Goal: Task Accomplishment & Management: Use online tool/utility

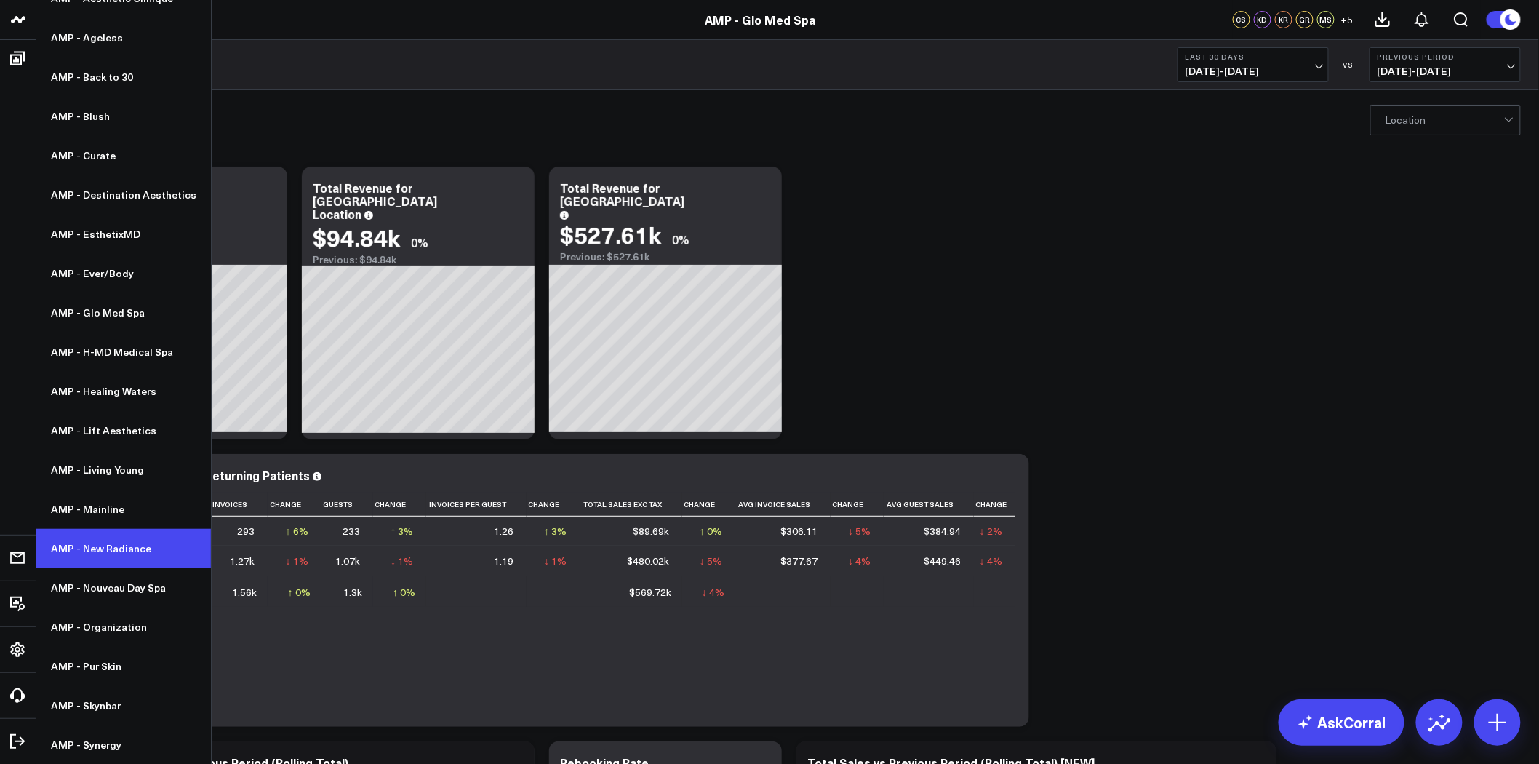
scroll to position [323, 0]
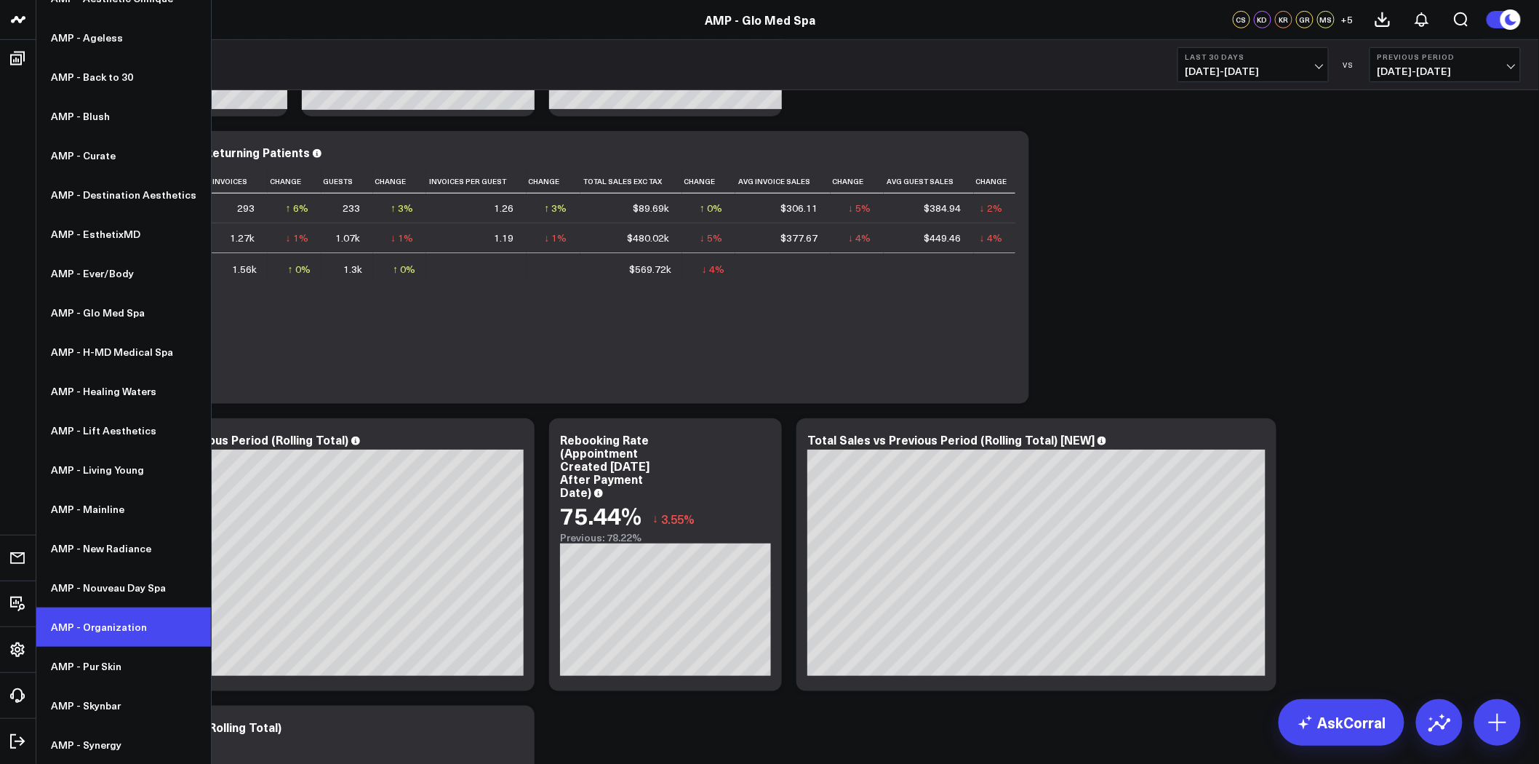
click at [118, 635] on link "AMP - Organization" at bounding box center [123, 626] width 175 height 39
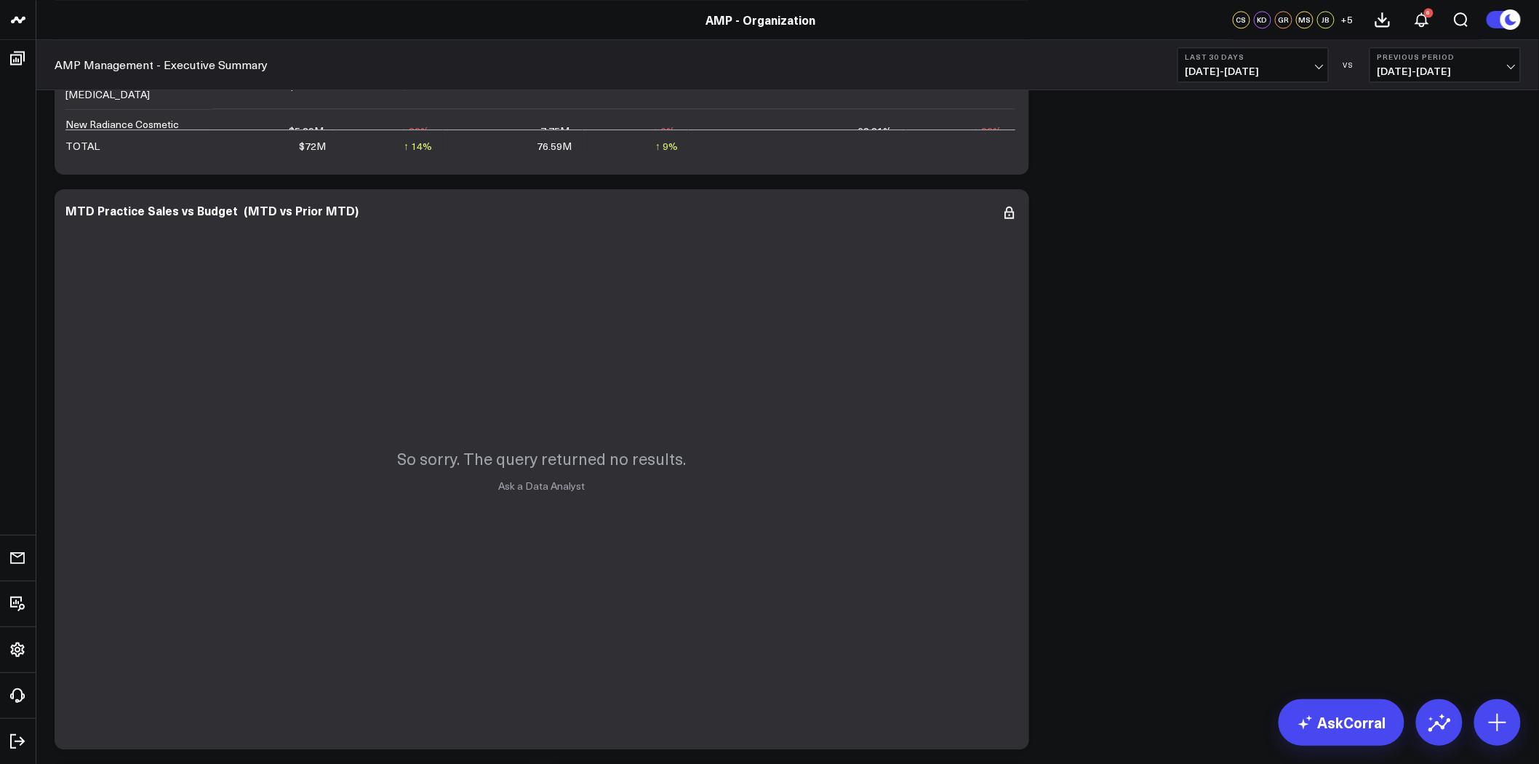
scroll to position [1536, 0]
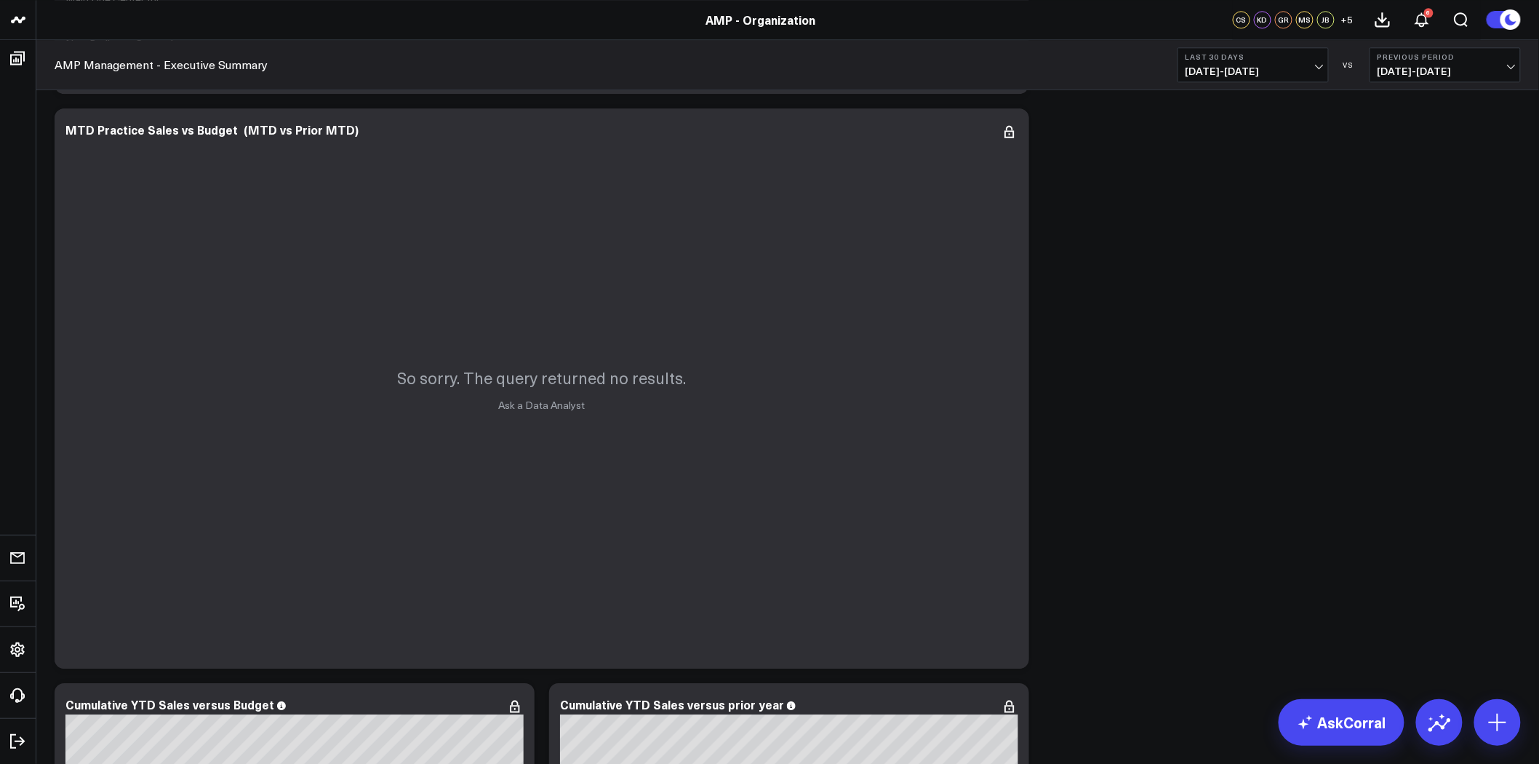
click at [1311, 61] on button "Last 30 Days 08/03/25 - 09/01/25" at bounding box center [1253, 64] width 151 height 35
click at [1226, 293] on link "Last Month" at bounding box center [1253, 295] width 150 height 28
click at [1255, 74] on span "08/01/25 - 08/31/25" at bounding box center [1253, 71] width 135 height 12
click at [1225, 383] on link "MTD" at bounding box center [1253, 380] width 150 height 28
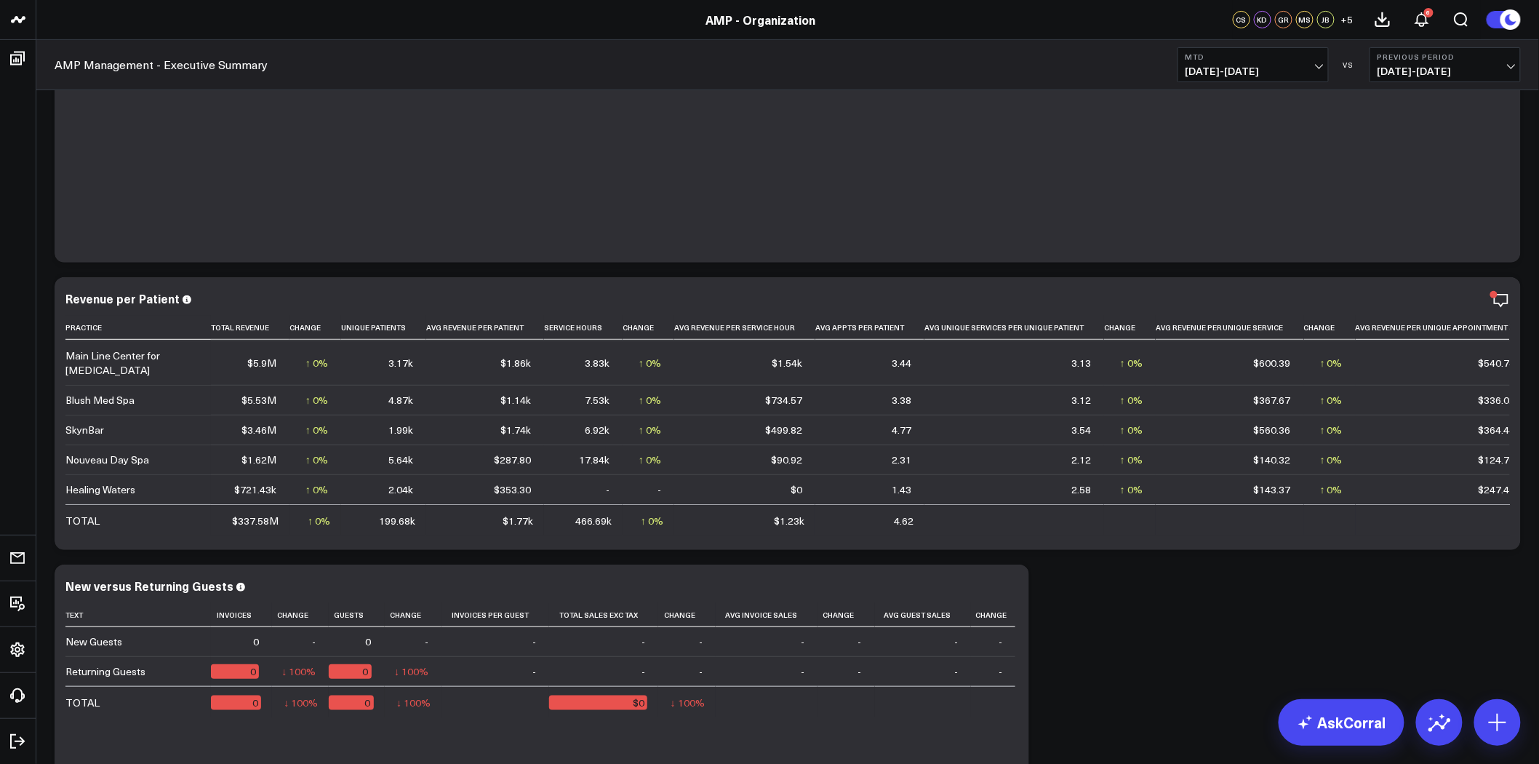
scroll to position [404, 0]
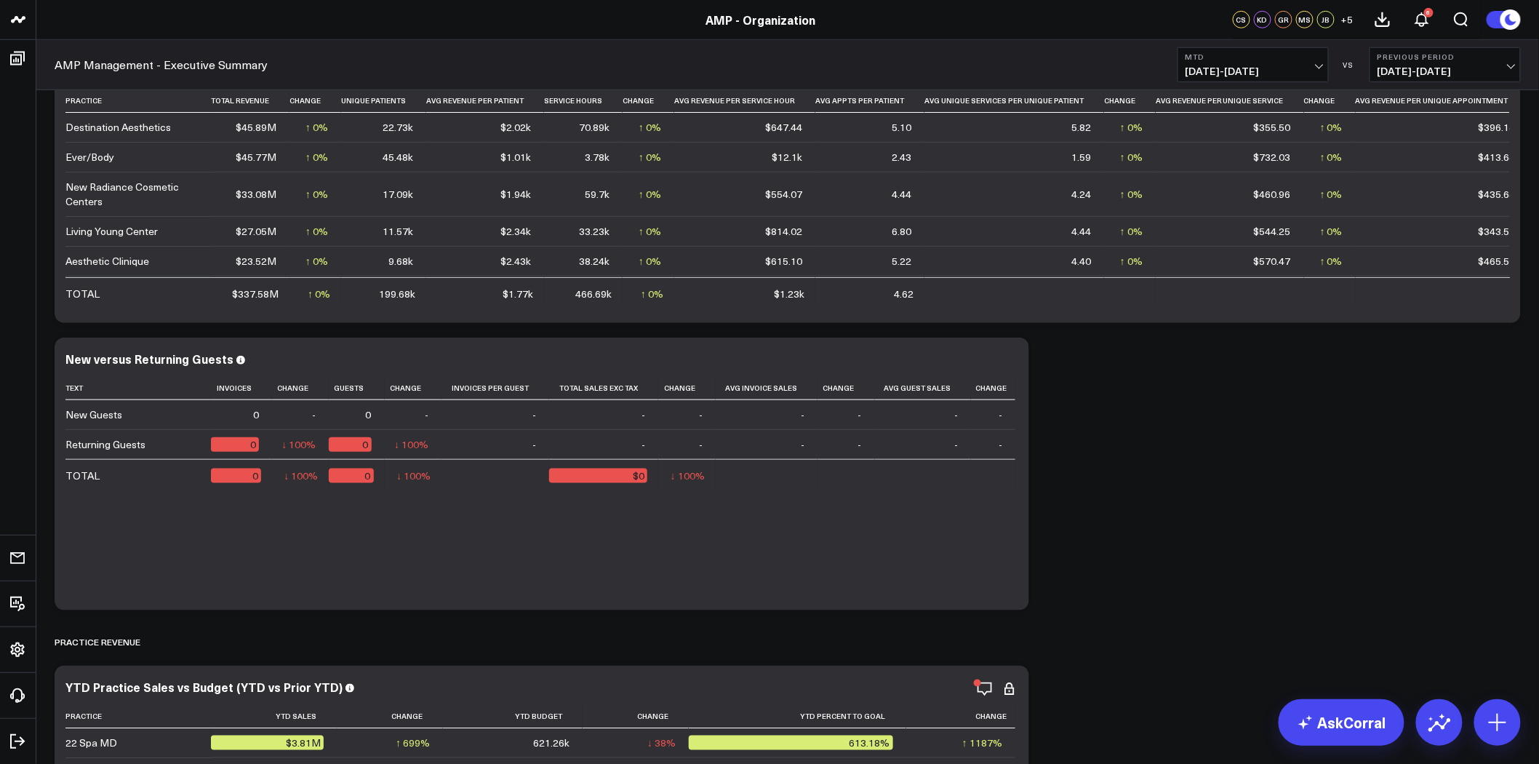
scroll to position [484, 0]
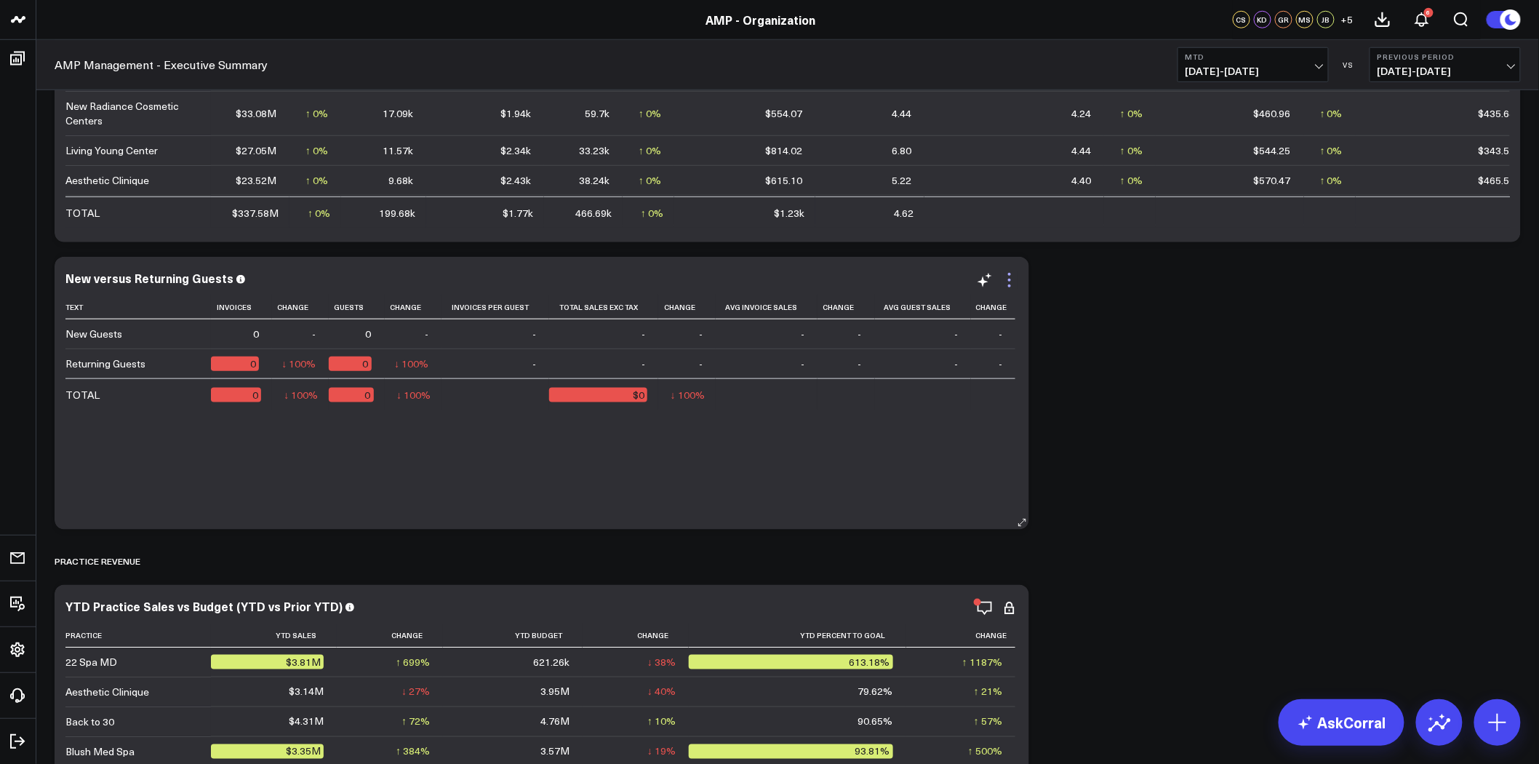
click at [1006, 282] on icon at bounding box center [1009, 279] width 17 height 17
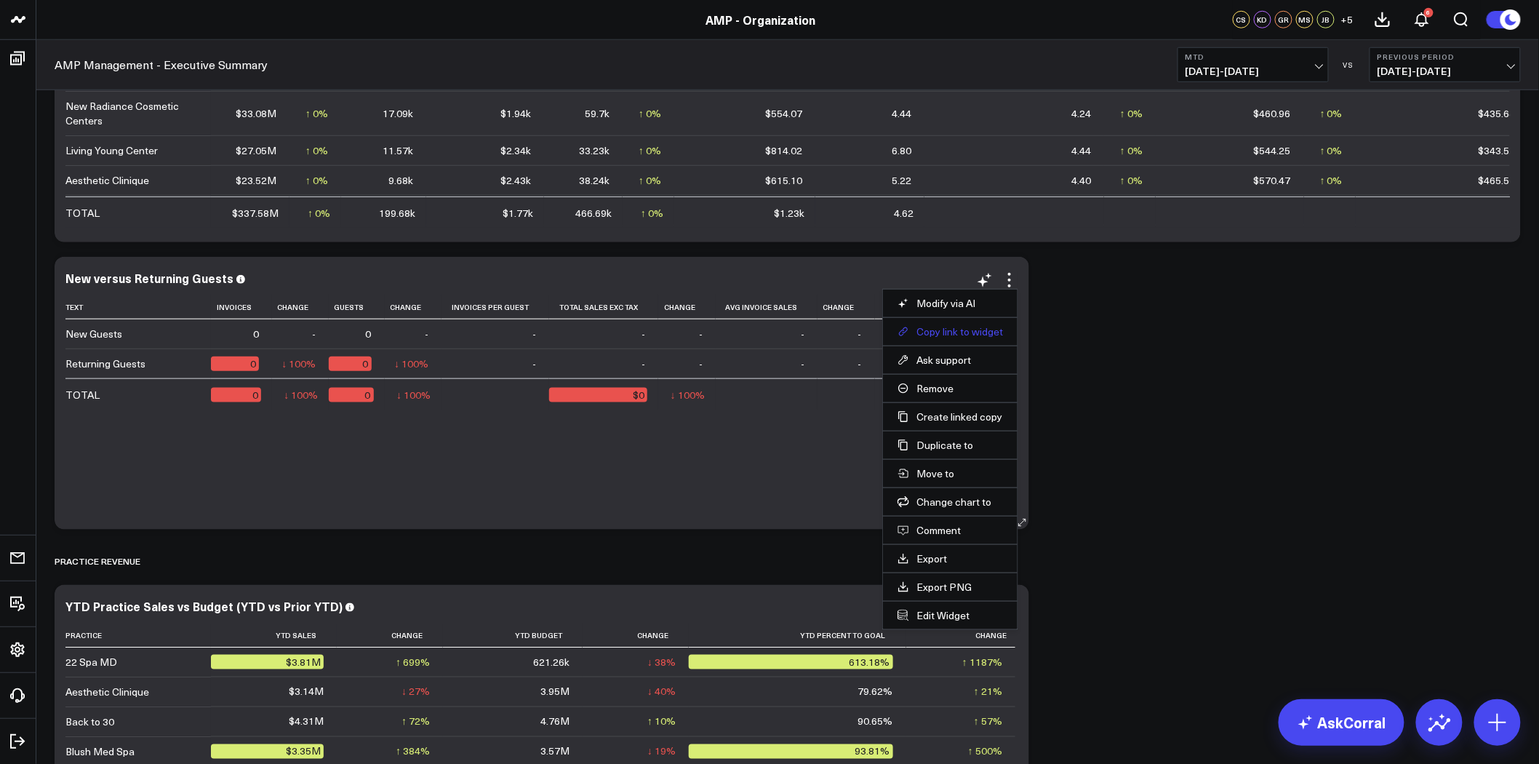
click at [981, 333] on button "Copy link to widget" at bounding box center [950, 331] width 105 height 13
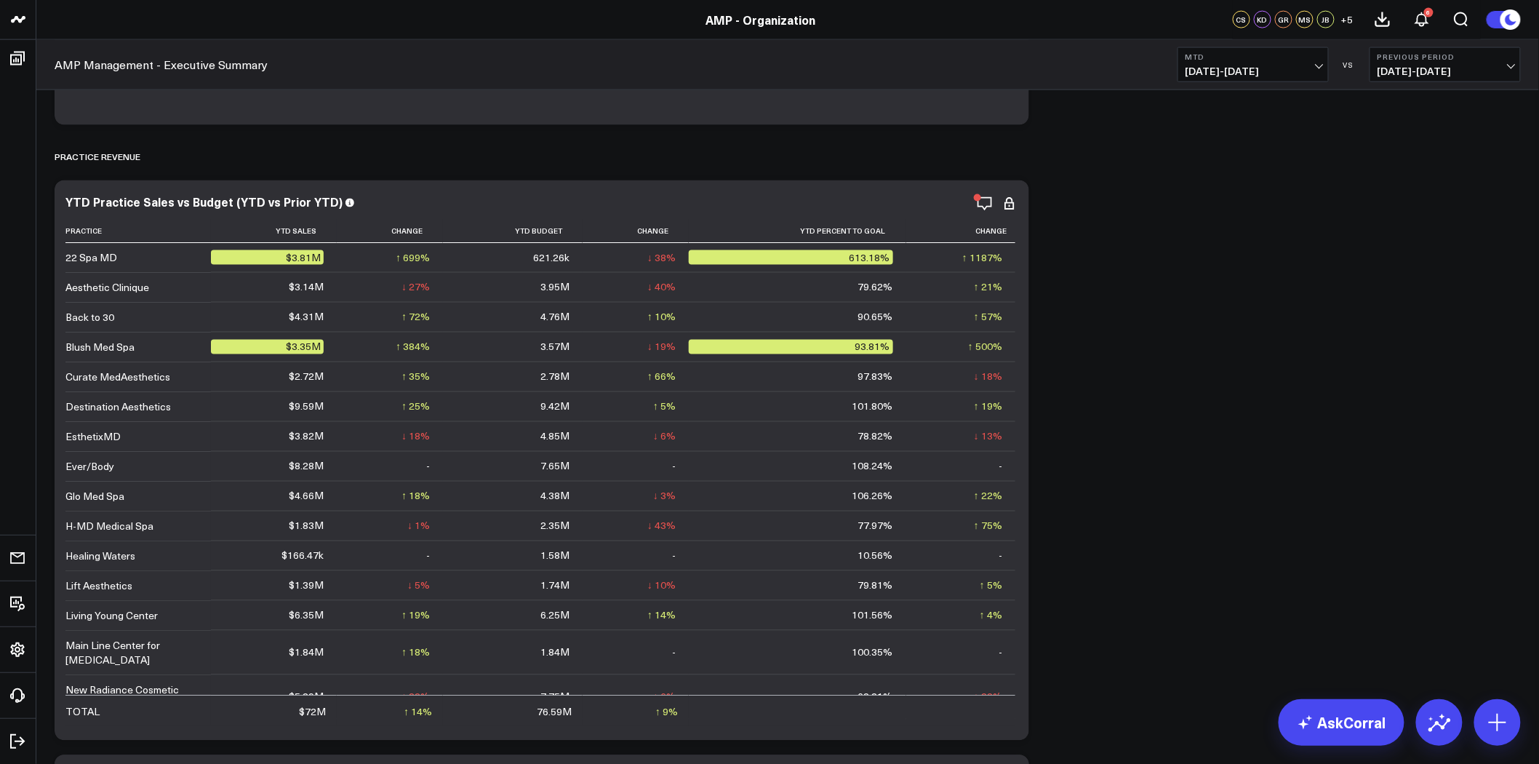
scroll to position [1455, 0]
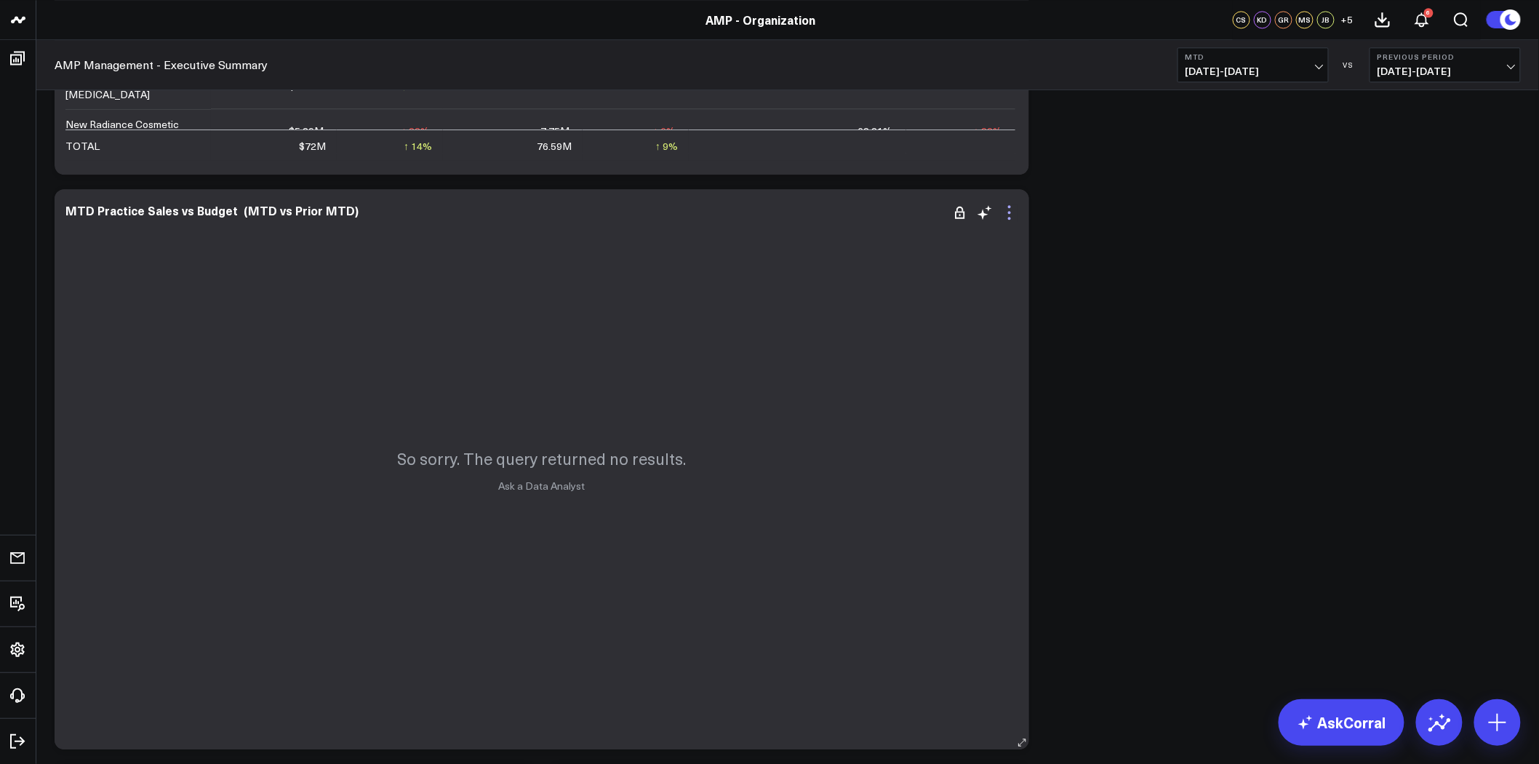
click at [1005, 207] on icon at bounding box center [1009, 212] width 17 height 17
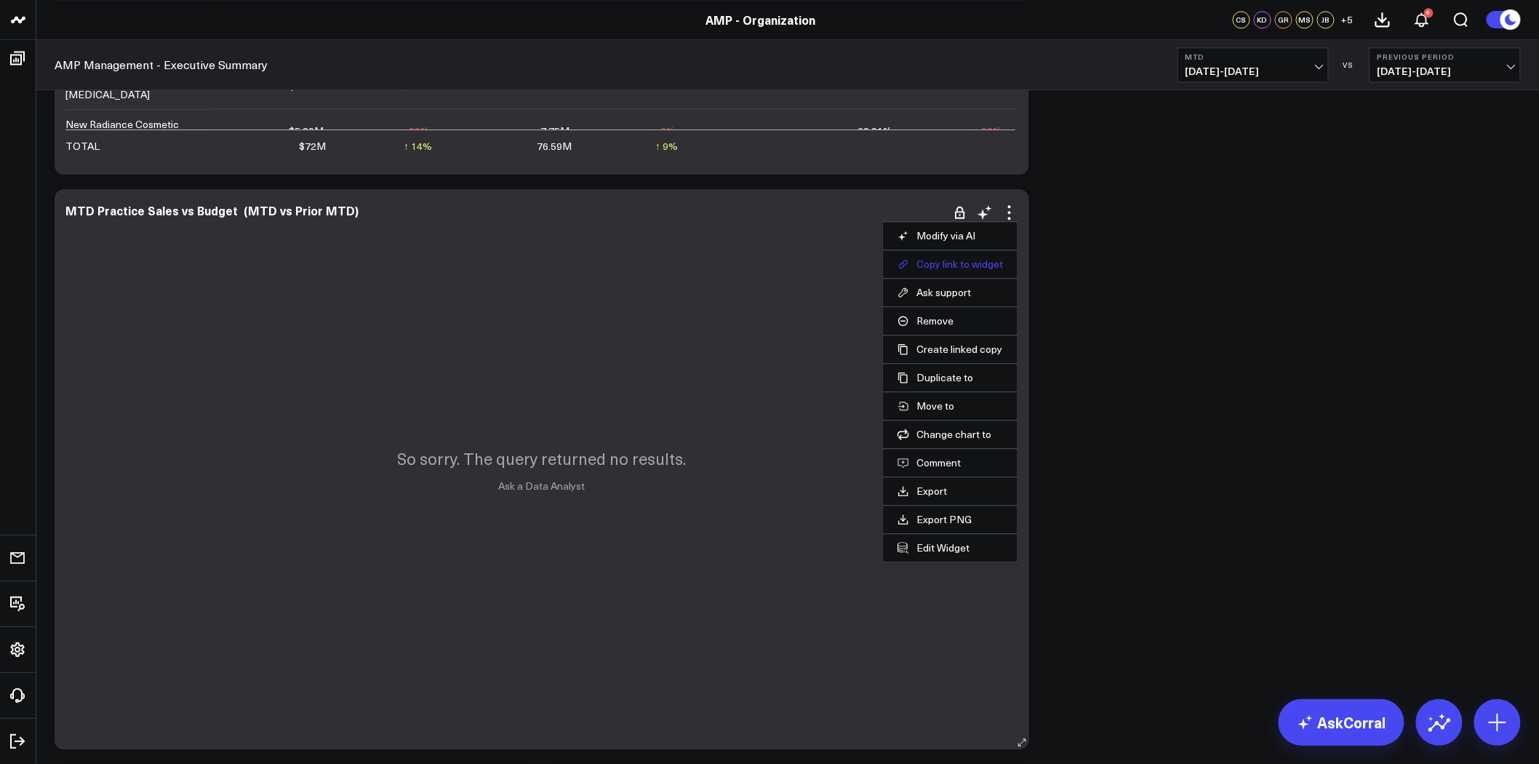
click at [928, 266] on button "Copy link to widget" at bounding box center [950, 264] width 105 height 13
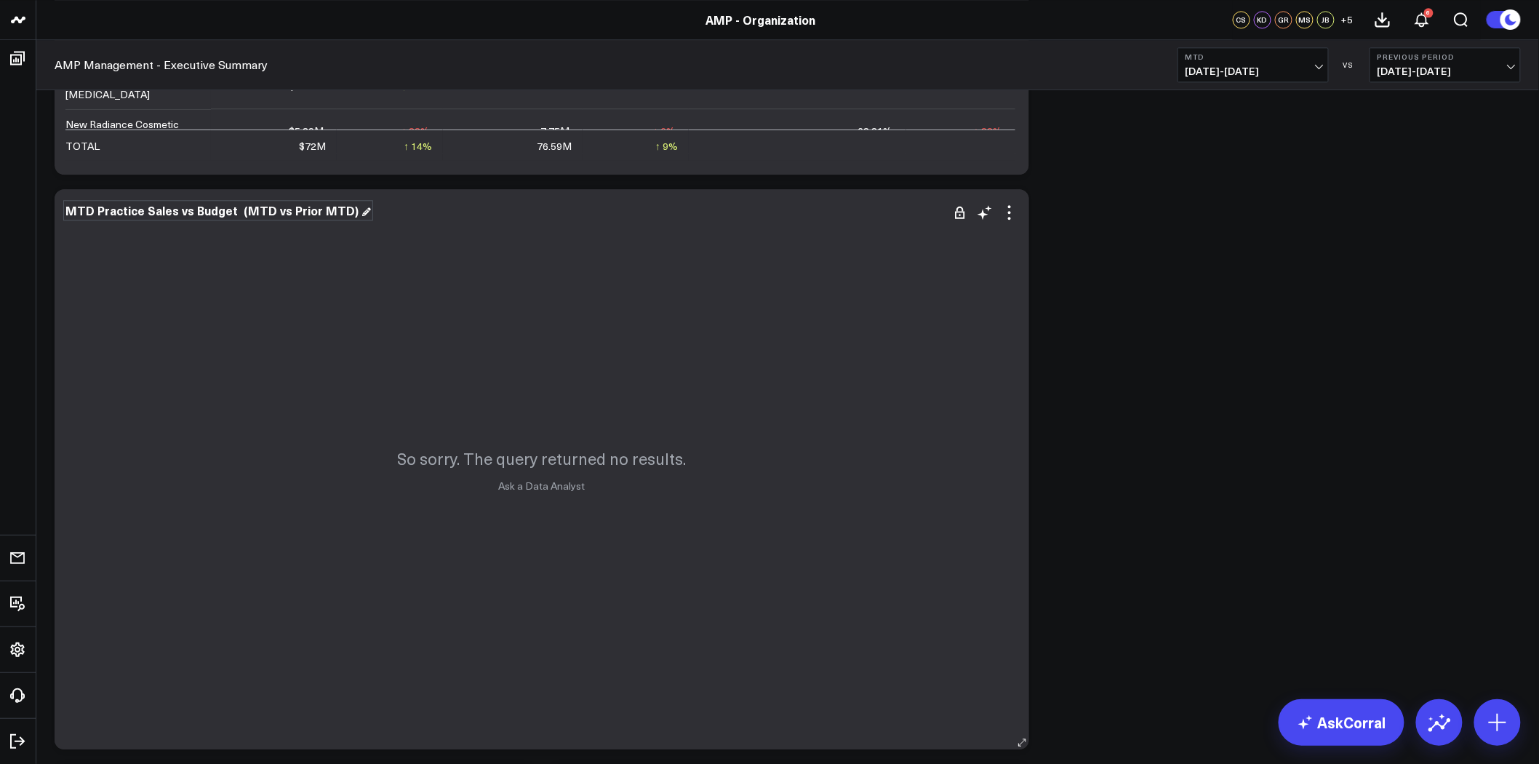
click at [318, 209] on div "MTD Practice Sales vs Budget (MTD vs Prior MTD)" at bounding box center [218, 210] width 306 height 16
copy div "MTD Practice Sales vs Budget (MTD vs Prior MTD)"
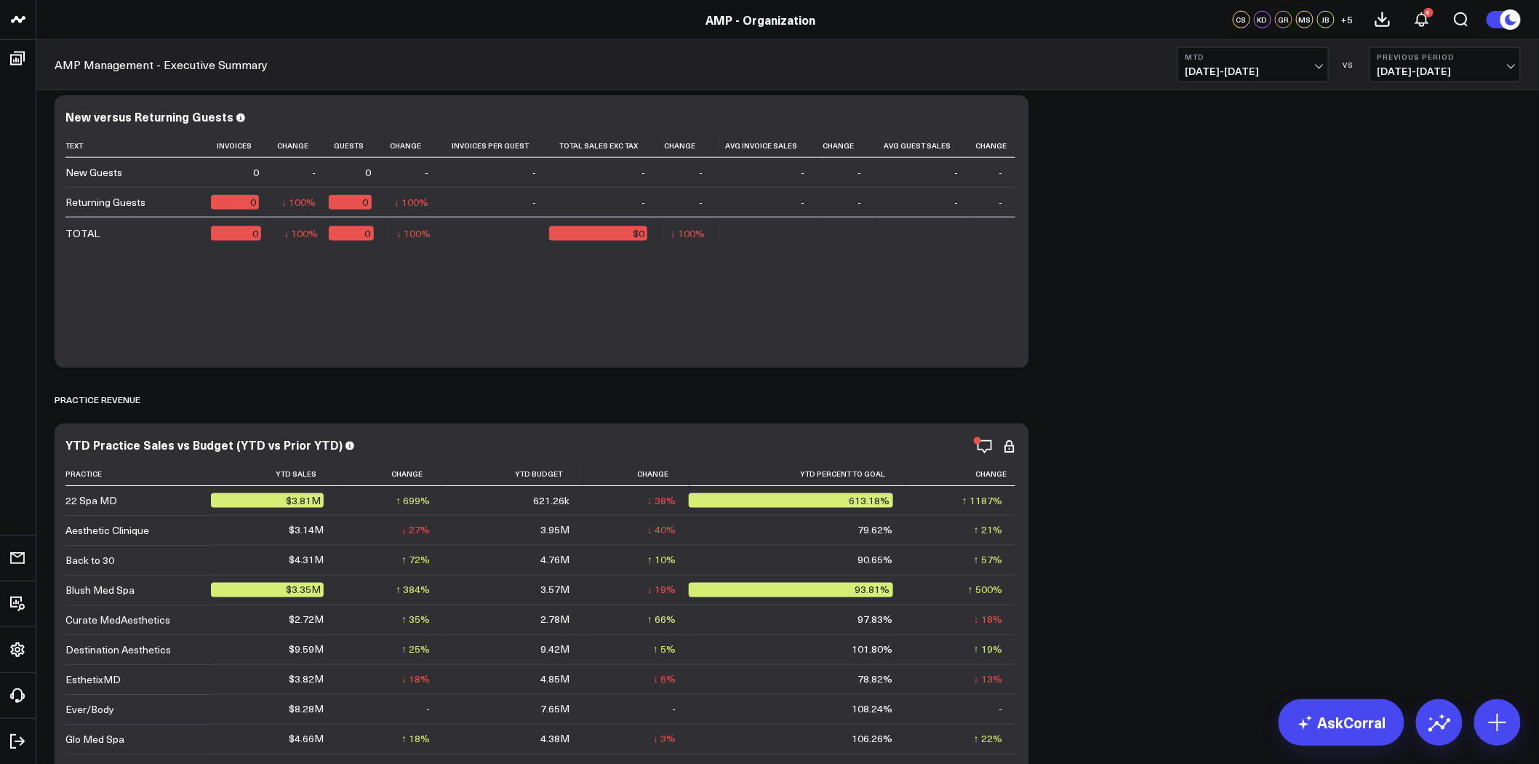
scroll to position [161, 0]
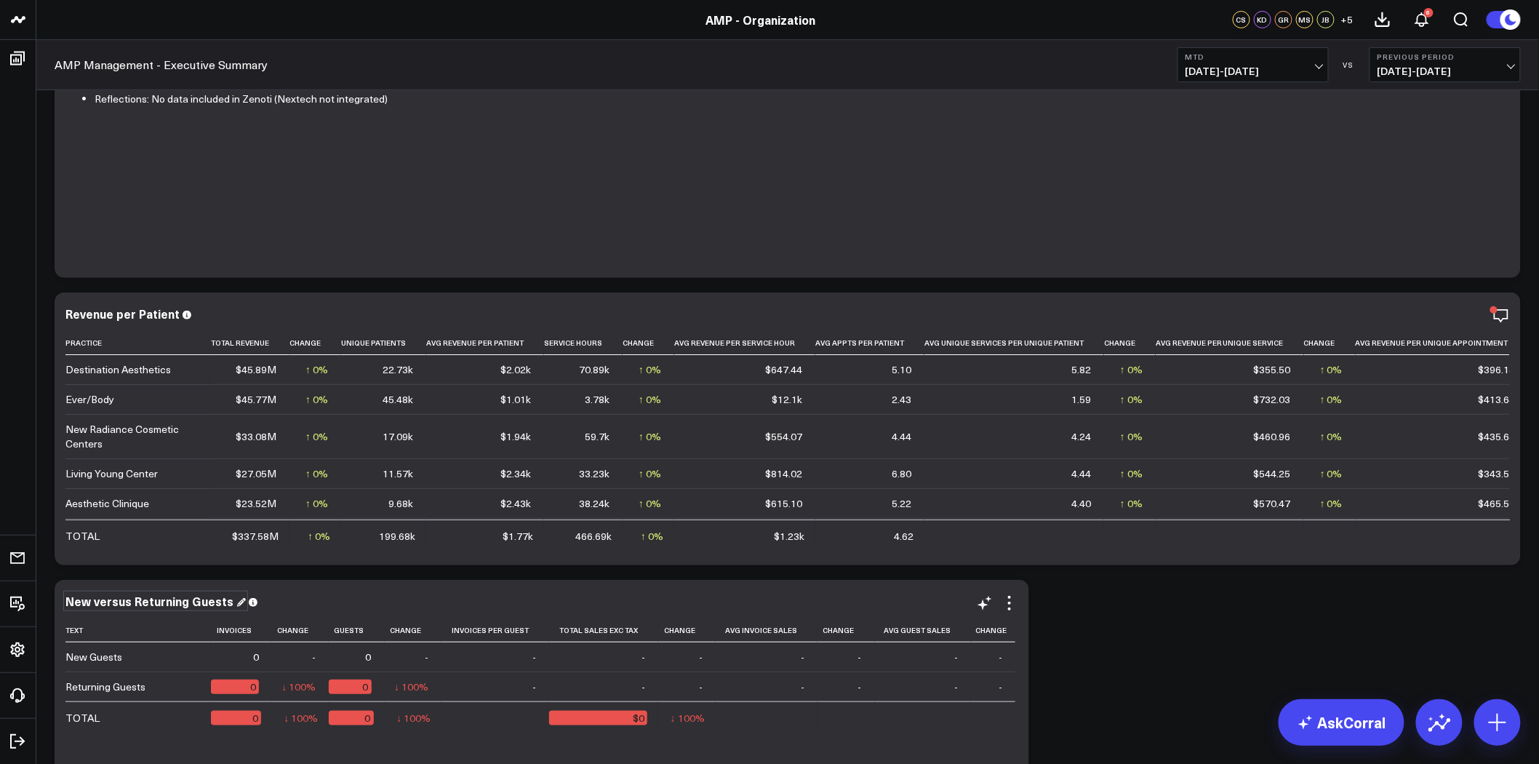
click at [154, 601] on div "New versus Returning Guests" at bounding box center [155, 601] width 180 height 16
copy div "New versus Returning Guests"
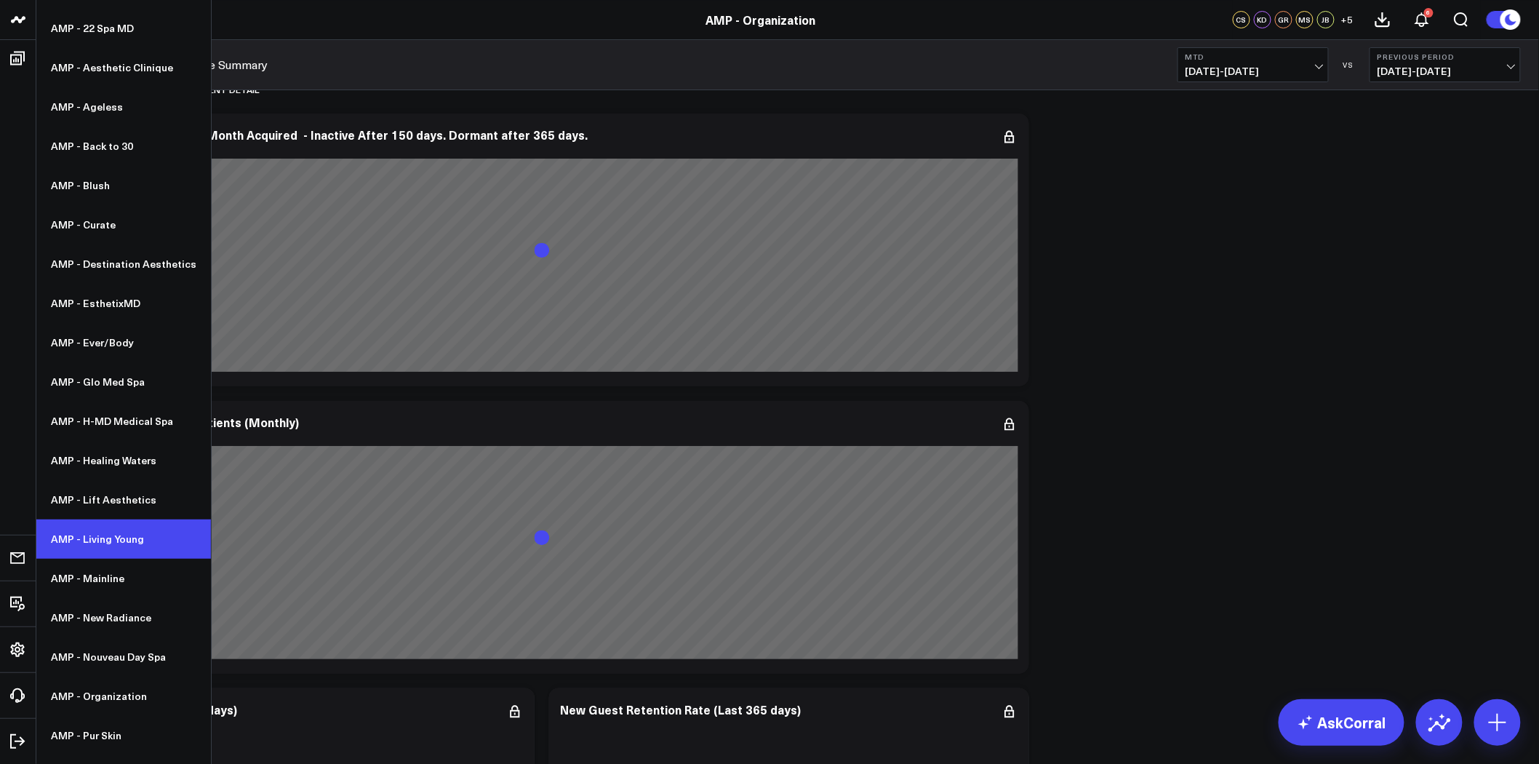
scroll to position [0, 0]
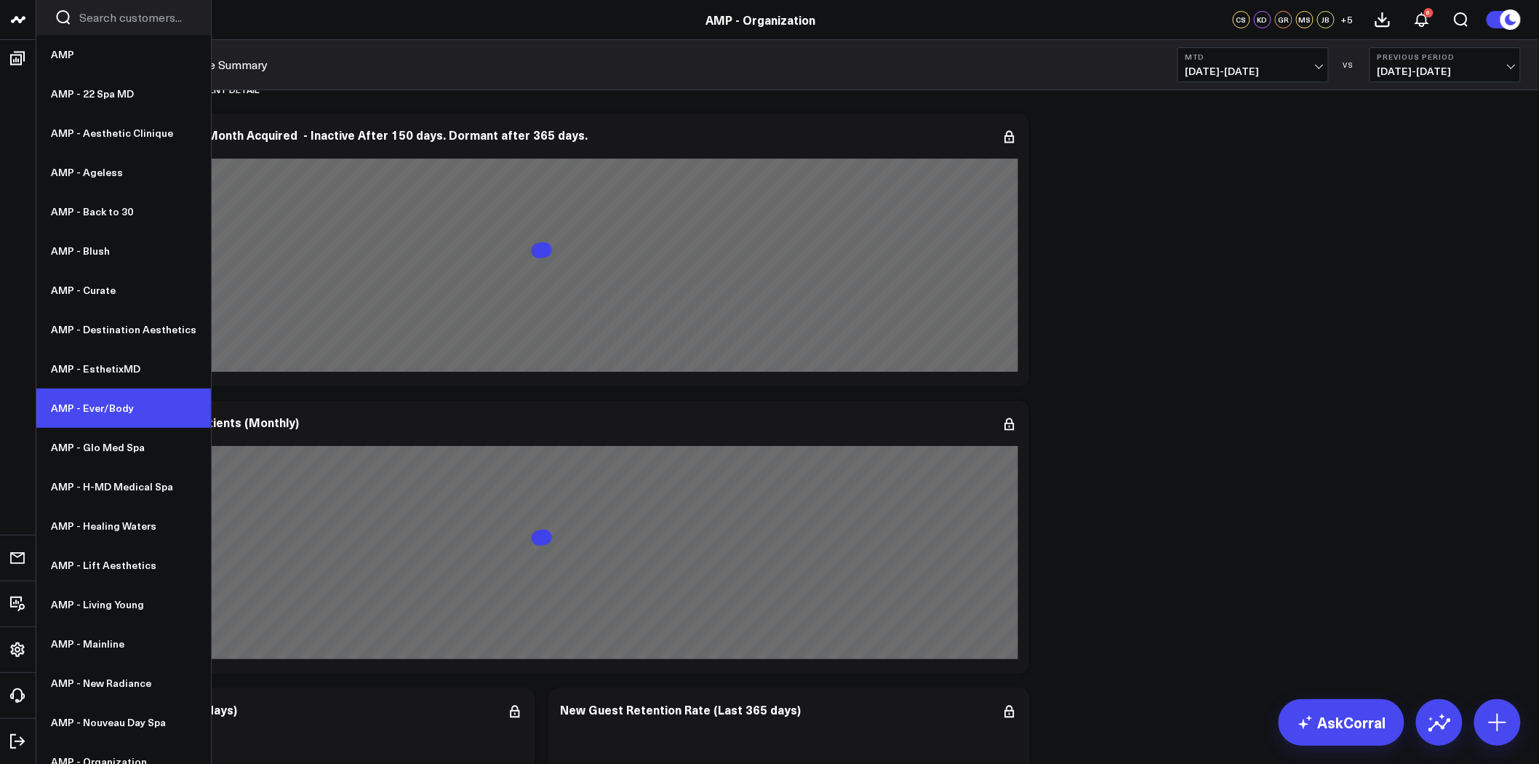
click at [104, 396] on link "AMP - Ever/Body" at bounding box center [123, 407] width 175 height 39
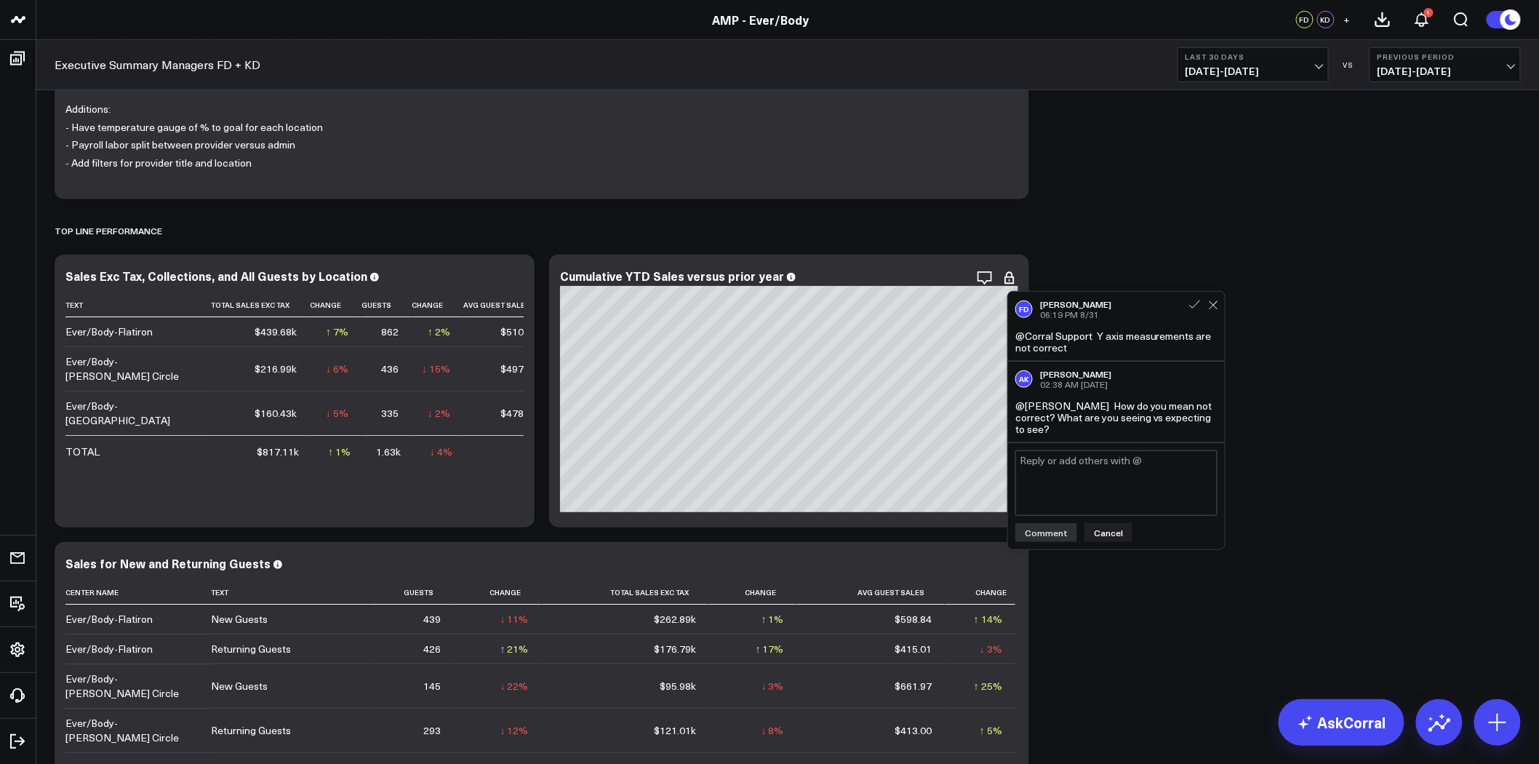
click at [1144, 470] on textarea at bounding box center [1117, 482] width 202 height 65
type textarea "Everbody does not have over $200M in cumulative sales YTD. That is more than do…"
click at [1046, 531] on button "Comment" at bounding box center [1047, 532] width 62 height 19
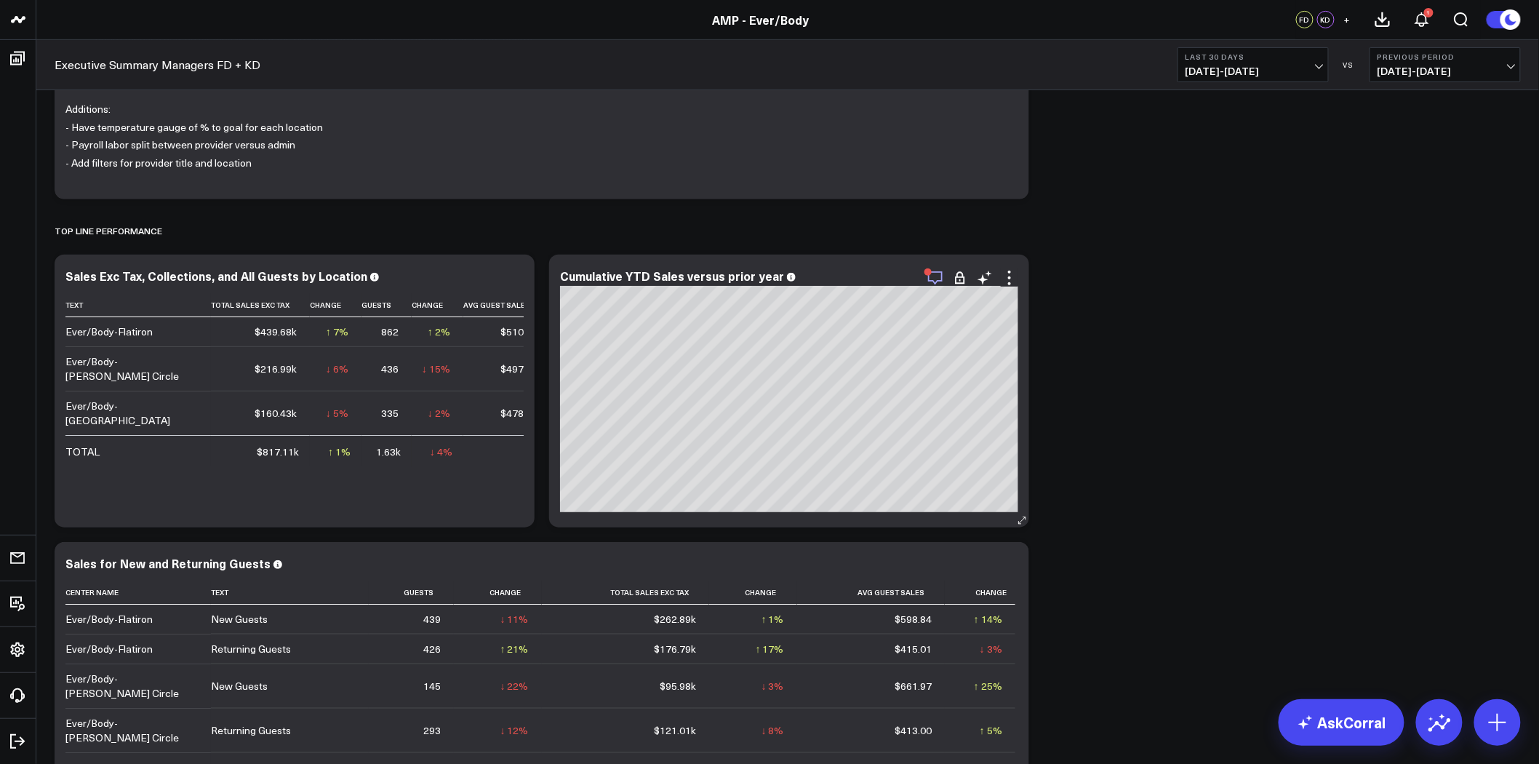
click at [941, 275] on icon "button" at bounding box center [935, 277] width 17 height 17
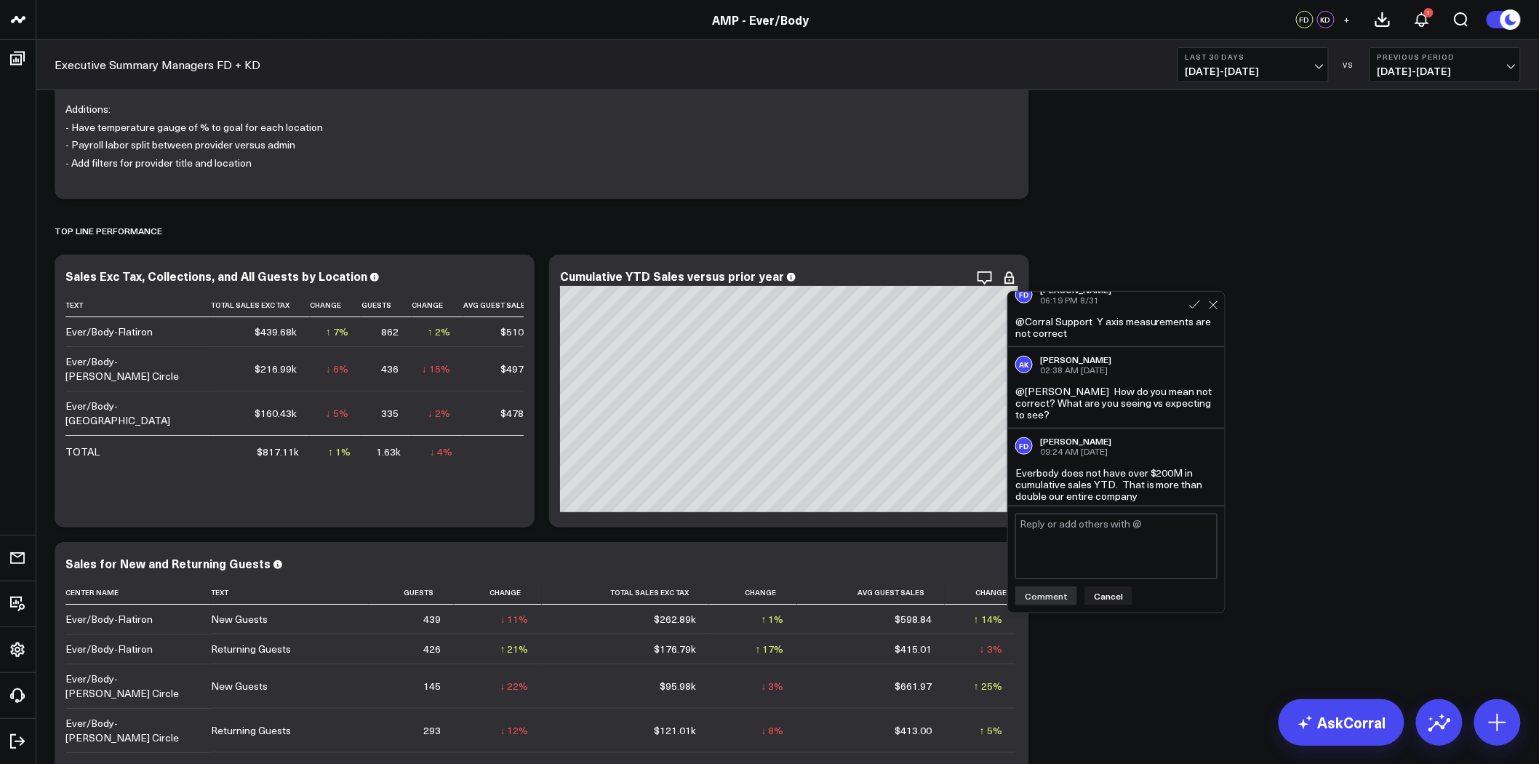
scroll to position [17, 0]
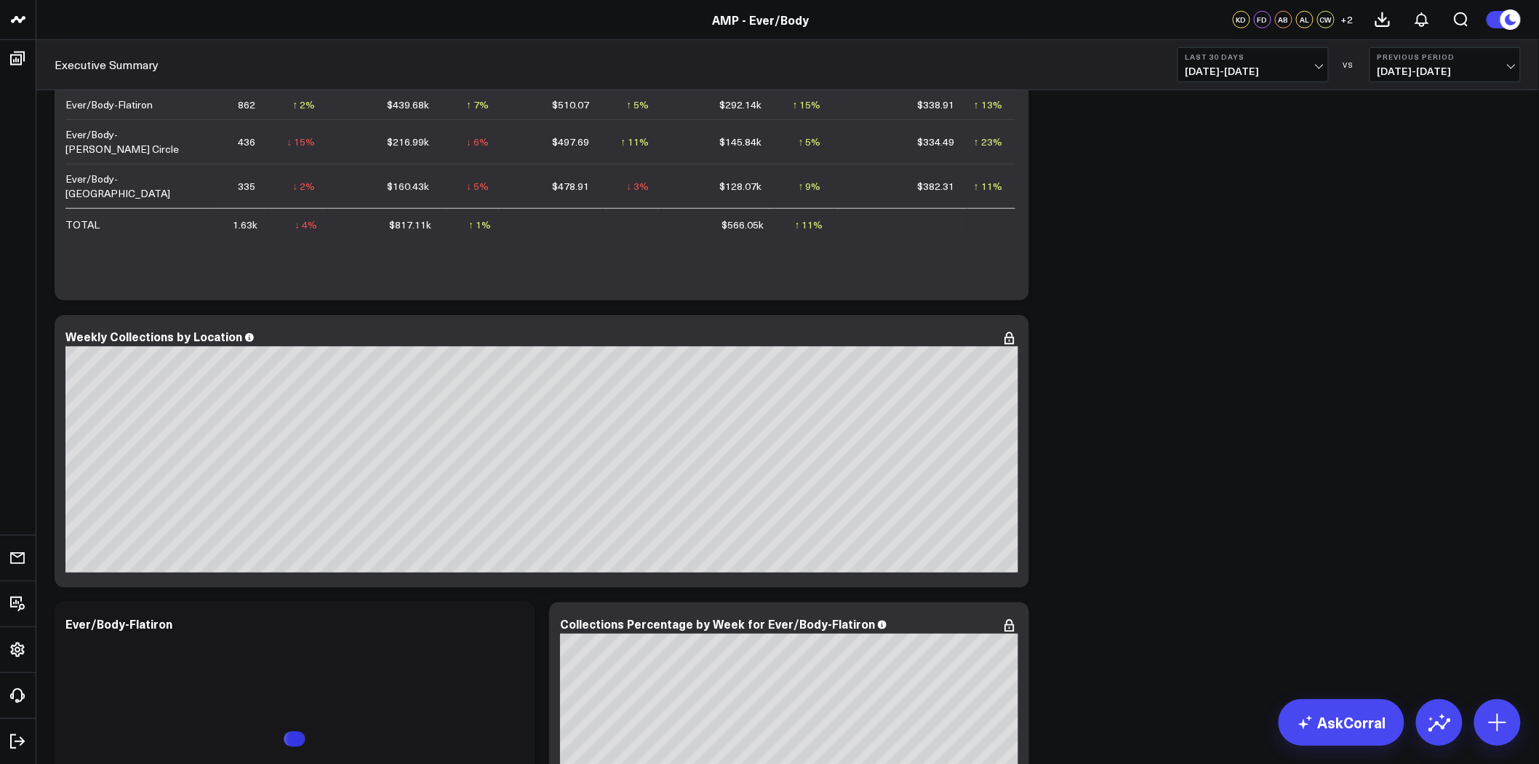
scroll to position [646, 0]
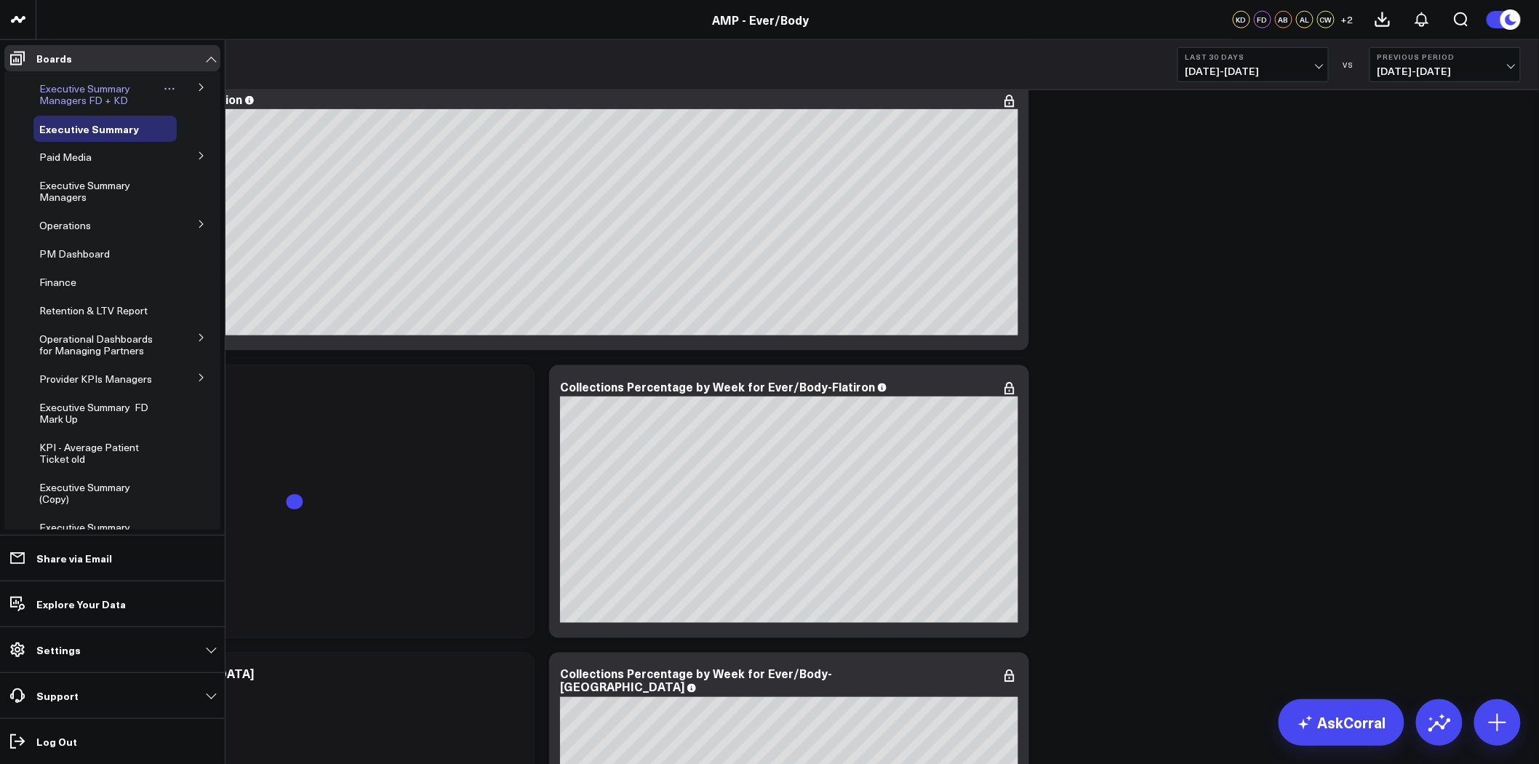
click at [98, 95] on span "Executive Summary Managers FD + KD" at bounding box center [84, 93] width 91 height 25
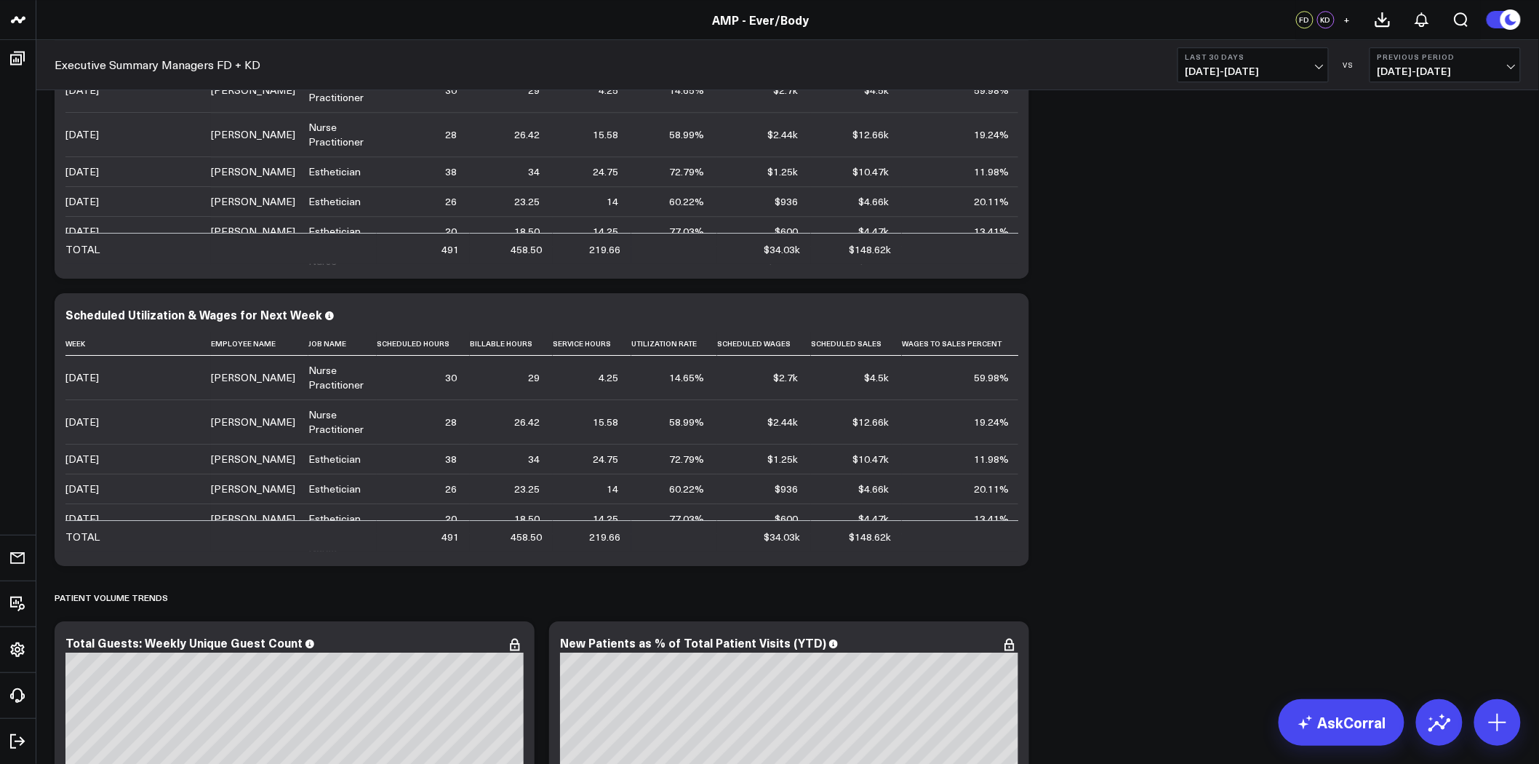
scroll to position [3930, 0]
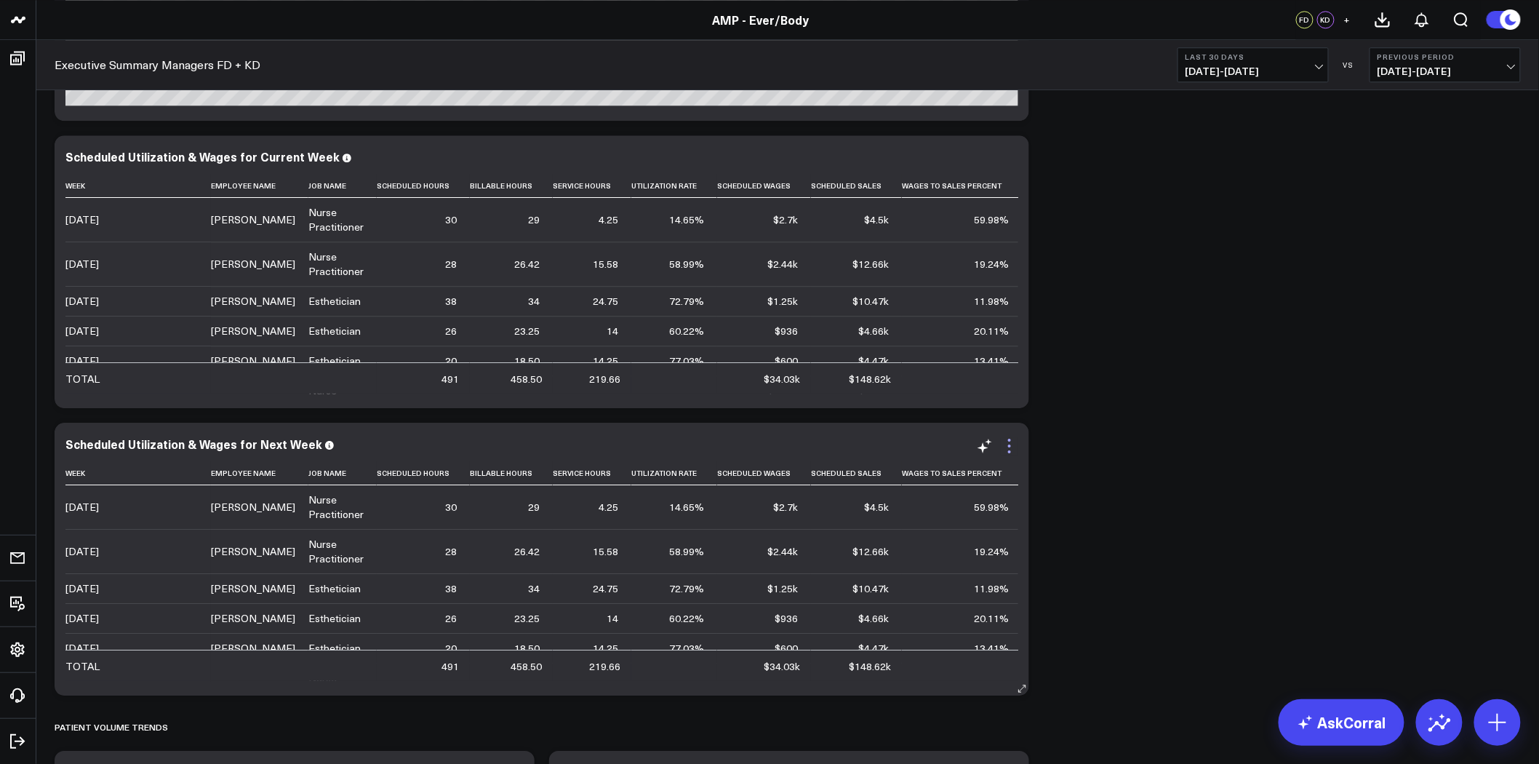
click at [1007, 446] on icon at bounding box center [1009, 445] width 17 height 17
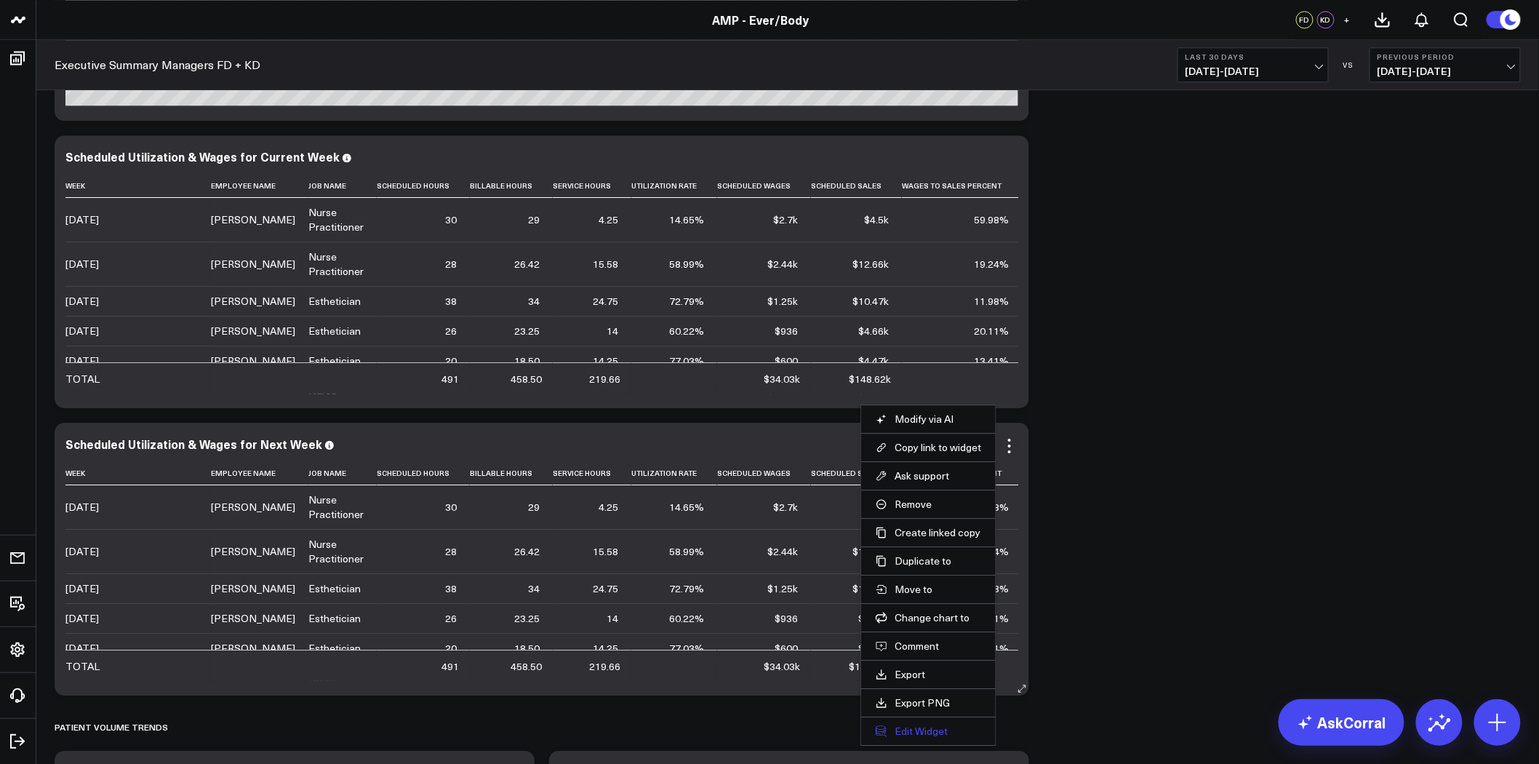
click at [922, 733] on button "Edit Widget" at bounding box center [928, 731] width 105 height 13
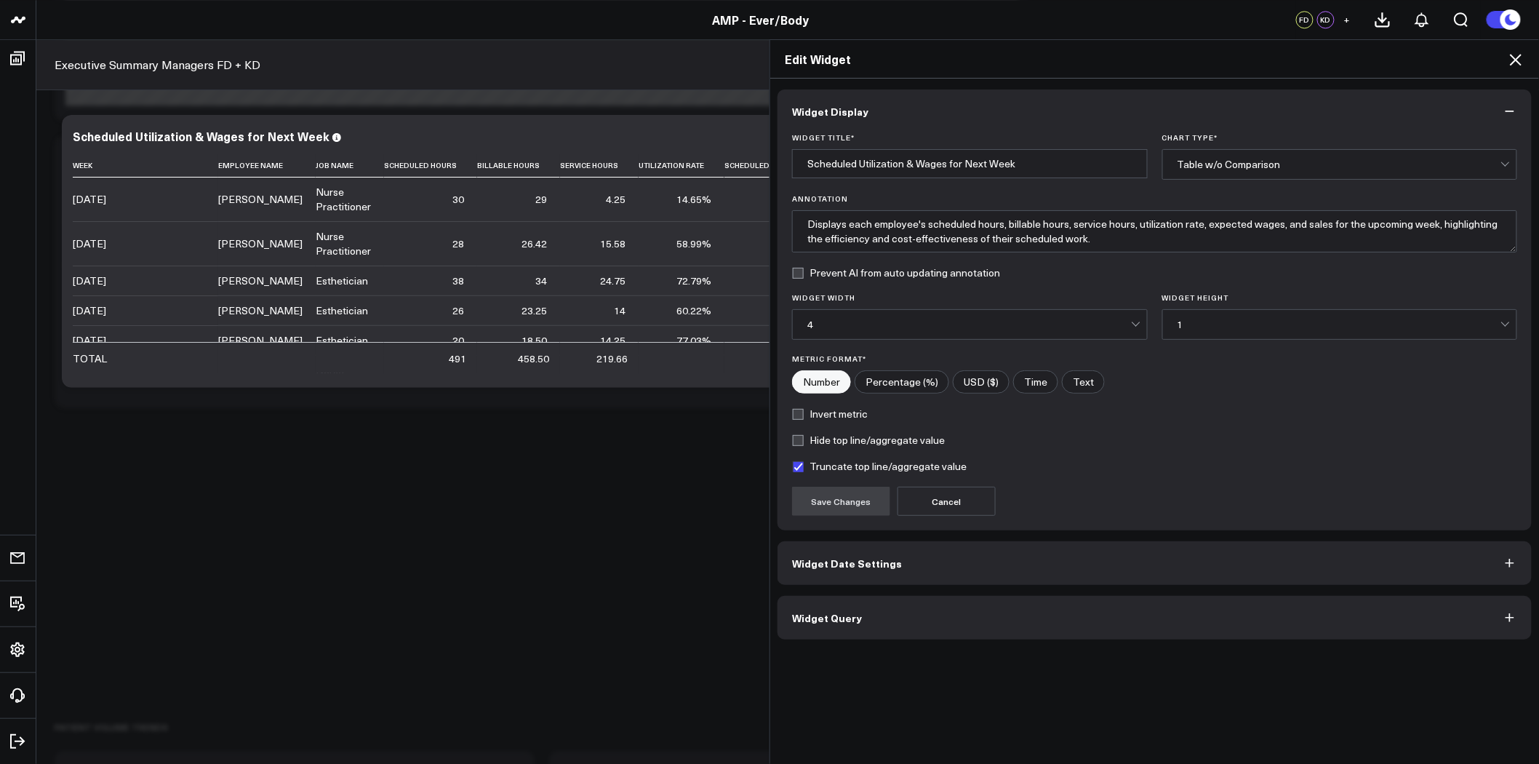
click at [904, 556] on button "Widget Date Settings" at bounding box center [1155, 563] width 754 height 44
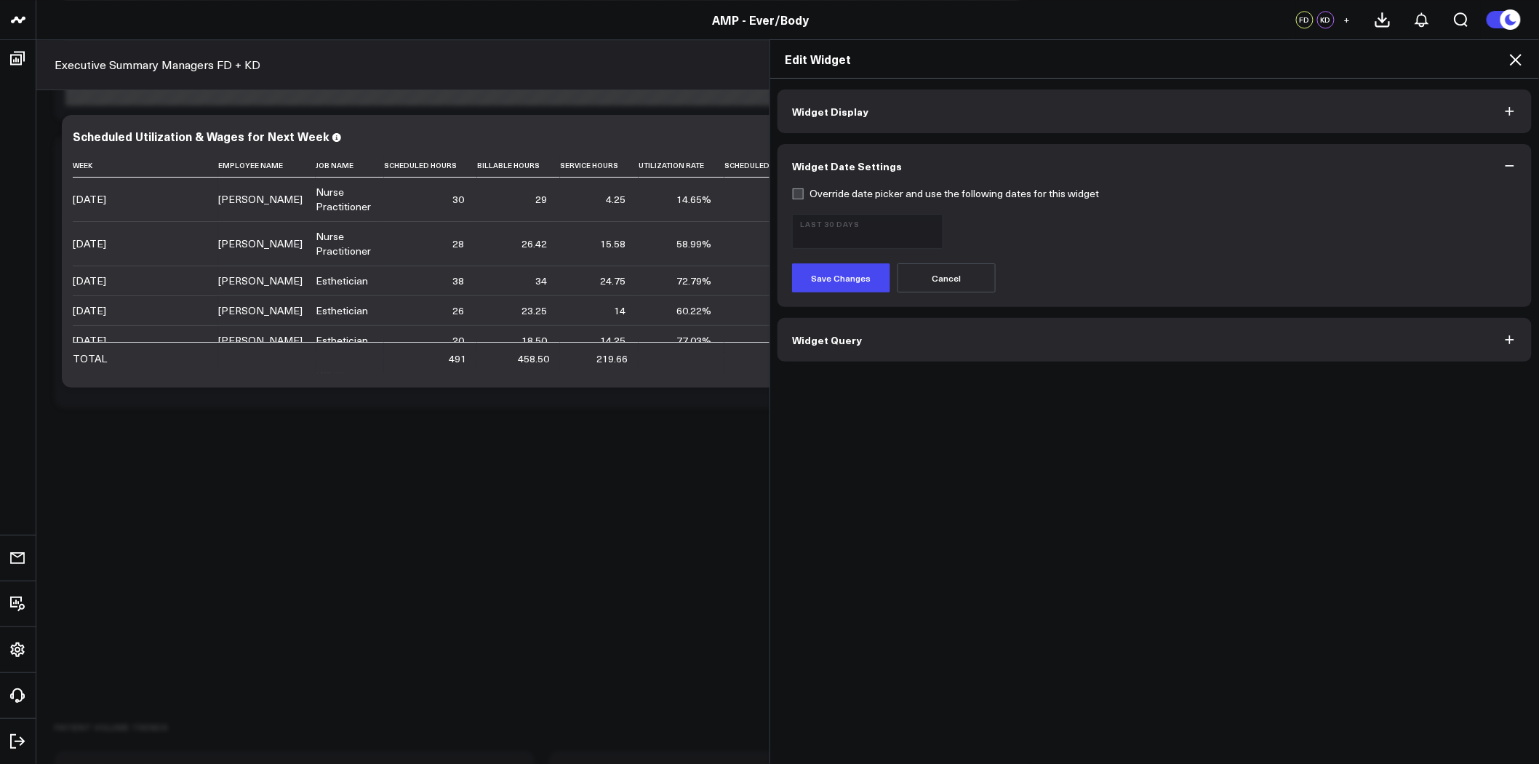
click at [899, 346] on button "Widget Query" at bounding box center [1155, 340] width 754 height 44
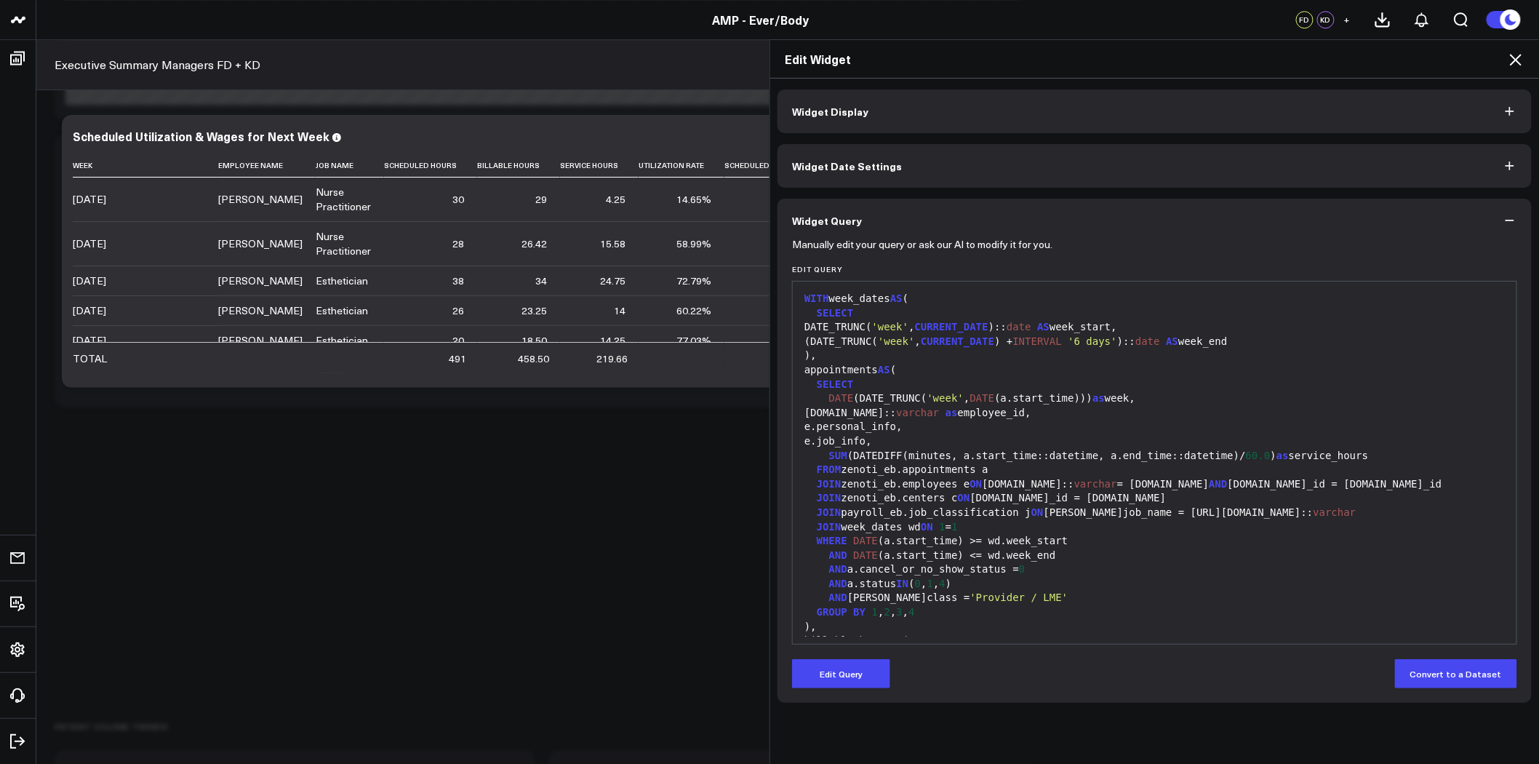
scroll to position [3930, 0]
click at [1517, 55] on icon at bounding box center [1515, 59] width 17 height 17
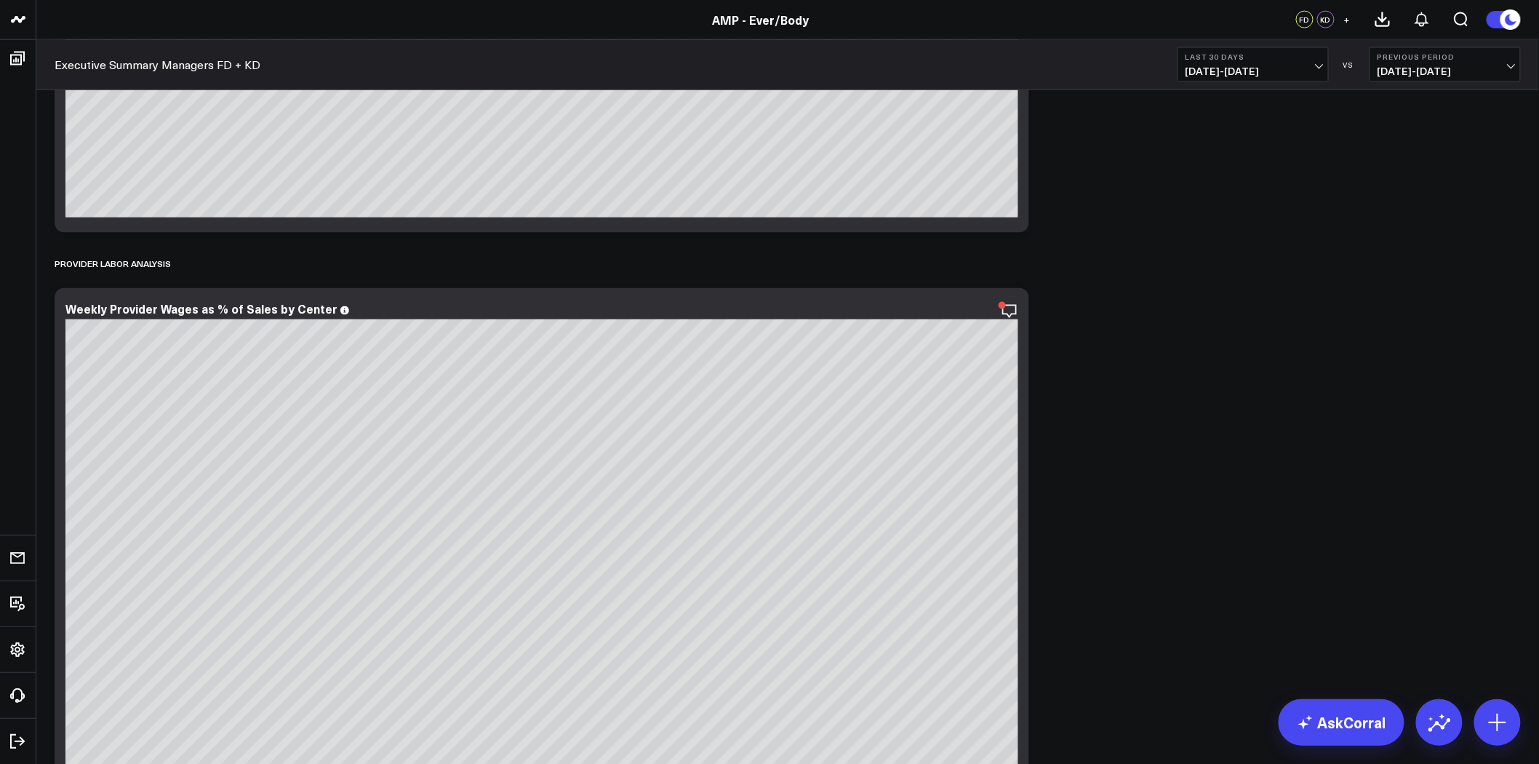
scroll to position [2798, 0]
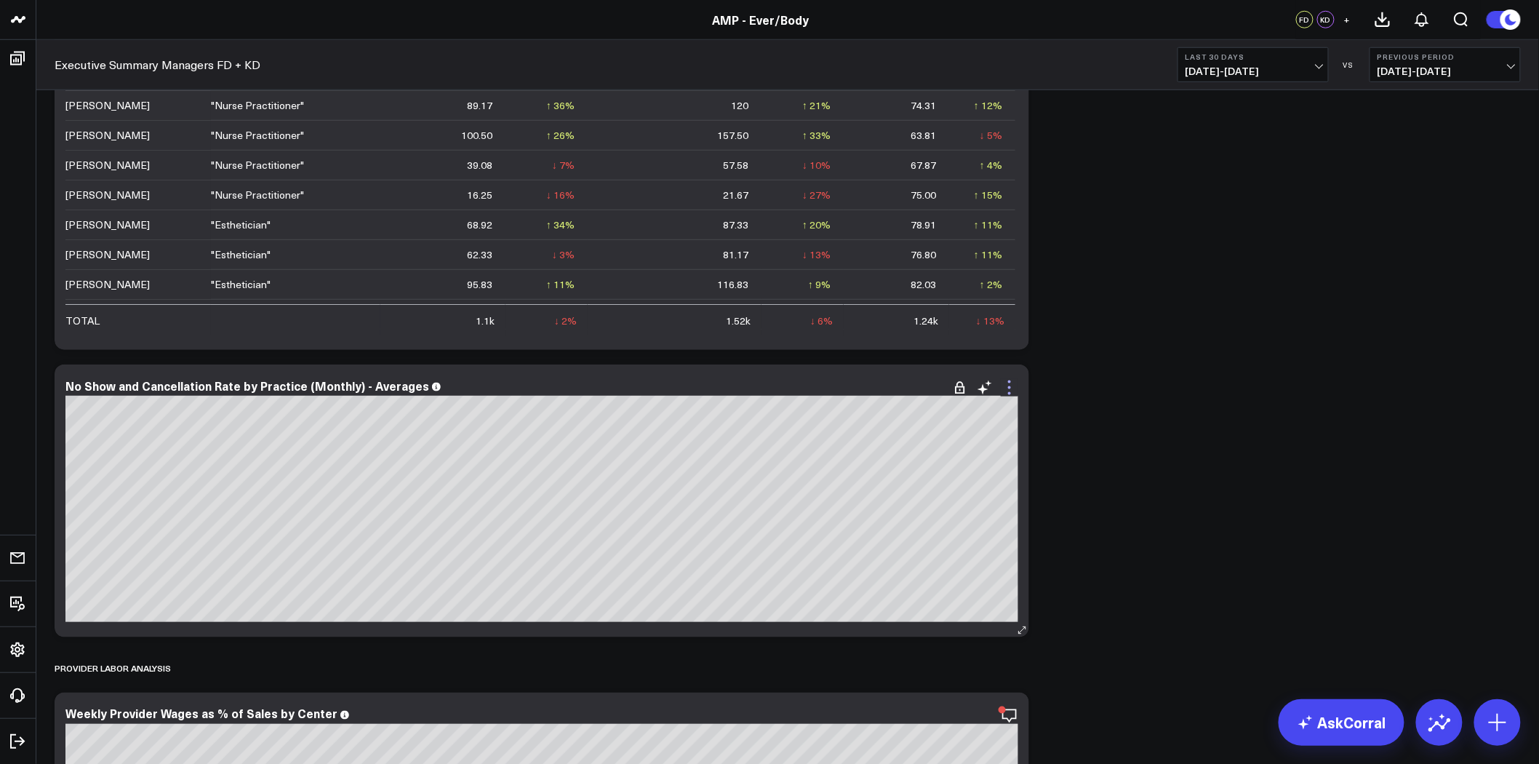
click at [1010, 386] on icon at bounding box center [1009, 387] width 3 height 3
click at [1232, 359] on div "Modify via AI Copy link to widget Ask support Remove Create linked copy Executi…" at bounding box center [787, 70] width 1481 height 5417
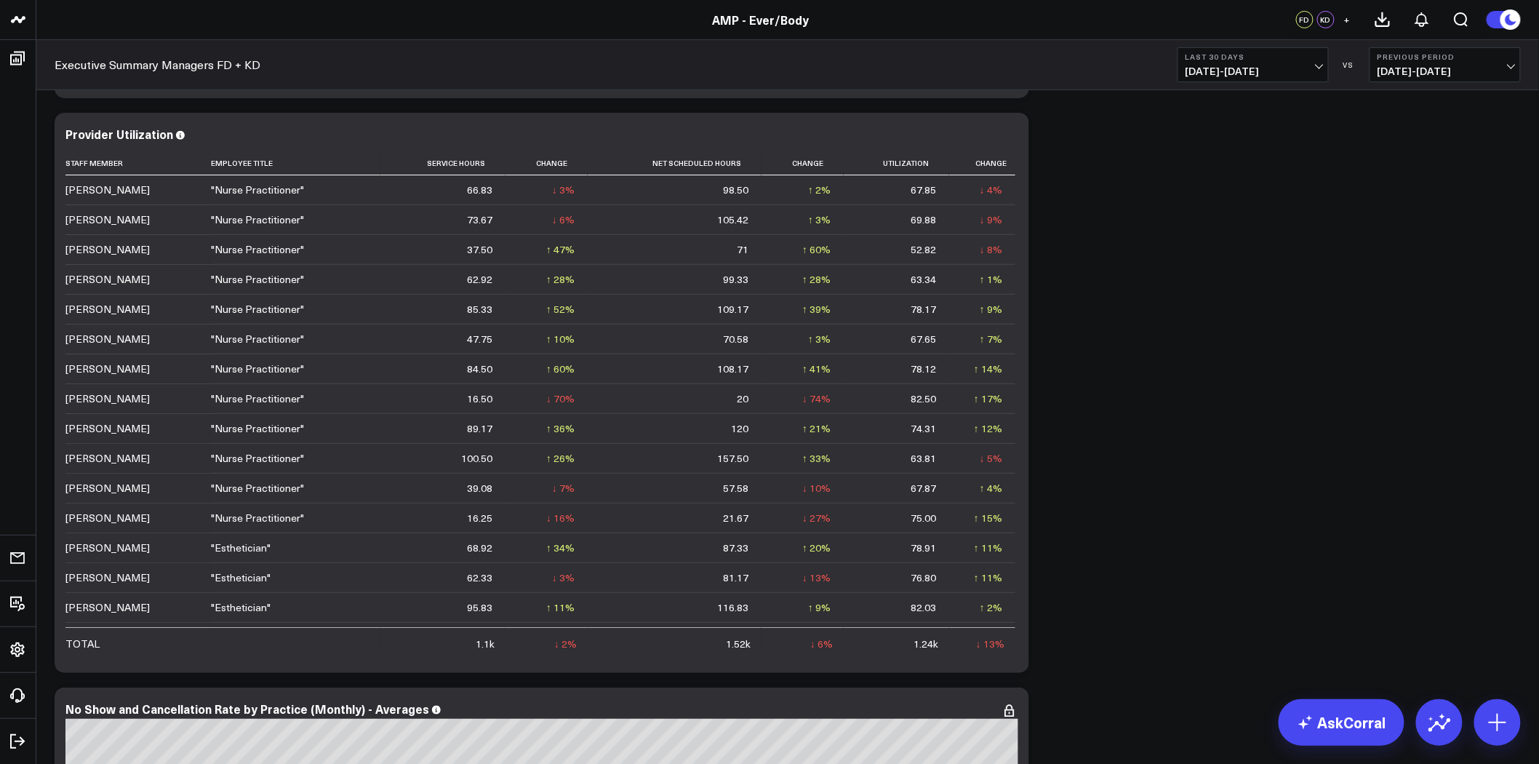
scroll to position [2717, 0]
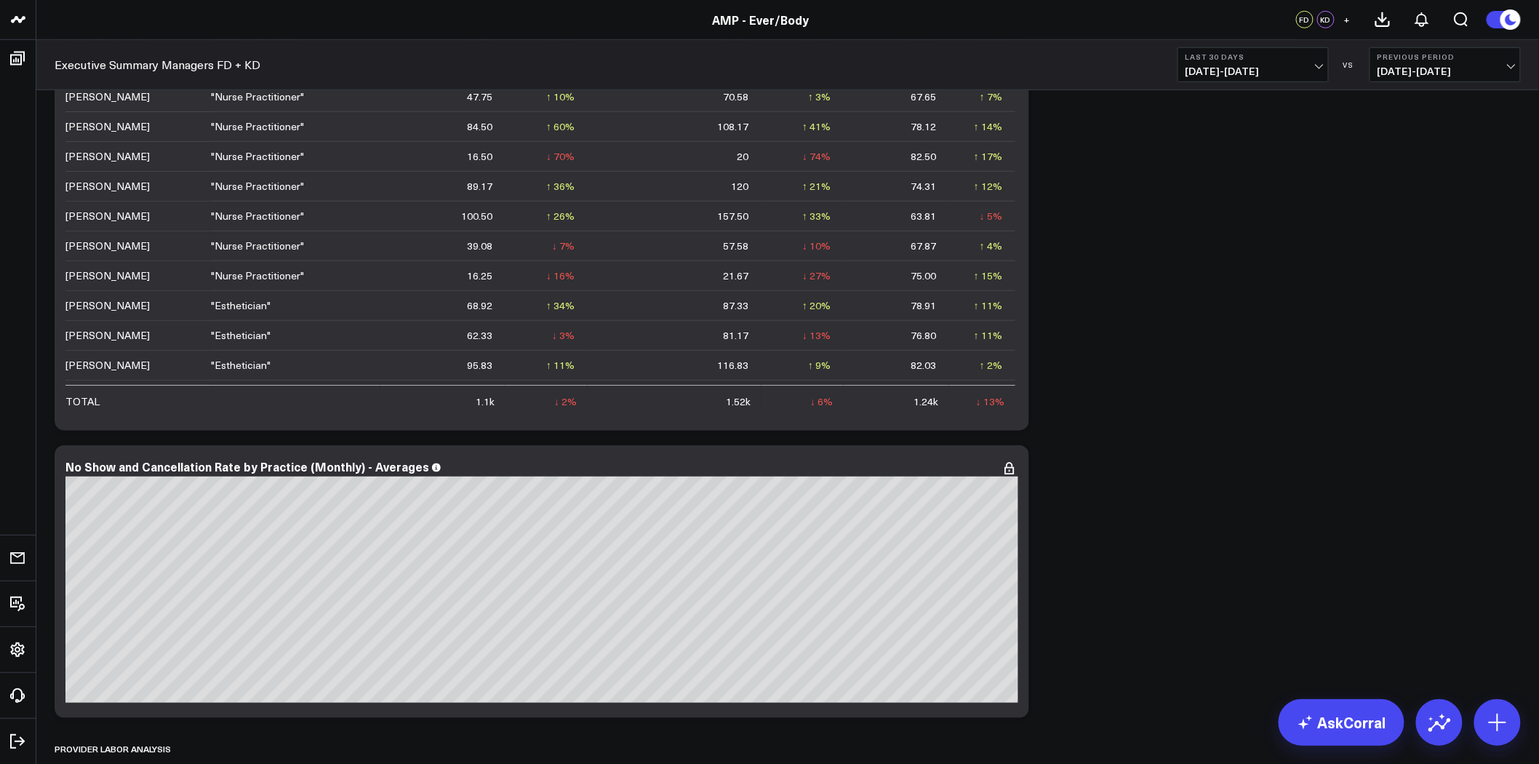
click at [1260, 71] on span "08/03/25 - 09/01/25" at bounding box center [1253, 71] width 135 height 12
click at [1220, 286] on link "Last Month" at bounding box center [1253, 295] width 150 height 28
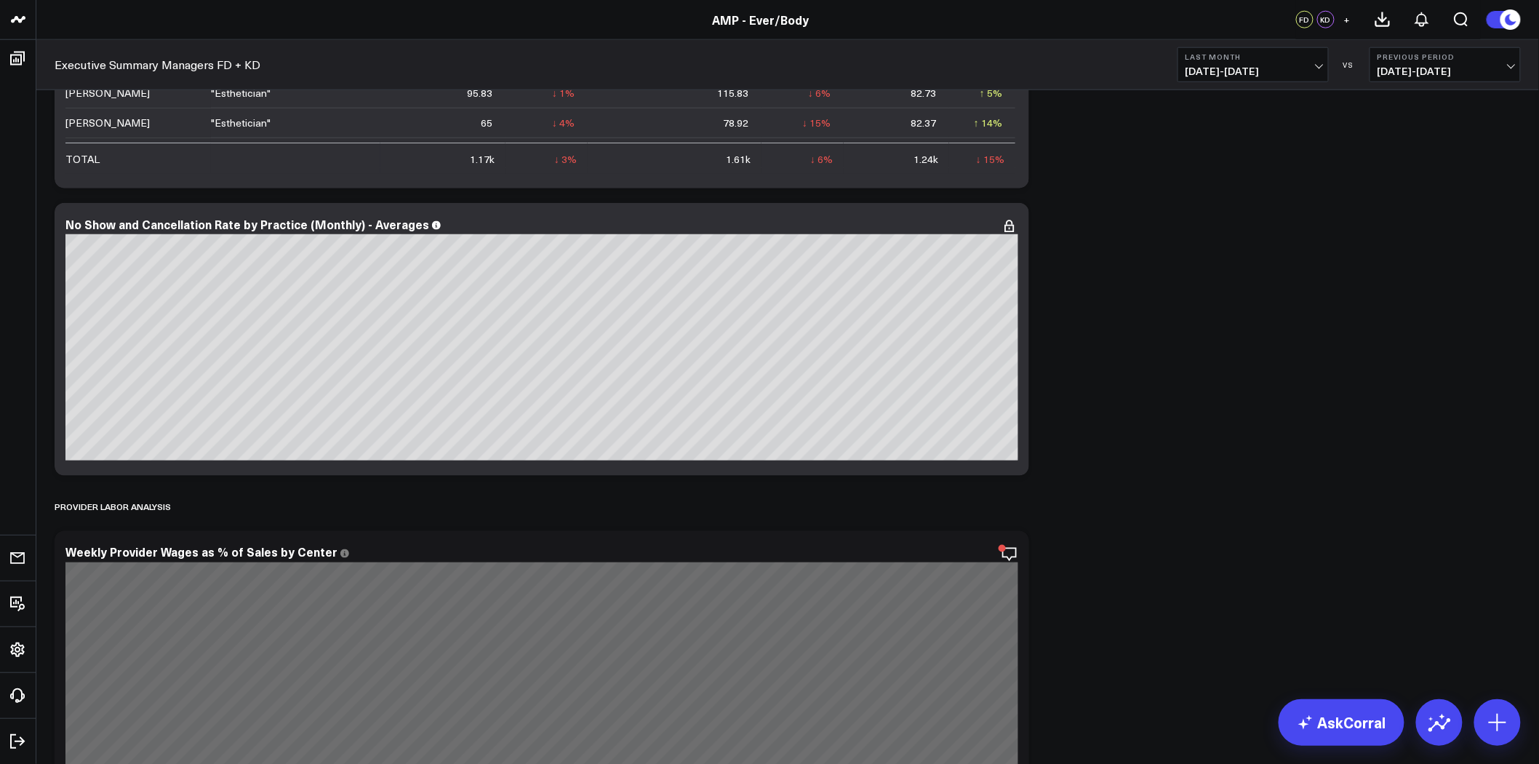
scroll to position [2879, 0]
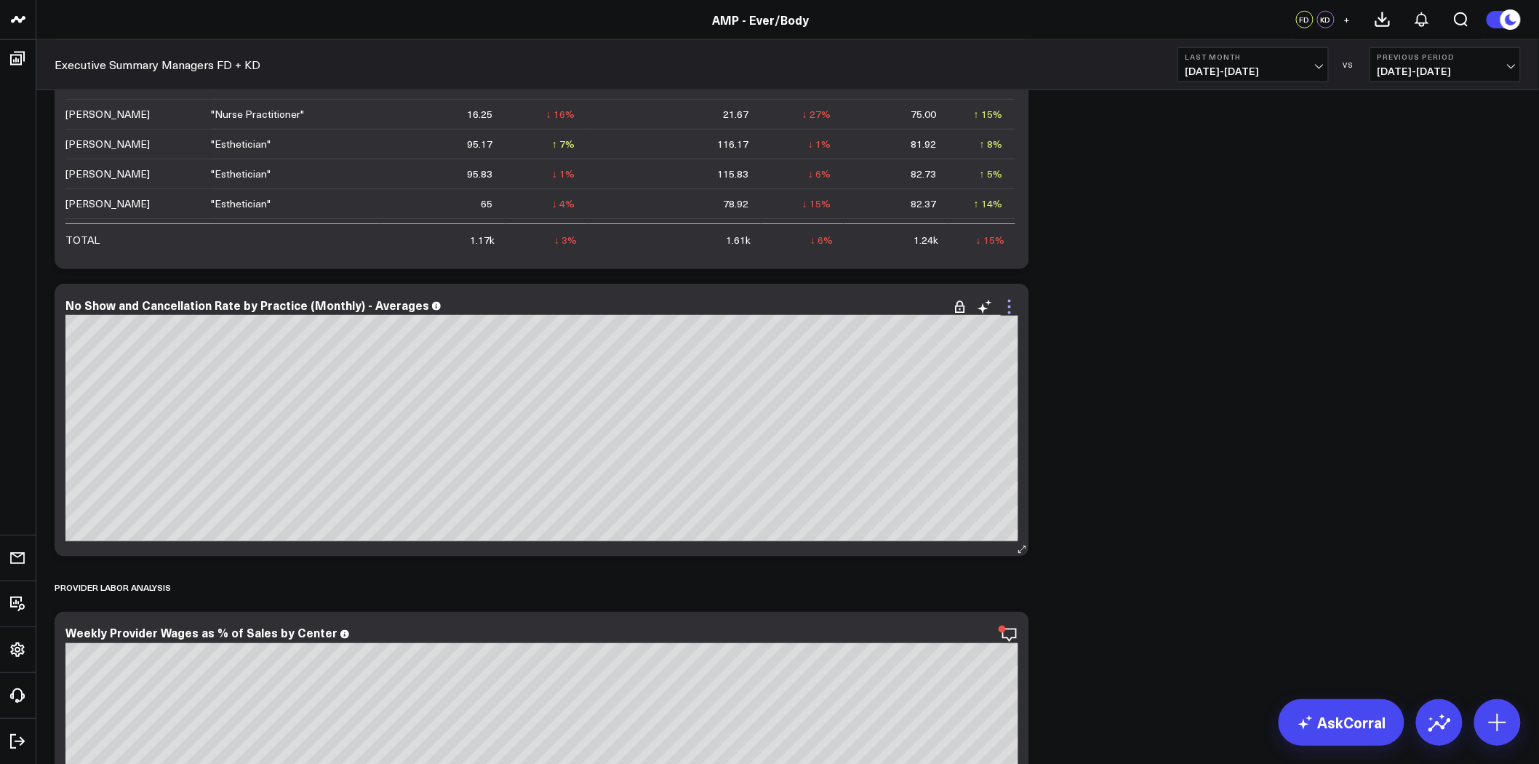
click at [1007, 302] on icon at bounding box center [1009, 306] width 17 height 17
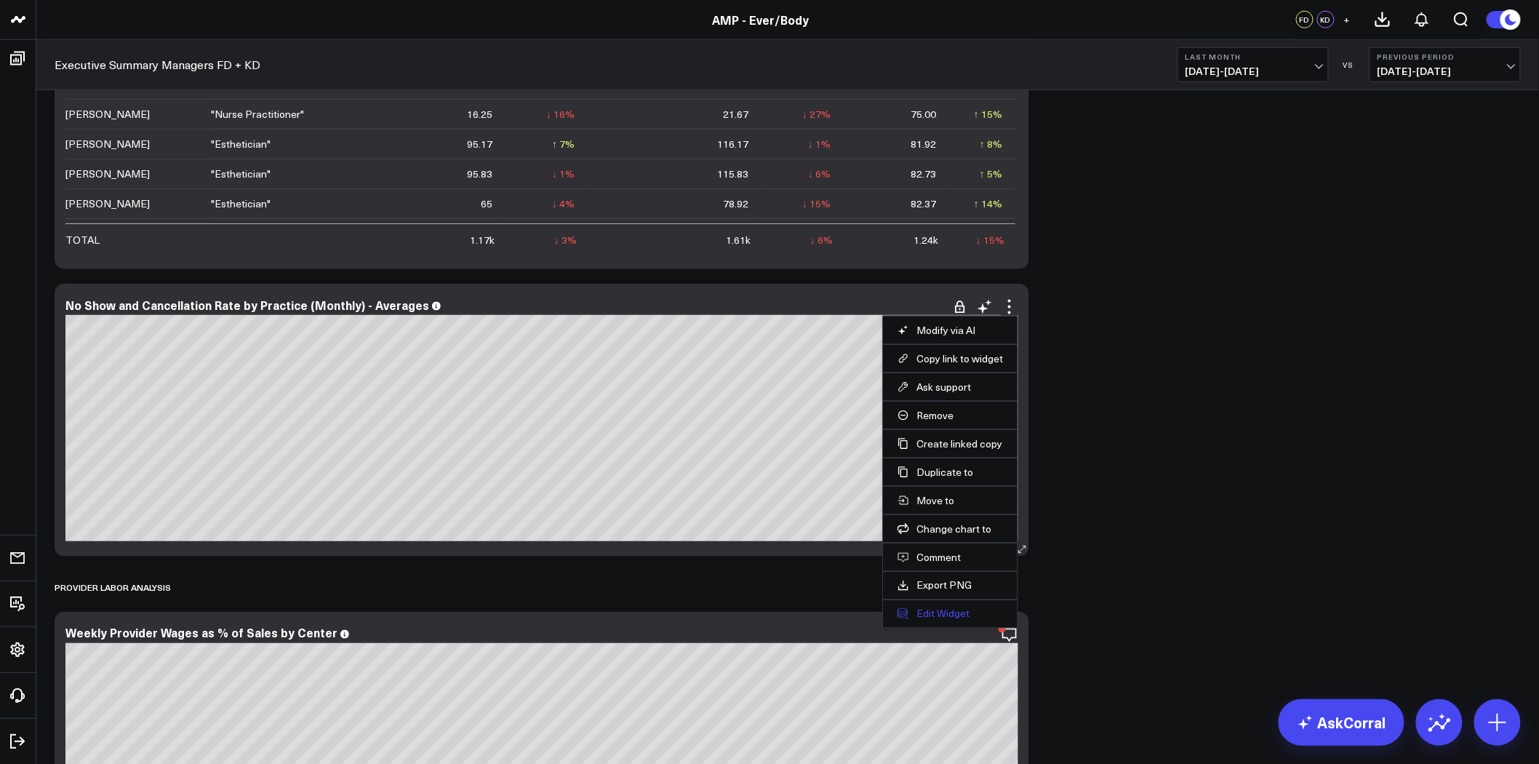
click at [928, 616] on button "Edit Widget" at bounding box center [950, 613] width 105 height 13
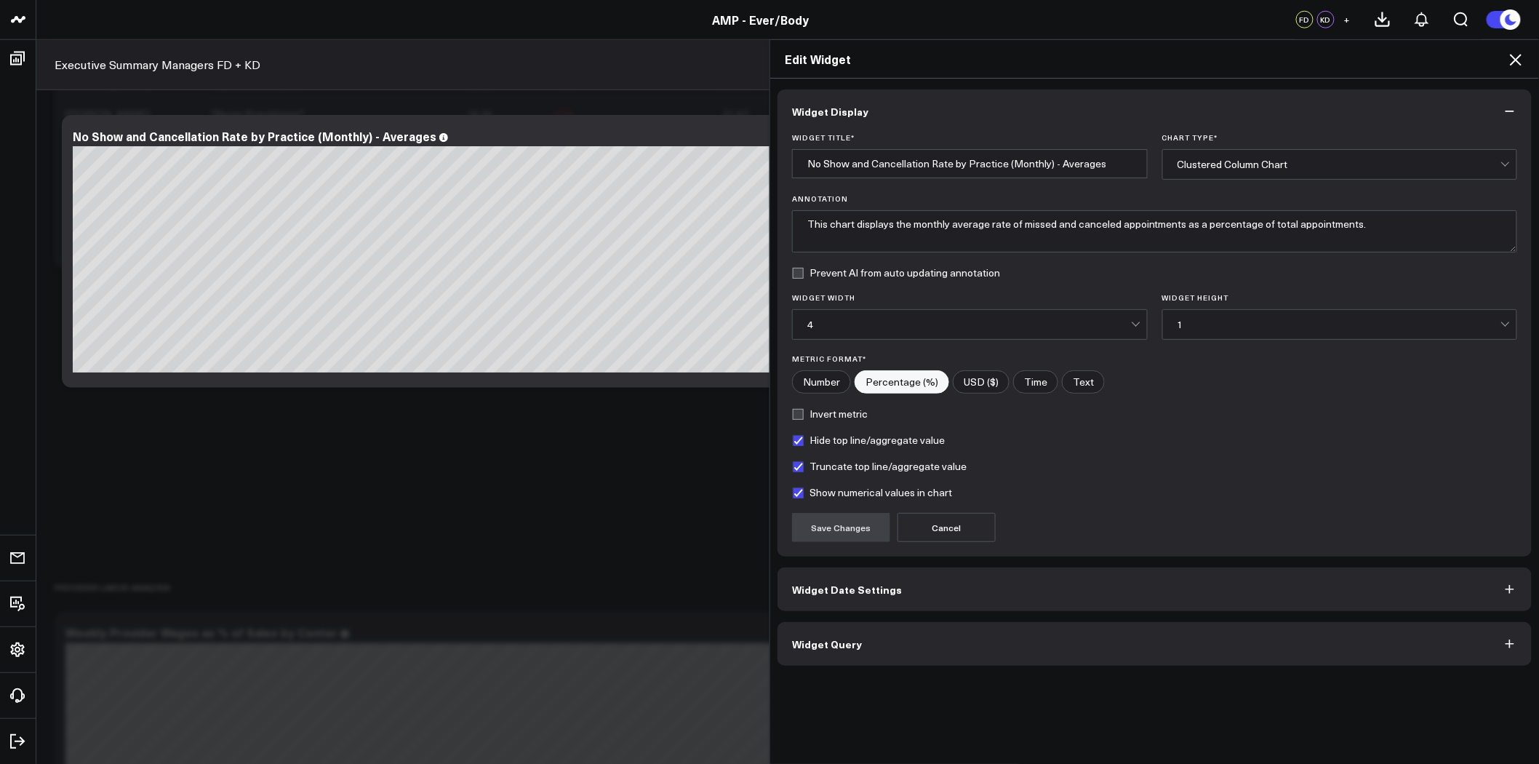
click at [846, 590] on span "Widget Date Settings" at bounding box center [847, 589] width 110 height 12
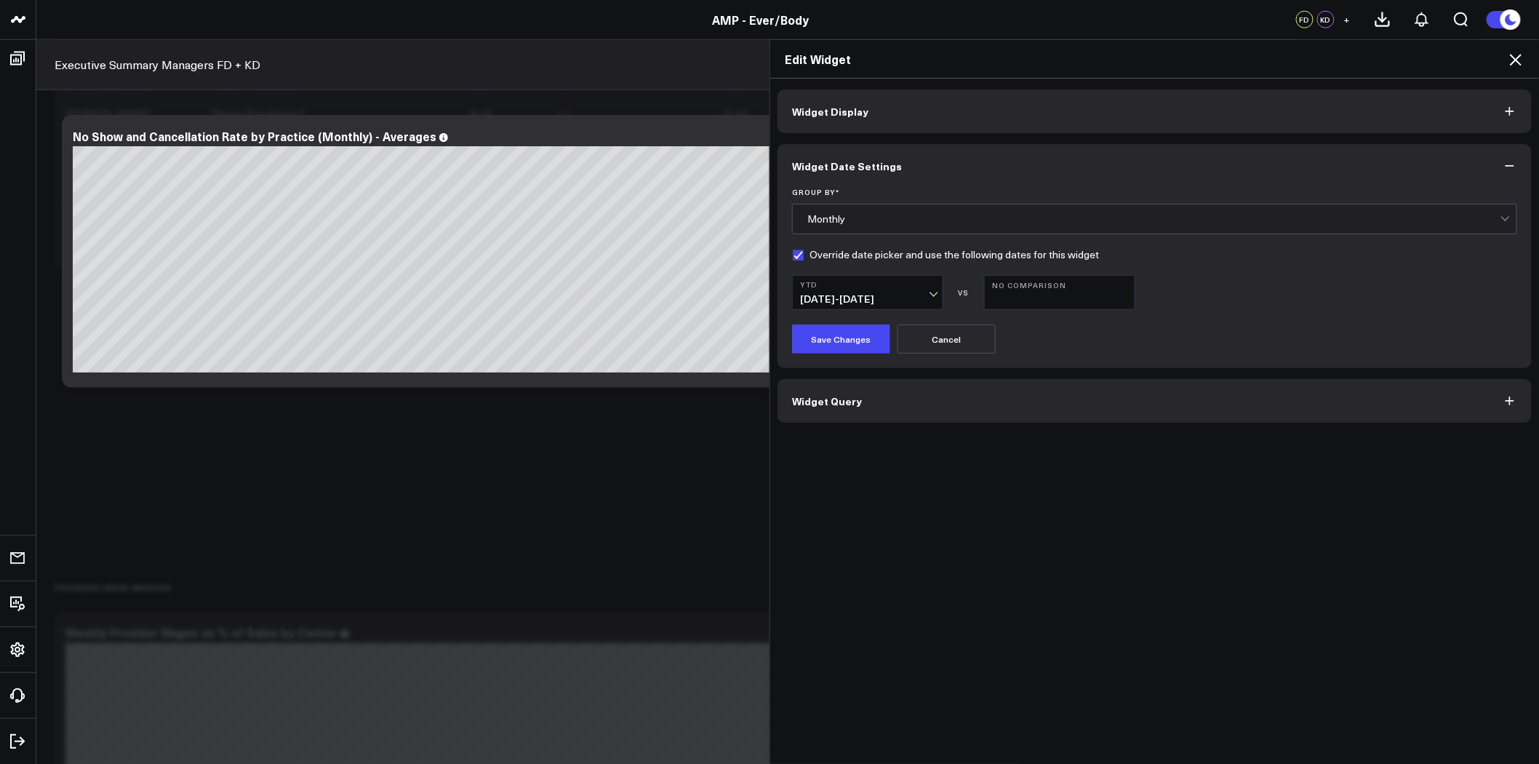
click at [882, 281] on b "YTD" at bounding box center [867, 284] width 135 height 9
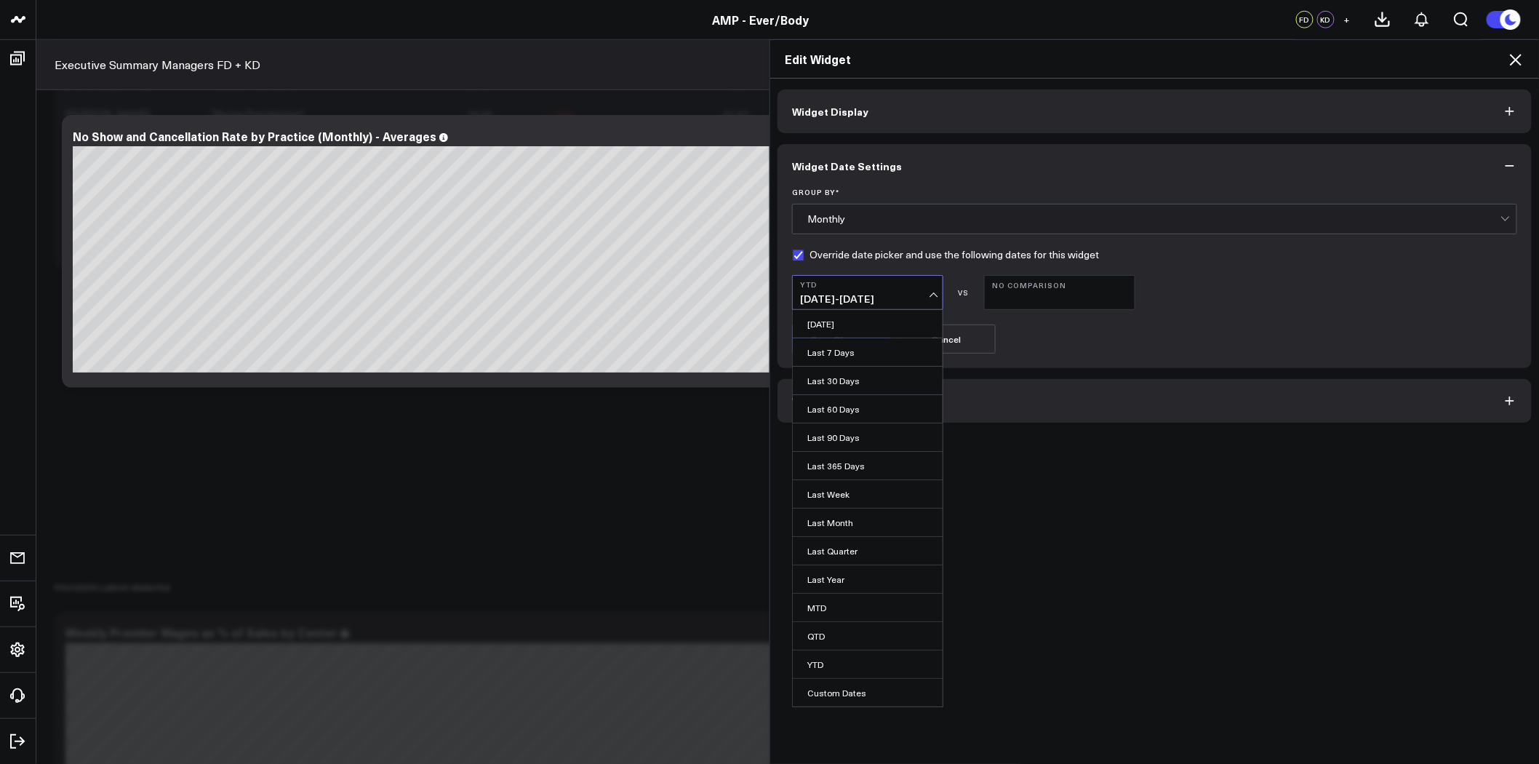
click at [794, 252] on label "Override date picker and use the following dates for this widget" at bounding box center [945, 255] width 307 height 12
click at [794, 252] on input "Override date picker and use the following dates for this widget" at bounding box center [798, 255] width 12 height 12
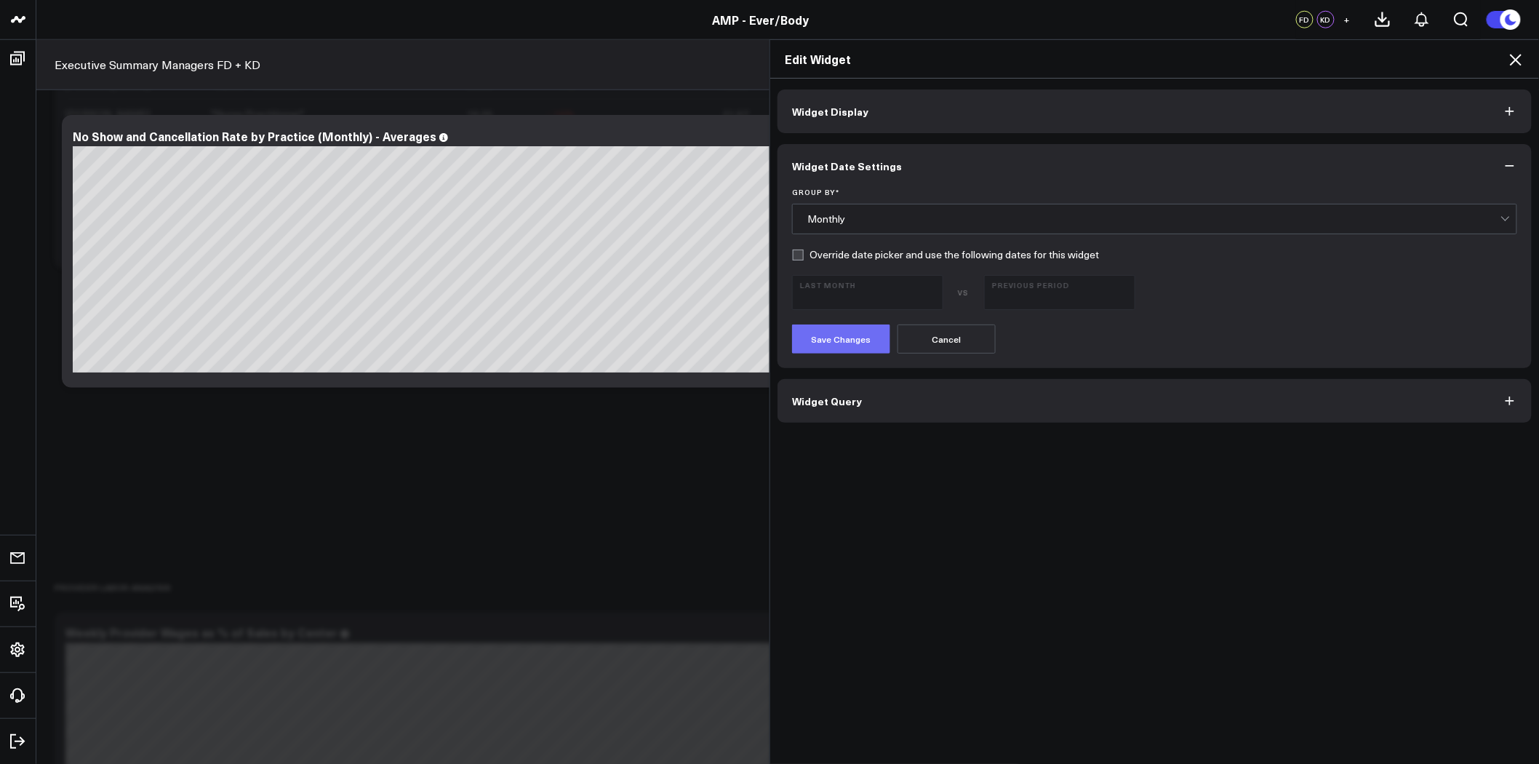
click at [847, 337] on button "Save Changes" at bounding box center [841, 338] width 98 height 29
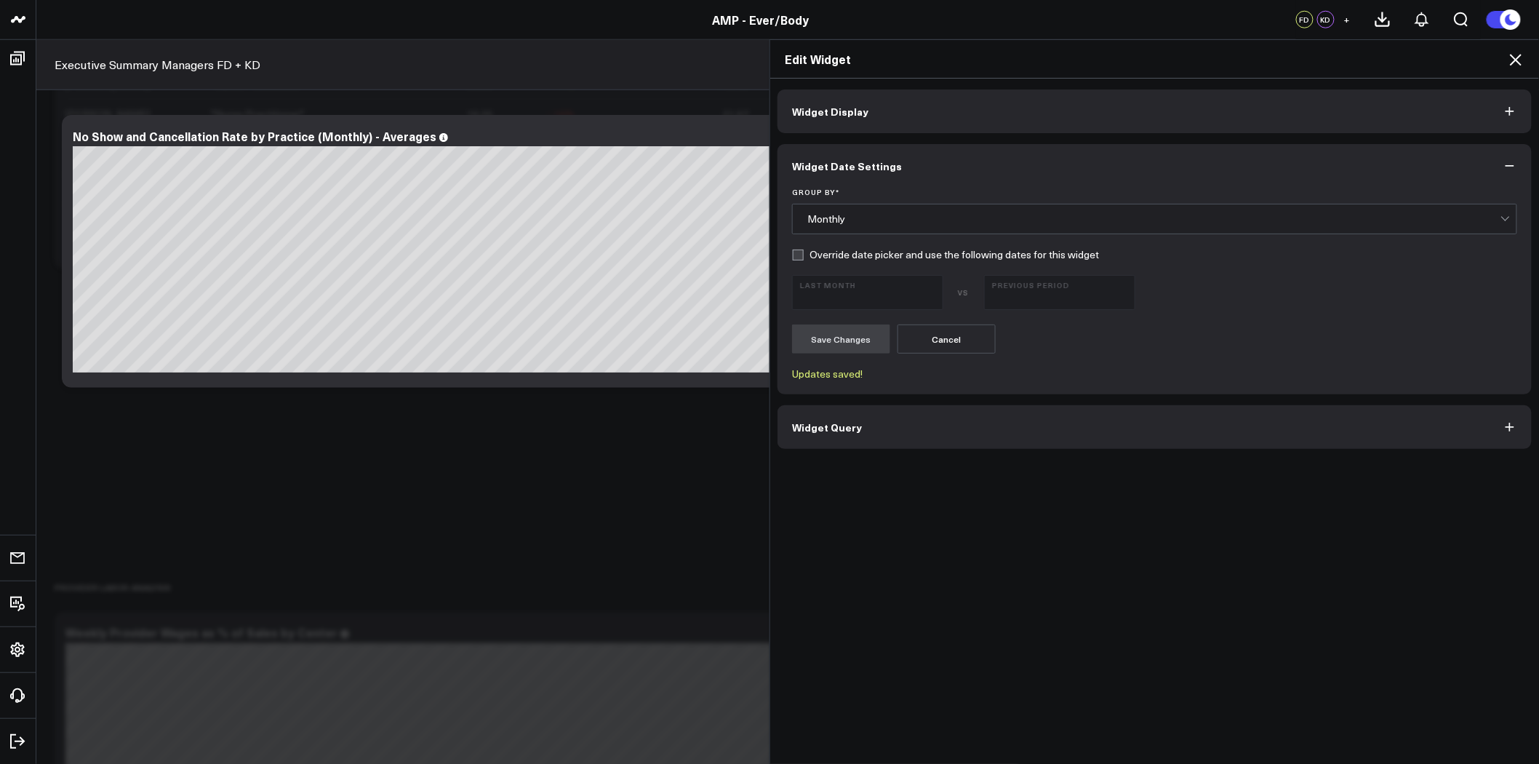
click at [819, 253] on label "Override date picker and use the following dates for this widget" at bounding box center [945, 255] width 307 height 12
click at [804, 253] on input "Override date picker and use the following dates for this widget" at bounding box center [798, 255] width 12 height 12
checkbox input "true"
click at [842, 287] on b "Last Month" at bounding box center [867, 284] width 135 height 9
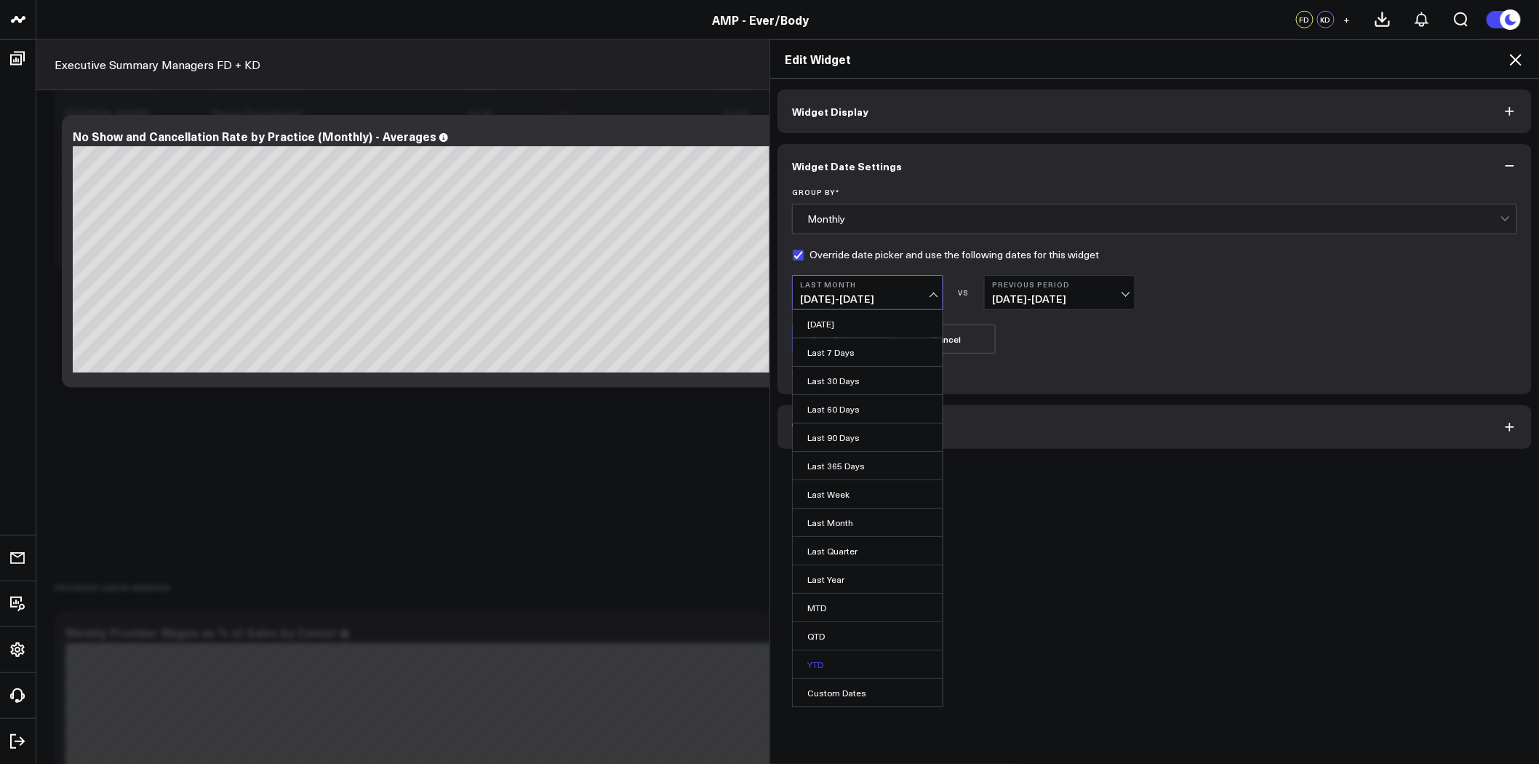
click at [834, 666] on link "YTD" at bounding box center [868, 664] width 150 height 28
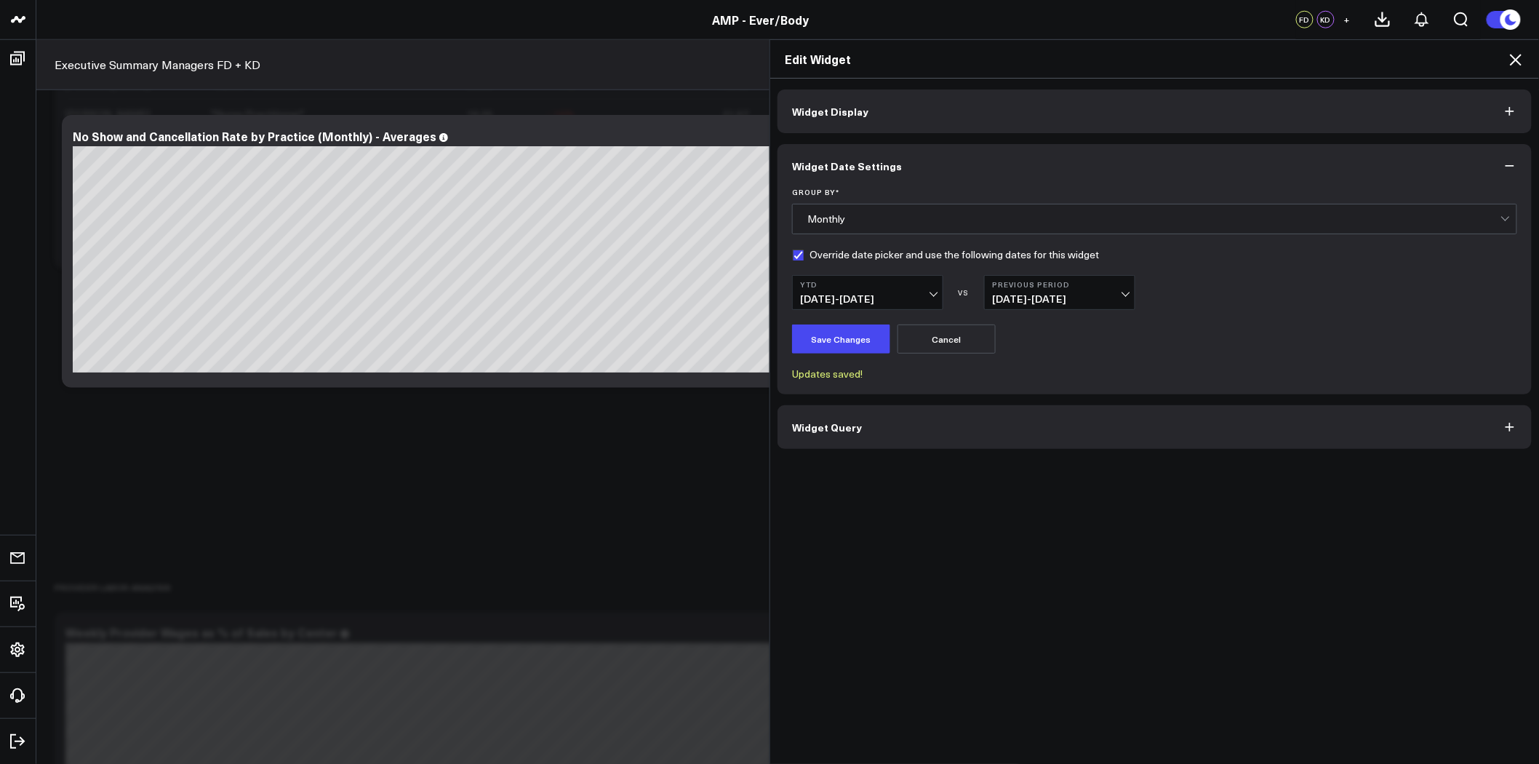
click at [870, 296] on span "01/01/25 - 09/01/25" at bounding box center [867, 299] width 135 height 12
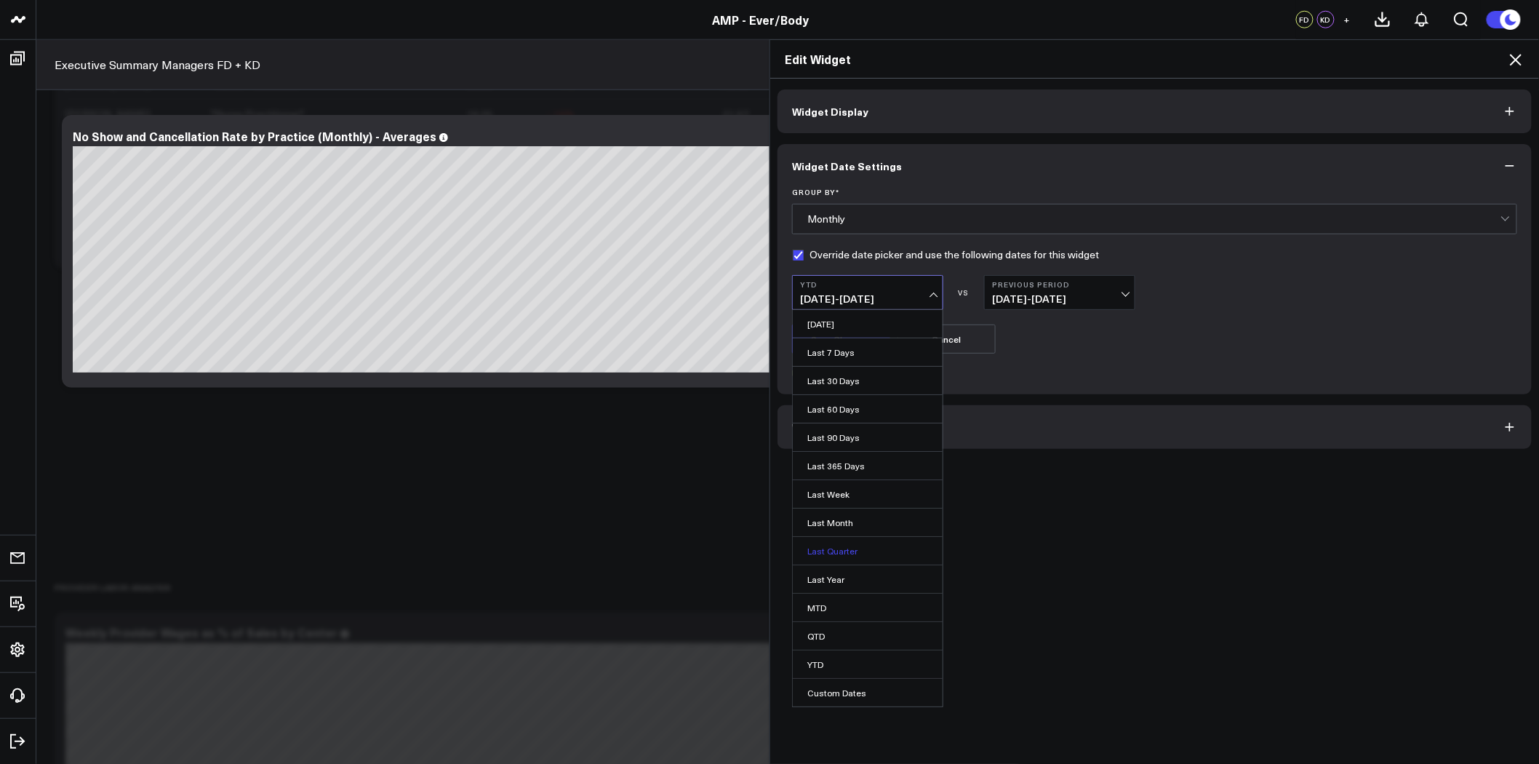
click at [864, 550] on link "Last Quarter" at bounding box center [868, 551] width 150 height 28
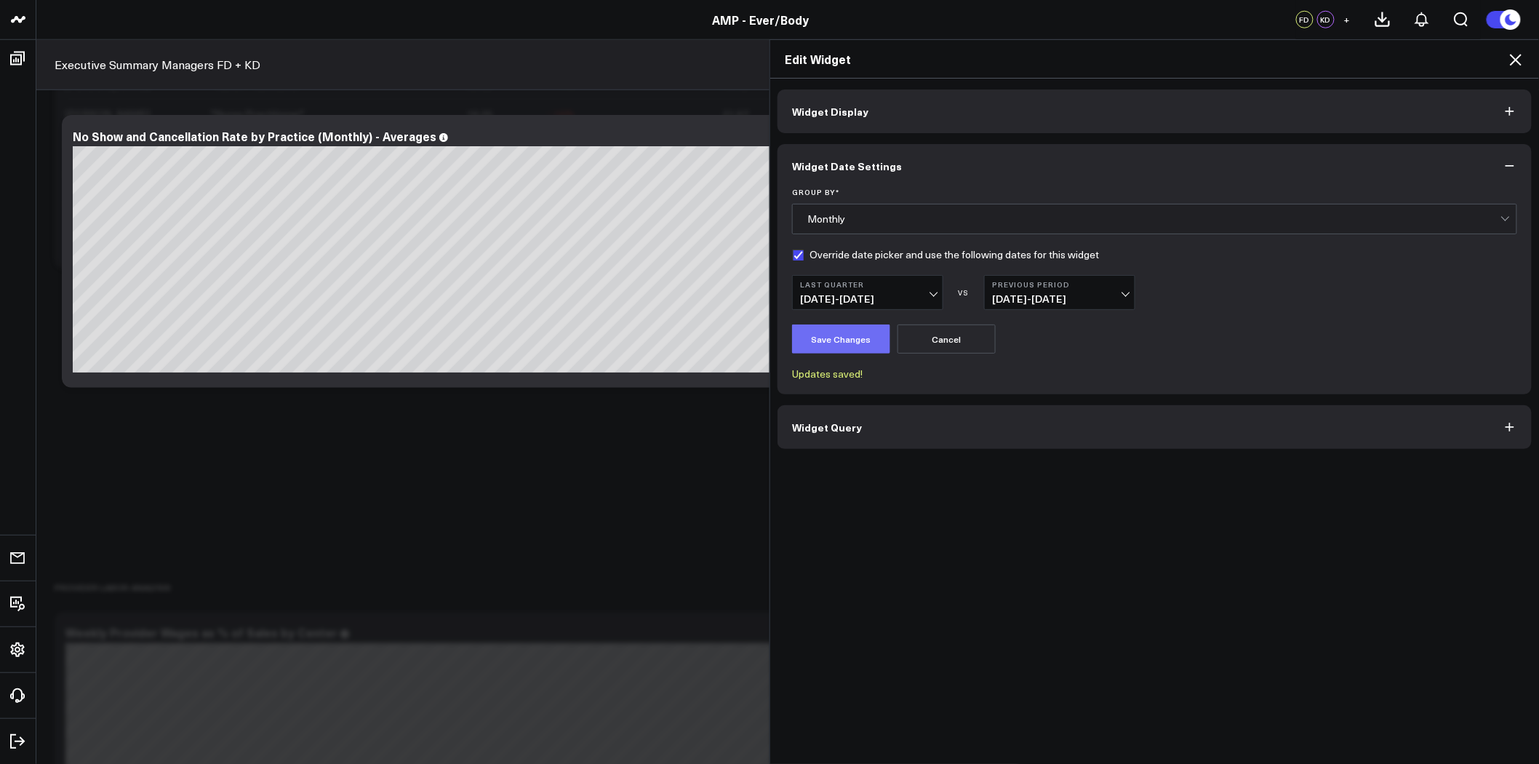
click at [830, 333] on button "Save Changes" at bounding box center [841, 338] width 98 height 29
click at [847, 303] on span "04/01/25 - 06/30/25" at bounding box center [867, 299] width 135 height 12
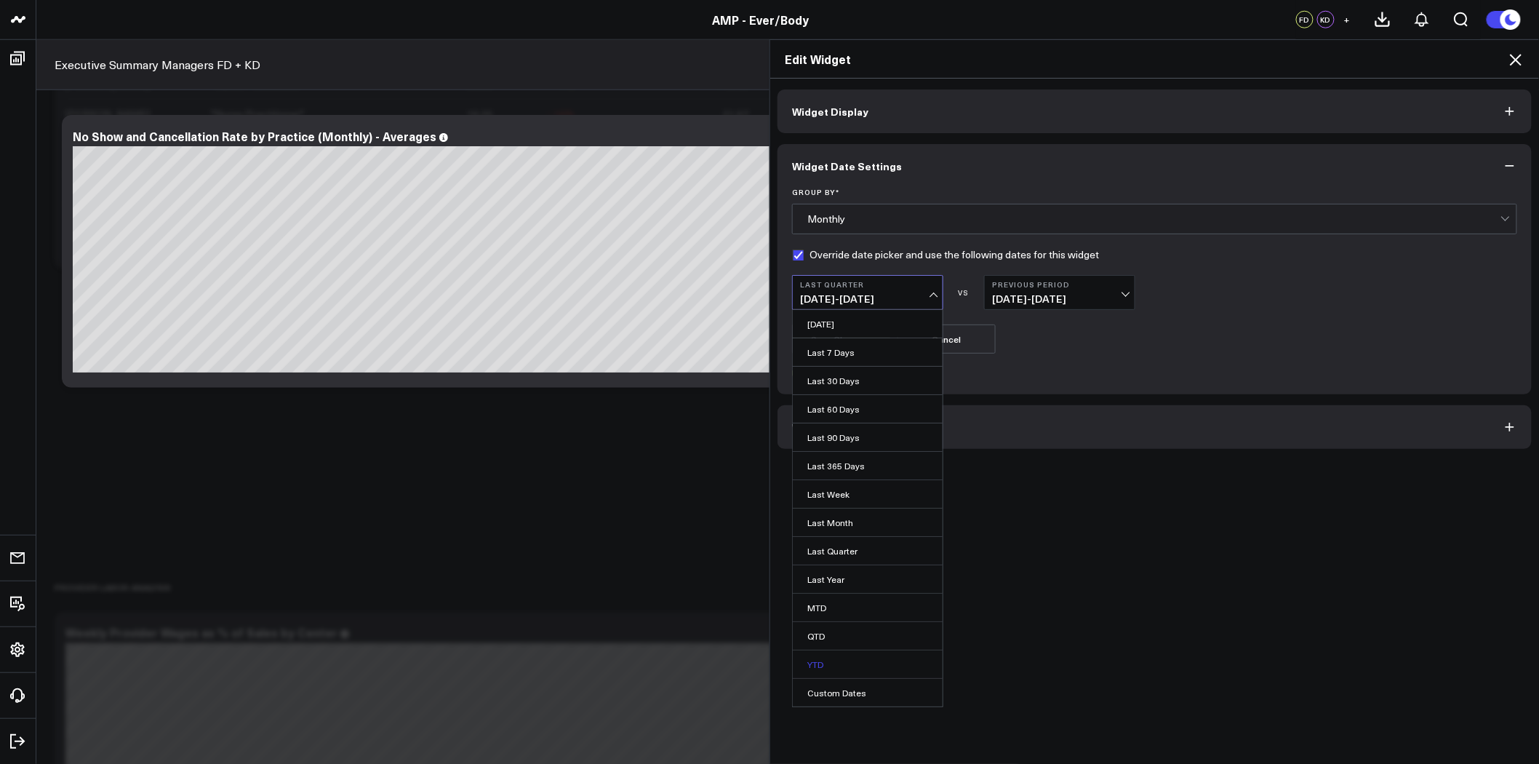
click at [847, 665] on link "YTD" at bounding box center [868, 664] width 150 height 28
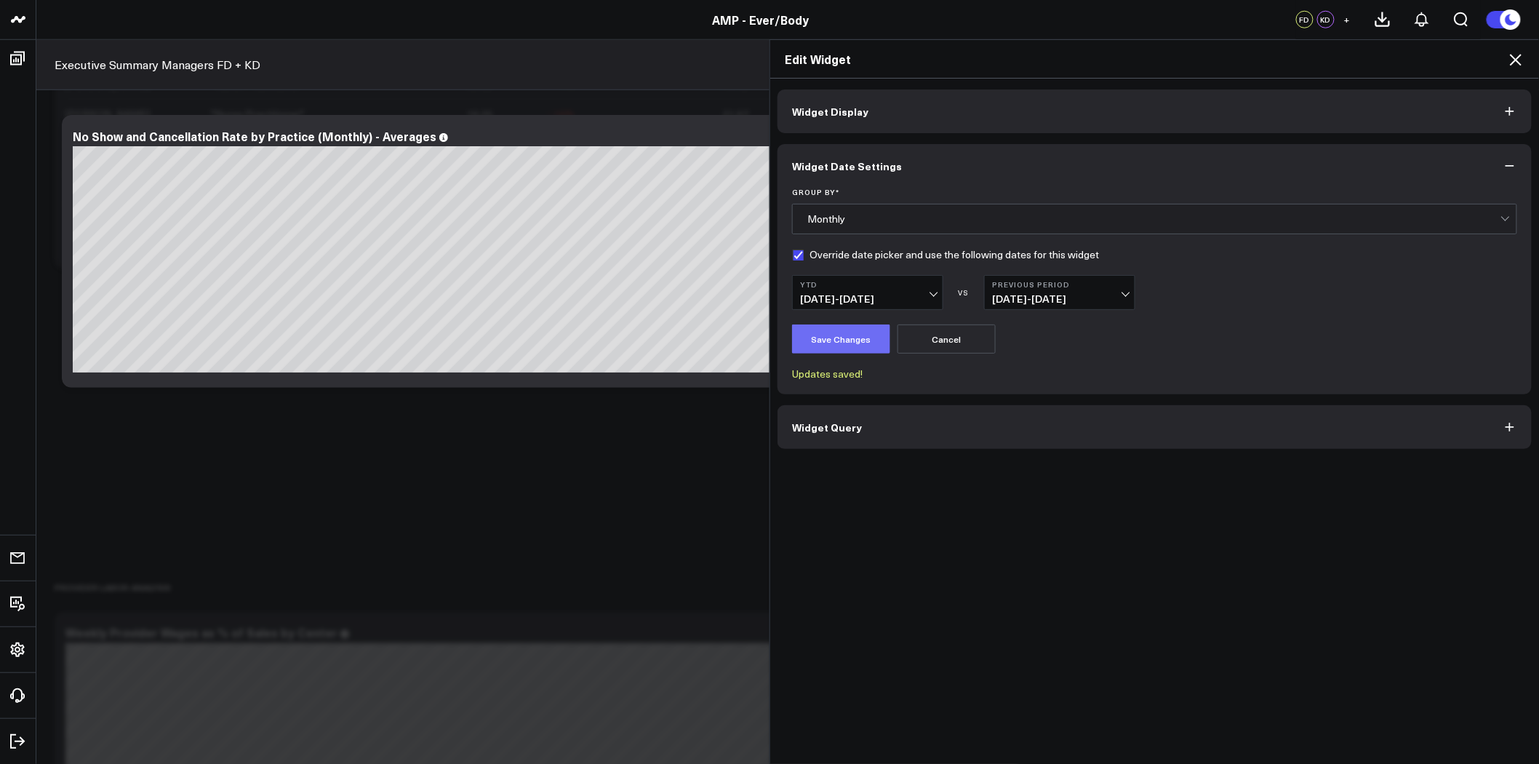
click at [838, 340] on button "Save Changes" at bounding box center [841, 338] width 98 height 29
click at [1517, 60] on icon at bounding box center [1516, 60] width 12 height 12
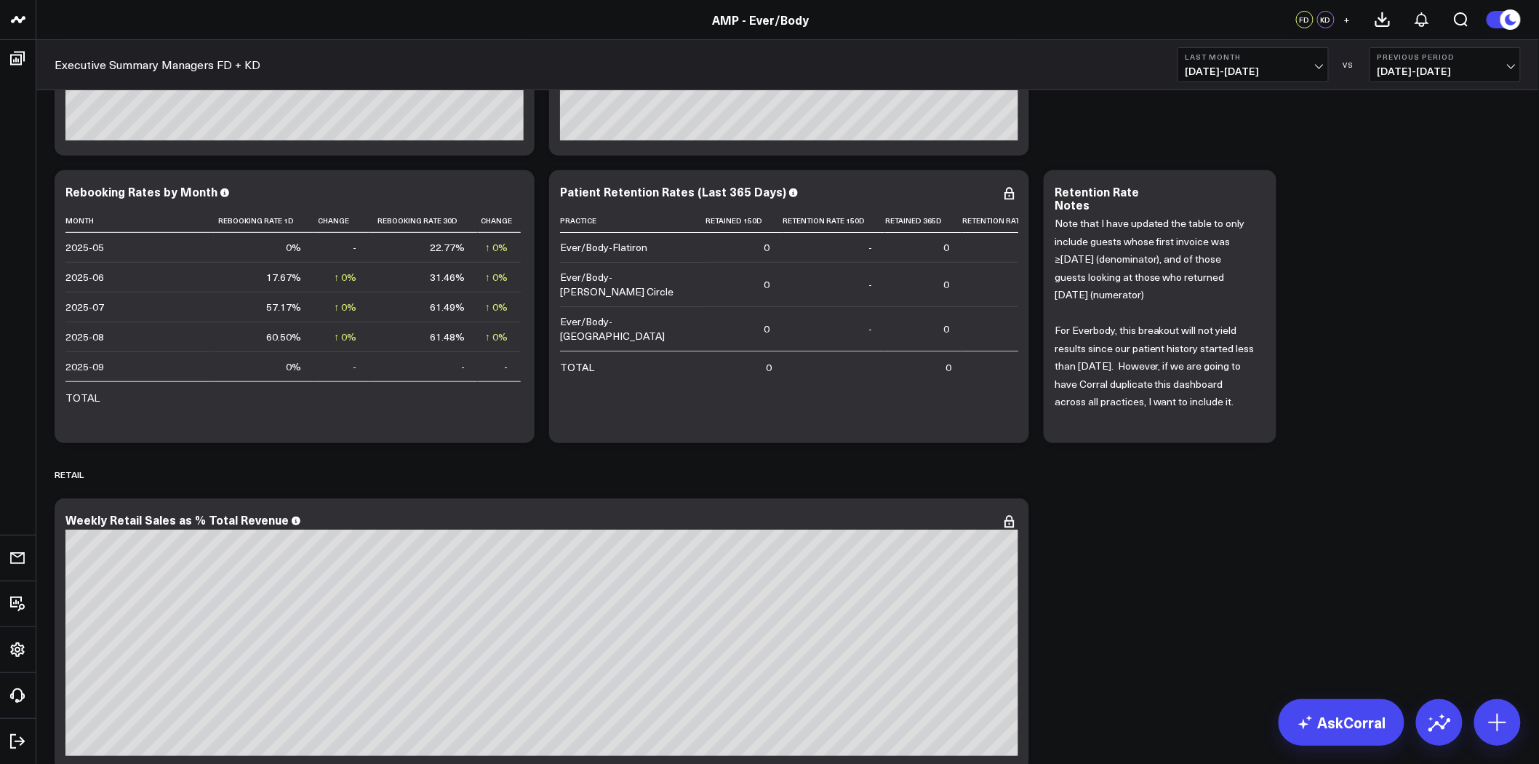
scroll to position [4819, 0]
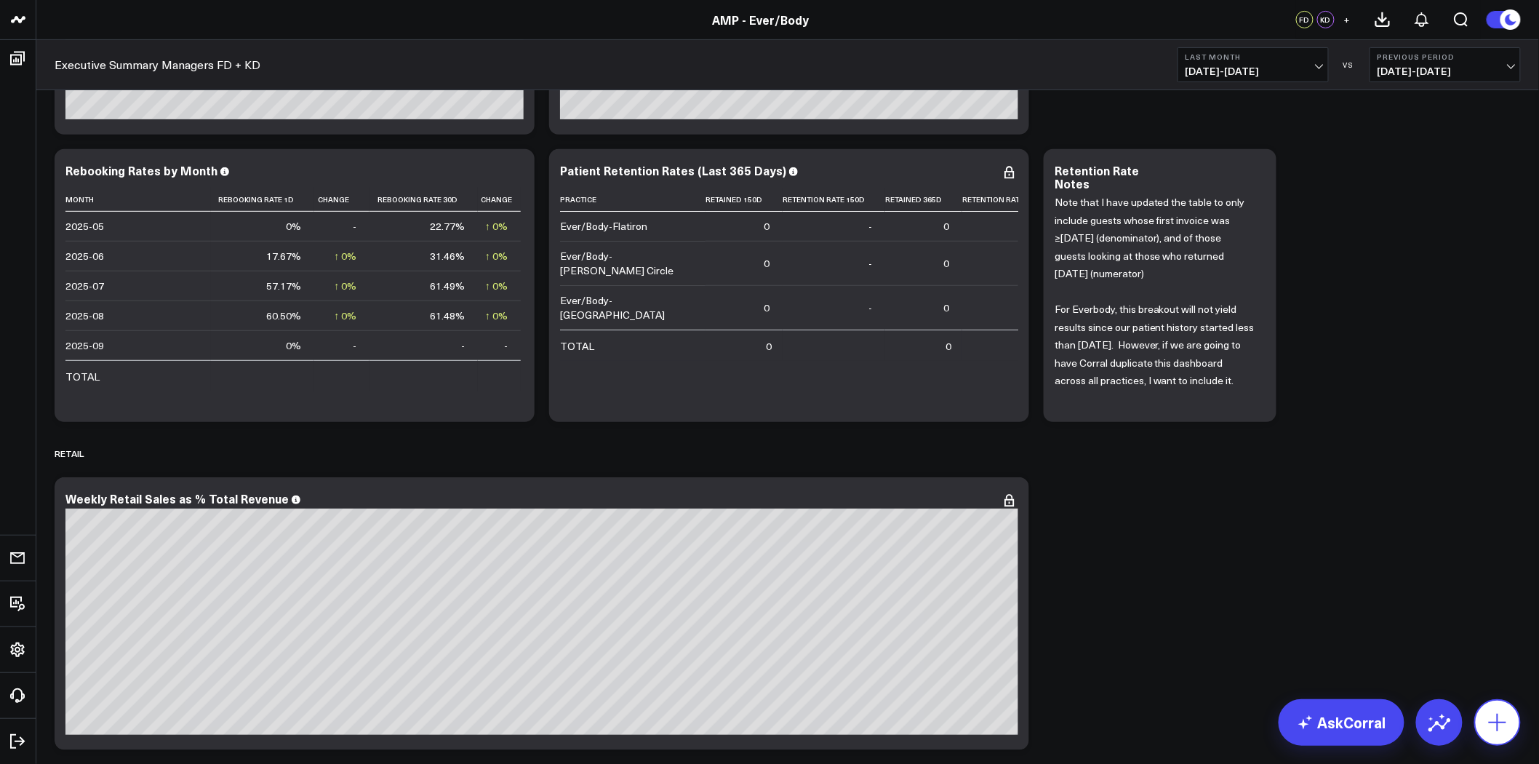
click at [1507, 726] on icon at bounding box center [1497, 722] width 23 height 23
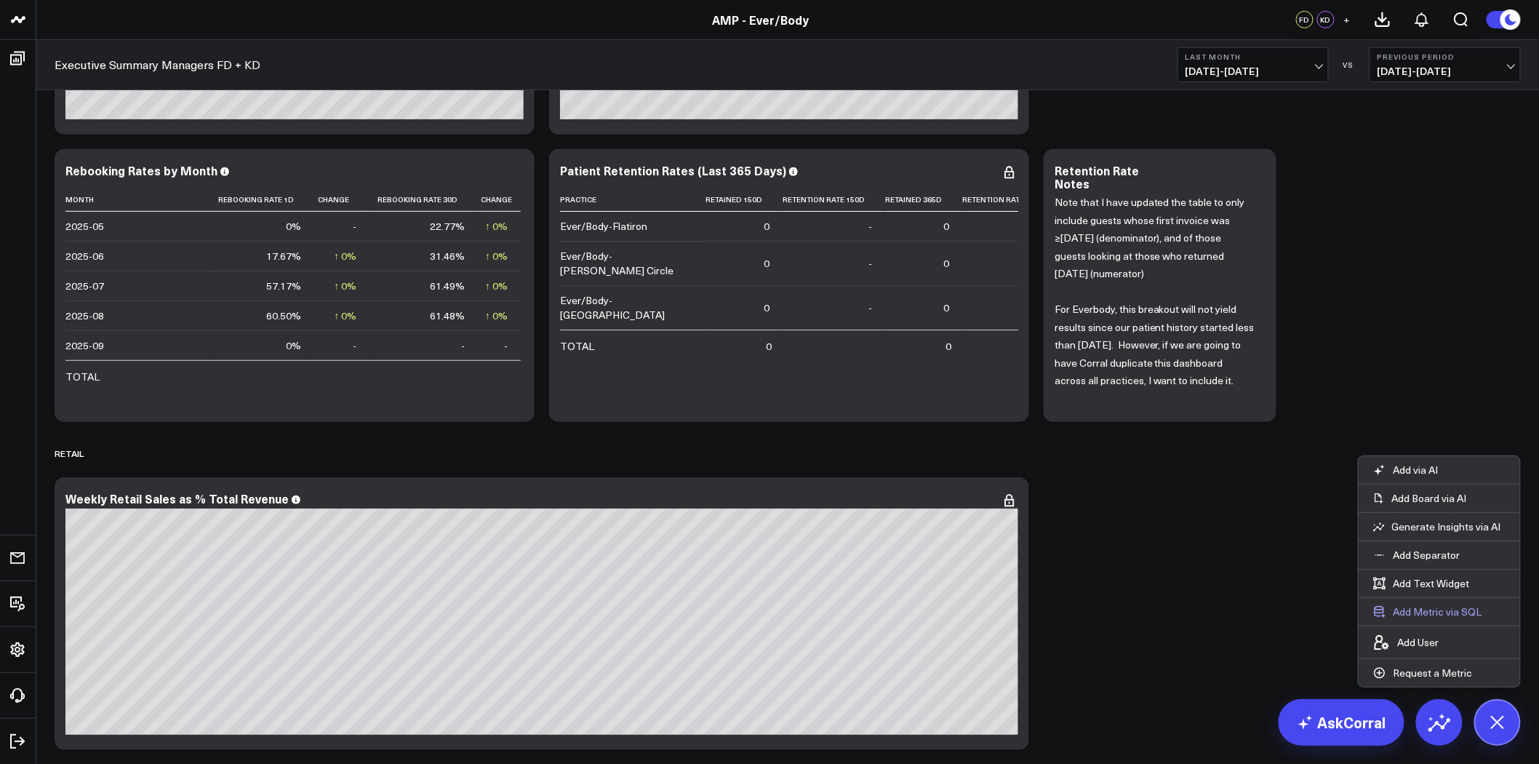
click at [1443, 609] on button "Add Metric via SQL" at bounding box center [1428, 612] width 138 height 28
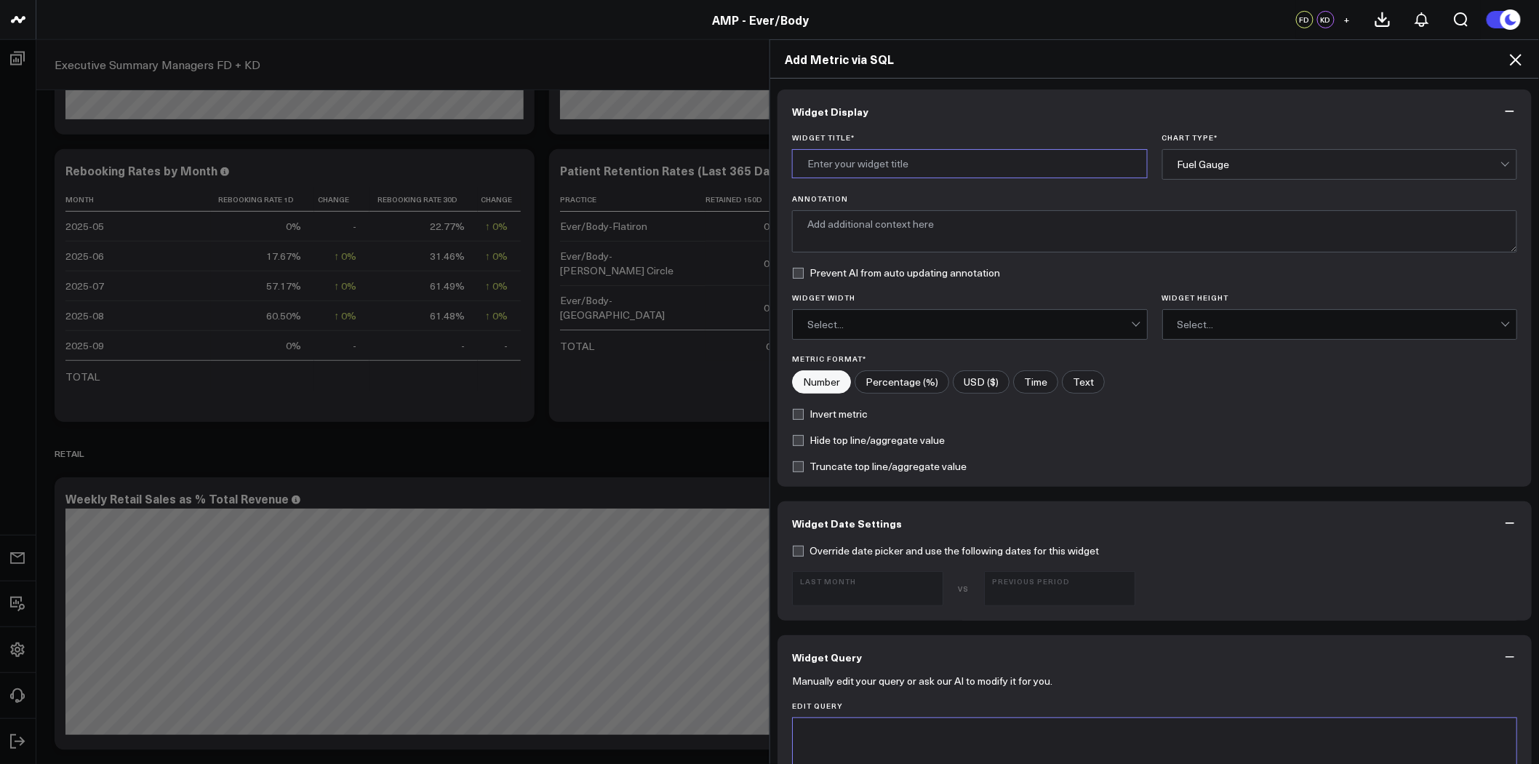
click at [936, 173] on input "Widget Title *" at bounding box center [970, 163] width 356 height 29
paste input "Average Lifetime Collections Value by Cohort, Month Acquired - Inactive After 1…"
type input "Average Lifetime Collections Value by Cohort, Month Acquired - Inactive After 1…"
click at [1365, 163] on div "Fuel Gauge" at bounding box center [1340, 165] width 324 height 12
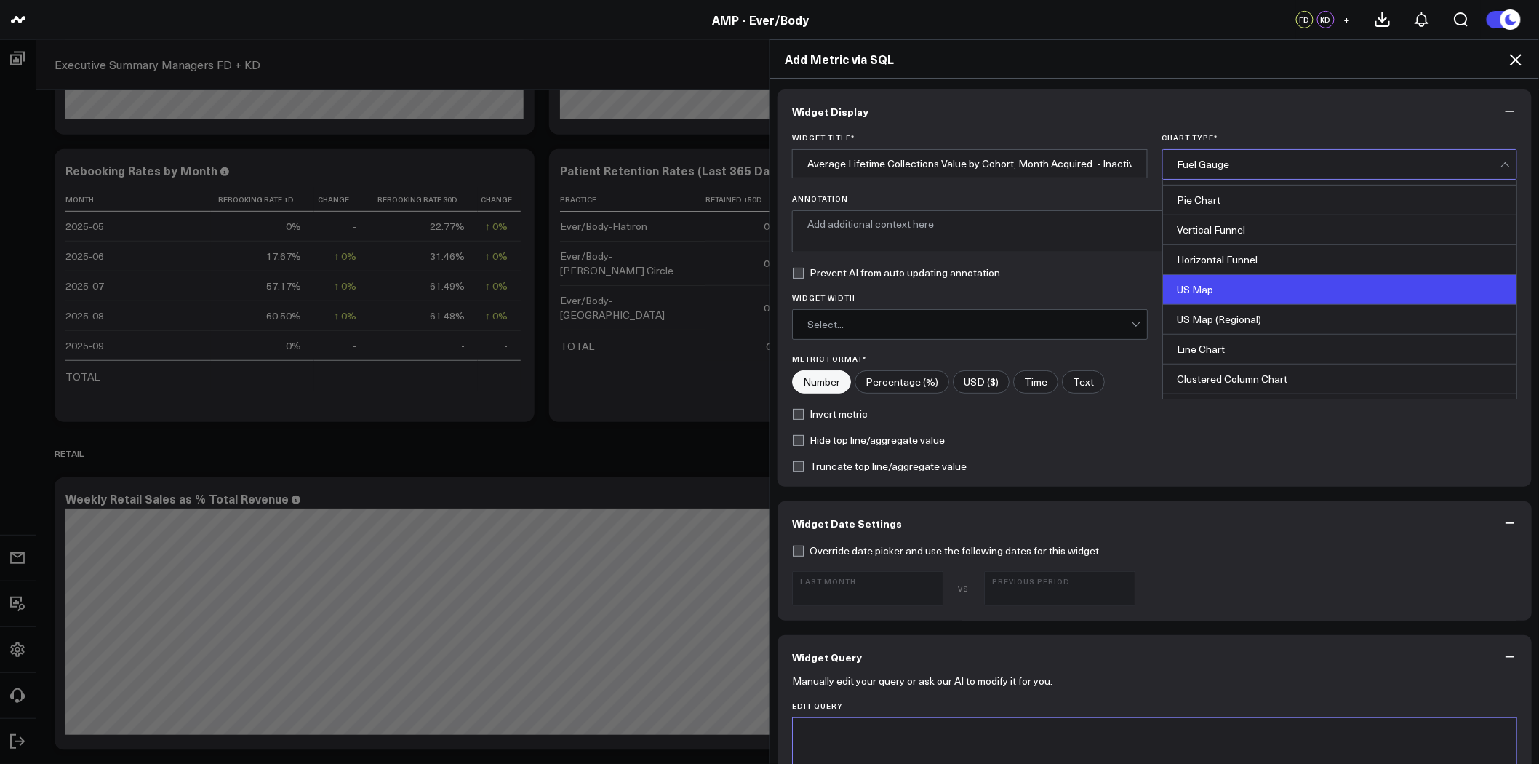
scroll to position [484, 0]
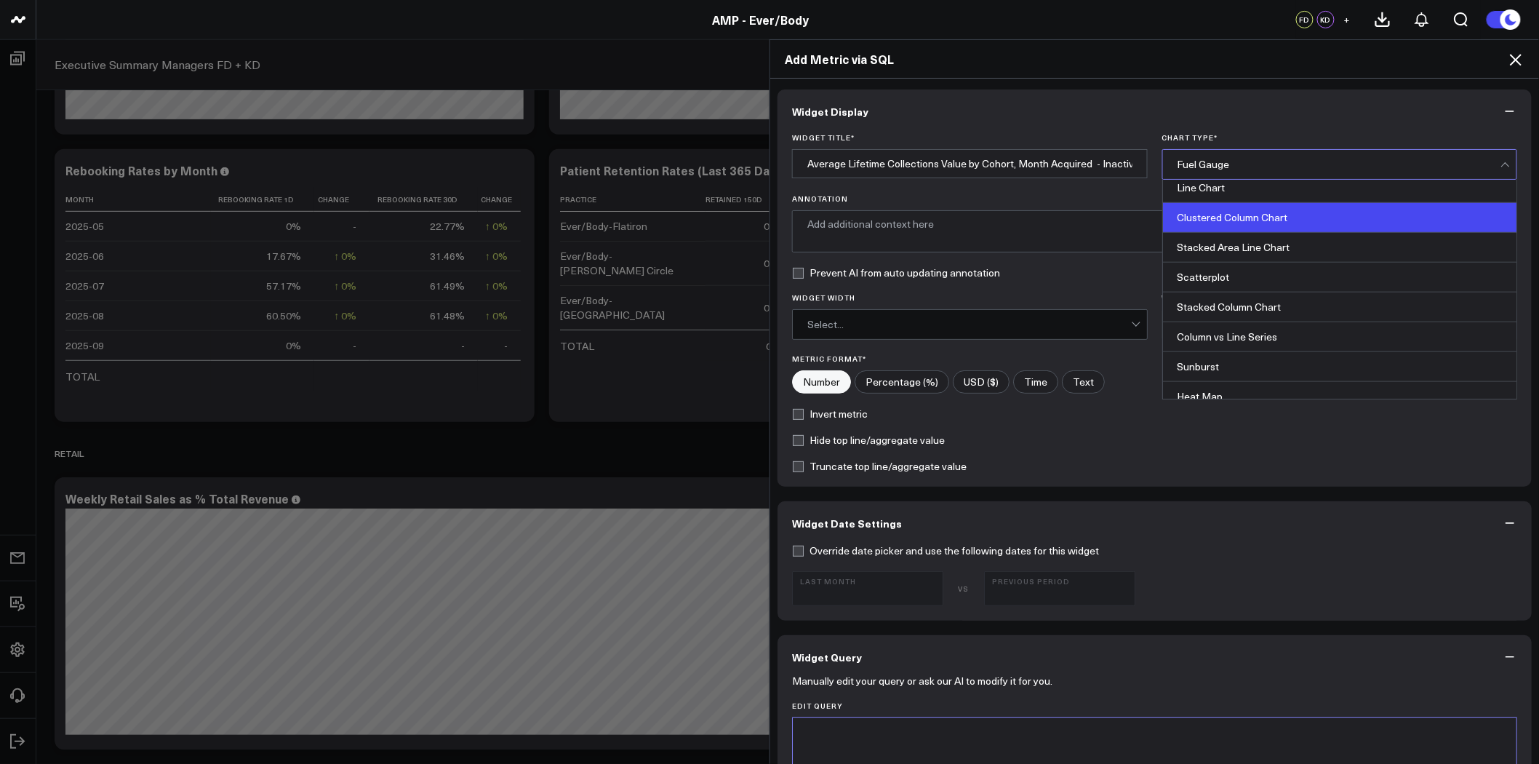
click at [1256, 220] on div "Clustered Column Chart" at bounding box center [1340, 218] width 354 height 30
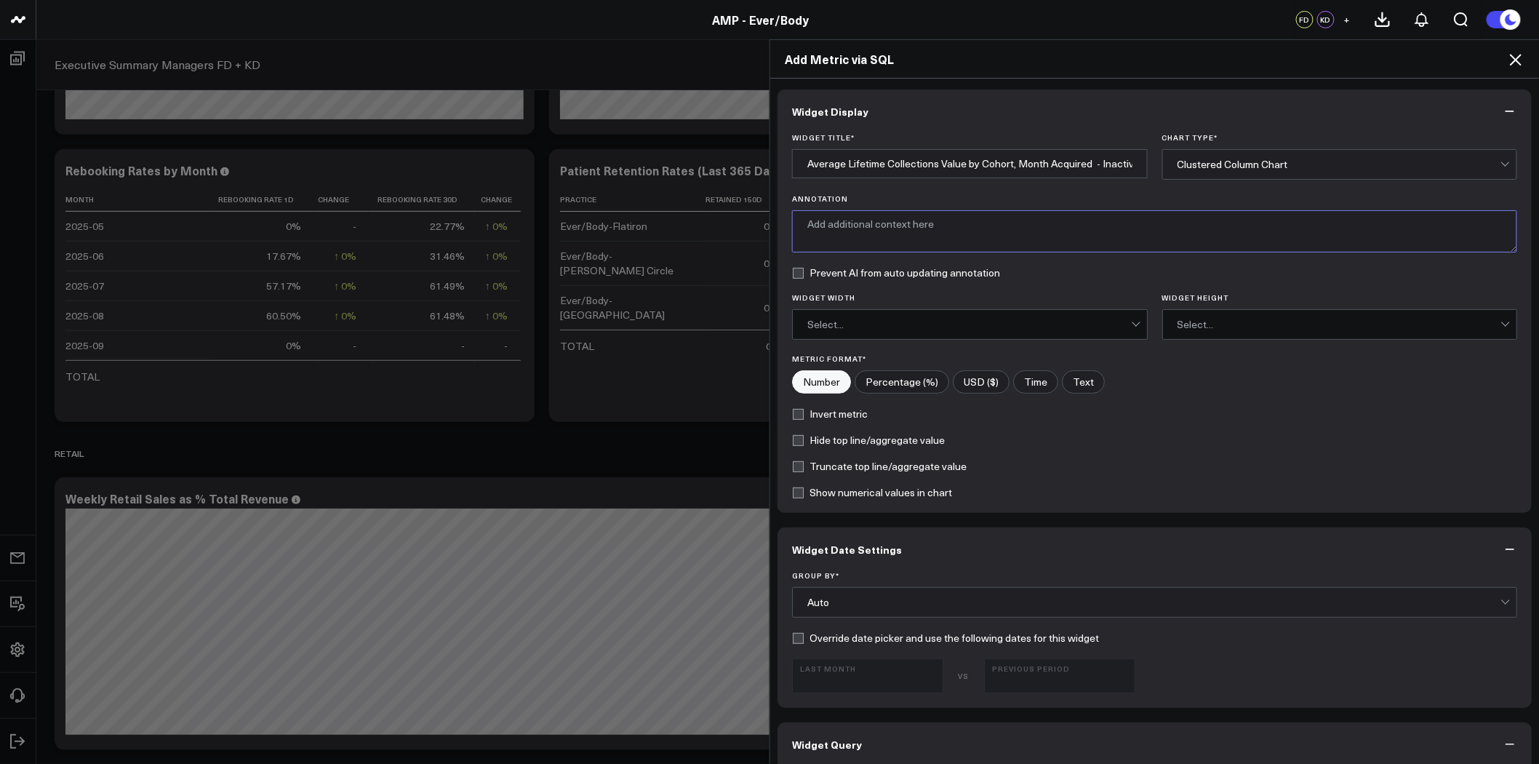
click at [989, 224] on textarea "Annotation" at bounding box center [1154, 231] width 725 height 42
paste textarea "Average lifetime collections value by customer cohort, categorized as Active, I…"
type textarea "Average lifetime collections value by customer cohort, categorized as Active, I…"
click at [885, 274] on label "Prevent AI from auto updating annotation" at bounding box center [896, 273] width 208 height 12
click at [804, 274] on input "Prevent AI from auto updating annotation" at bounding box center [798, 273] width 12 height 12
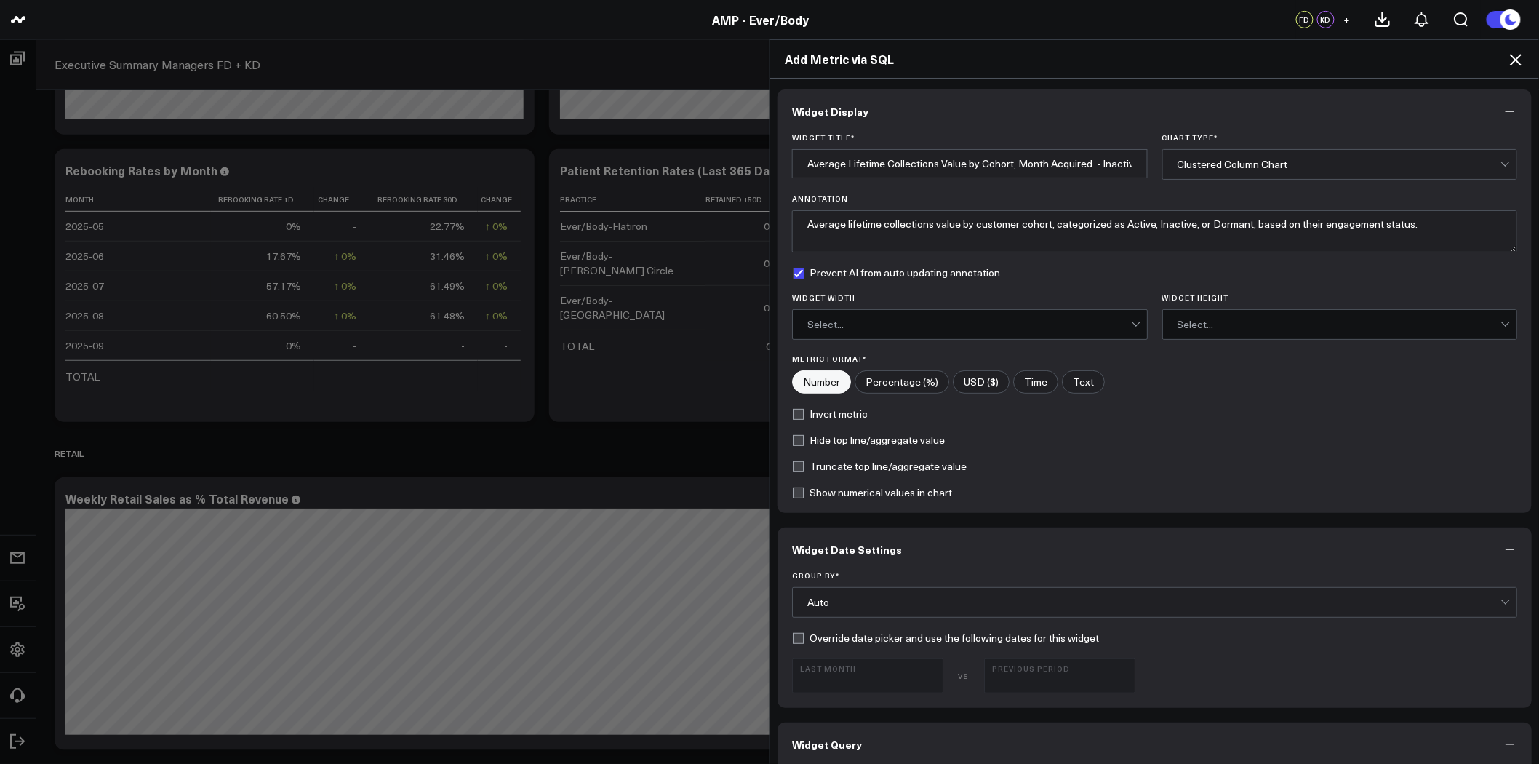
click at [885, 274] on label "Prevent AI from auto updating annotation" at bounding box center [896, 273] width 208 height 12
click at [804, 274] on input "Prevent AI from auto updating annotation" at bounding box center [798, 273] width 12 height 12
checkbox input "false"
click at [869, 439] on label "Hide top line/aggregate value" at bounding box center [868, 440] width 153 height 12
click at [804, 439] on input "Hide top line/aggregate value" at bounding box center [798, 440] width 12 height 12
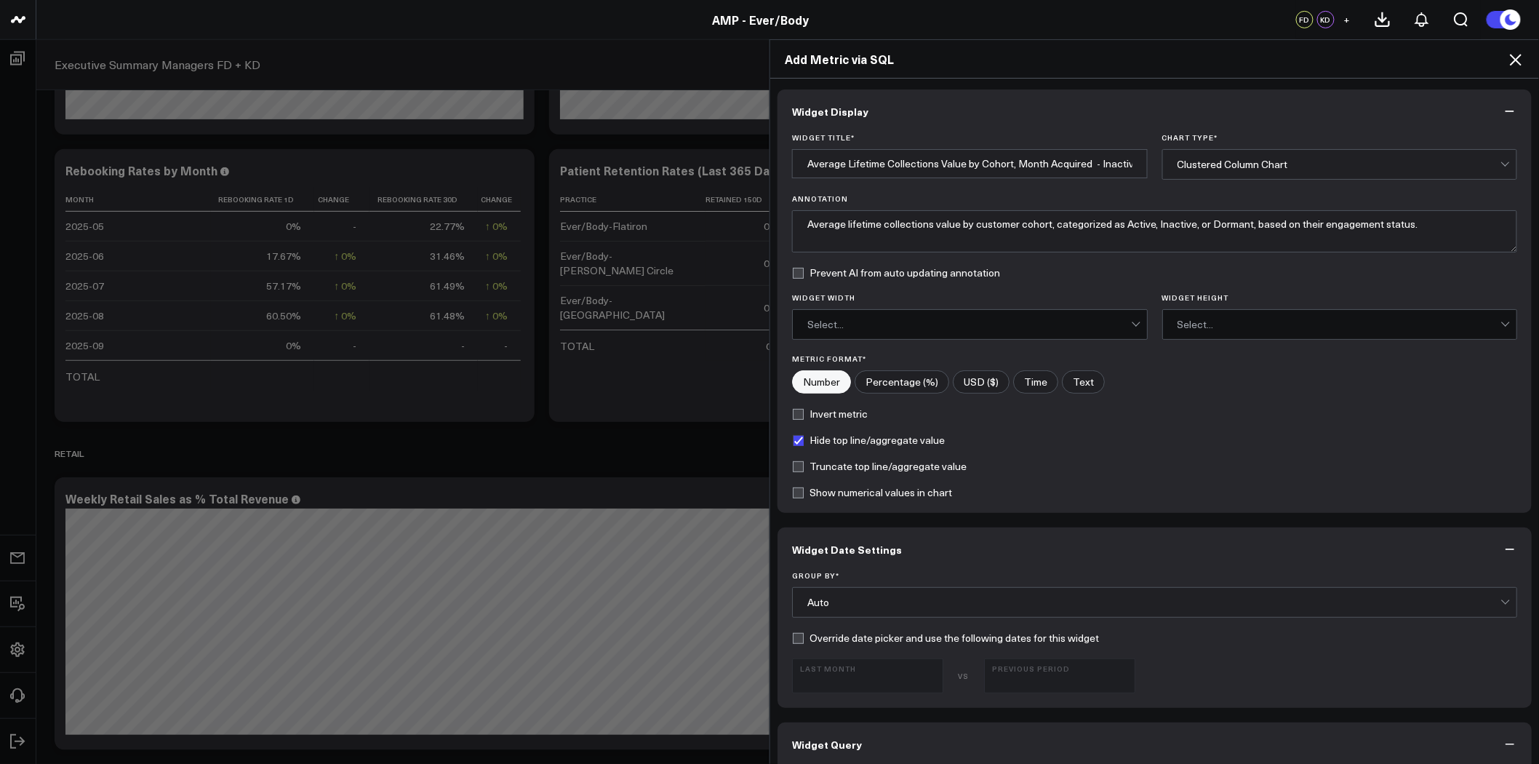
checkbox input "true"
click at [871, 464] on label "Truncate top line/aggregate value" at bounding box center [879, 466] width 175 height 12
click at [804, 464] on input "Truncate top line/aggregate value" at bounding box center [798, 466] width 12 height 12
checkbox input "true"
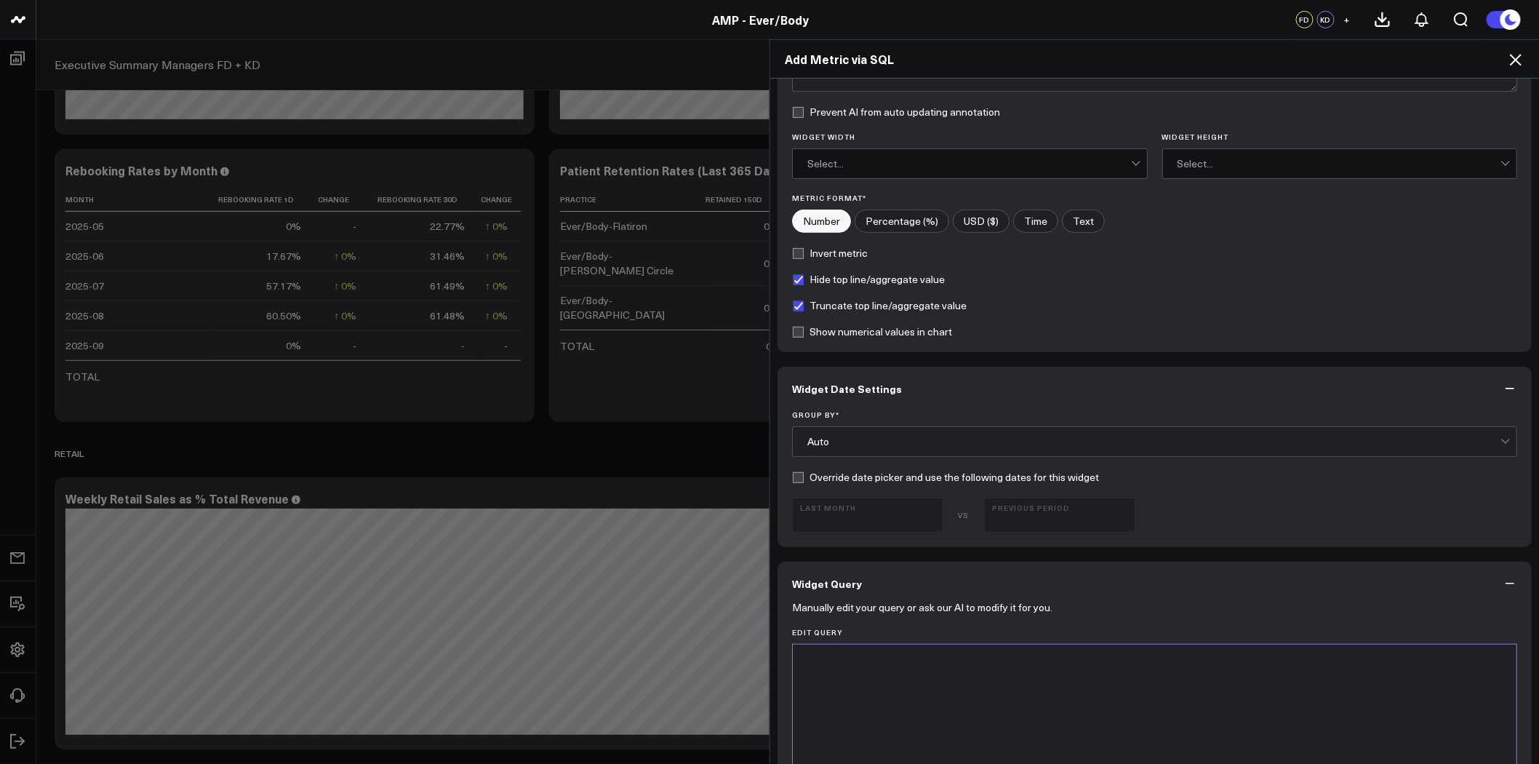
scroll to position [161, 0]
click at [1042, 430] on div "Auto" at bounding box center [1153, 440] width 693 height 29
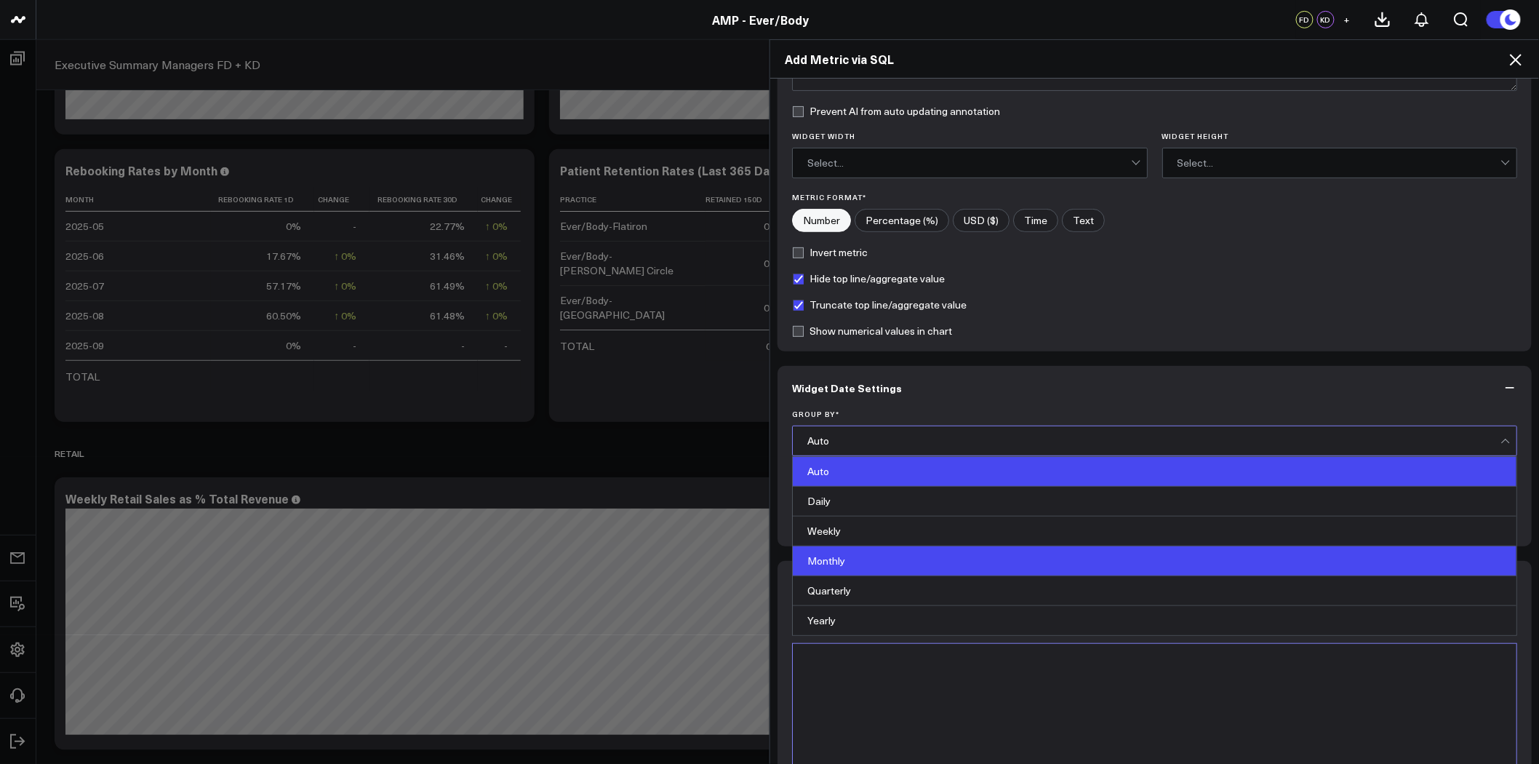
click at [991, 559] on div "Monthly" at bounding box center [1155, 561] width 724 height 30
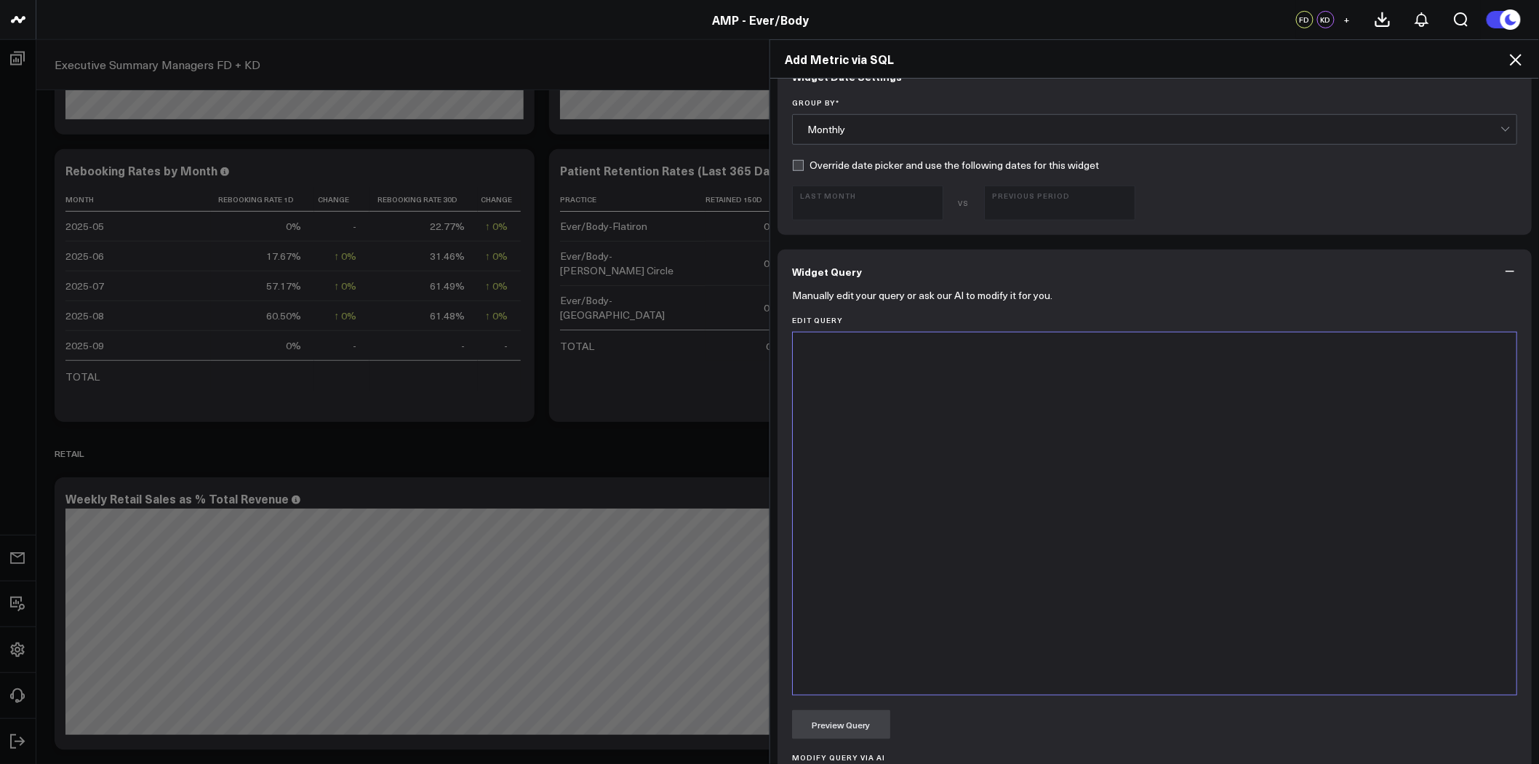
scroll to position [484, 0]
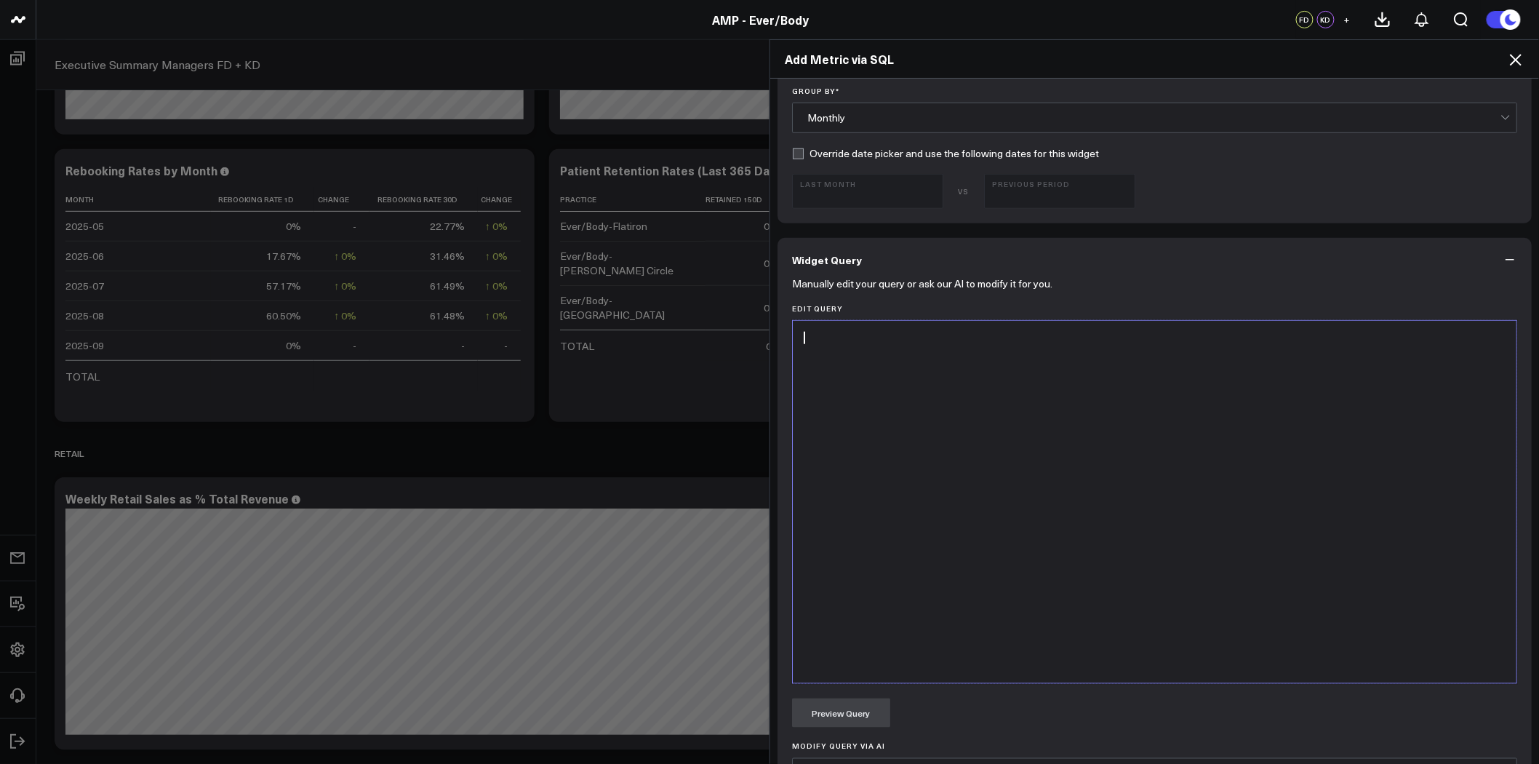
click at [984, 484] on div at bounding box center [1154, 502] width 709 height 348
click at [994, 402] on div at bounding box center [1154, 502] width 709 height 348
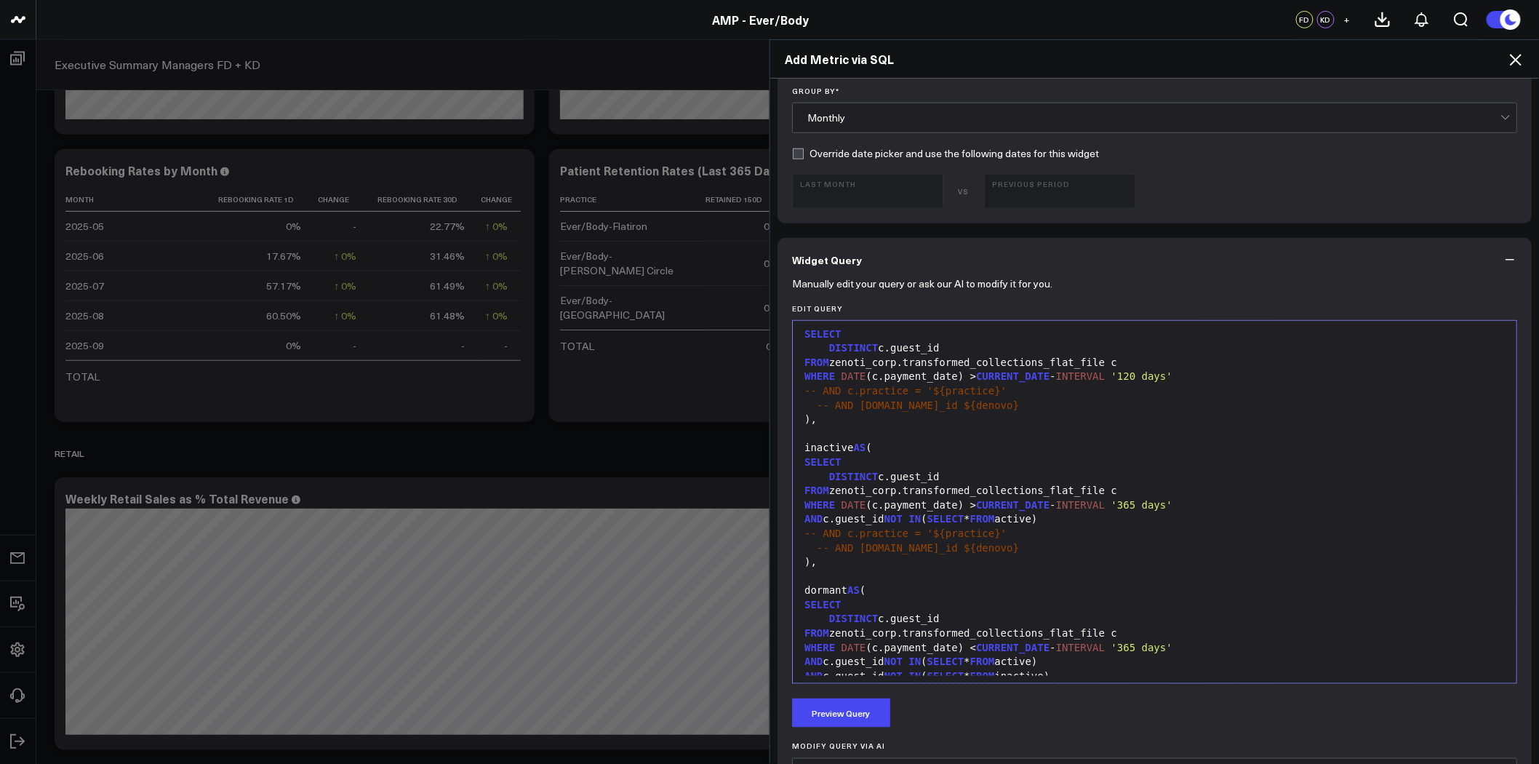
scroll to position [0, 0]
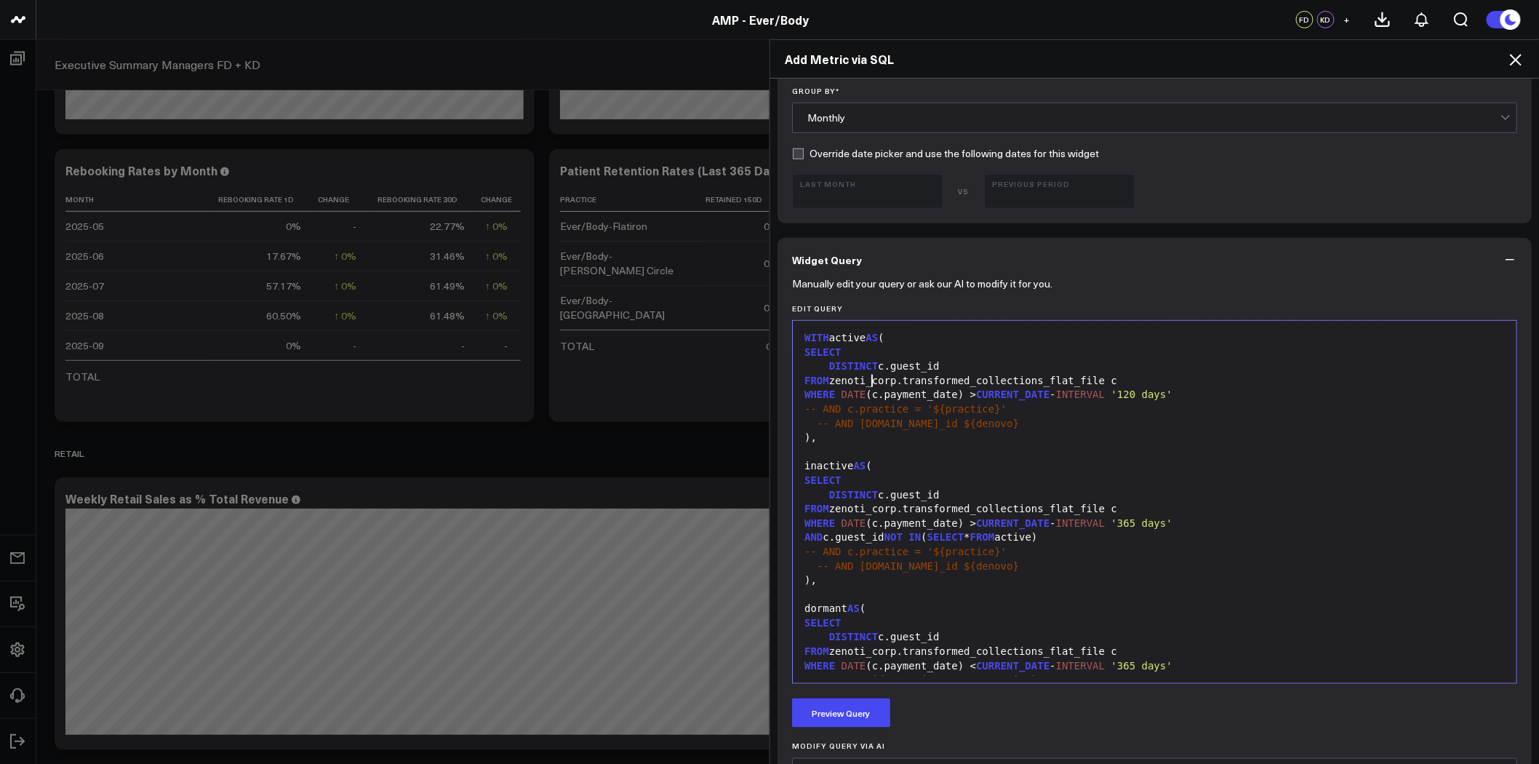
click at [866, 380] on div "FROM zenoti_corp.transformed_collections_flat_file c" at bounding box center [1154, 381] width 709 height 15
click at [866, 511] on div "FROM zenoti_corp.transformed_collections_flat_file c" at bounding box center [1154, 509] width 709 height 15
click at [867, 512] on div "FROM zenoti_corp.transformed _ collections _ flat _ file c" at bounding box center [1154, 509] width 709 height 15
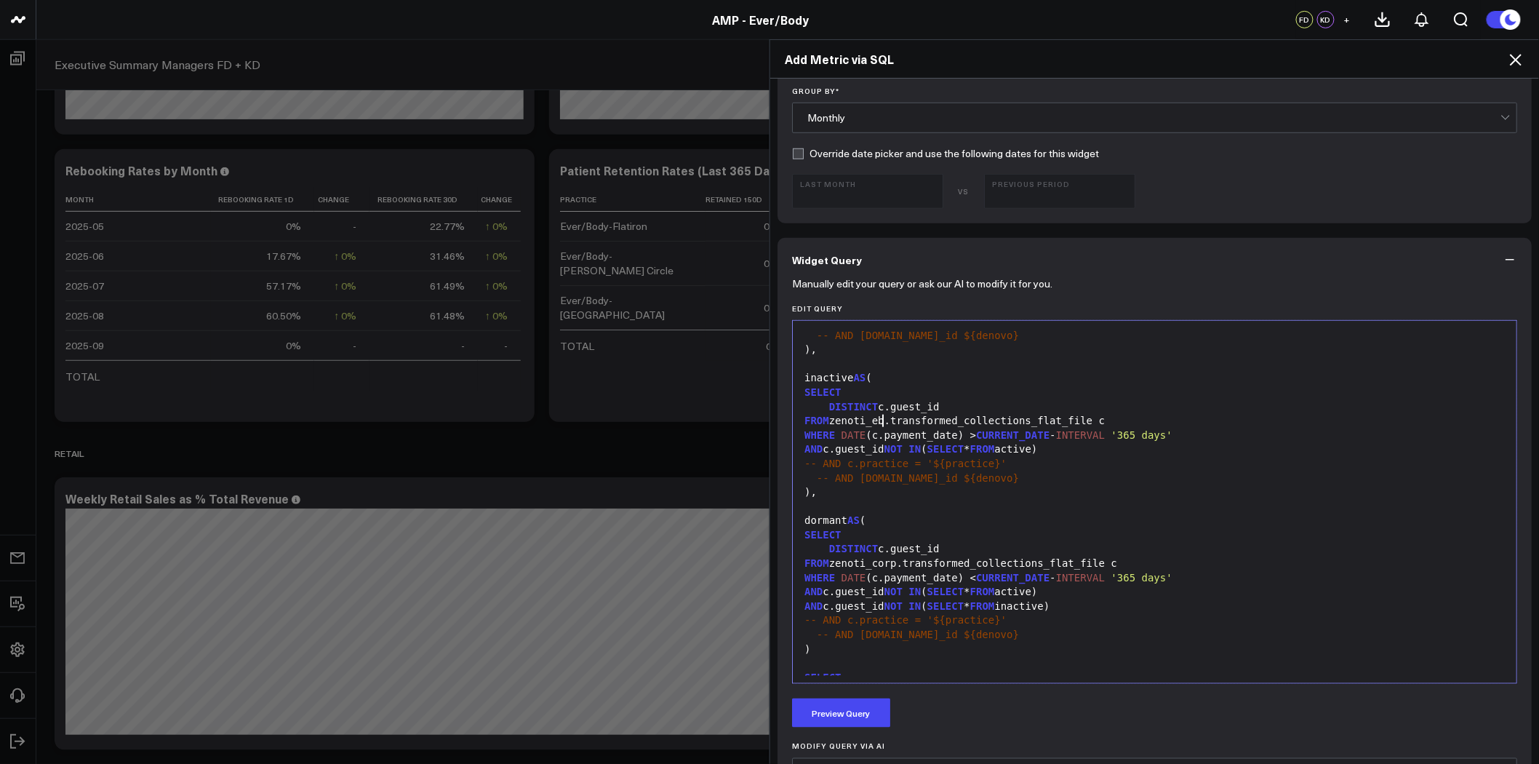
scroll to position [242, 0]
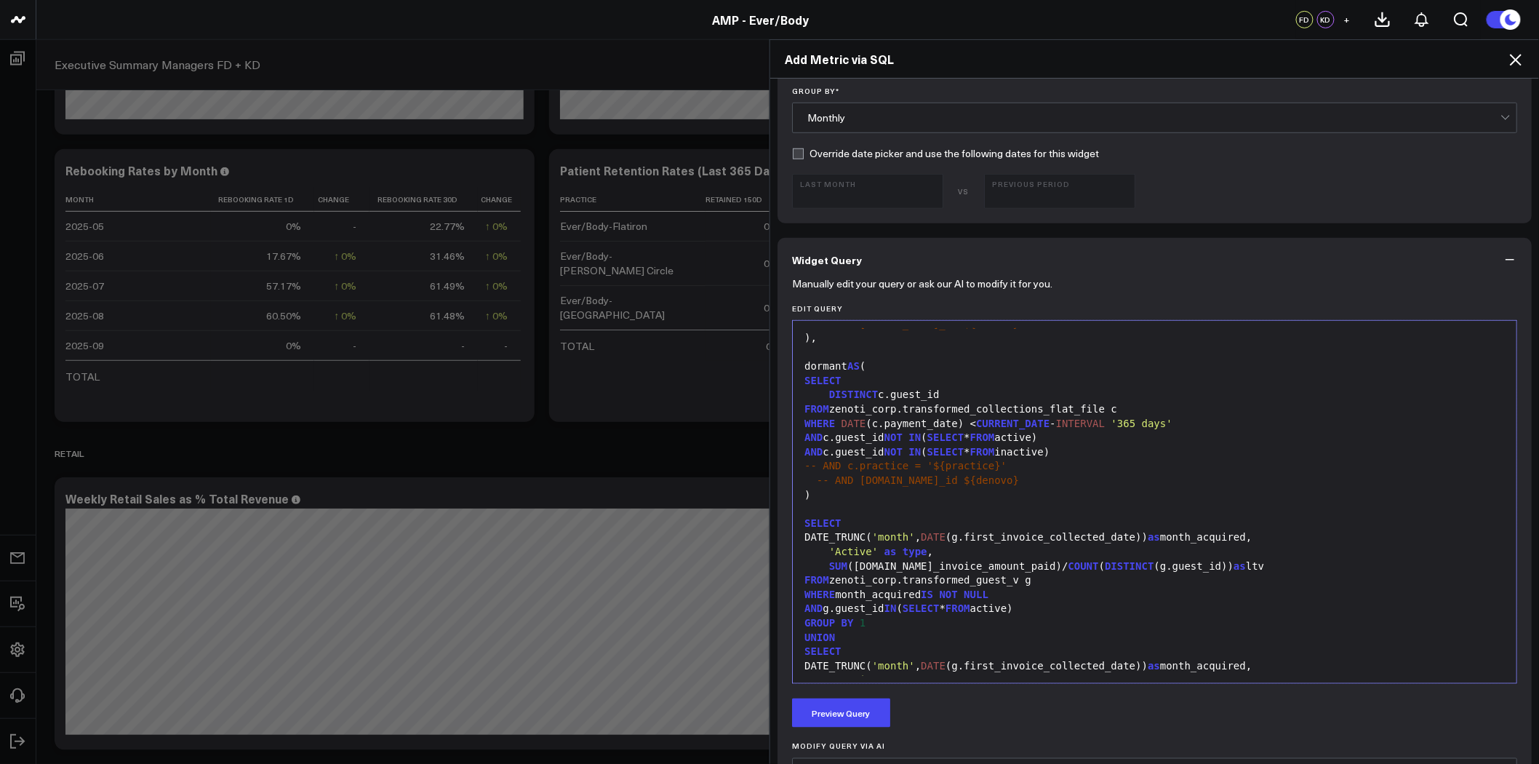
click at [869, 410] on div "FROM zenoti_corp.transformed_collections_flat_file c" at bounding box center [1154, 409] width 709 height 15
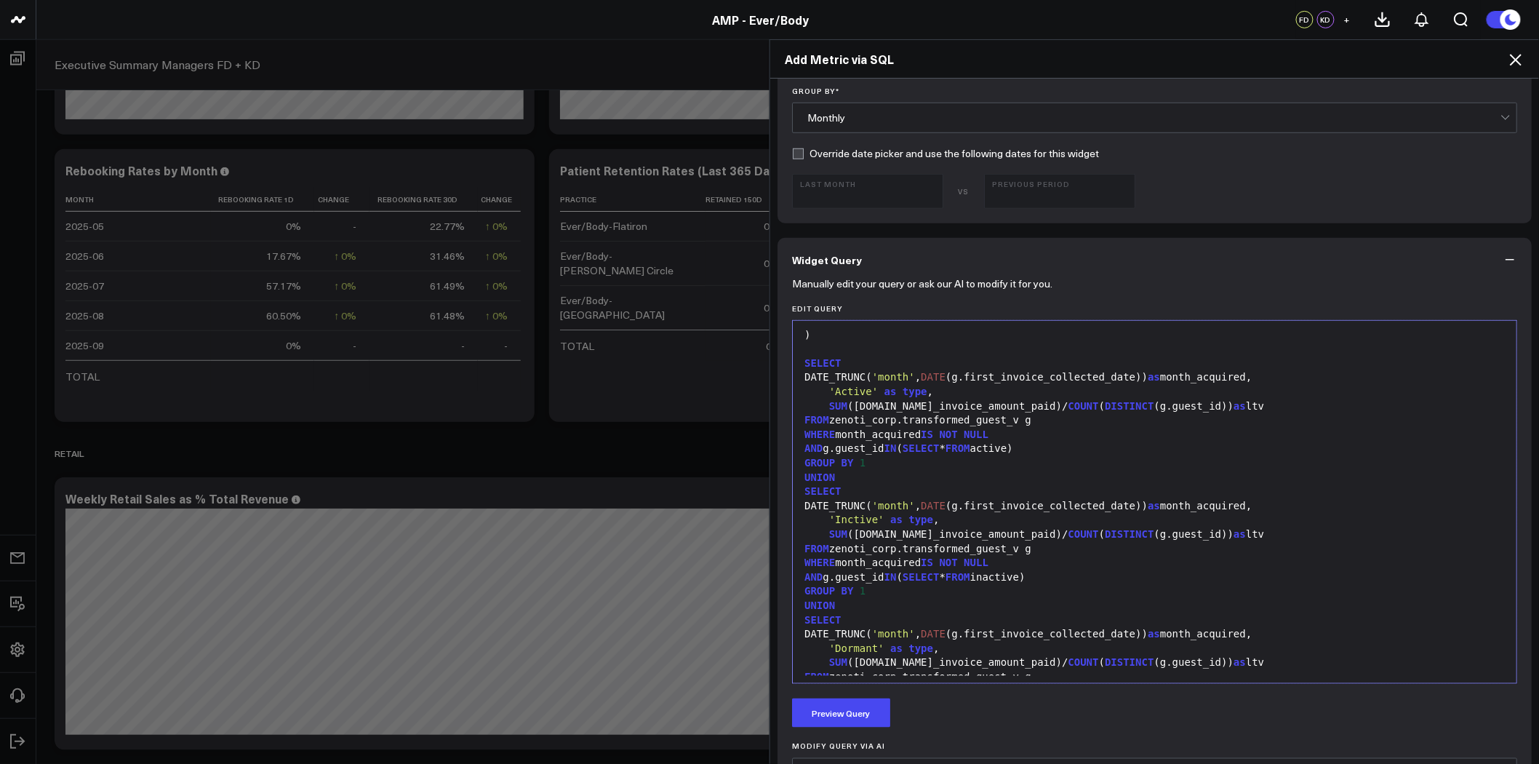
scroll to position [404, 0]
click at [866, 419] on div "FROM zenoti_corp.transformed_guest_v g" at bounding box center [1154, 419] width 709 height 15
click at [866, 544] on div "FROM zenoti_corp.transformed_guest_v g" at bounding box center [1154, 547] width 709 height 15
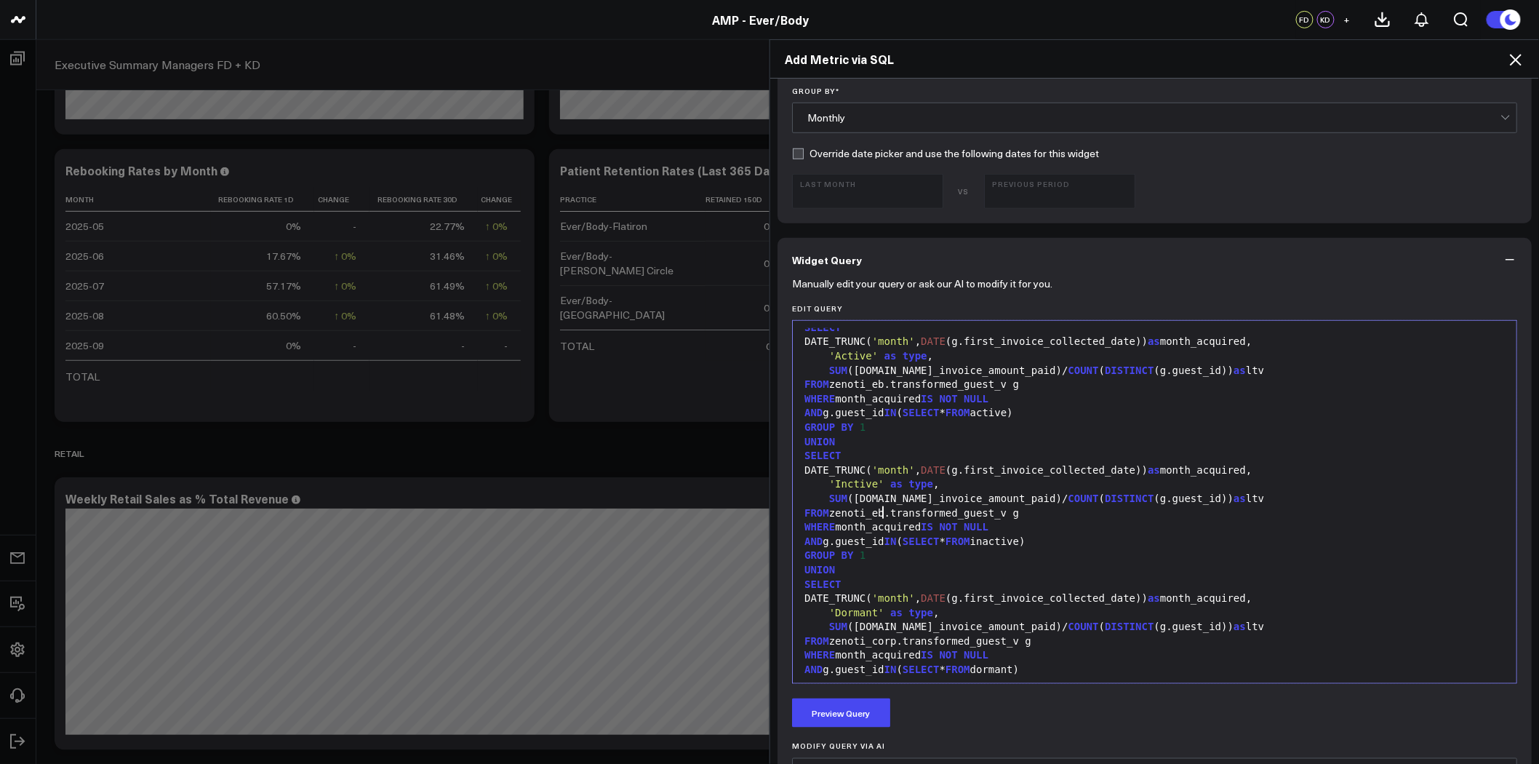
scroll to position [455, 0]
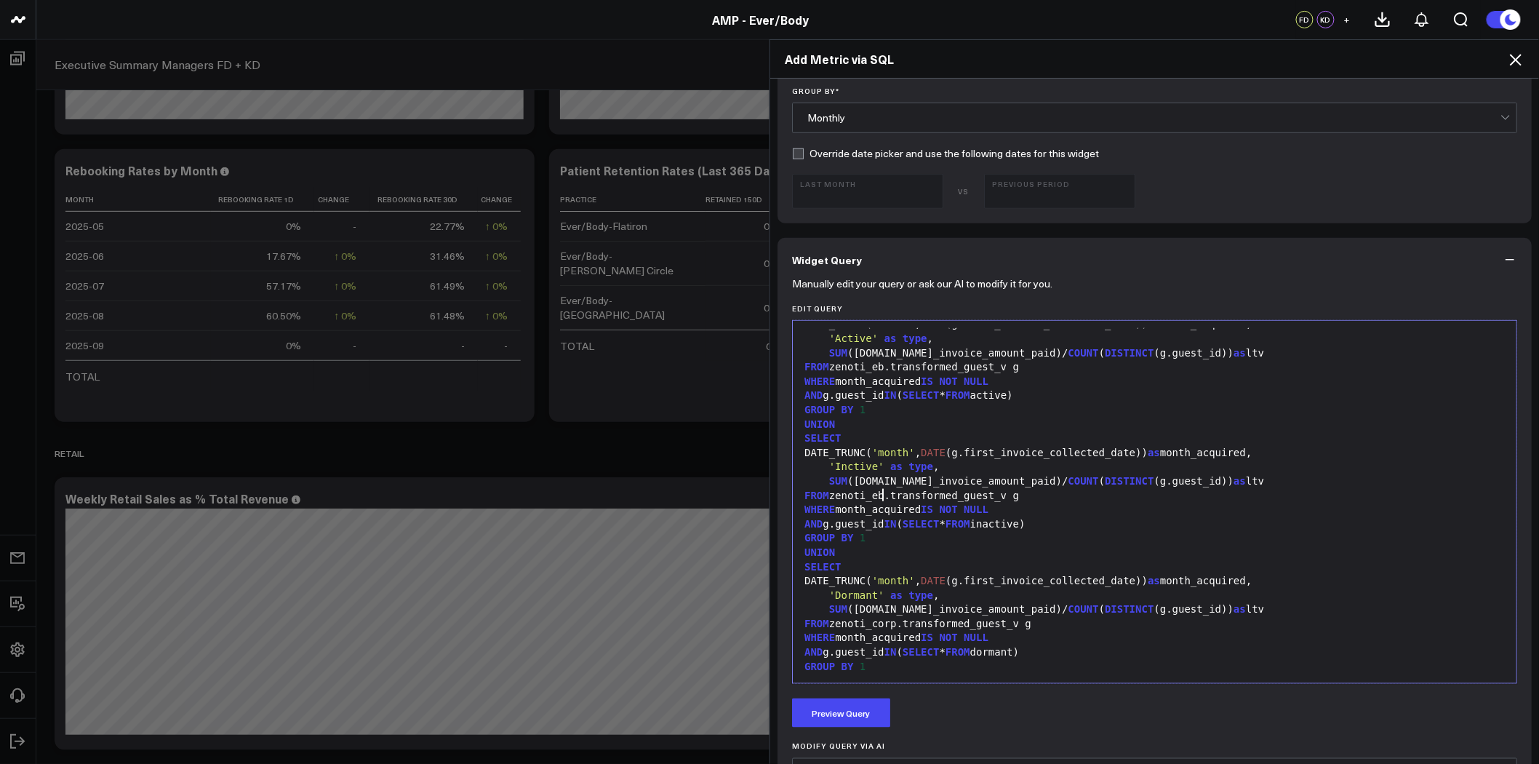
click at [870, 624] on div "FROM zenoti_corp.transformed_guest_v g" at bounding box center [1154, 624] width 709 height 15
click at [989, 492] on div "FROM zenoti_eb.transformed_guest_v g" at bounding box center [1154, 496] width 709 height 15
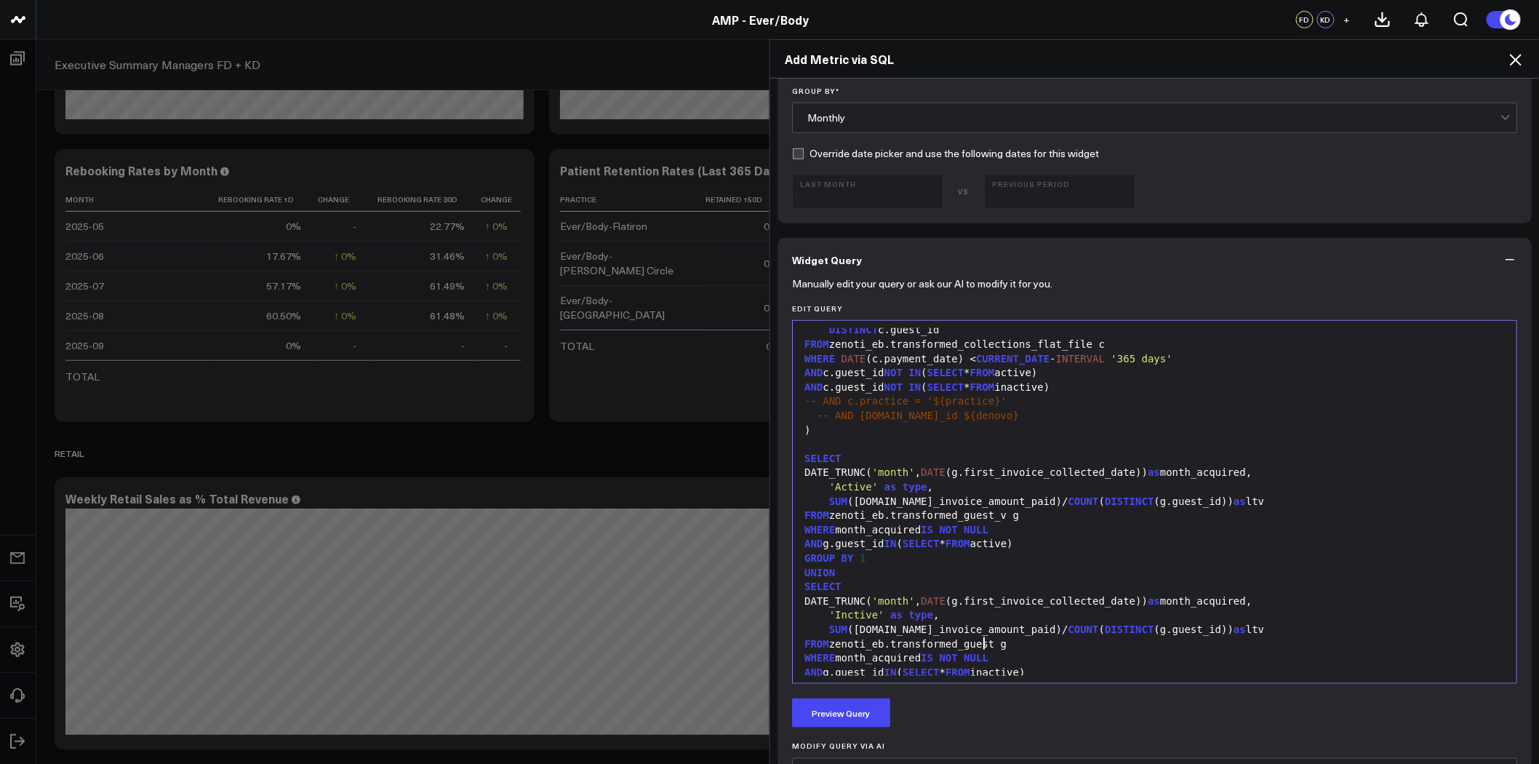
scroll to position [294, 0]
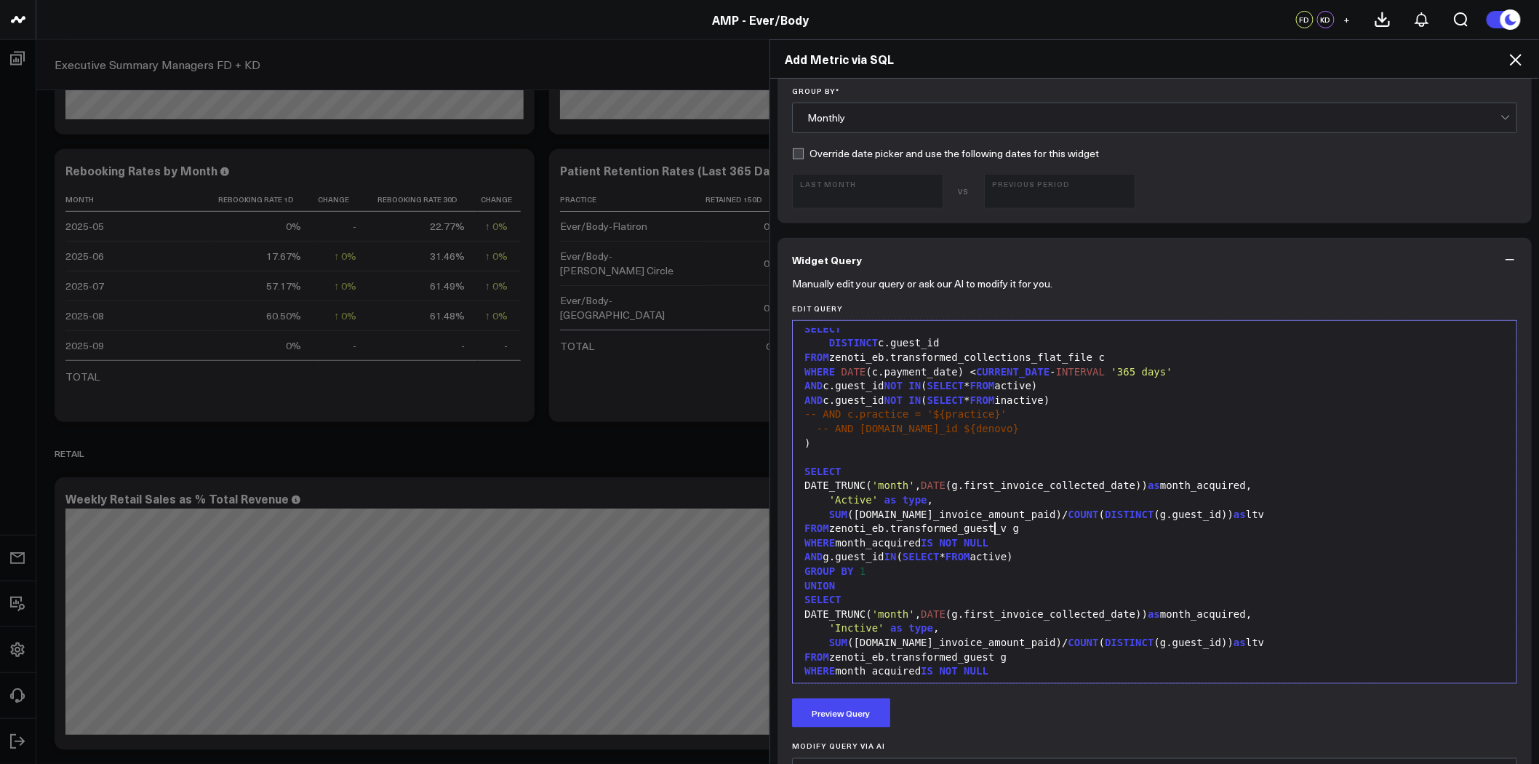
click at [987, 527] on div "FROM zenoti_eb.transformed_guest_v g" at bounding box center [1154, 529] width 709 height 15
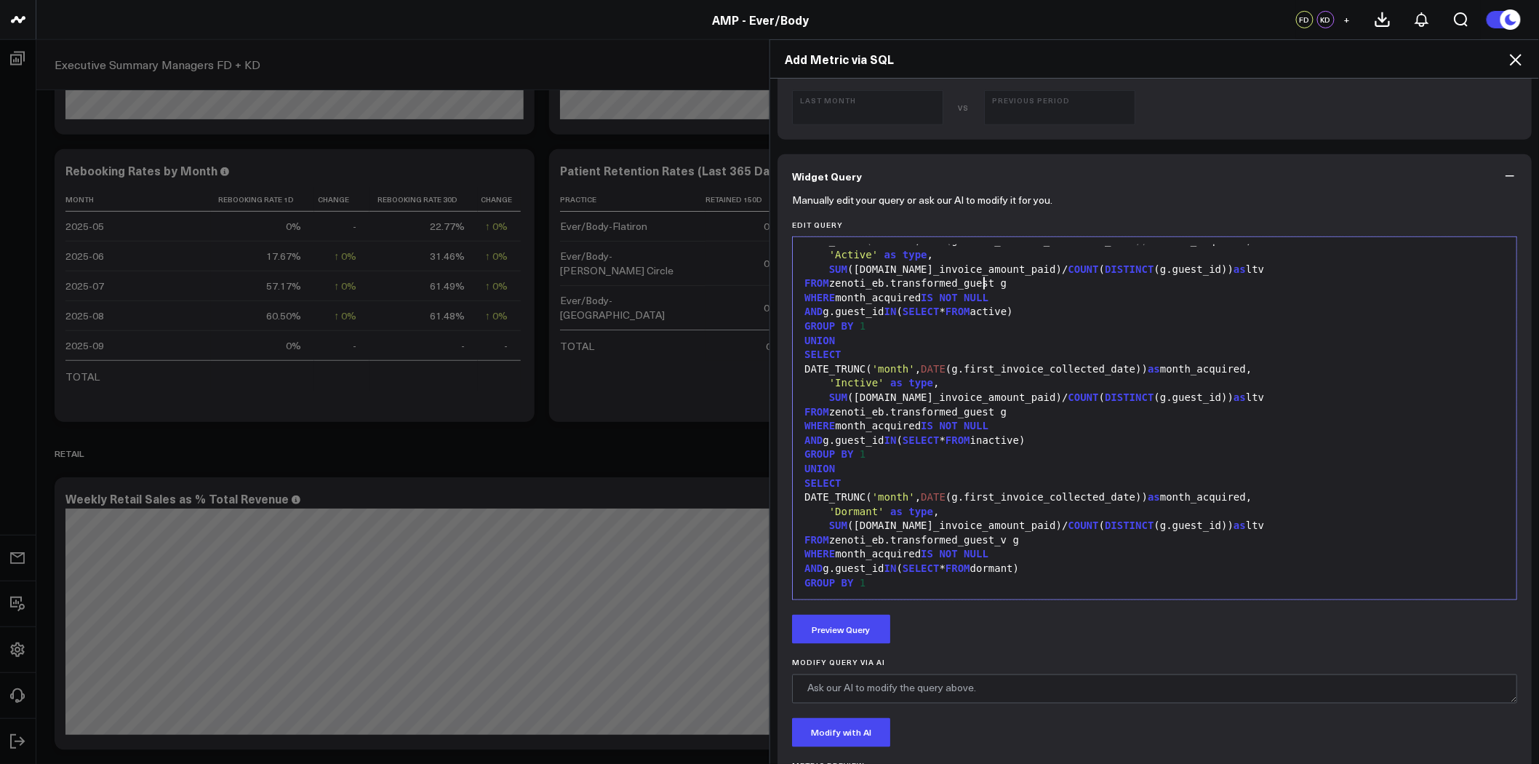
scroll to position [646, 0]
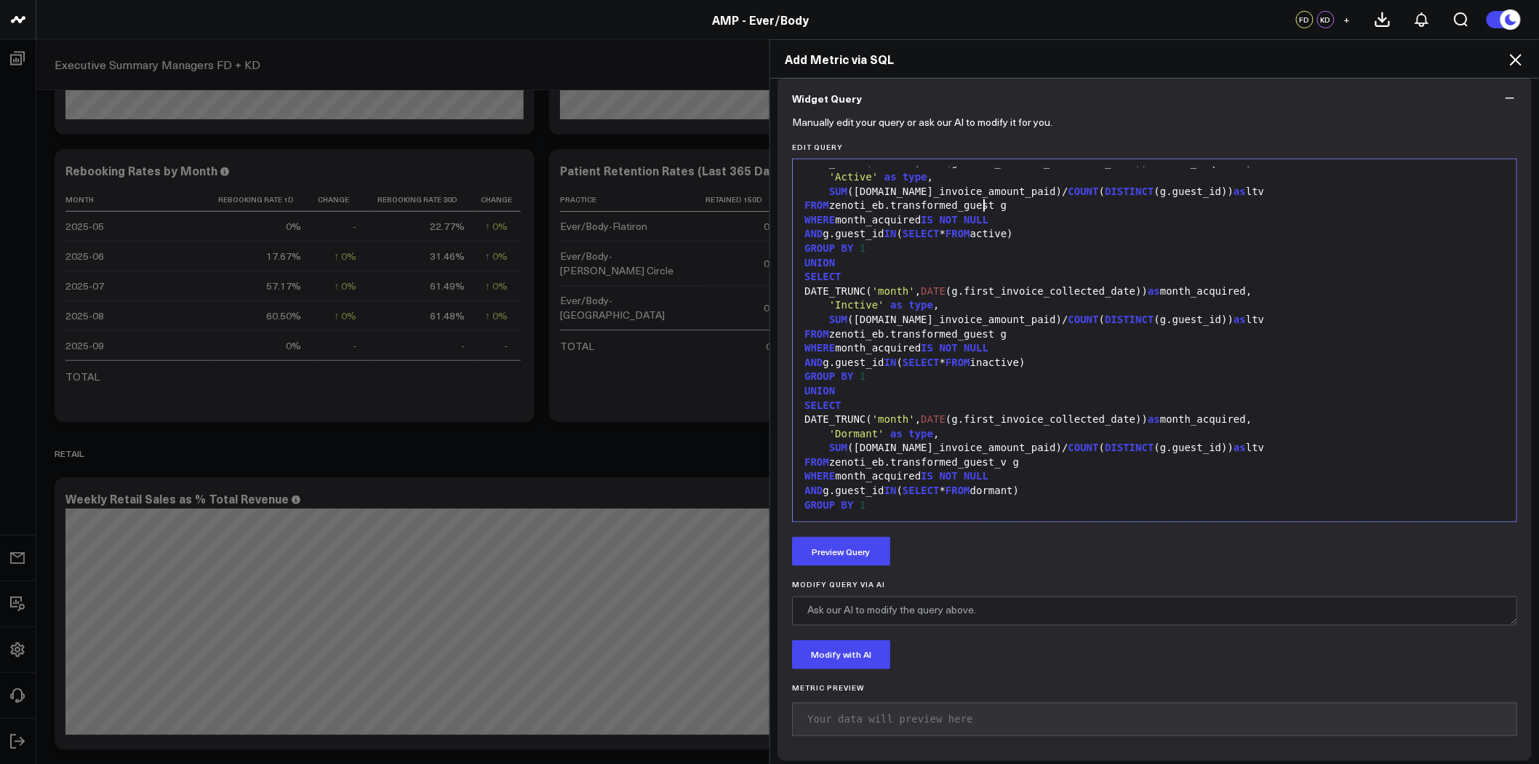
click at [988, 461] on div "FROM zenoti_eb.transformed_guest_v g" at bounding box center [1154, 462] width 709 height 15
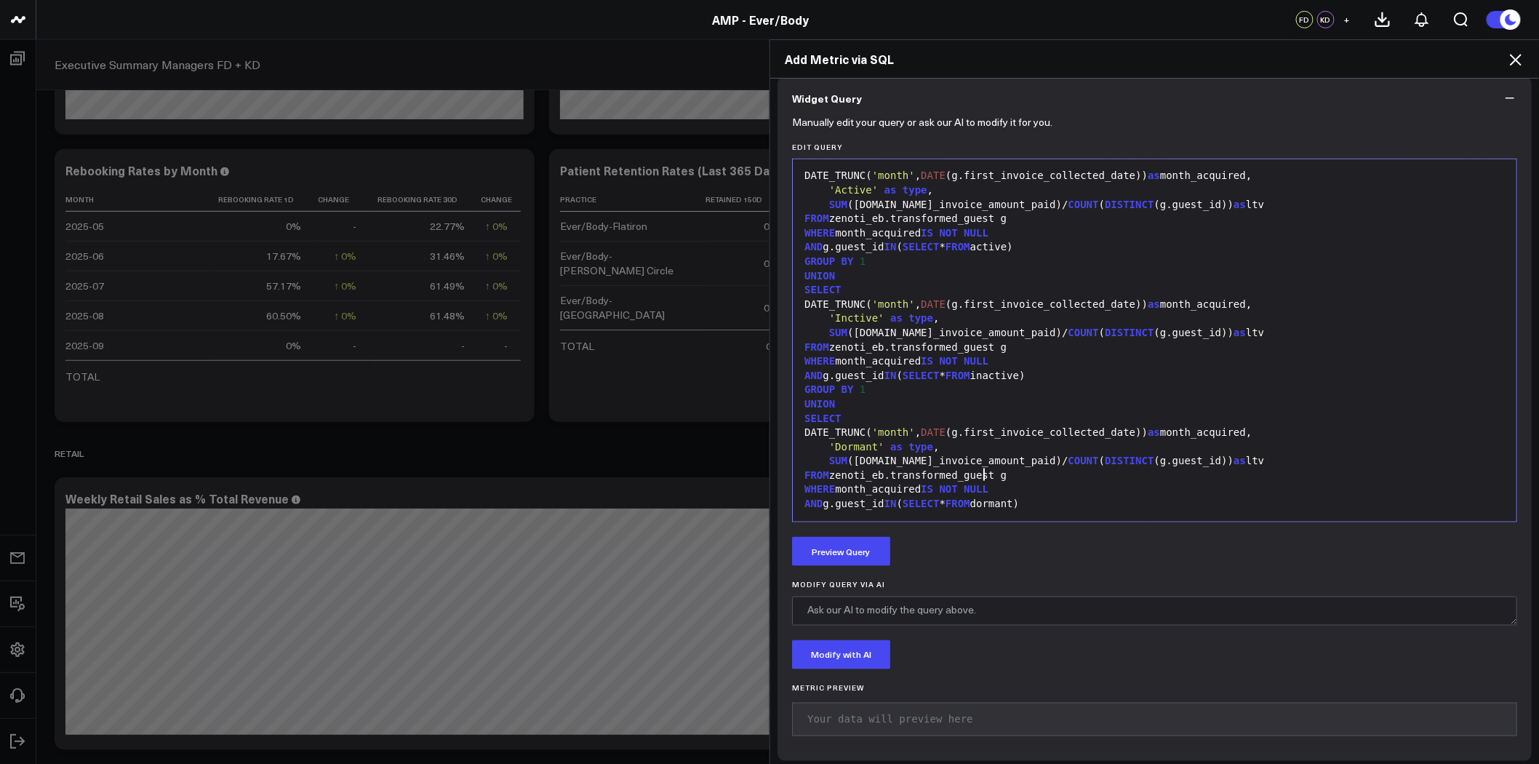
scroll to position [455, 0]
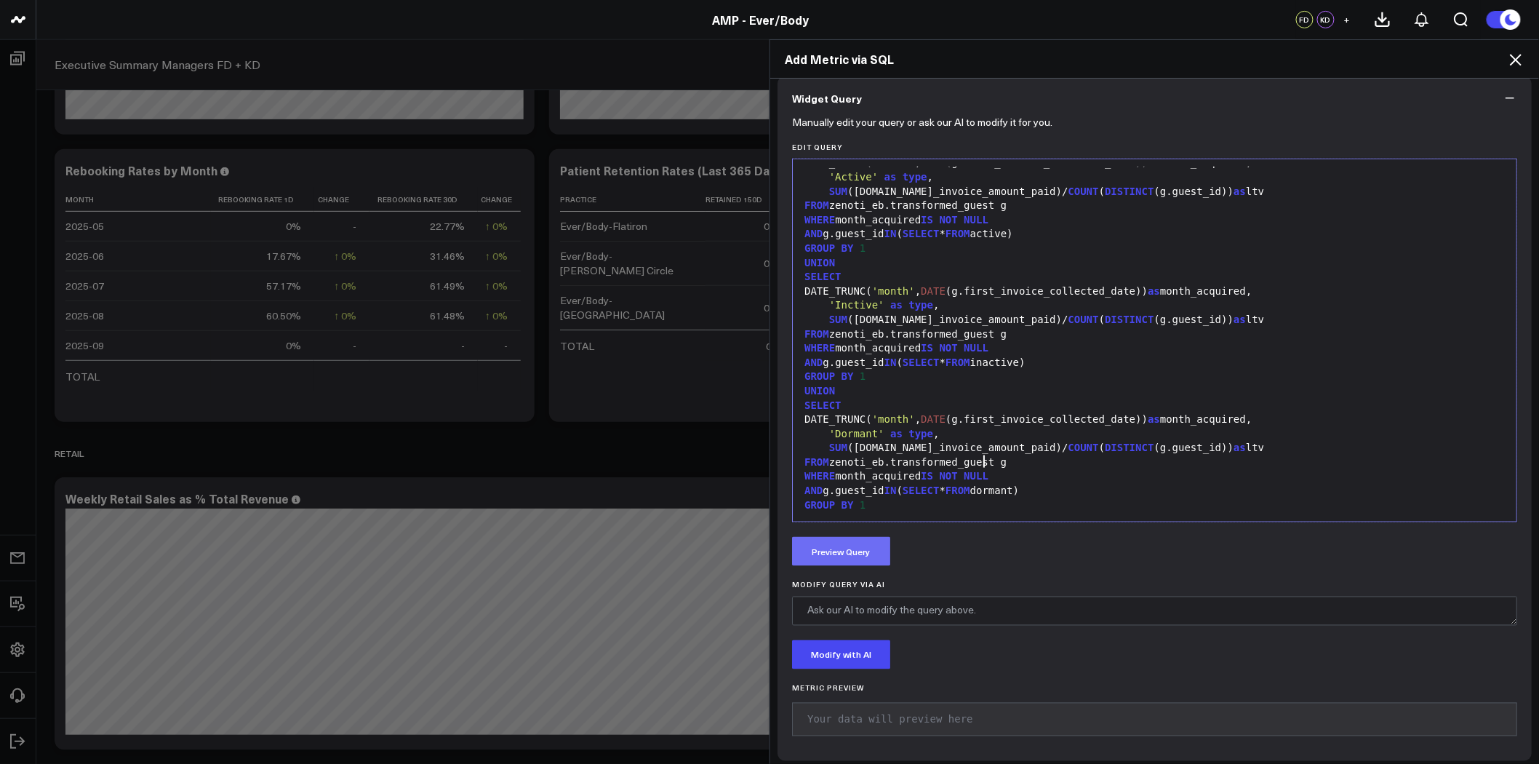
click at [858, 555] on button "Preview Query" at bounding box center [841, 551] width 98 height 29
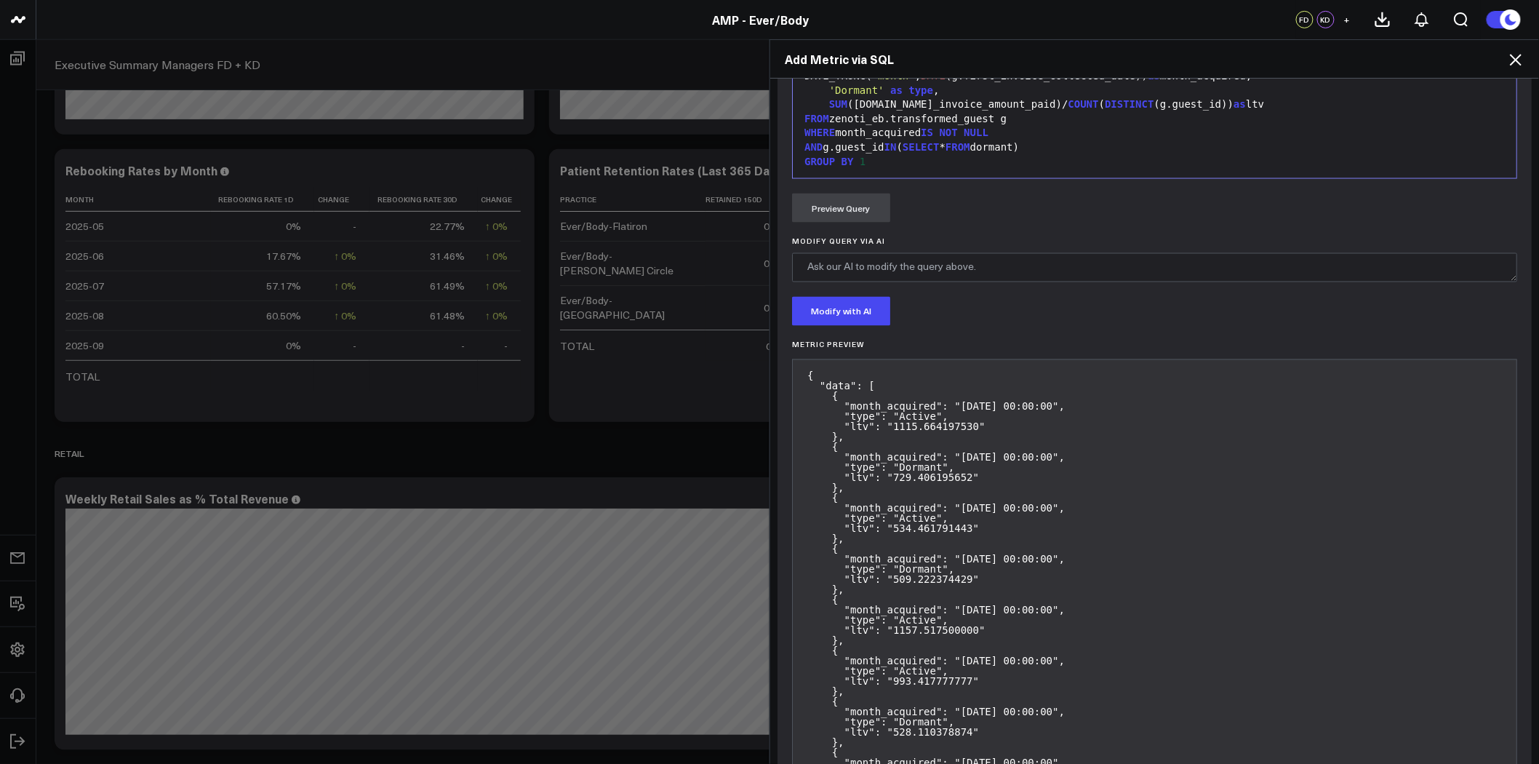
scroll to position [1136, 0]
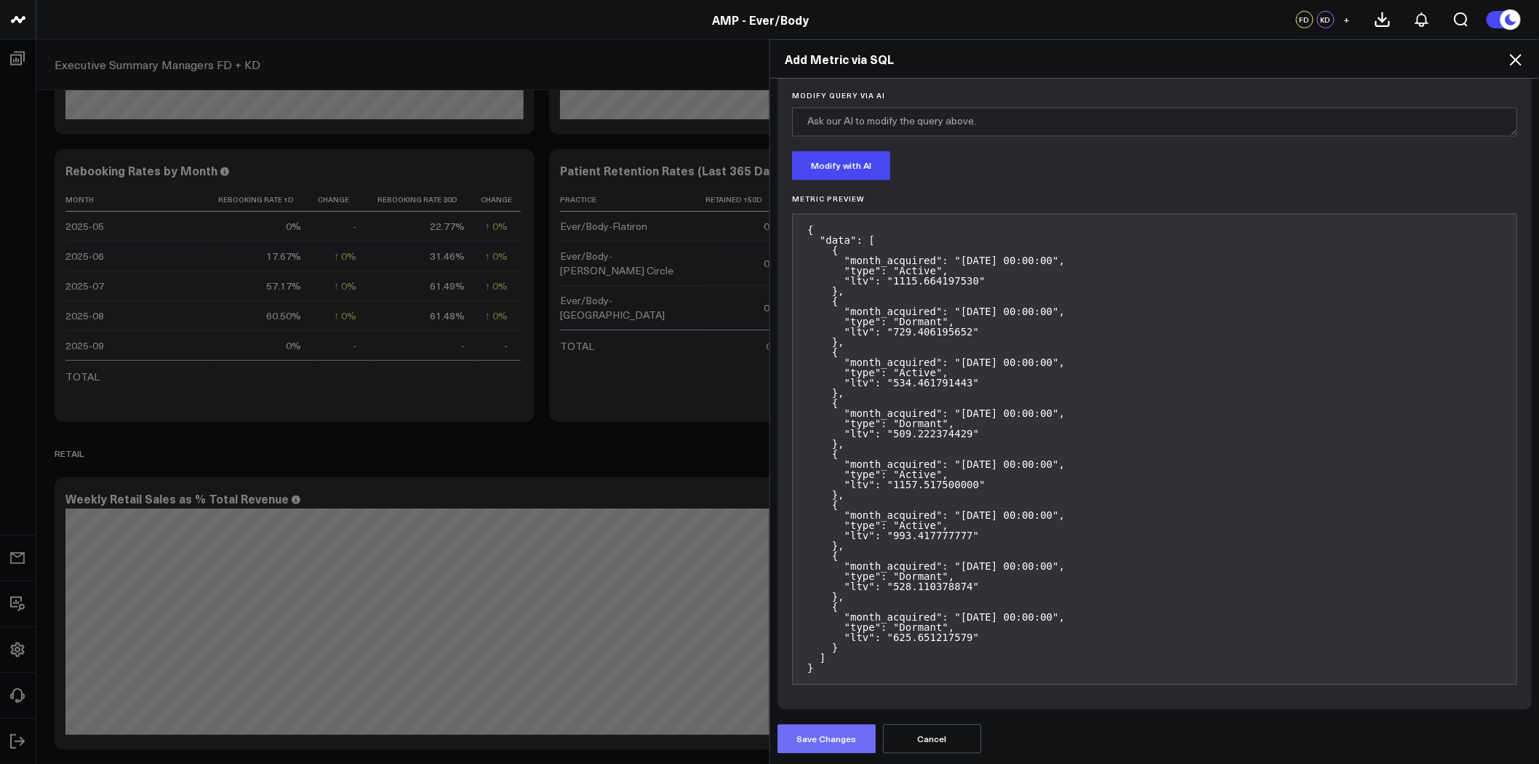
click at [794, 733] on button "Save Changes" at bounding box center [827, 739] width 98 height 29
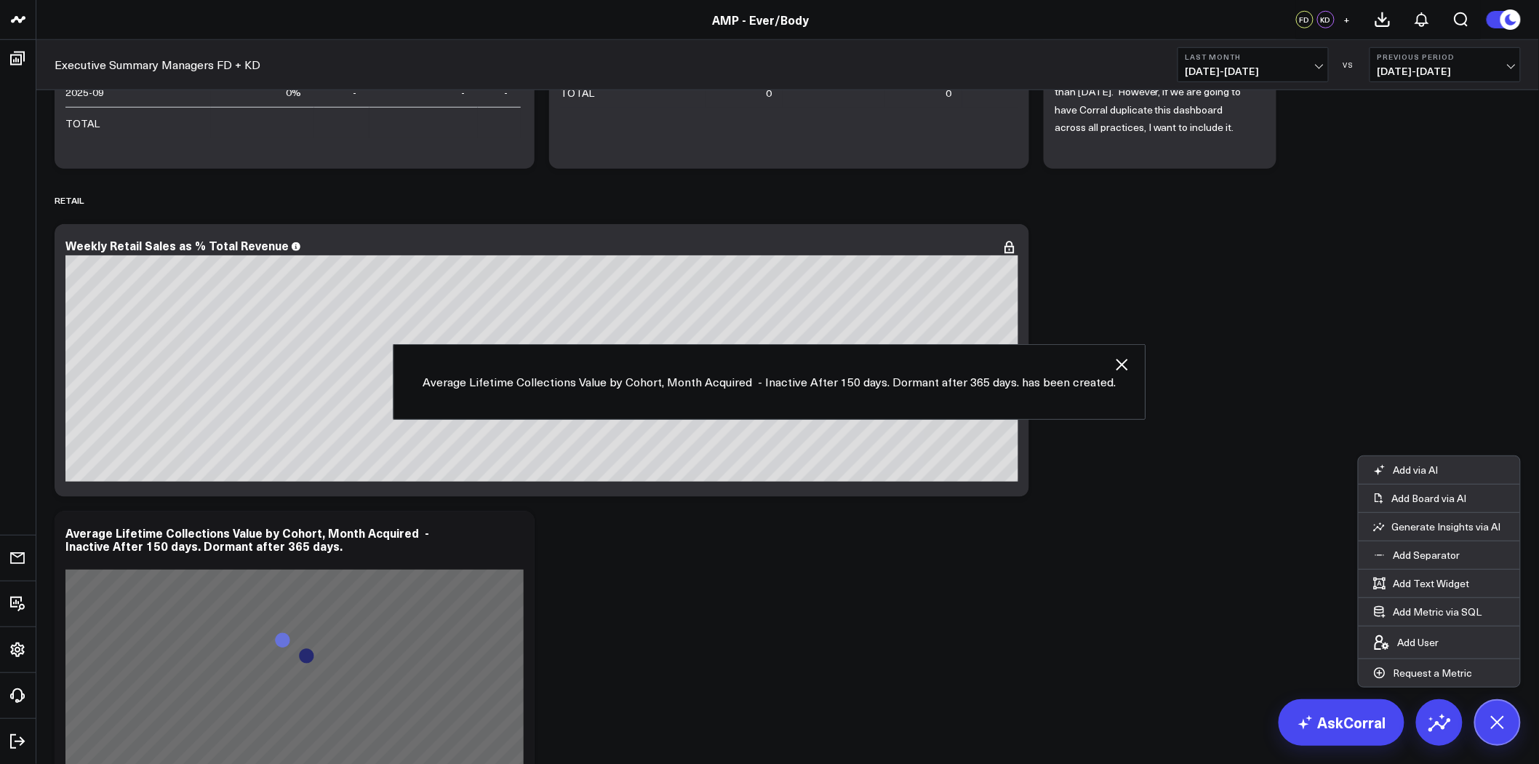
scroll to position [5187, 0]
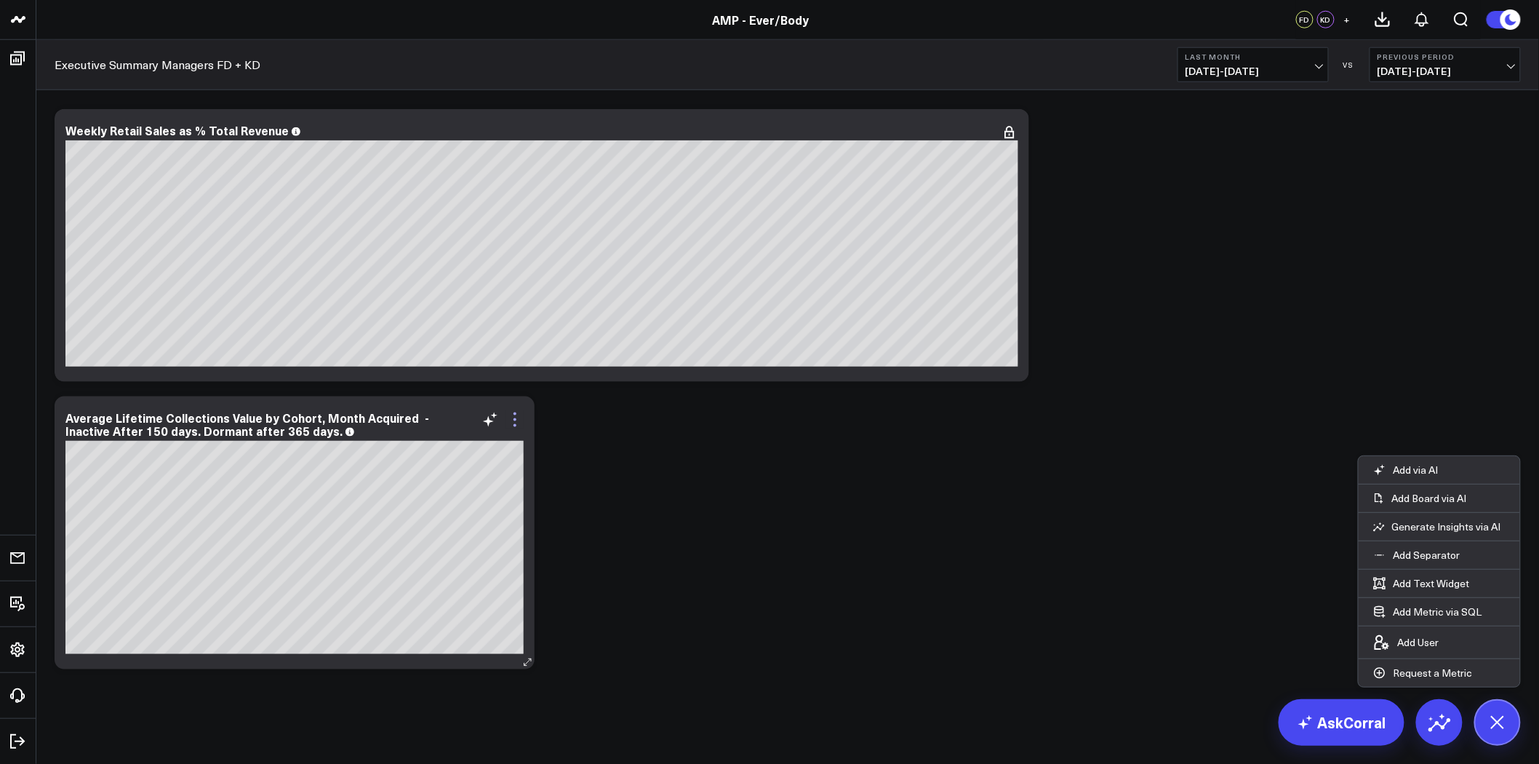
click at [514, 423] on icon at bounding box center [514, 419] width 17 height 17
click at [513, 424] on icon at bounding box center [514, 419] width 17 height 17
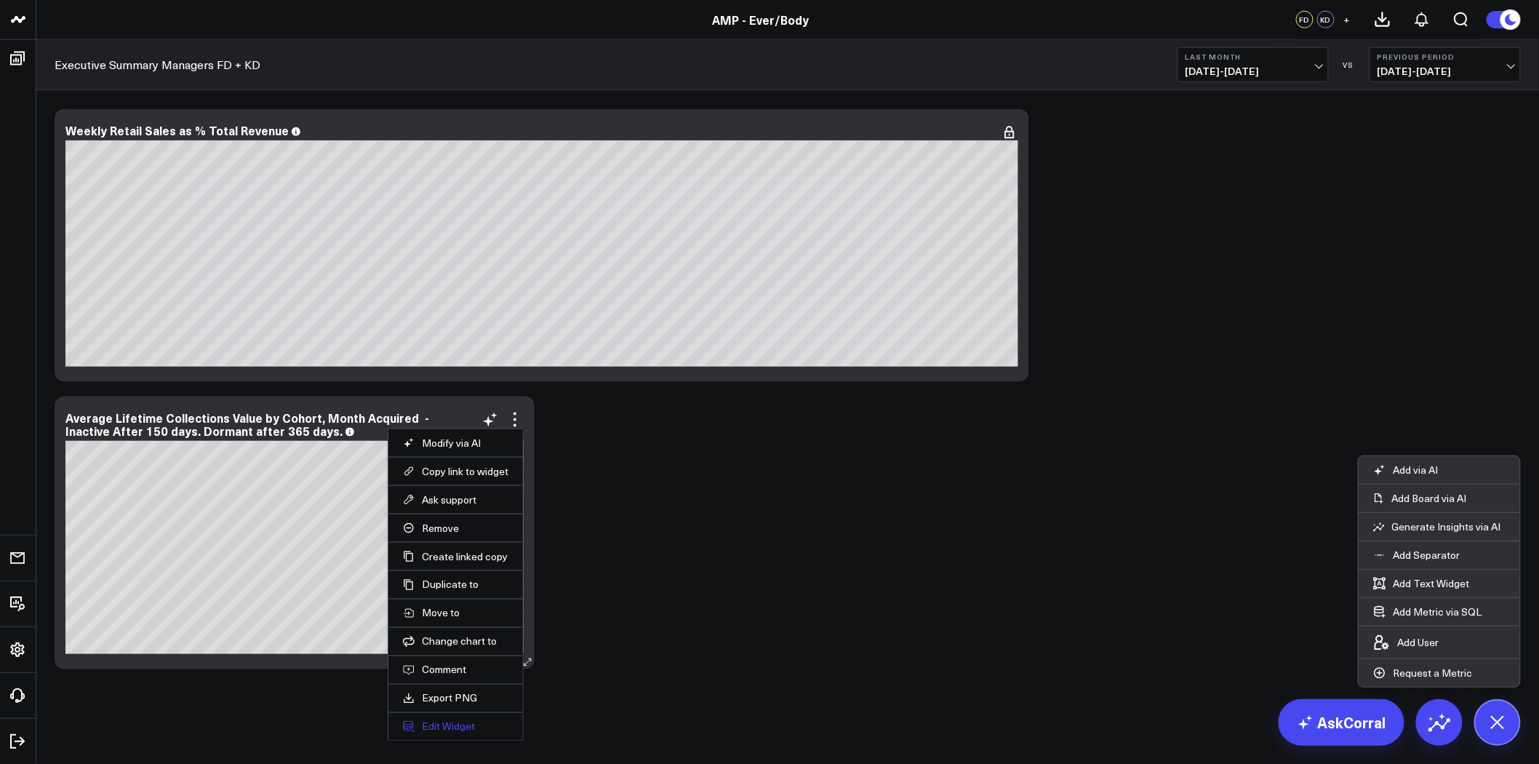
click at [462, 721] on button "Edit Widget" at bounding box center [455, 726] width 105 height 13
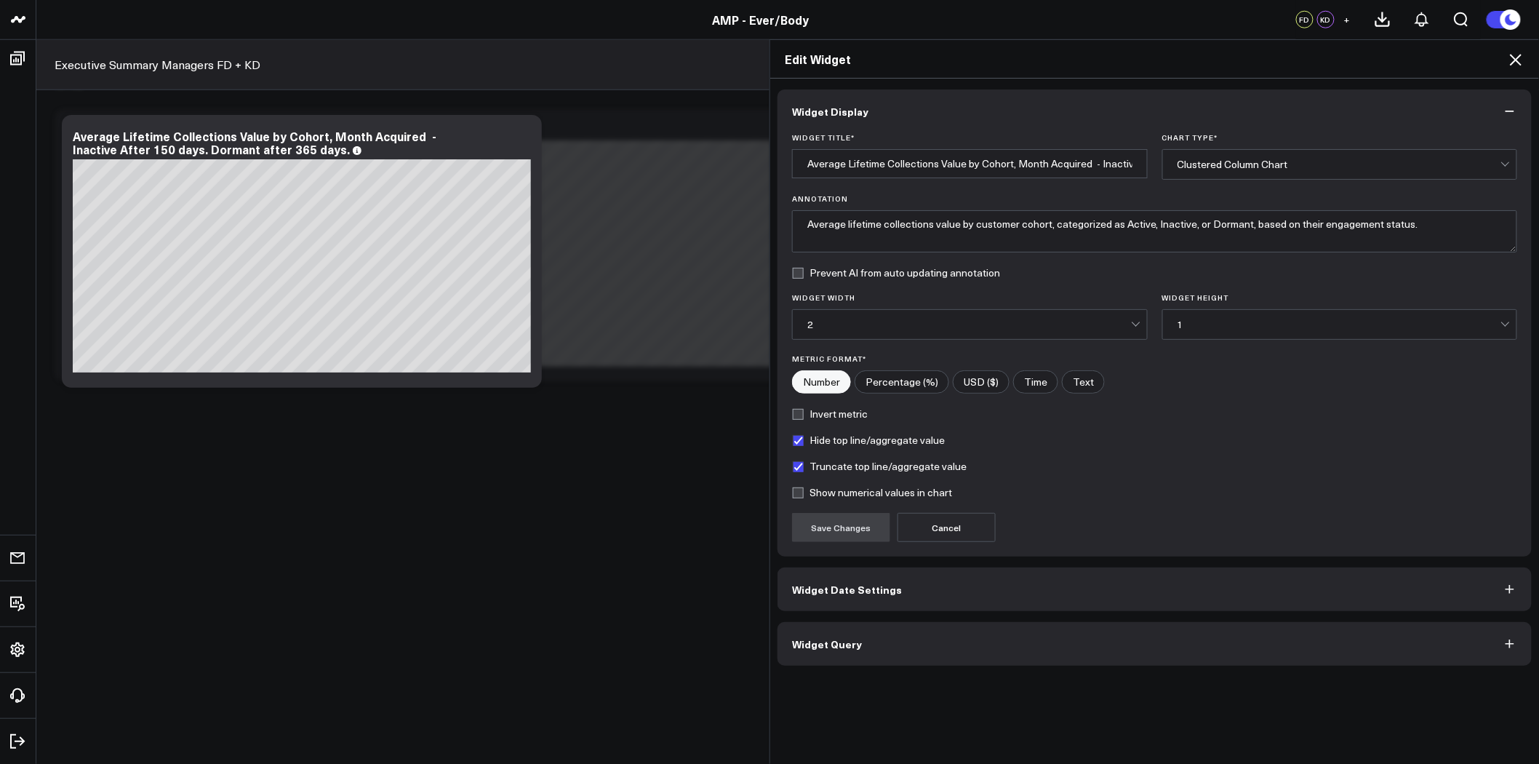
click at [965, 383] on input"] "USD ($)" at bounding box center [981, 382] width 55 height 22
radio input"] "true"
click at [847, 527] on button "Save Changes" at bounding box center [841, 527] width 98 height 29
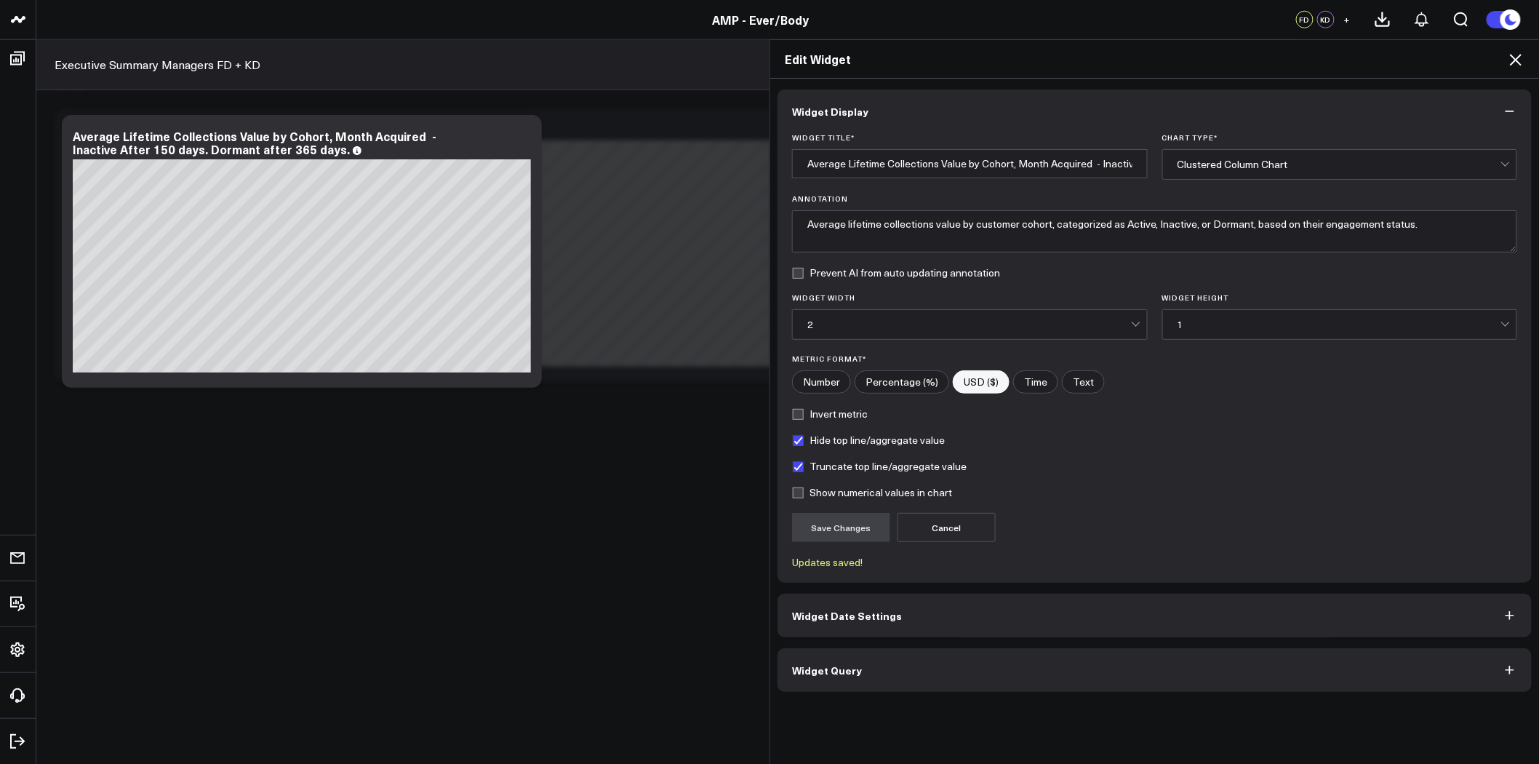
click at [1026, 660] on button "Widget Query" at bounding box center [1155, 670] width 754 height 44
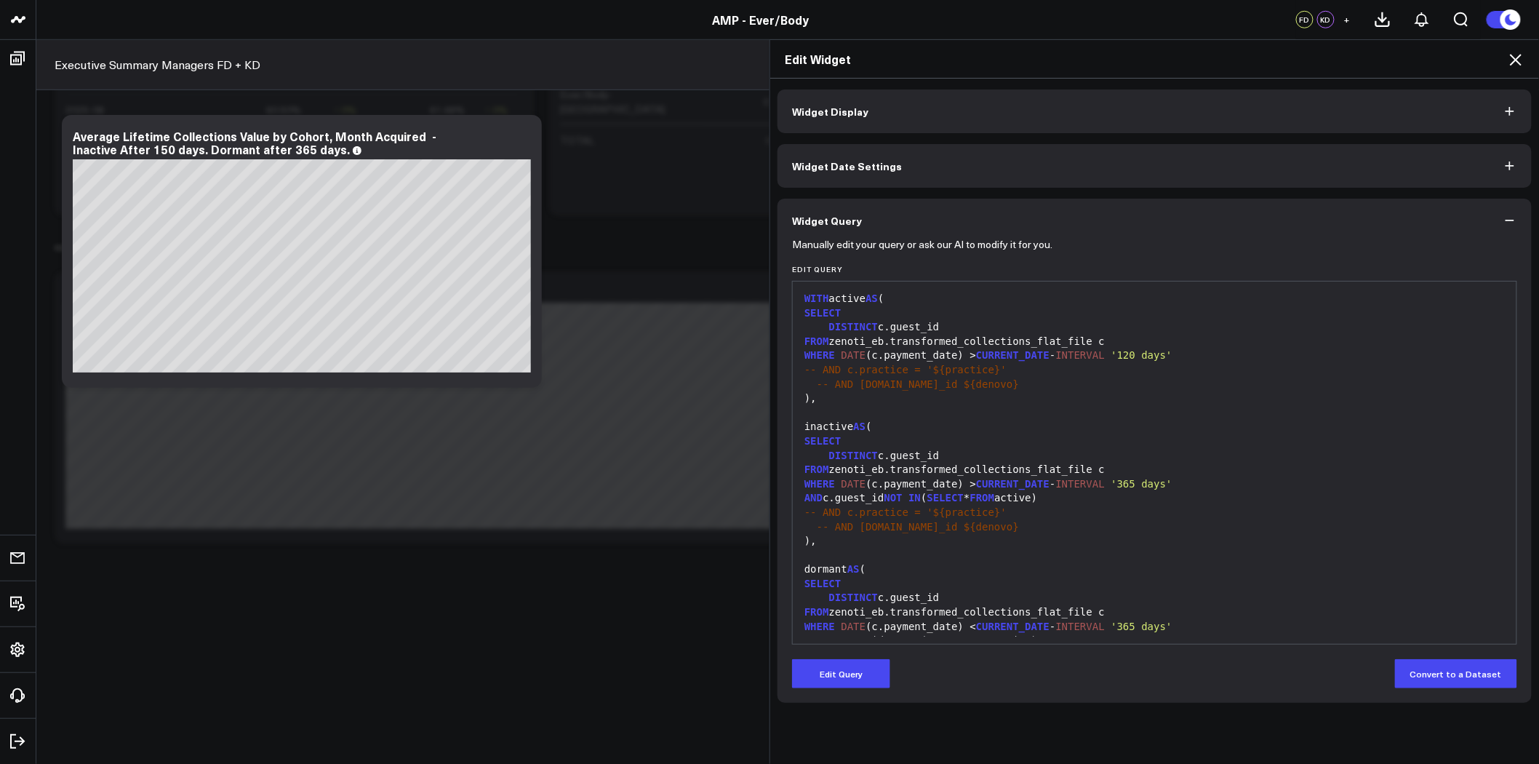
click at [928, 349] on div "WHERE DATE (c.payment_date) > CURRENT_DATE - INTERVAL '120 days'" at bounding box center [1154, 355] width 709 height 15
drag, startPoint x: 953, startPoint y: 343, endPoint x: 1066, endPoint y: 338, distance: 113.6
click at [1066, 338] on div "FROM zenoti_eb.transformed_collections_flat_file c" at bounding box center [1154, 342] width 709 height 15
click at [883, 343] on div "FROM zenoti_eb.transformed_collections_flat_file c" at bounding box center [1154, 342] width 709 height 15
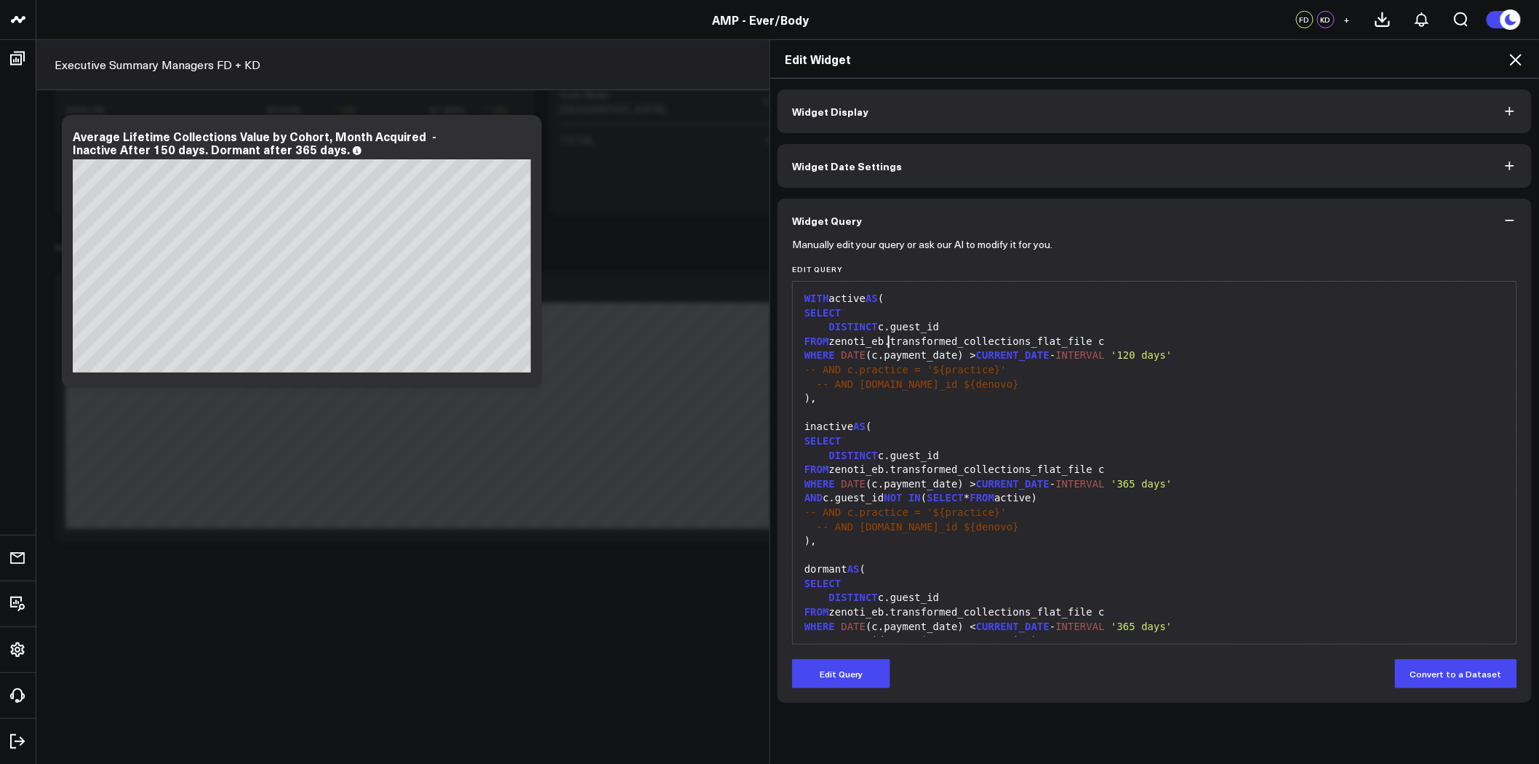
click at [951, 340] on div "FROM zenoti_eb.transformed_collections_flat_file c" at bounding box center [1154, 342] width 709 height 15
click at [824, 668] on button "Edit Query" at bounding box center [841, 673] width 98 height 29
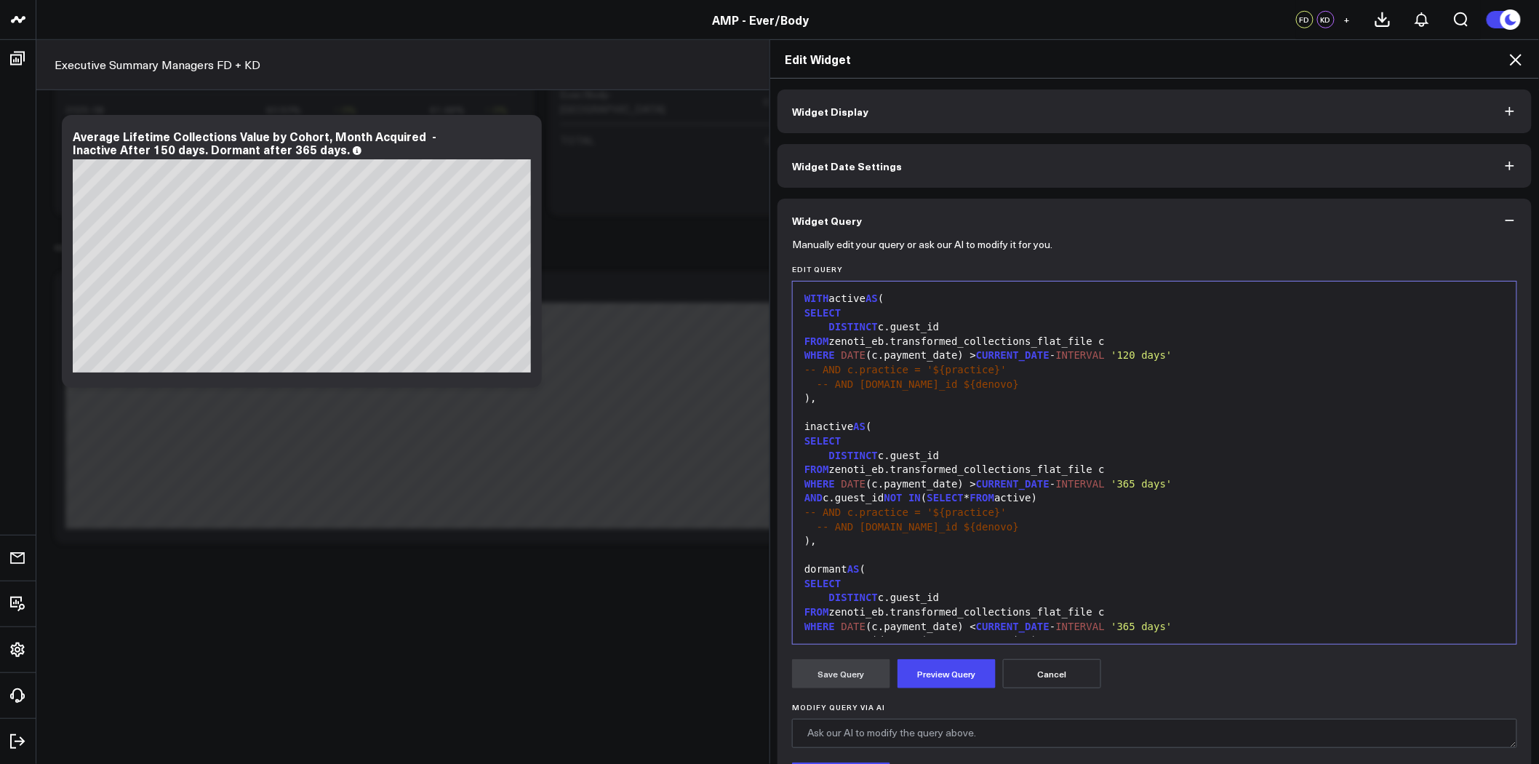
click at [952, 343] on div "FROM zenoti_eb.transformed_collections_flat_file c" at bounding box center [1154, 342] width 709 height 15
click at [873, 356] on div "WHERE DATE (c.payment_date) > CURRENT_DATE - INTERVAL '120 days'" at bounding box center [1154, 355] width 709 height 15
click at [928, 327] on div "DISTINCT c.guest_id" at bounding box center [1154, 327] width 709 height 15
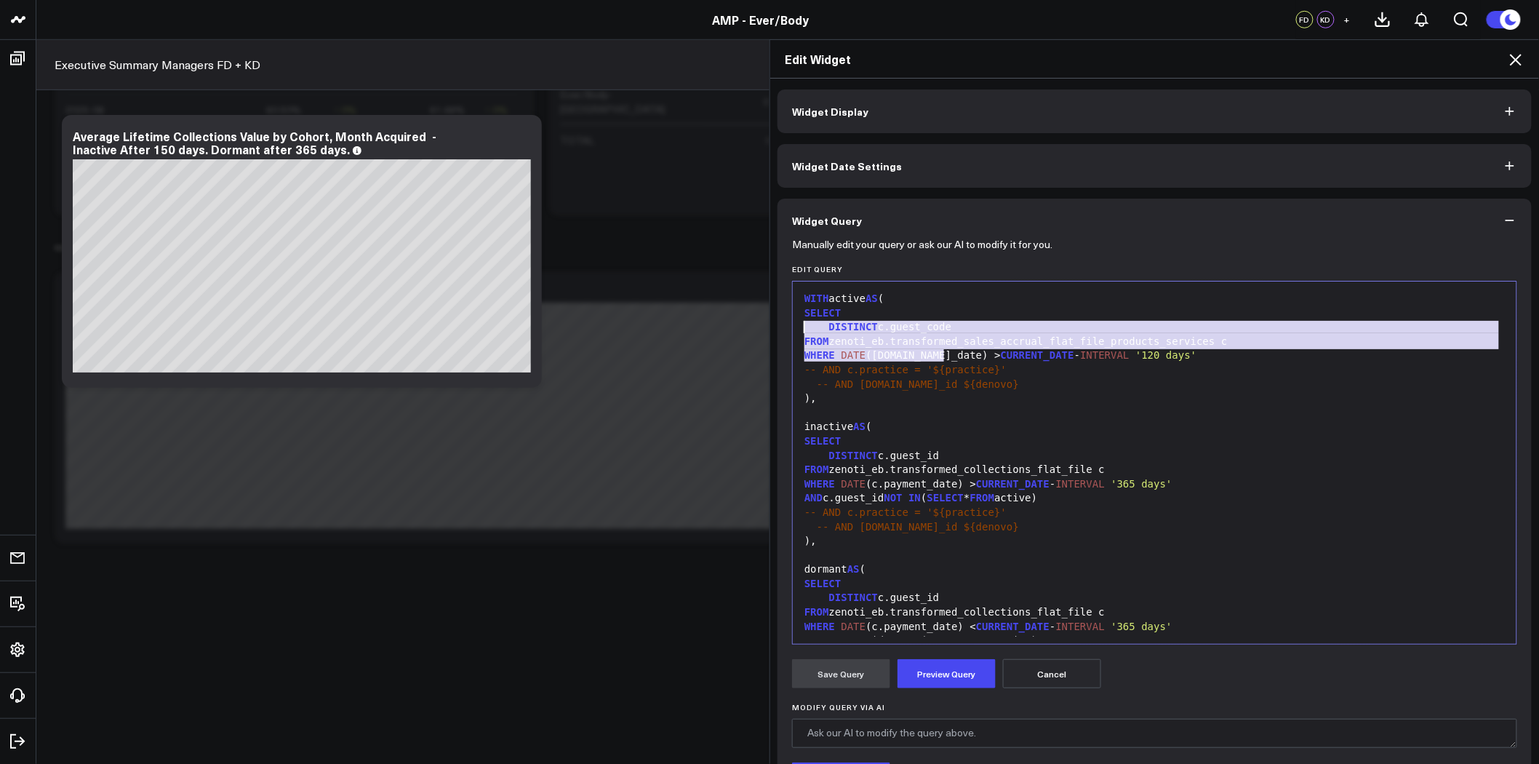
drag, startPoint x: 941, startPoint y: 354, endPoint x: 789, endPoint y: 326, distance: 154.5
click at [792, 326] on div "99 1 2 3 4 5 6 7 8 9 10 11 12 13 14 15 16 17 18 19 20 21 22 23 24 25 26 27 28 2…" at bounding box center [1154, 463] width 725 height 364
copy div "DISTINCT c.guest_code FROM zenoti_eb.transformed_sales_accrual_flat_file_produc…"
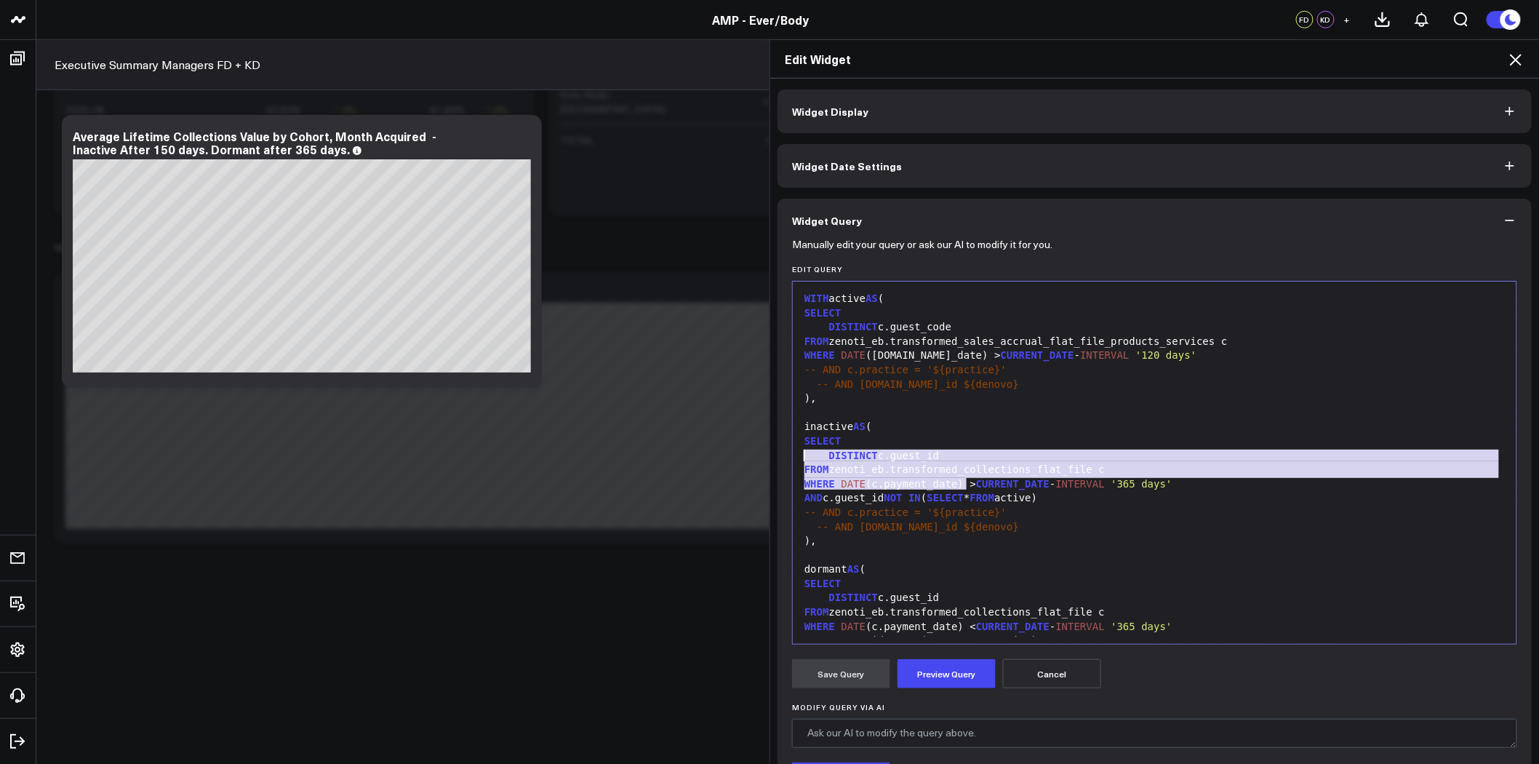
drag, startPoint x: 959, startPoint y: 483, endPoint x: 790, endPoint y: 459, distance: 170.5
click at [792, 459] on div "99 1 2 3 4 5 6 7 8 9 10 11 12 13 14 15 16 17 18 19 20 21 22 23 24 25 26 27 28 2…" at bounding box center [1154, 463] width 725 height 364
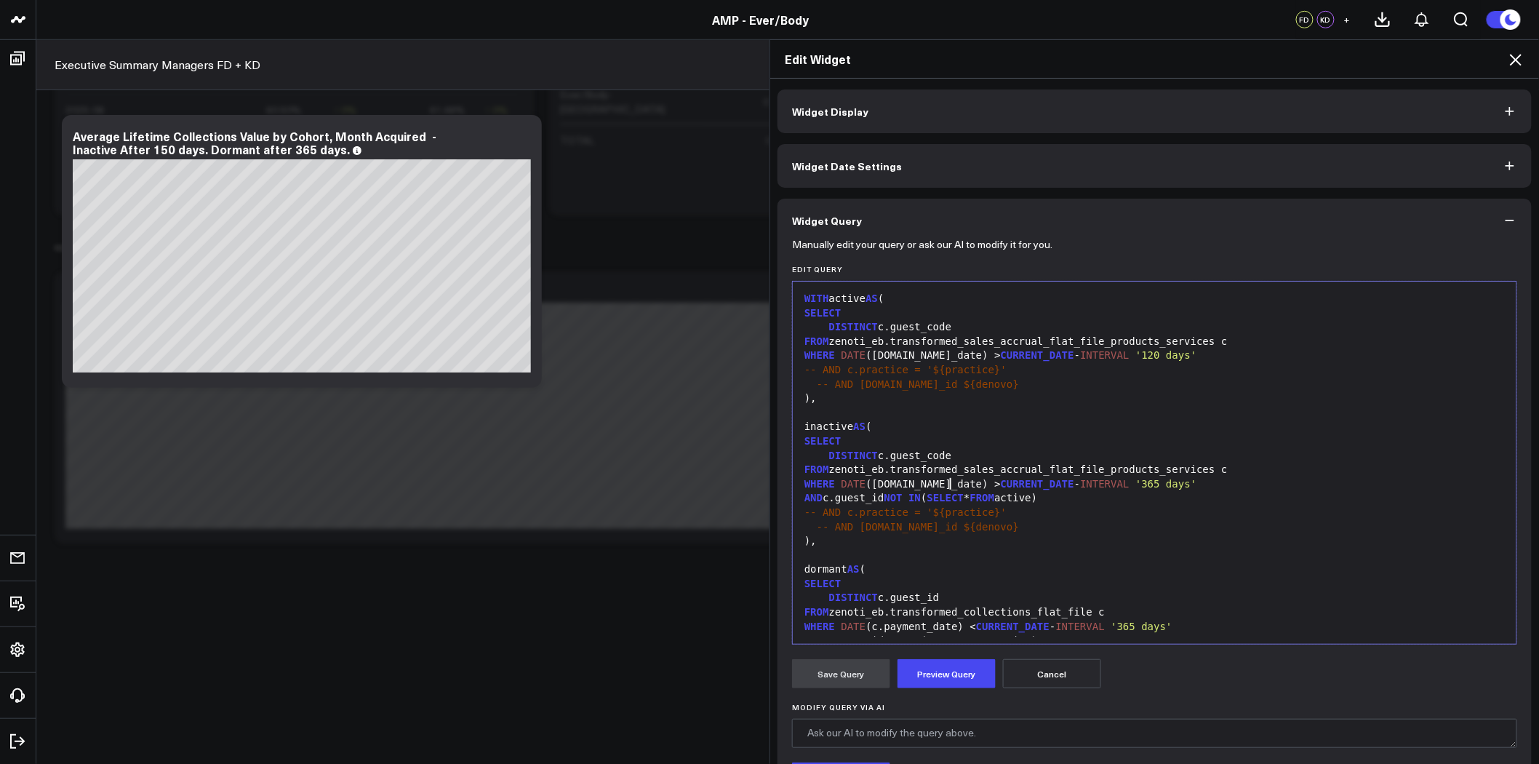
click at [869, 496] on div "AND c.guest_id NOT IN ( SELECT * FROM active)" at bounding box center [1154, 498] width 709 height 15
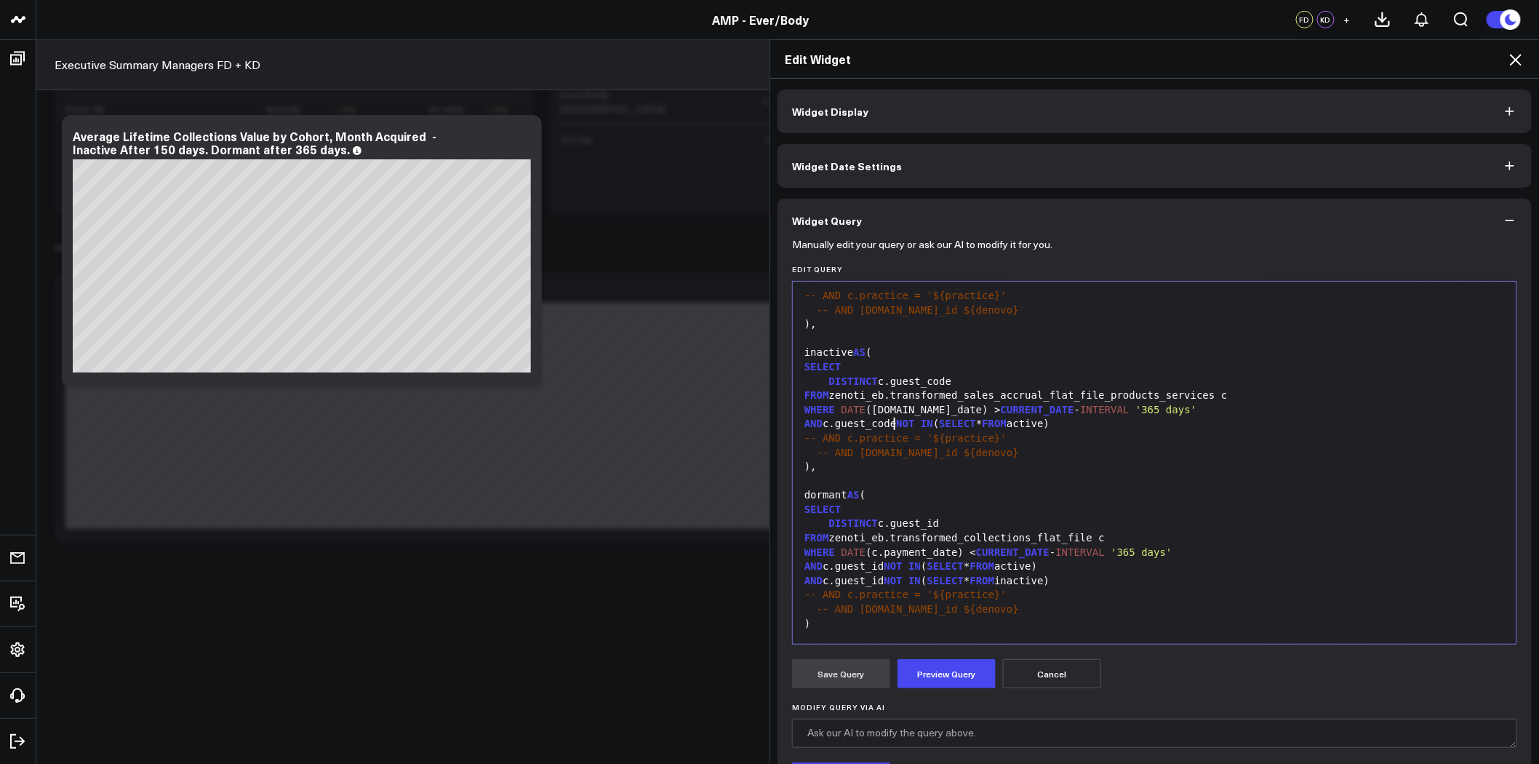
scroll to position [161, 0]
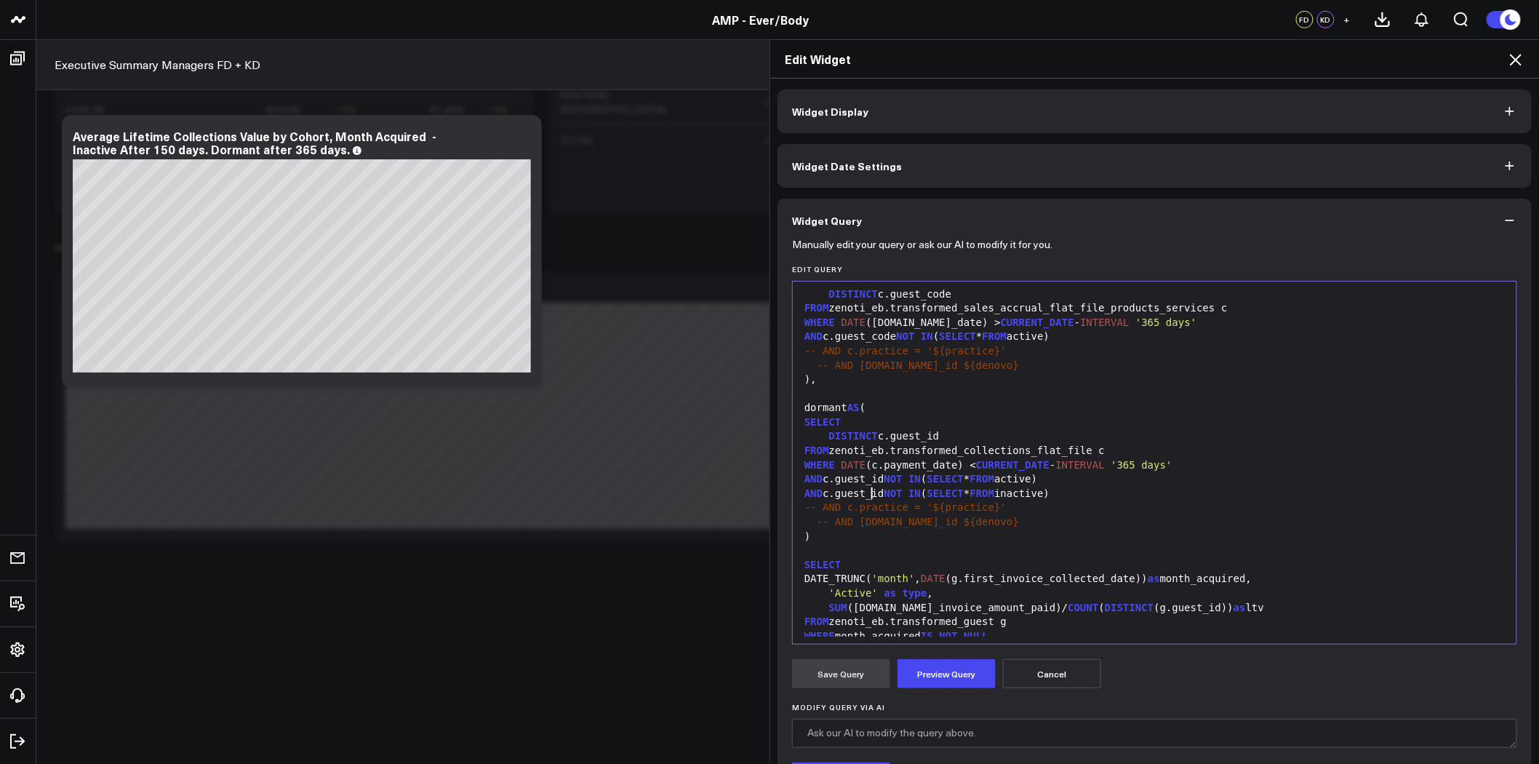
click at [866, 495] on div "AND c.guest_id NOT IN ( SELECT * FROM inactive)" at bounding box center [1154, 494] width 709 height 15
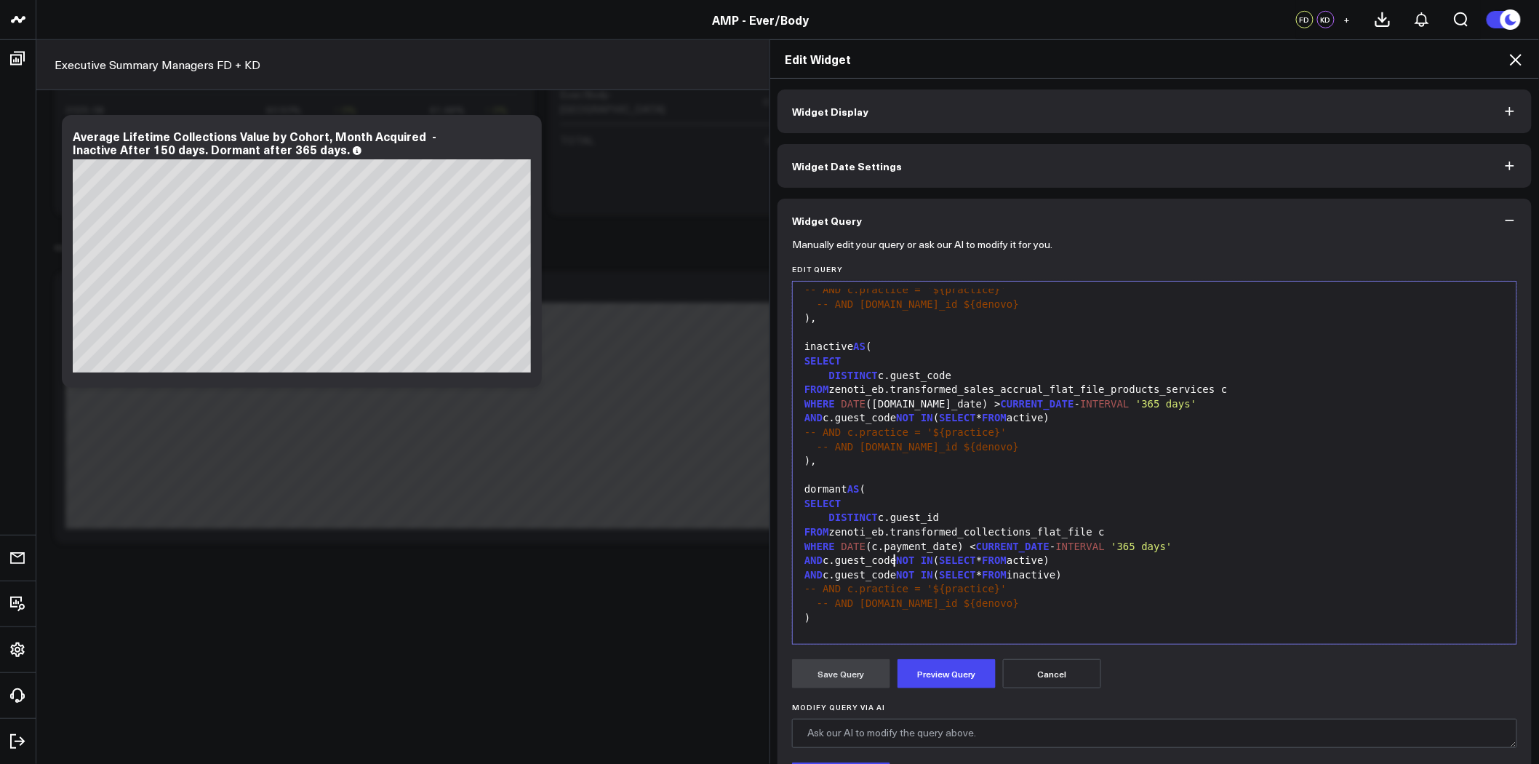
scroll to position [81, 0]
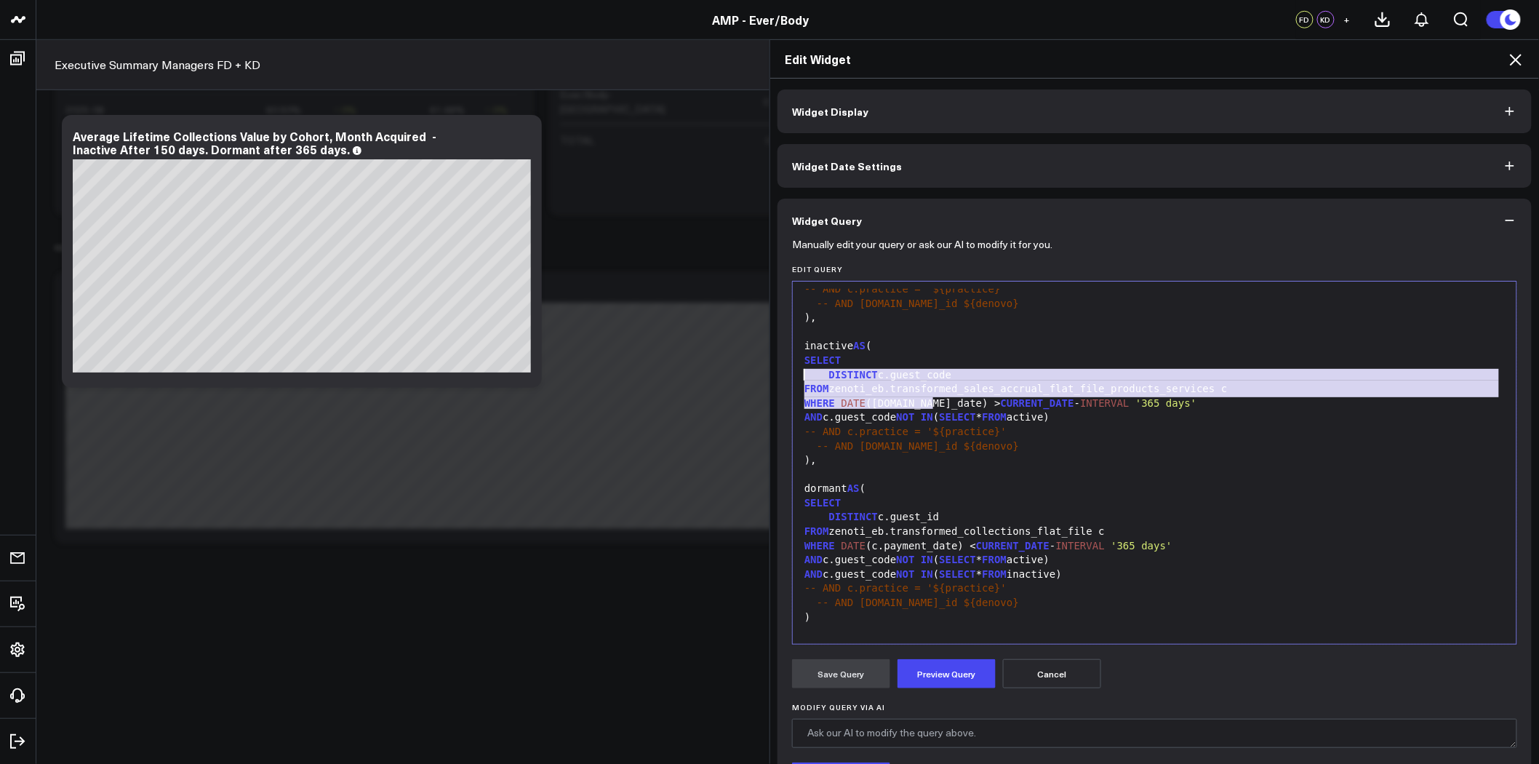
drag, startPoint x: 927, startPoint y: 403, endPoint x: 789, endPoint y: 378, distance: 139.7
click at [792, 378] on div "99 1 2 3 4 5 6 7 8 9 10 11 12 13 14 15 16 17 18 19 20 21 22 23 24 25 26 27 28 2…" at bounding box center [1154, 463] width 725 height 364
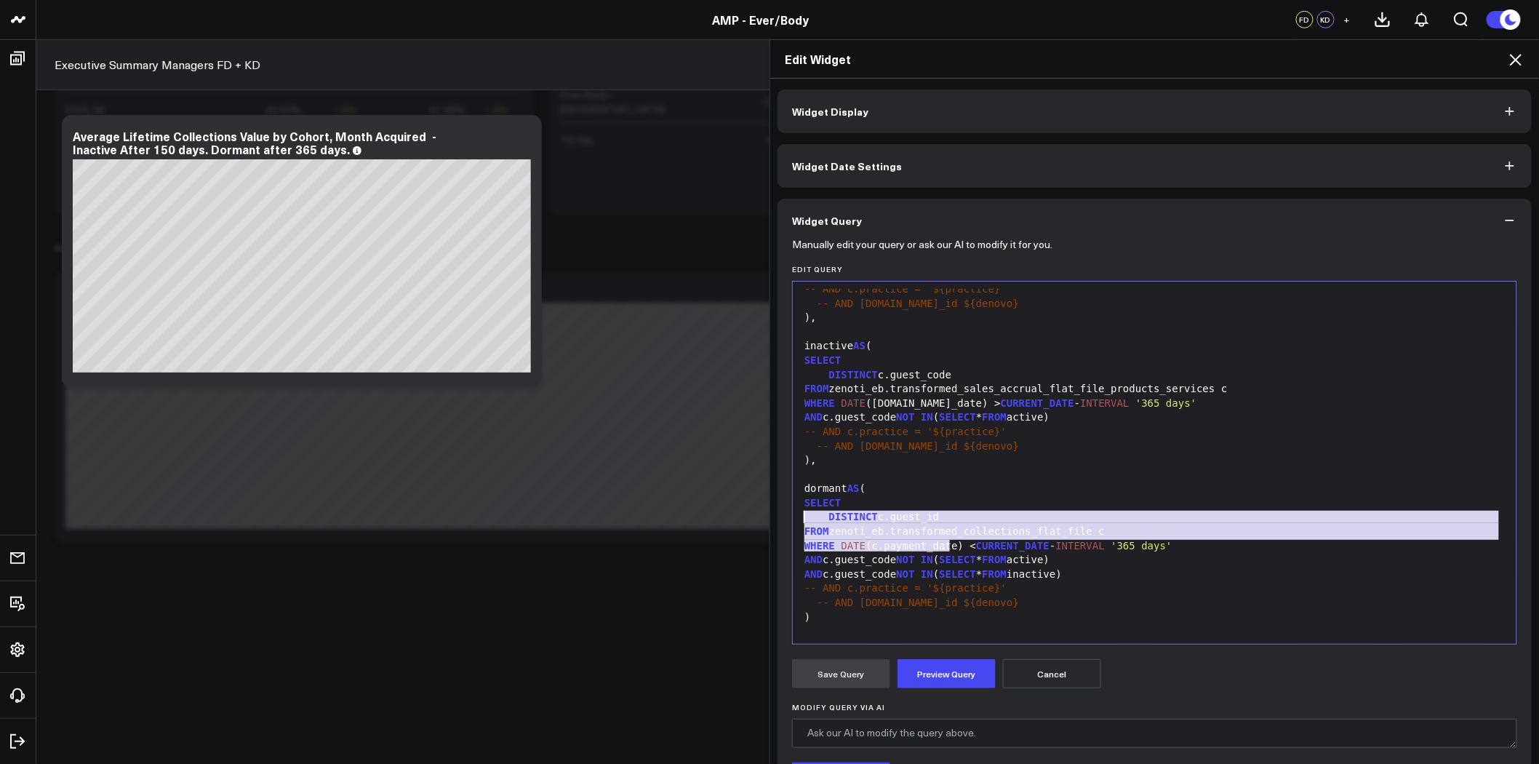
drag, startPoint x: 944, startPoint y: 546, endPoint x: 777, endPoint y: 521, distance: 169.1
click at [778, 521] on div "Manually edit your query or ask our AI to modify it for you. Edit Query 99 1 2 …" at bounding box center [1155, 562] width 754 height 641
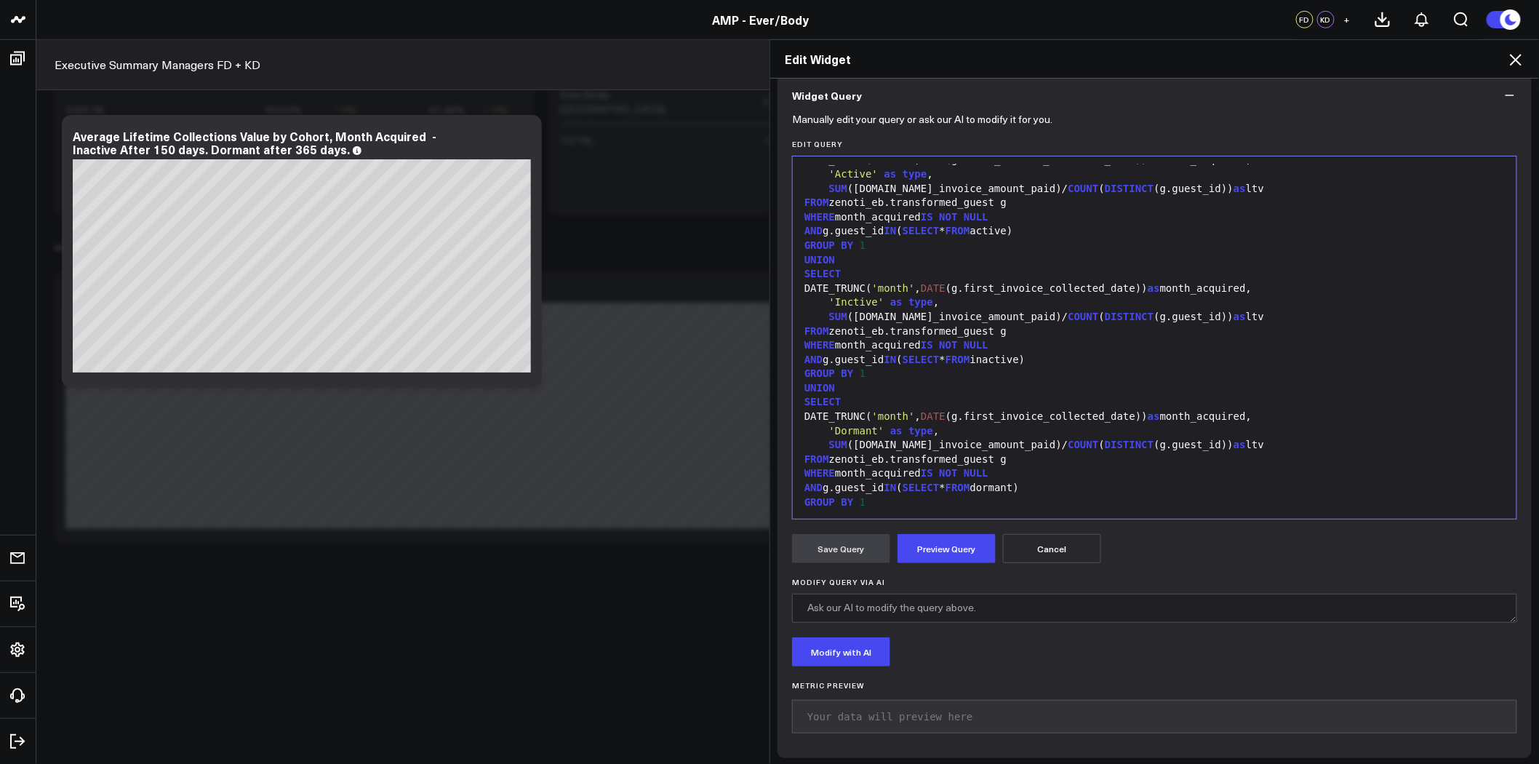
scroll to position [129, 0]
click at [940, 541] on button "Preview Query" at bounding box center [947, 544] width 98 height 29
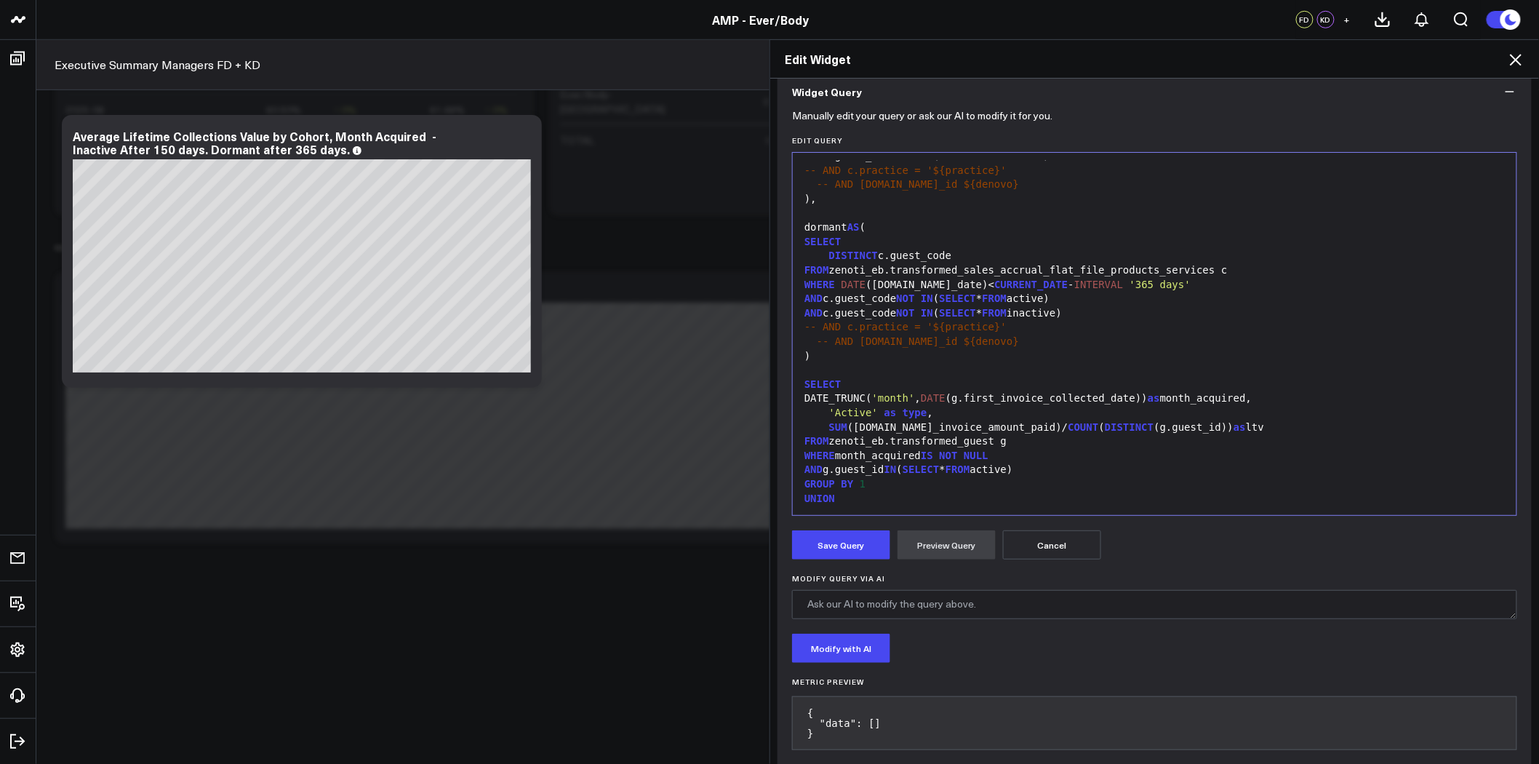
scroll to position [294, 0]
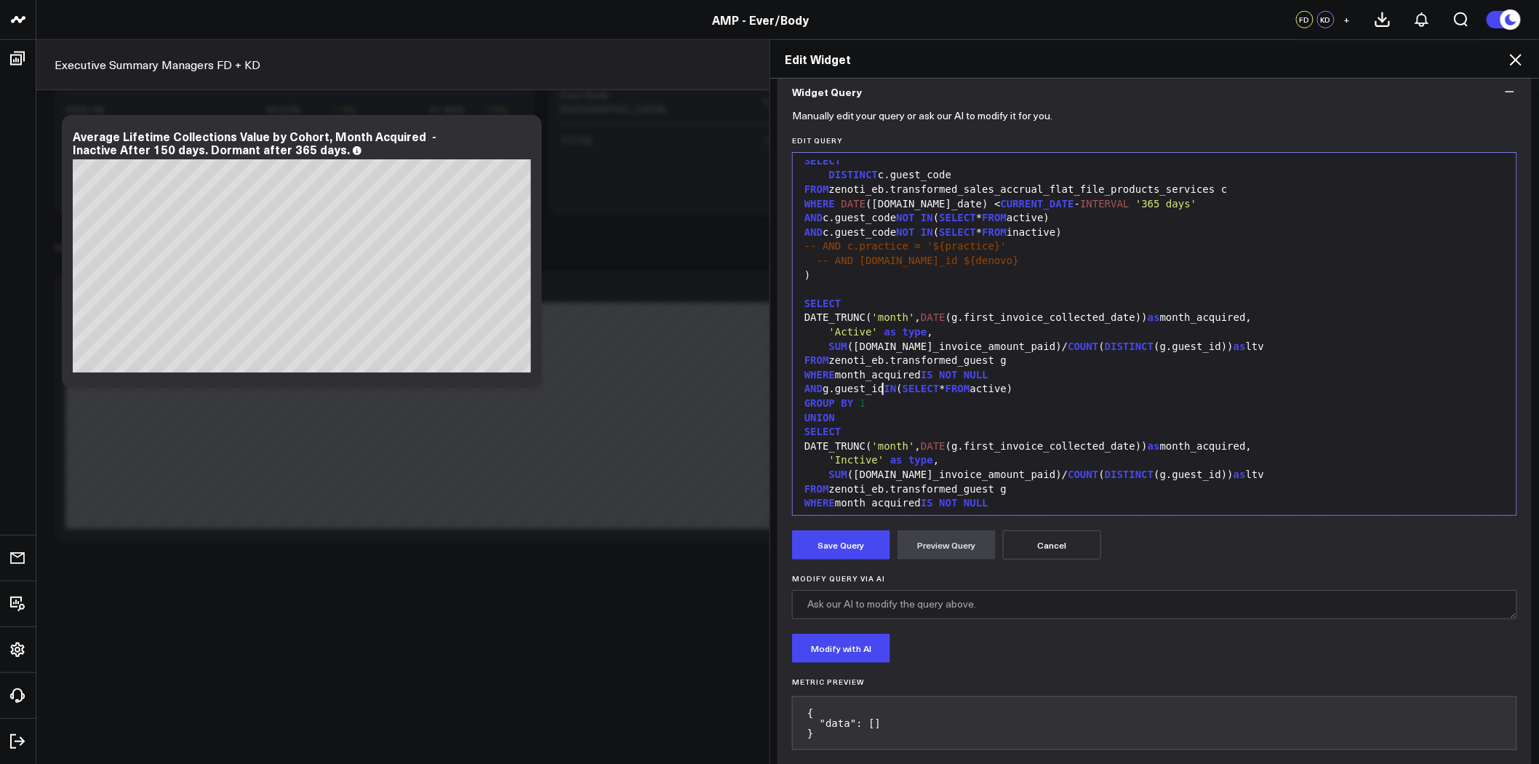
click at [876, 388] on div "AND g.guest_id IN ( SELECT * FROM active)" at bounding box center [1154, 389] width 709 height 15
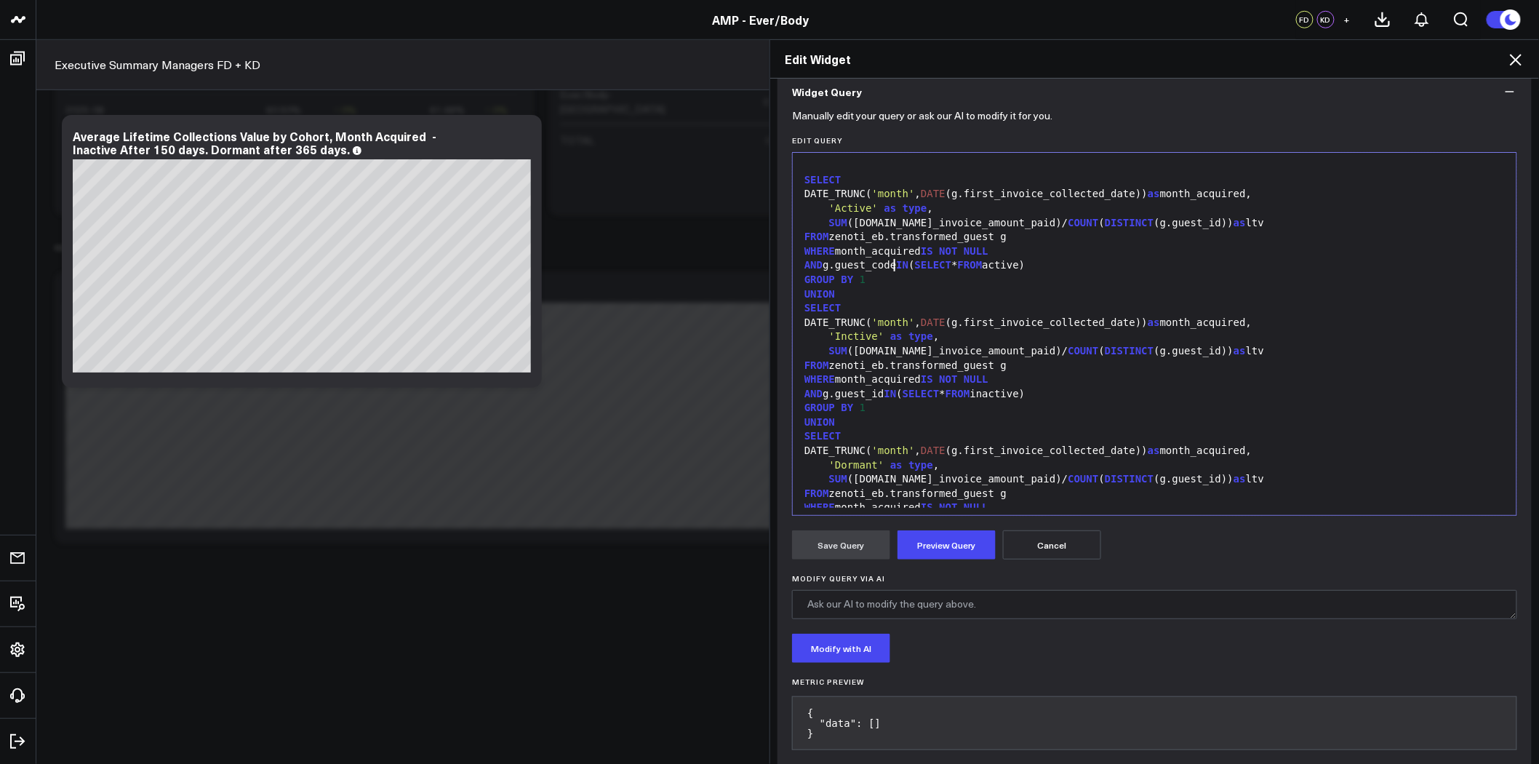
scroll to position [455, 0]
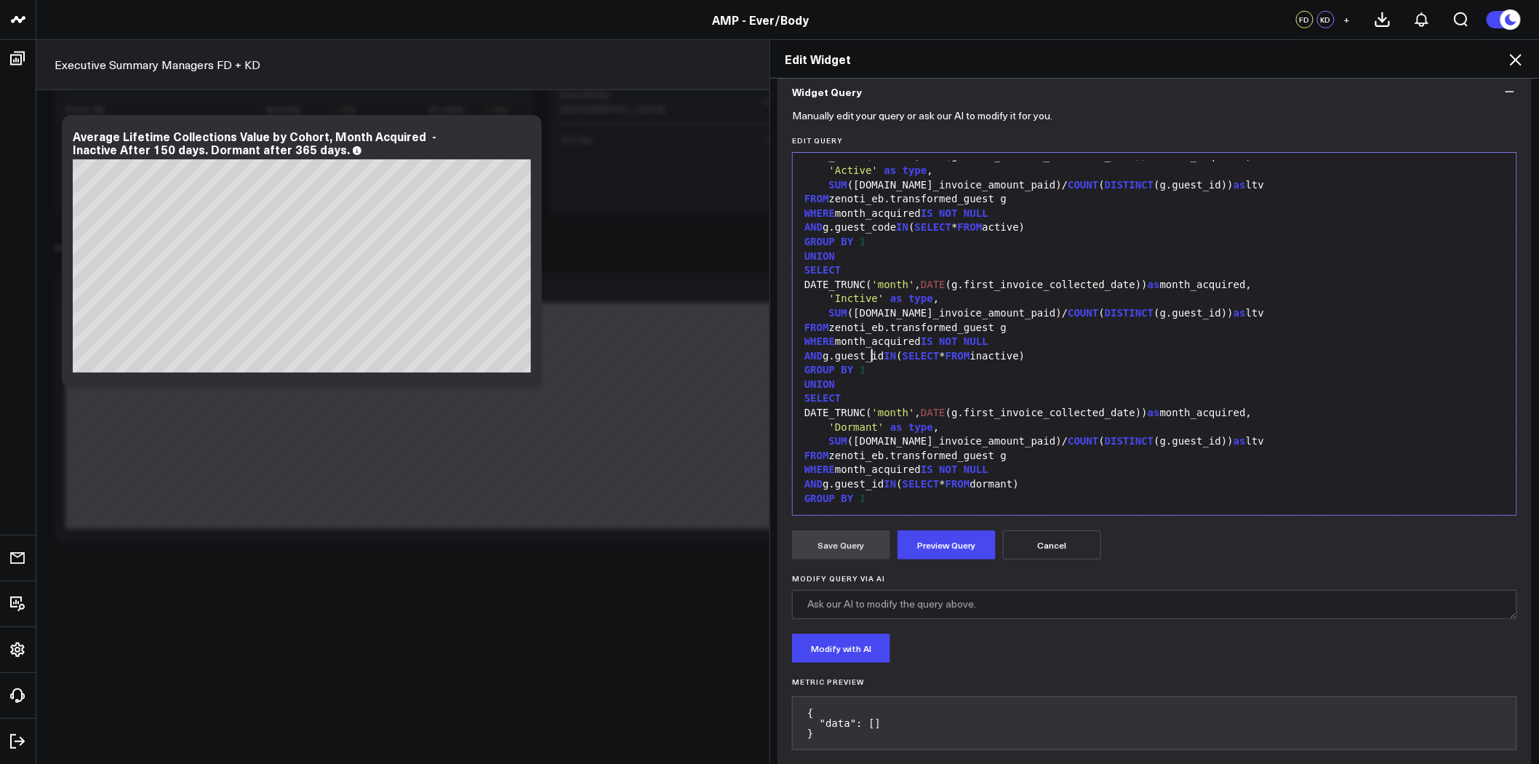
click at [868, 354] on div "AND g.guest_id IN ( SELECT * FROM inactive)" at bounding box center [1154, 356] width 709 height 15
click at [867, 487] on div "AND g.guest_id IN ( SELECT * FROM dormant)" at bounding box center [1154, 484] width 709 height 15
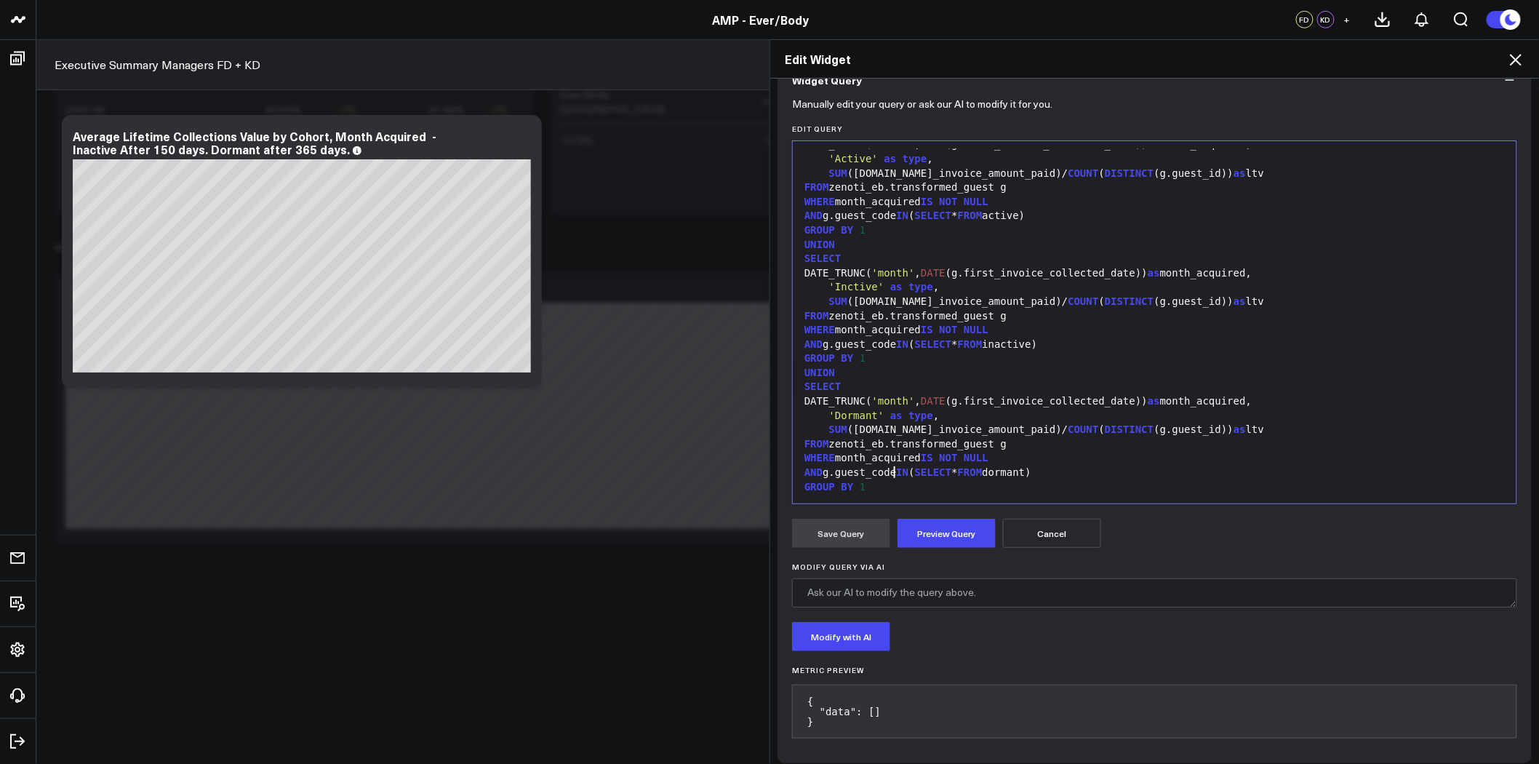
scroll to position [150, 0]
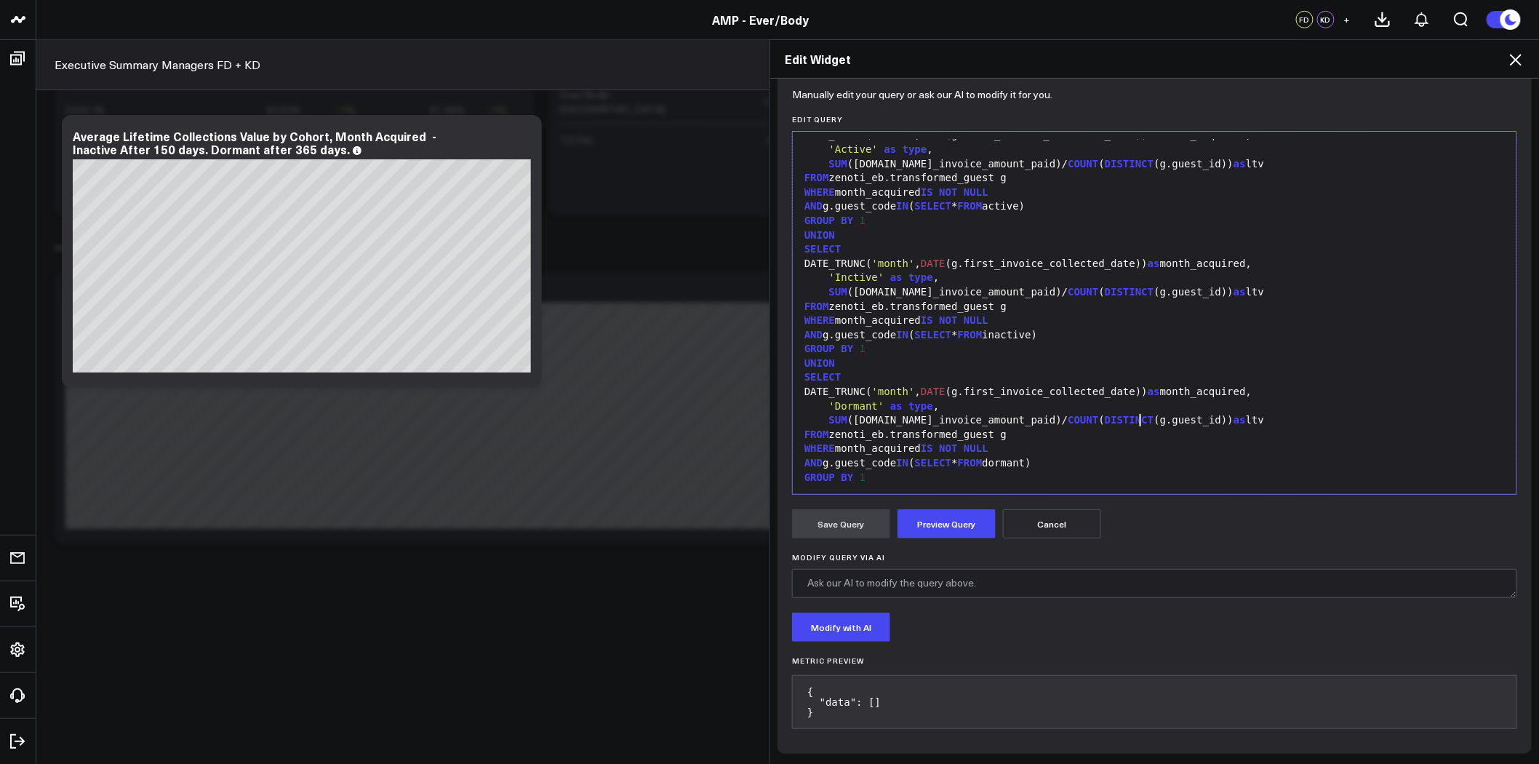
drag, startPoint x: 1133, startPoint y: 420, endPoint x: 1172, endPoint y: 415, distance: 39.5
click at [1133, 420] on div "SUM (g.total_invoice_amount_paid)/ COUNT ( DISTINCT (g.guest_id)) as ltv" at bounding box center [1154, 420] width 709 height 15
click at [1133, 288] on div "SUM (g.total_invoice_amount_paid)/ COUNT ( DISTINCT (g.guest_id)) as ltv" at bounding box center [1154, 292] width 709 height 15
click at [1137, 164] on div "SUM (g.total_invoice_amount_paid)/ COUNT ( DISTINCT (g.guest_id)) as ltv" at bounding box center [1154, 164] width 709 height 15
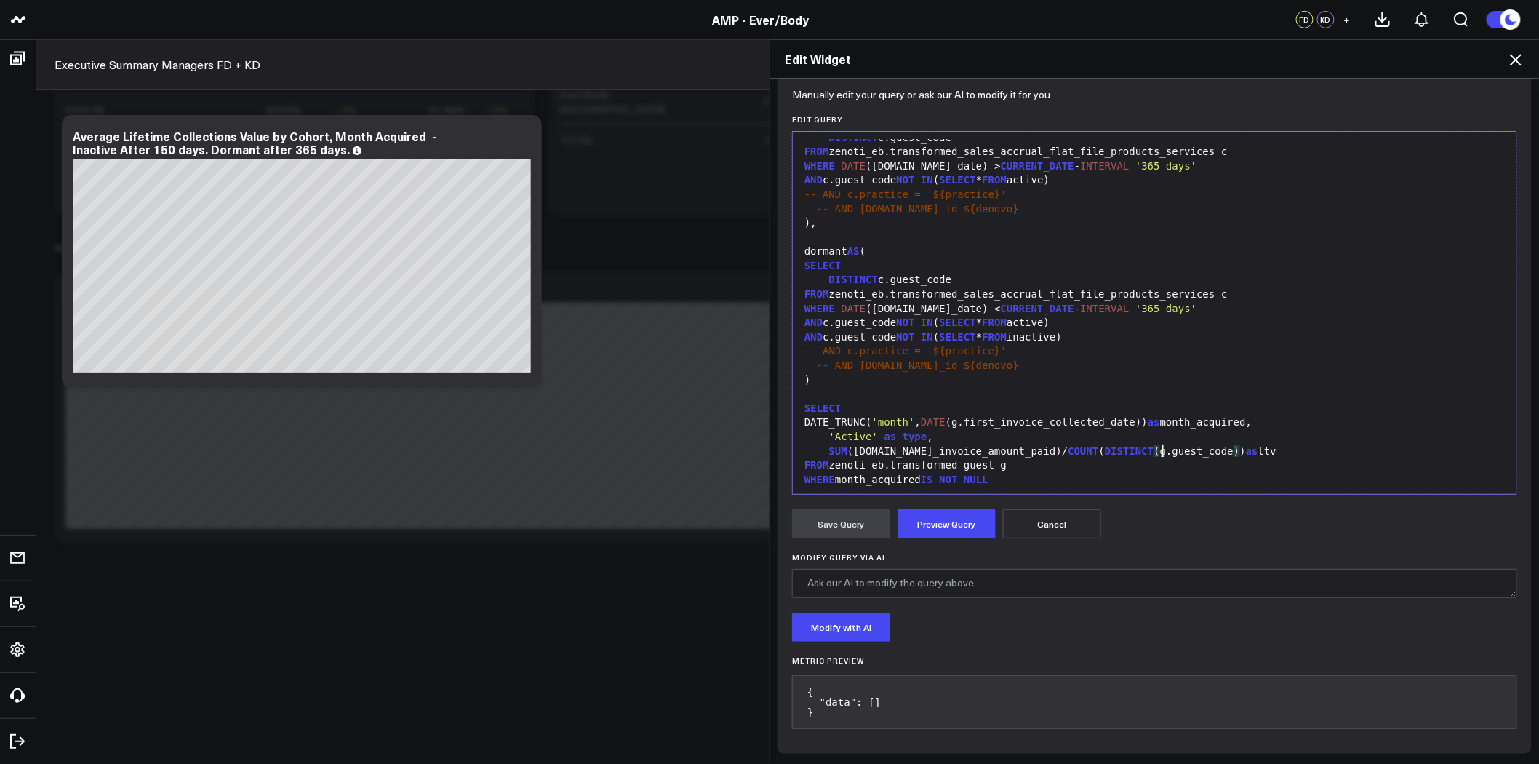
scroll to position [404, 0]
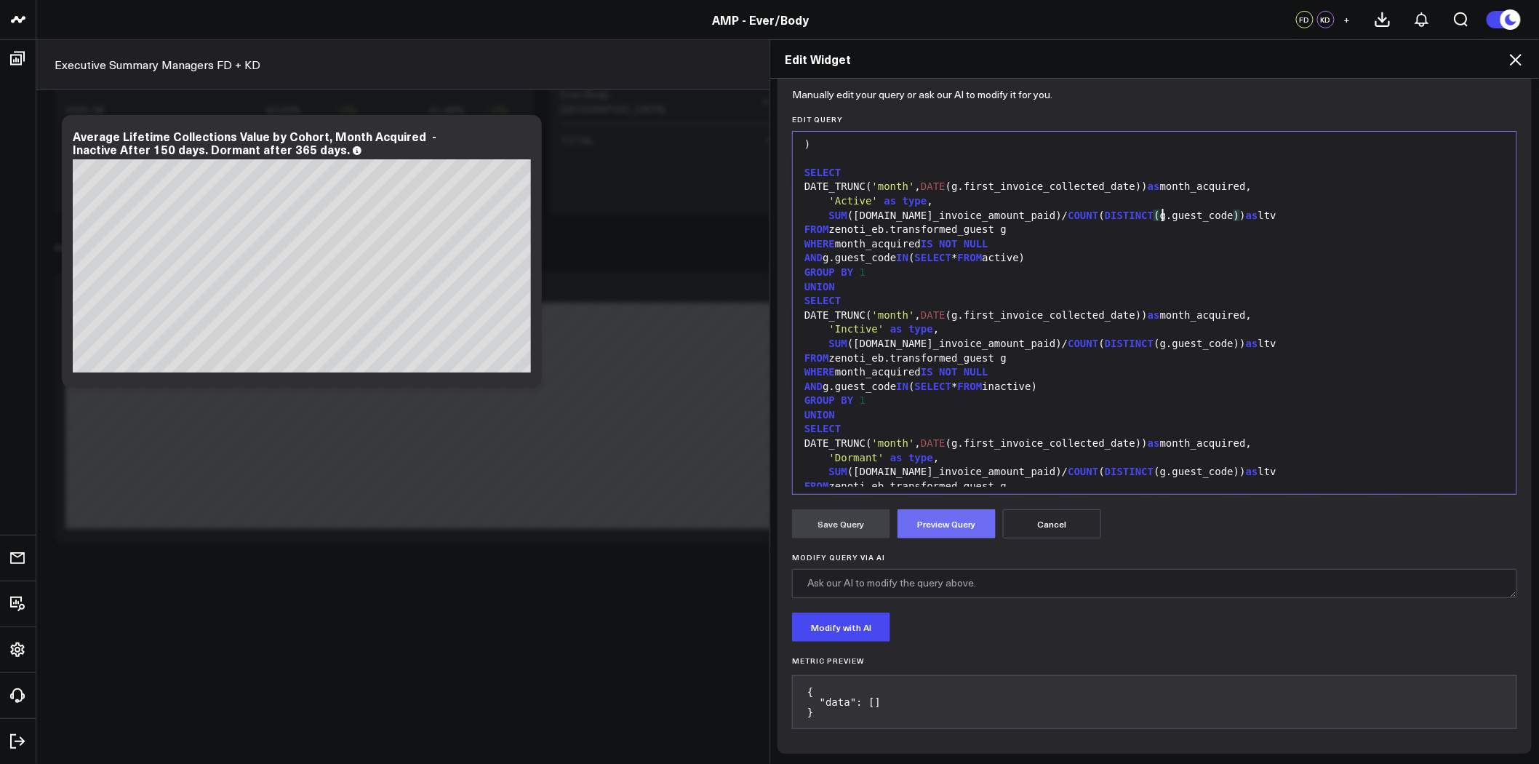
click at [920, 512] on button "Preview Query" at bounding box center [947, 523] width 98 height 29
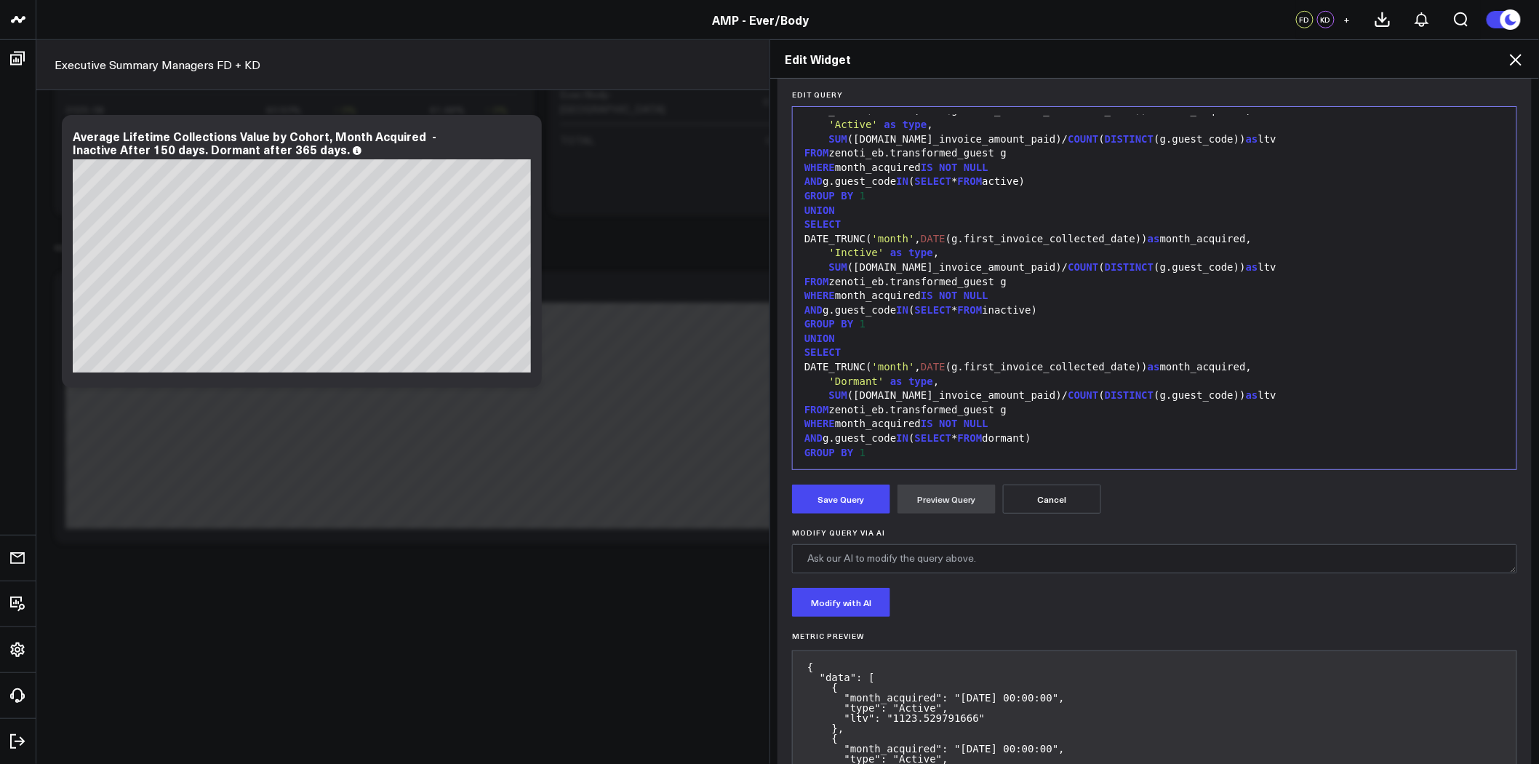
scroll to position [210, 0]
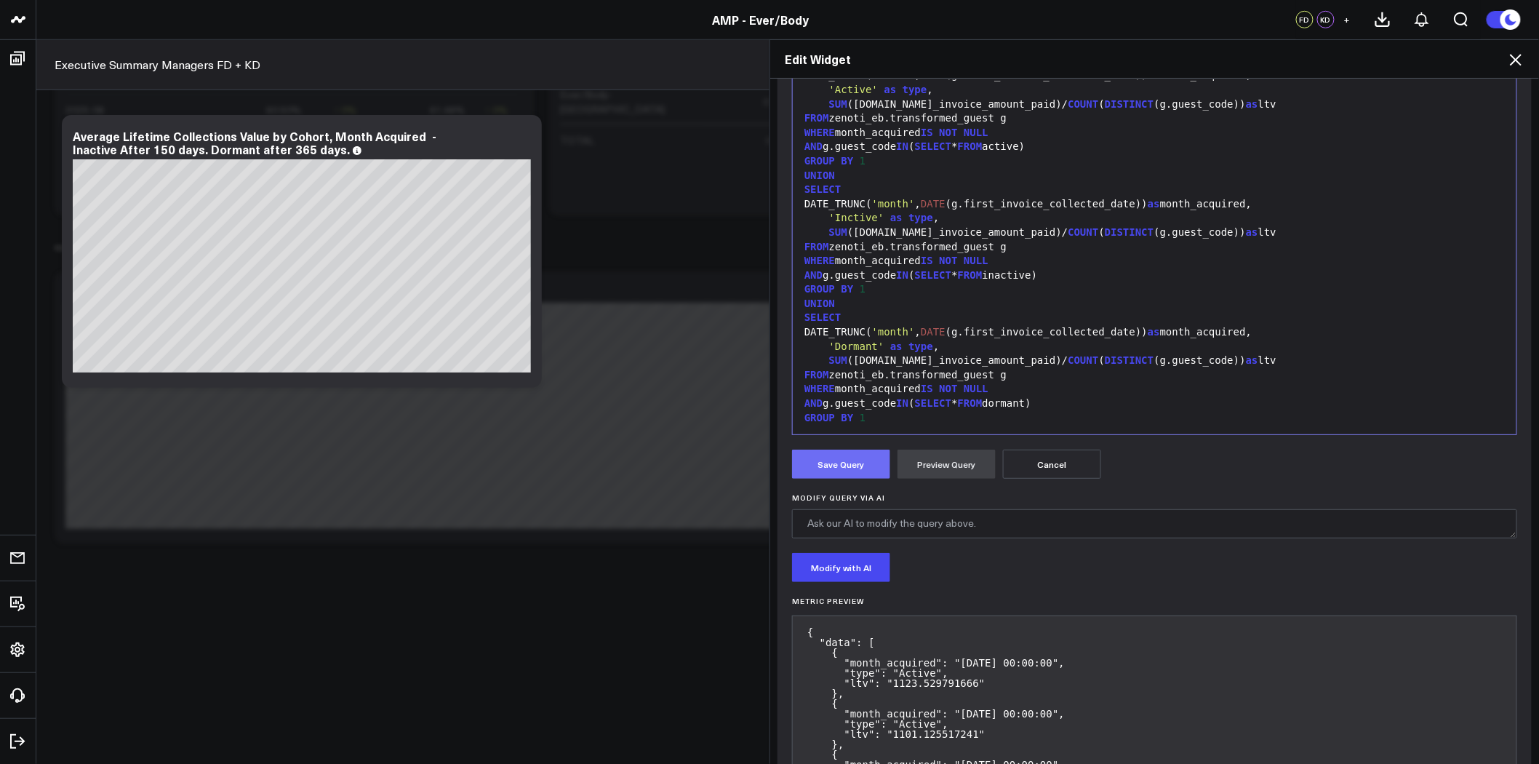
click at [831, 461] on button "Save Query" at bounding box center [841, 464] width 98 height 29
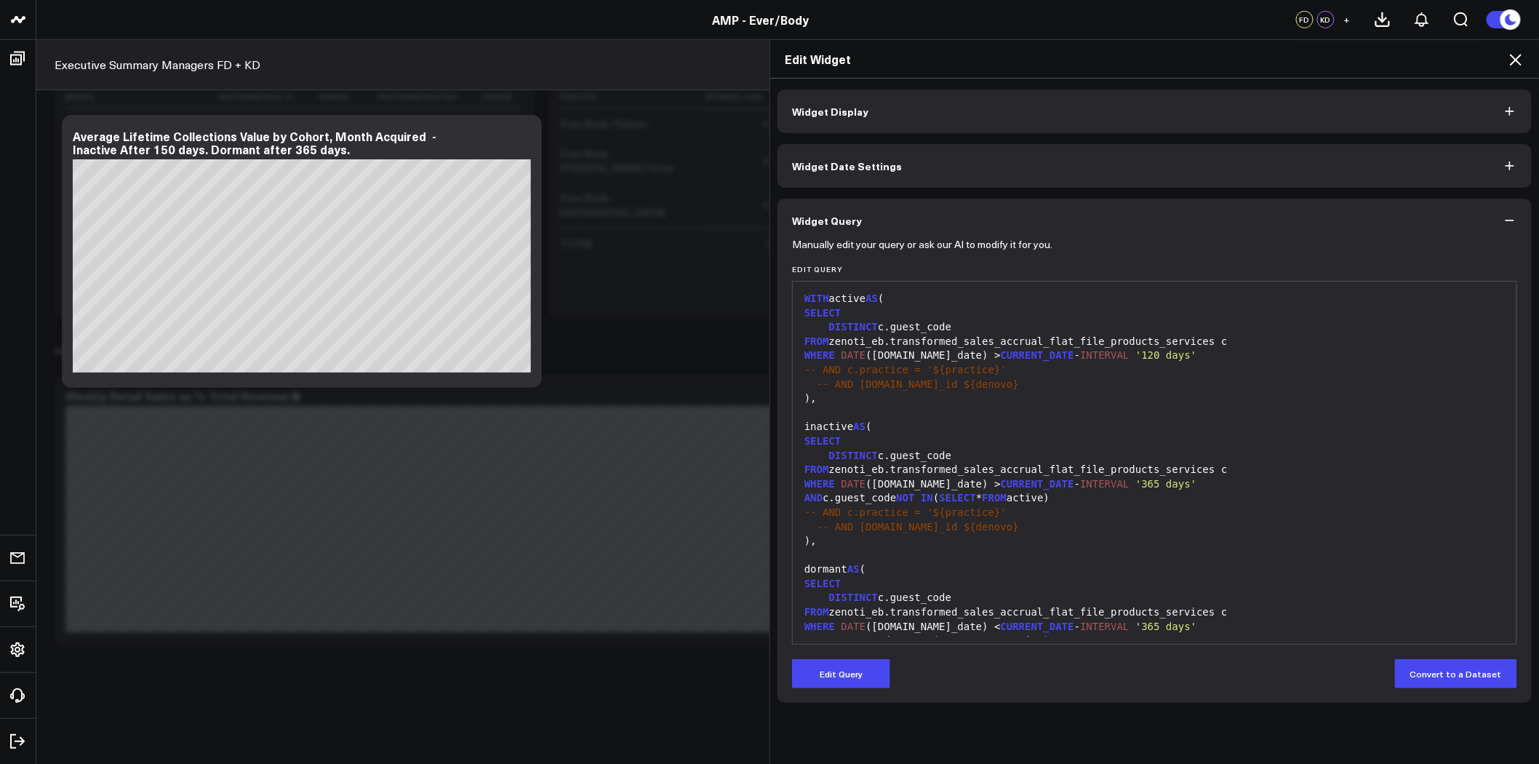
scroll to position [4621, 0]
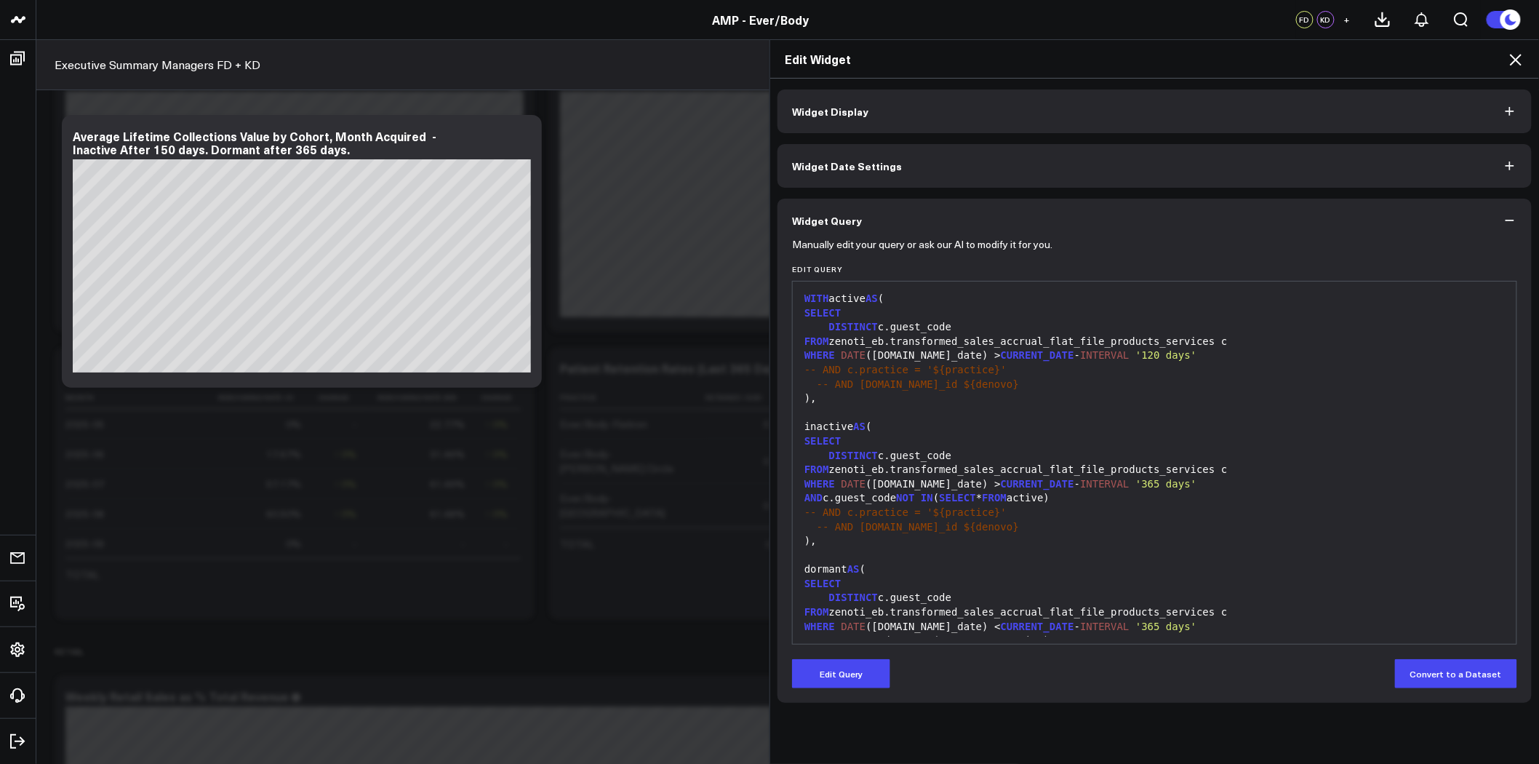
click at [1301, 107] on button "Widget Display" at bounding box center [1155, 111] width 754 height 44
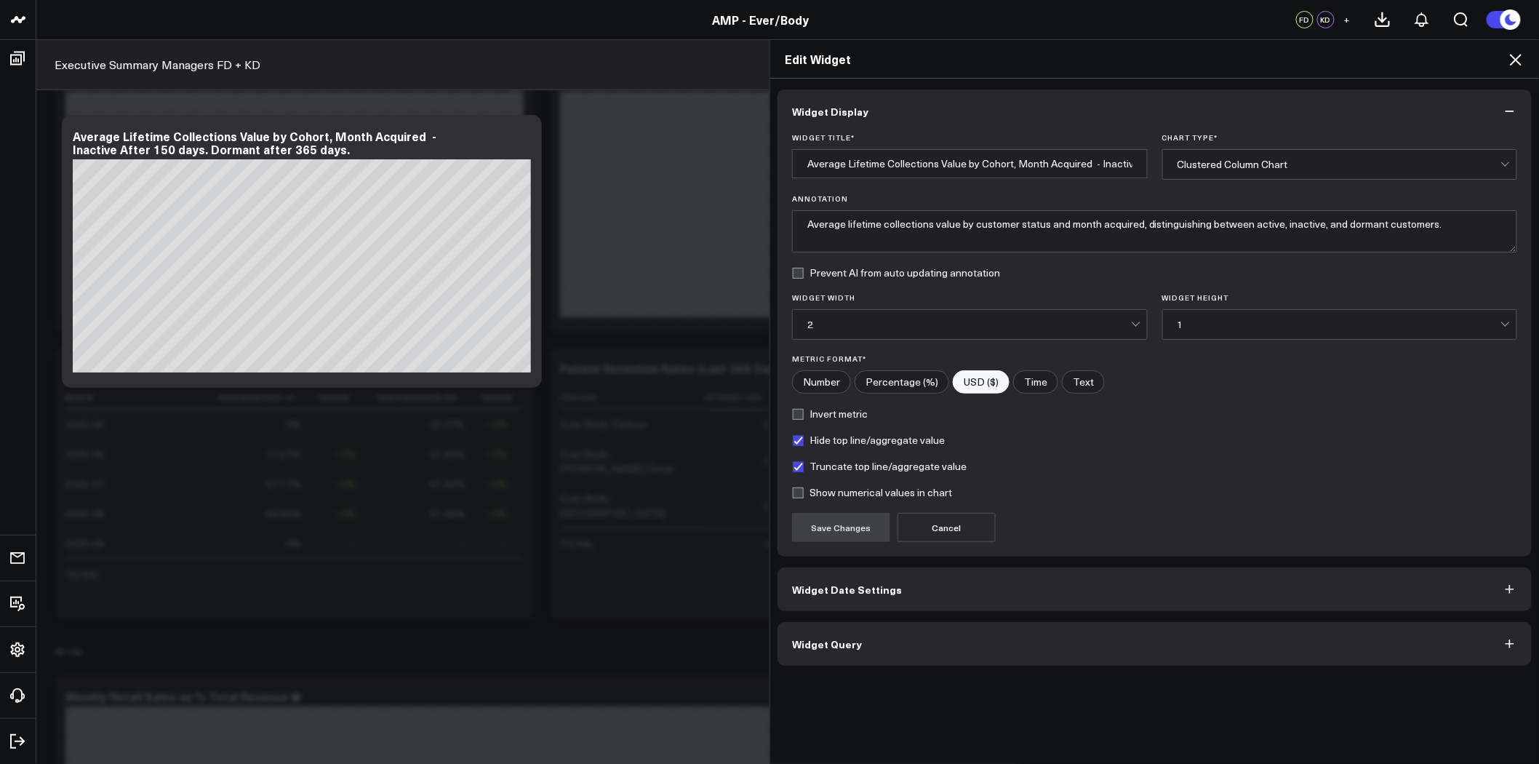
click at [1359, 161] on div "Clustered Column Chart" at bounding box center [1340, 165] width 324 height 12
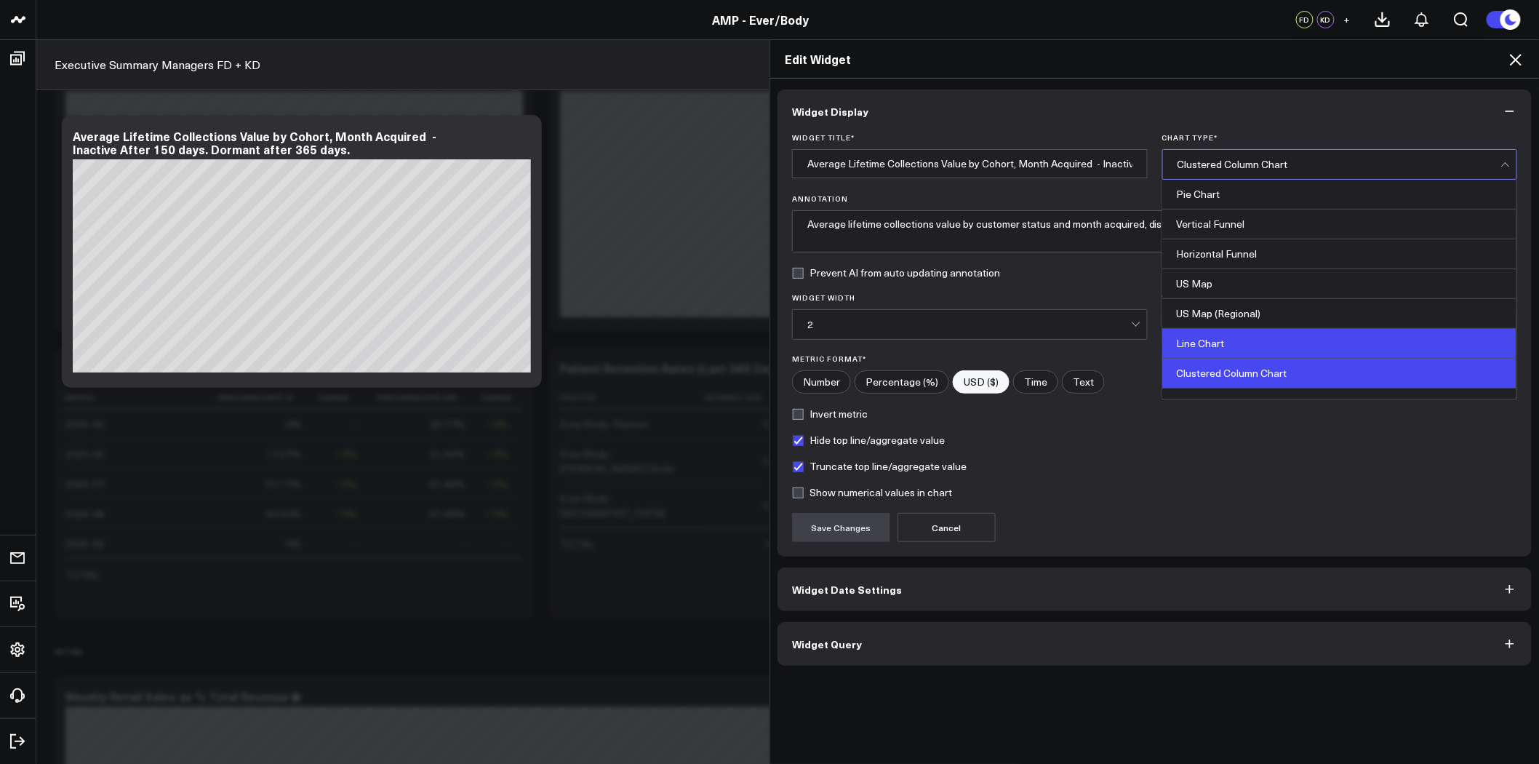
scroll to position [410, 0]
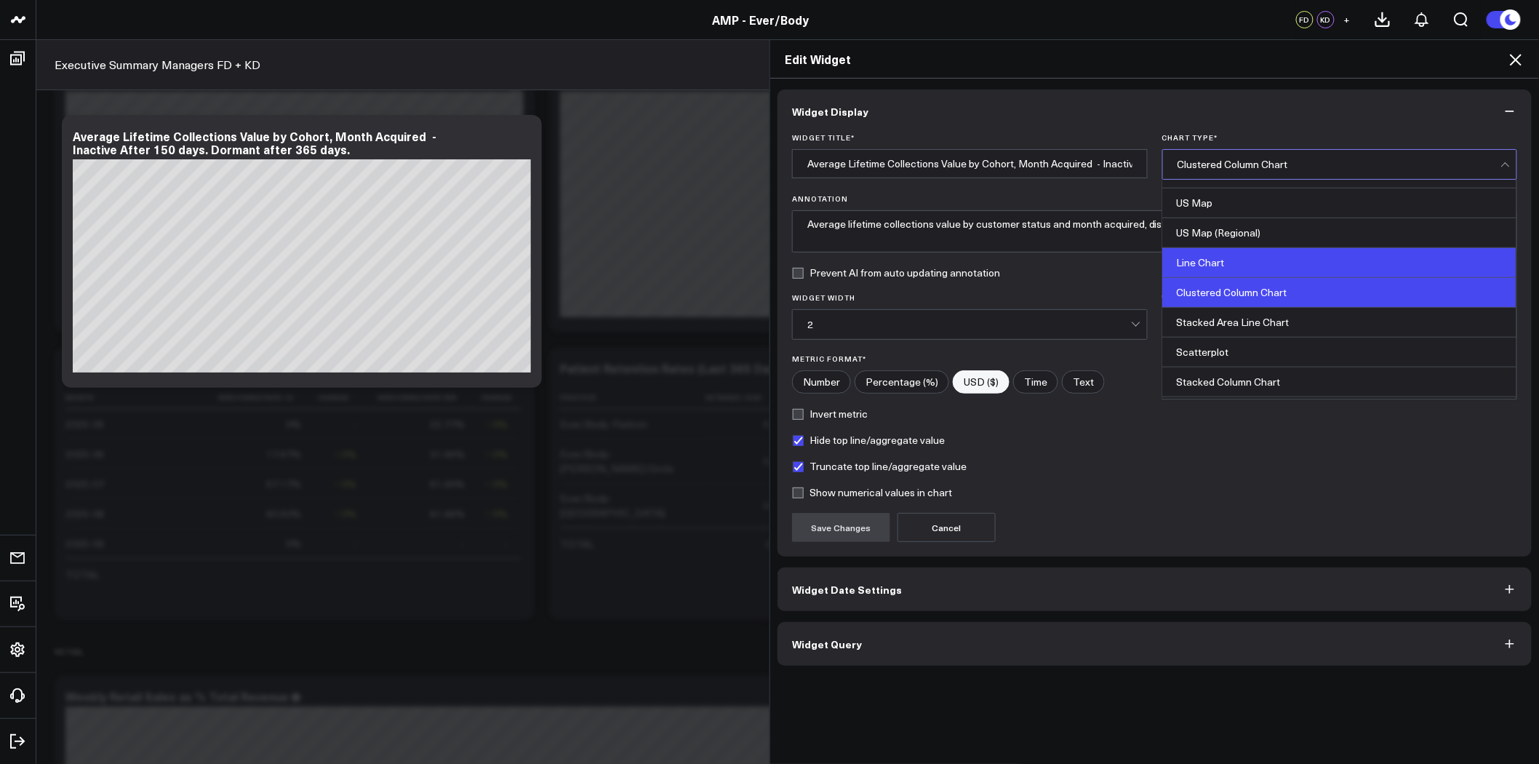
click at [1320, 264] on div "Line Chart" at bounding box center [1340, 263] width 354 height 30
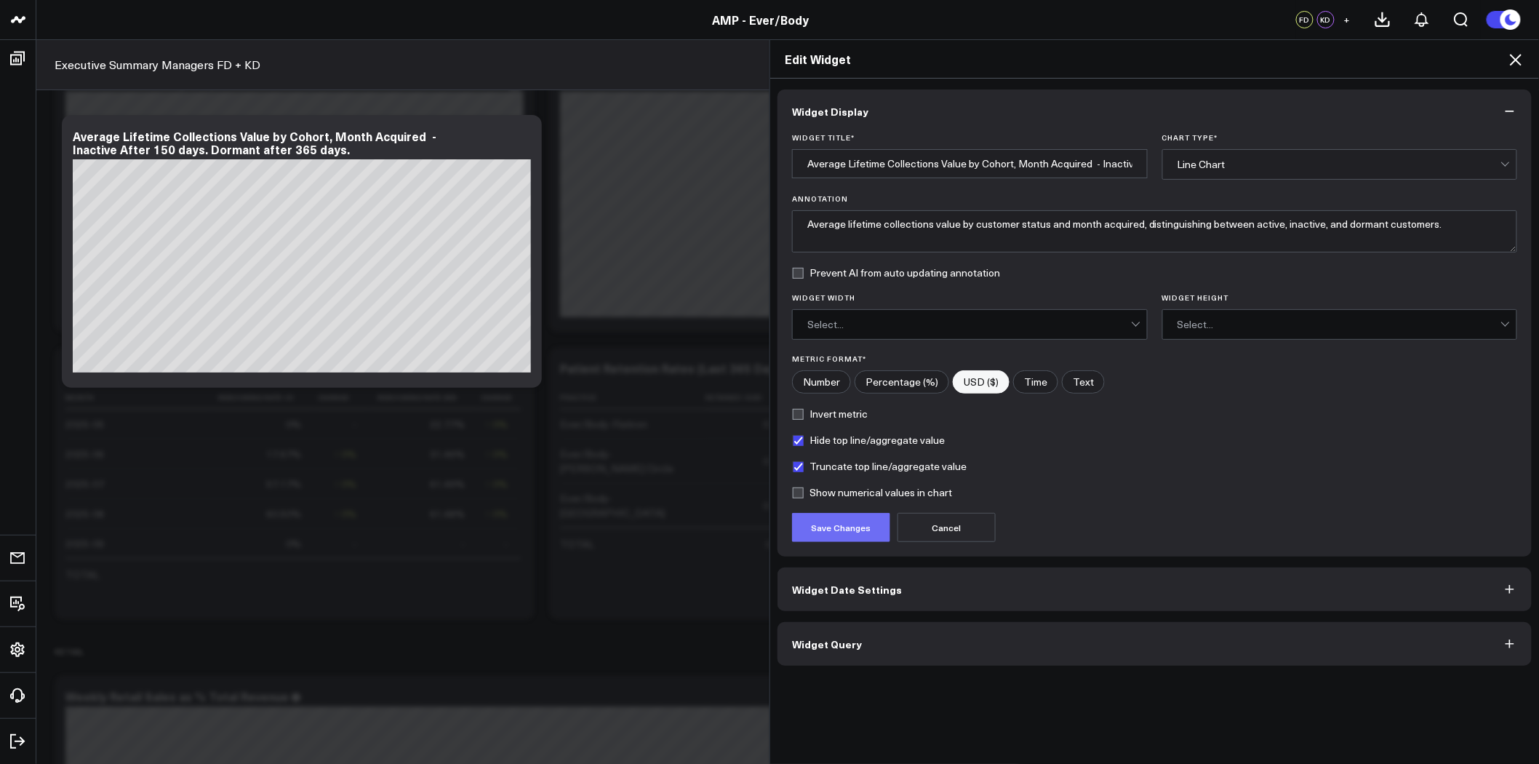
click at [867, 526] on button "Save Changes" at bounding box center [841, 527] width 98 height 29
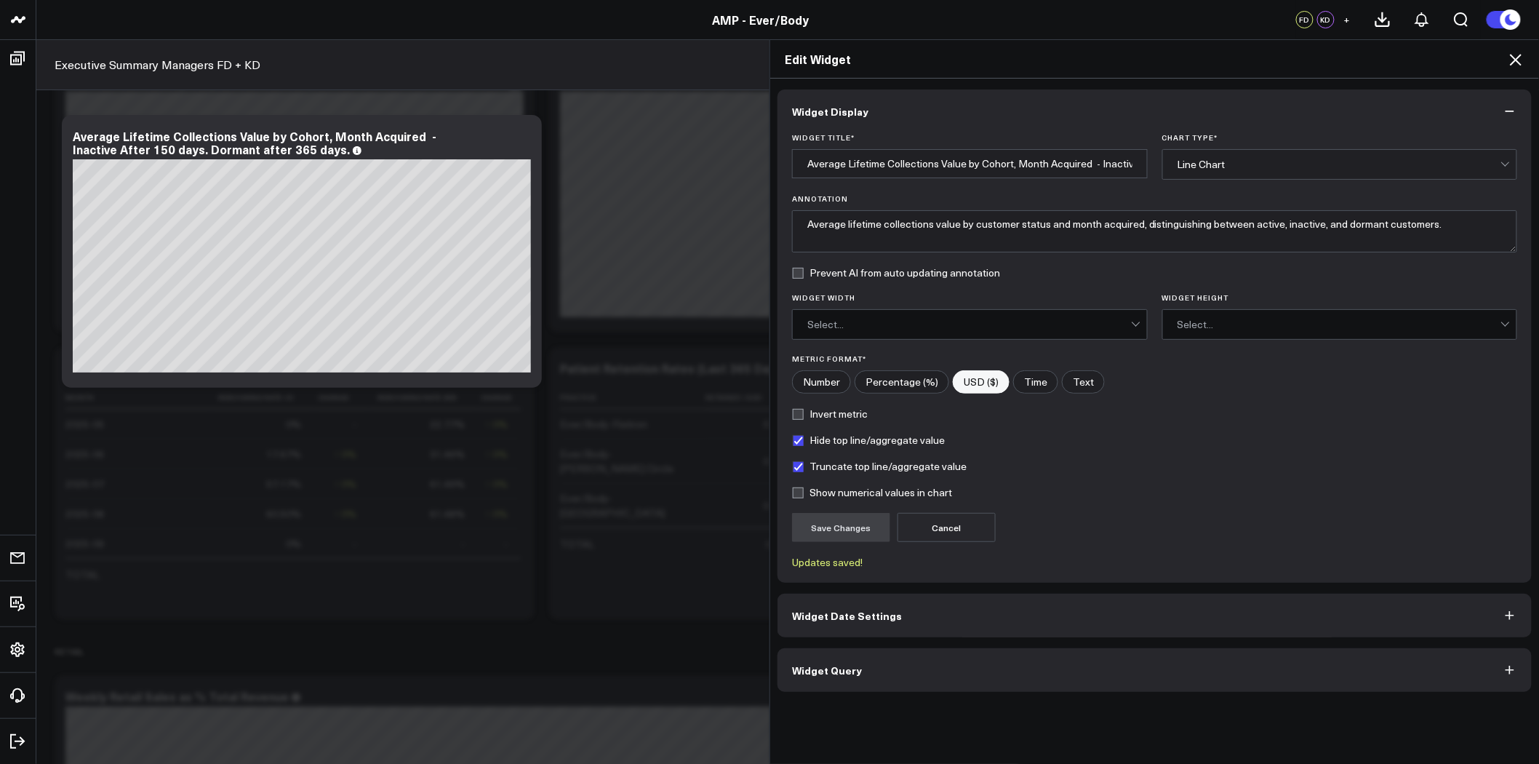
click at [1253, 159] on div "Line Chart" at bounding box center [1340, 165] width 324 height 12
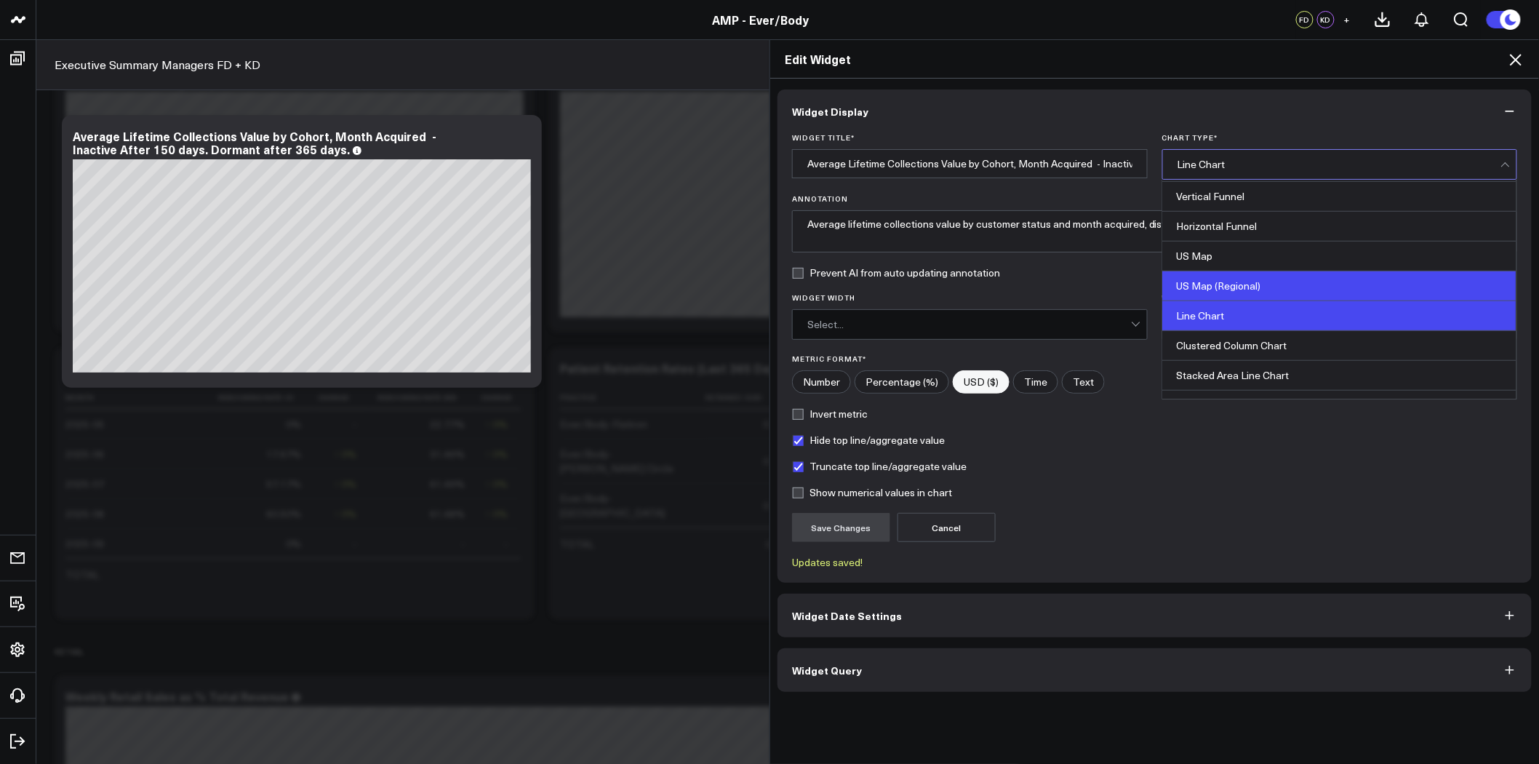
scroll to position [380, 0]
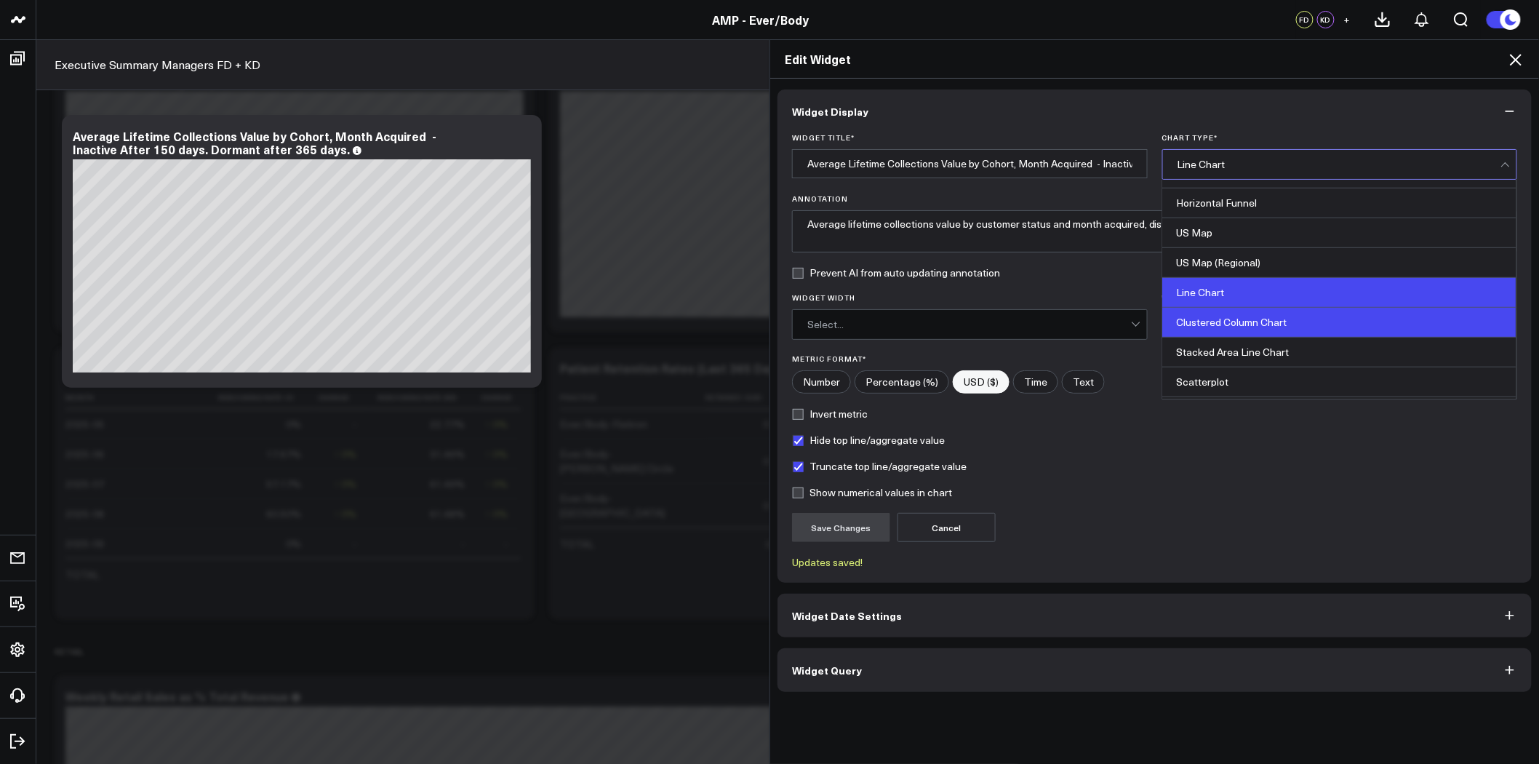
click at [1256, 324] on div "Clustered Column Chart" at bounding box center [1340, 323] width 354 height 30
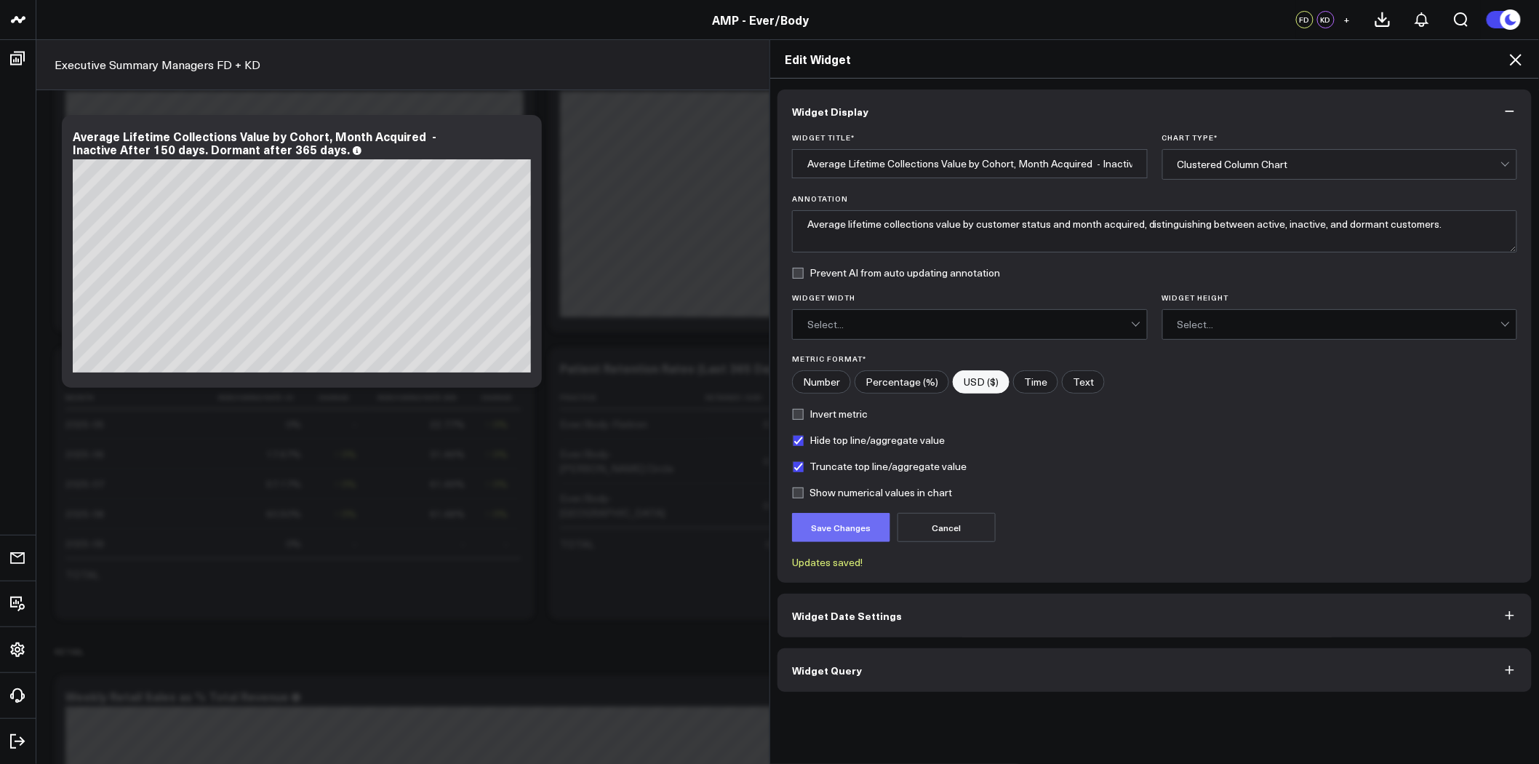
click at [864, 534] on button "Save Changes" at bounding box center [841, 527] width 98 height 29
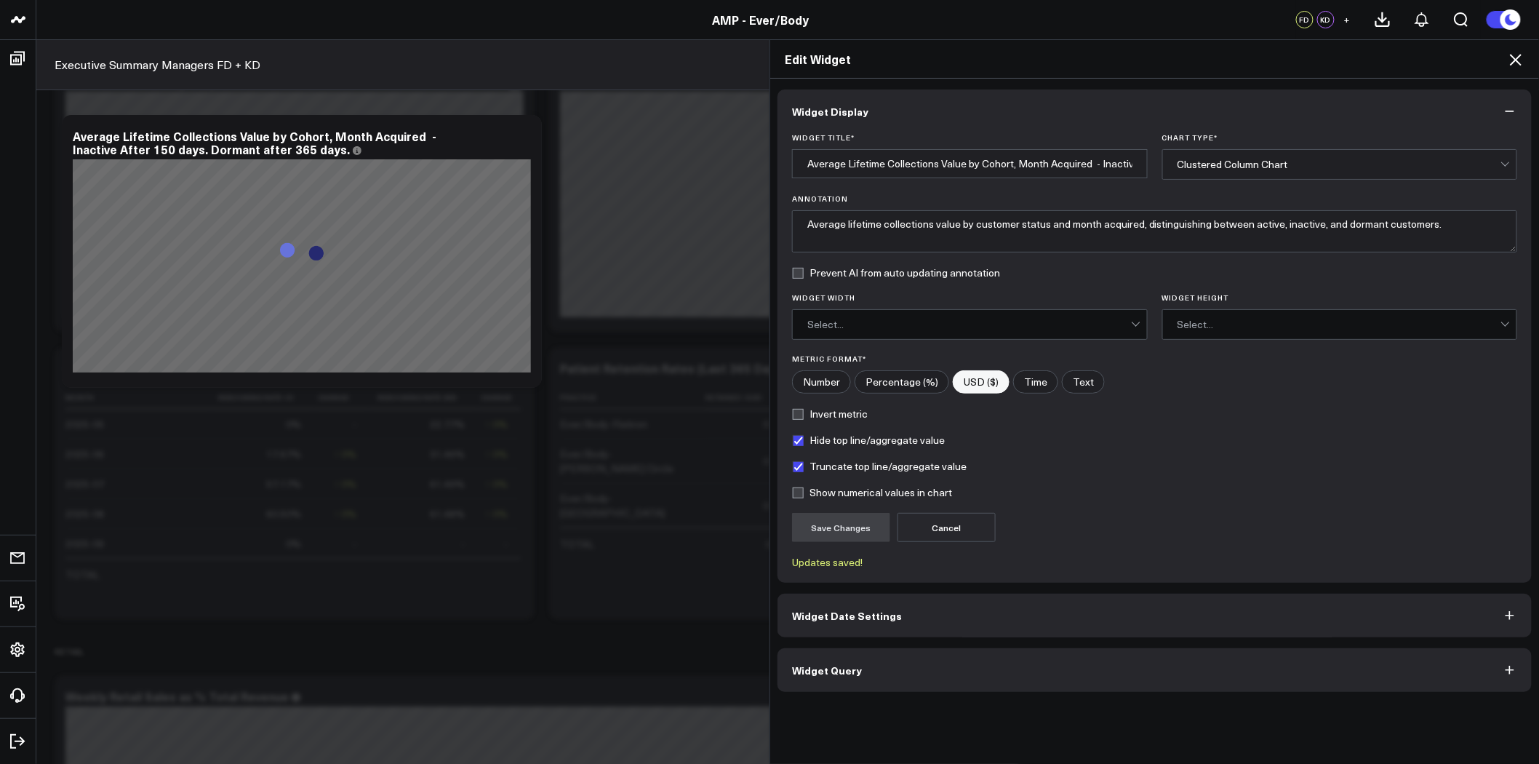
click at [928, 614] on button "Widget Date Settings" at bounding box center [1155, 616] width 754 height 44
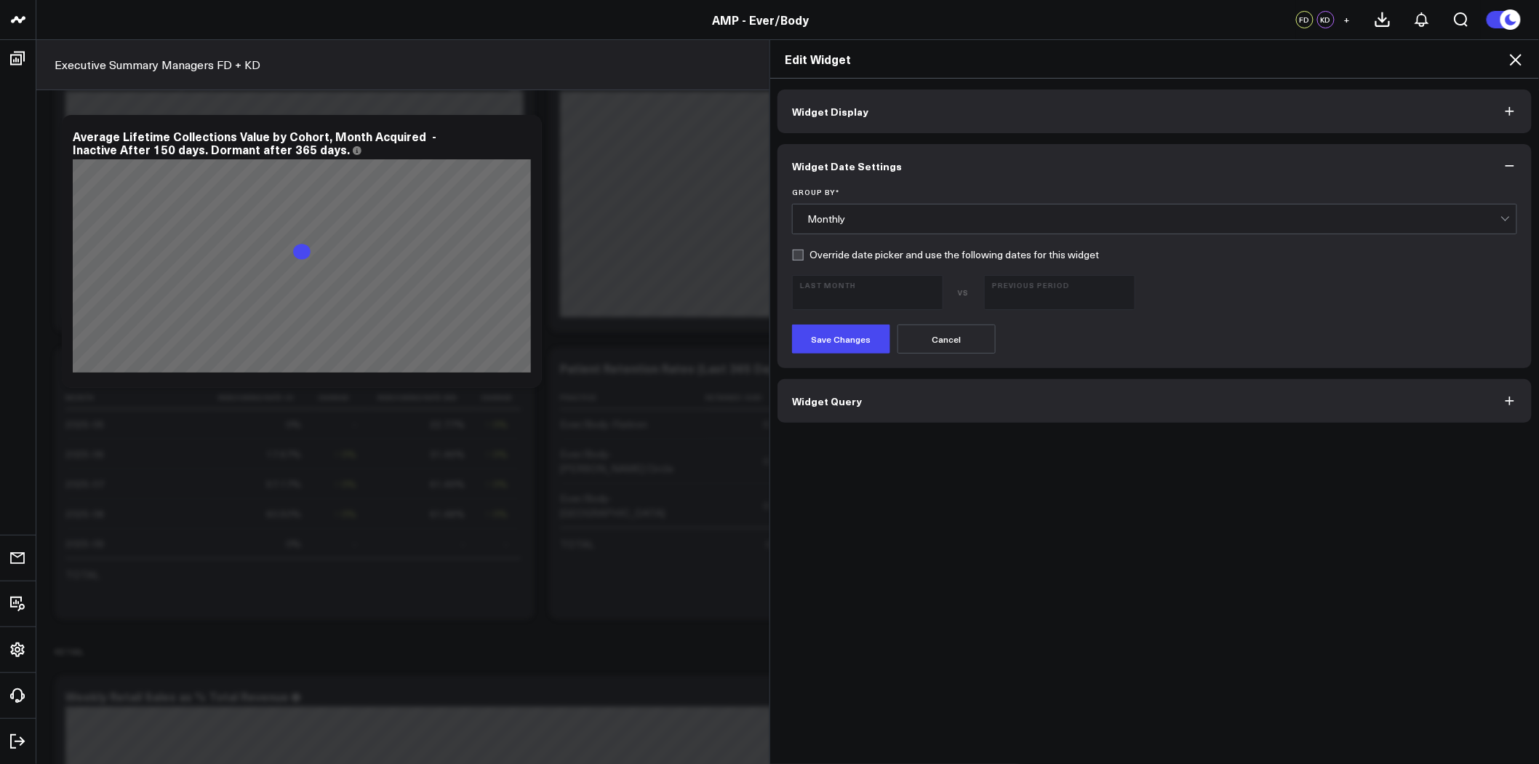
click at [933, 252] on label "Override date picker and use the following dates for this widget" at bounding box center [945, 255] width 307 height 12
click at [804, 252] on input "Override date picker and use the following dates for this widget" at bounding box center [798, 255] width 12 height 12
checkbox input "true"
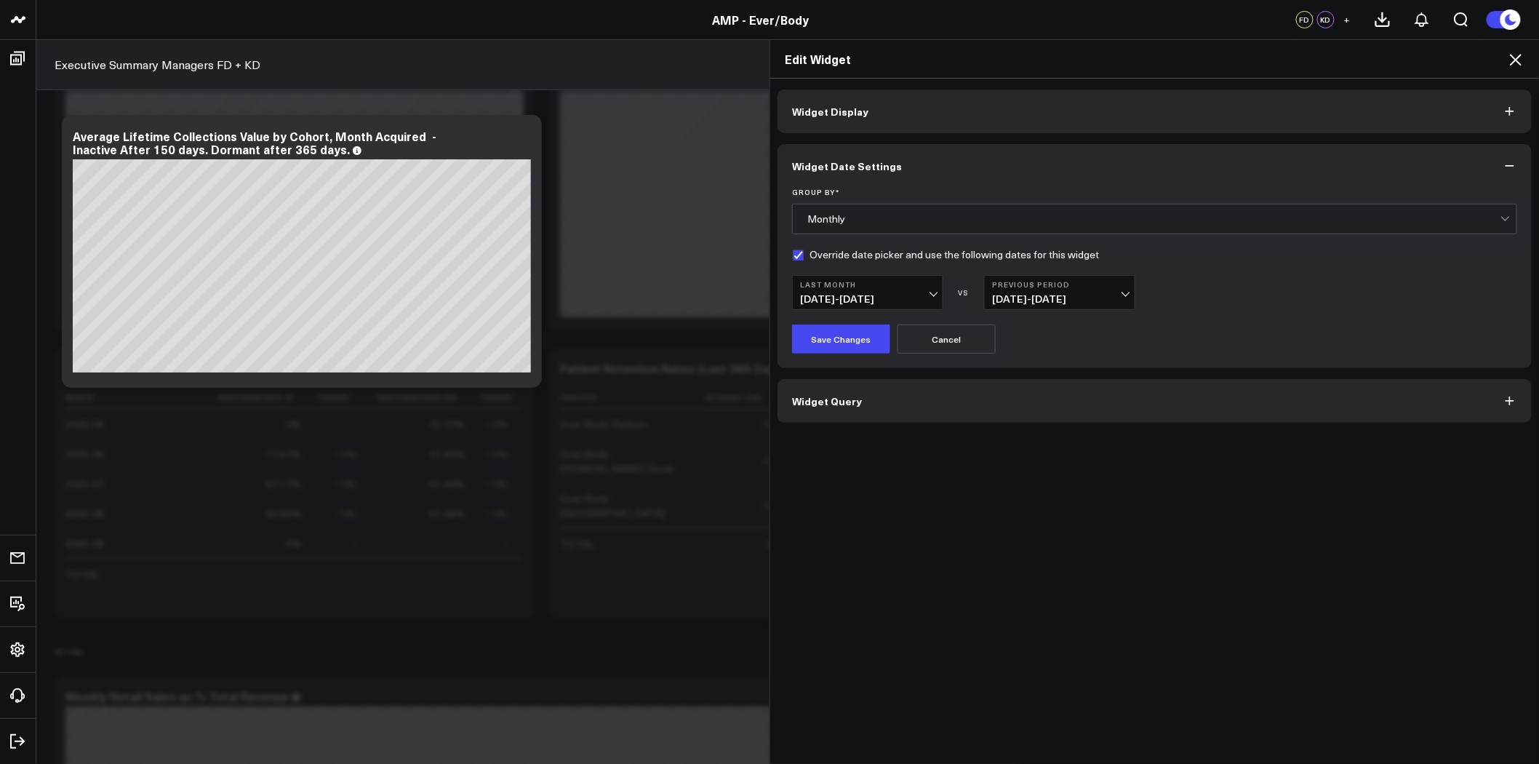
click at [915, 287] on b "Last Month" at bounding box center [867, 284] width 135 height 9
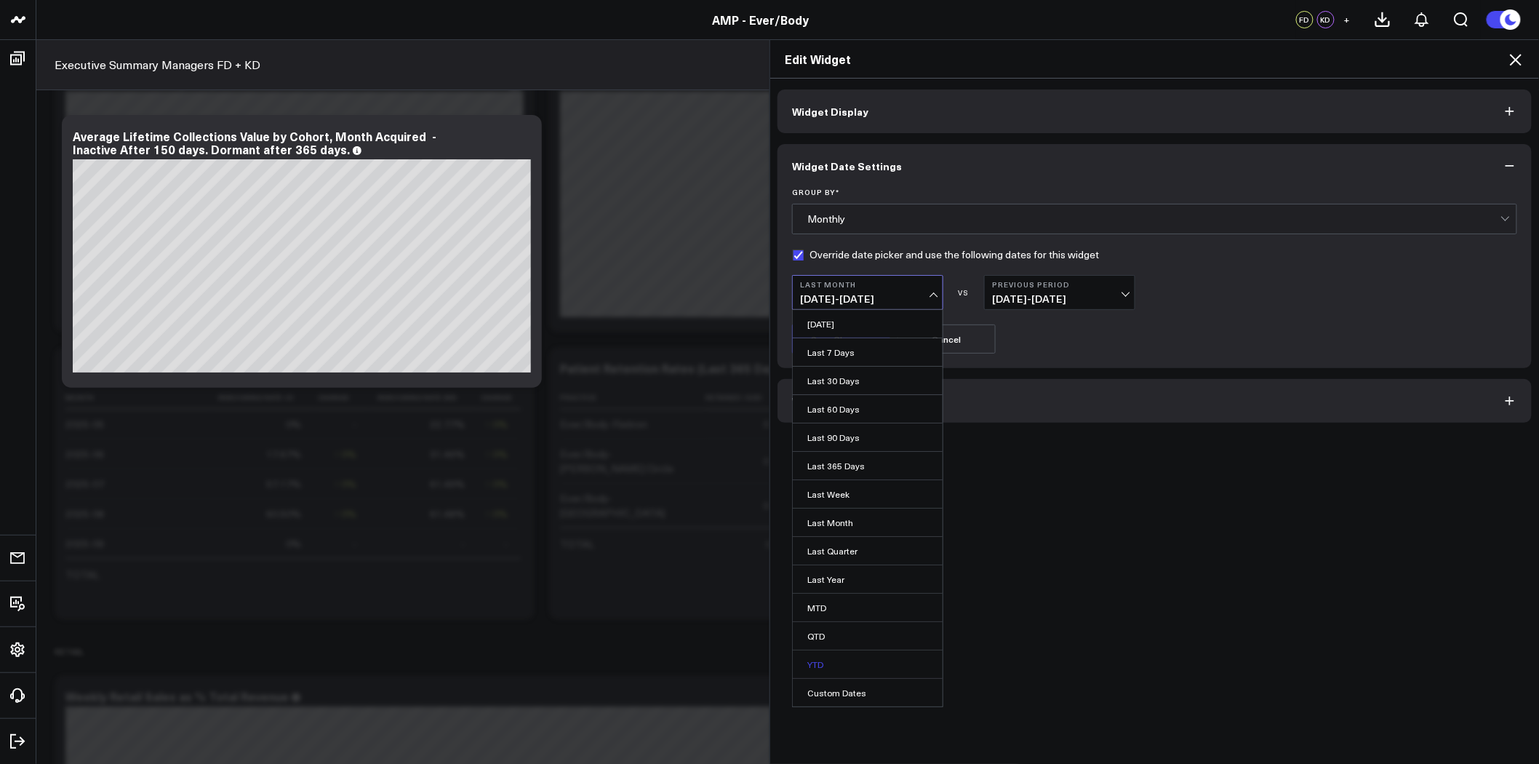
click at [819, 666] on link "YTD" at bounding box center [868, 664] width 150 height 28
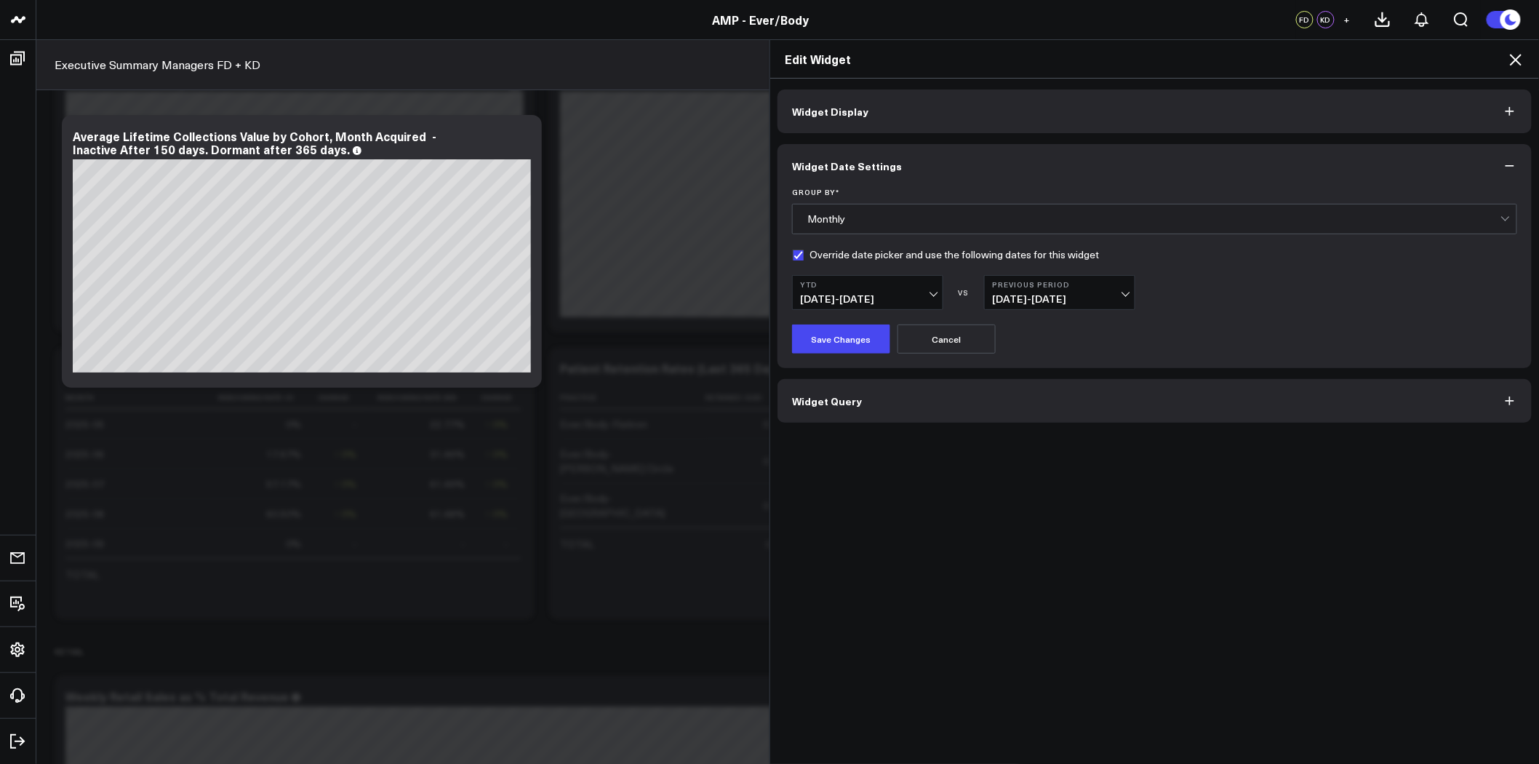
click at [1017, 289] on button "Previous Period 05/02/24 - 12/31/24" at bounding box center [1059, 292] width 151 height 35
click at [1035, 407] on link "No Comparison" at bounding box center [1060, 409] width 150 height 28
click at [838, 333] on button "Save Changes" at bounding box center [841, 338] width 98 height 29
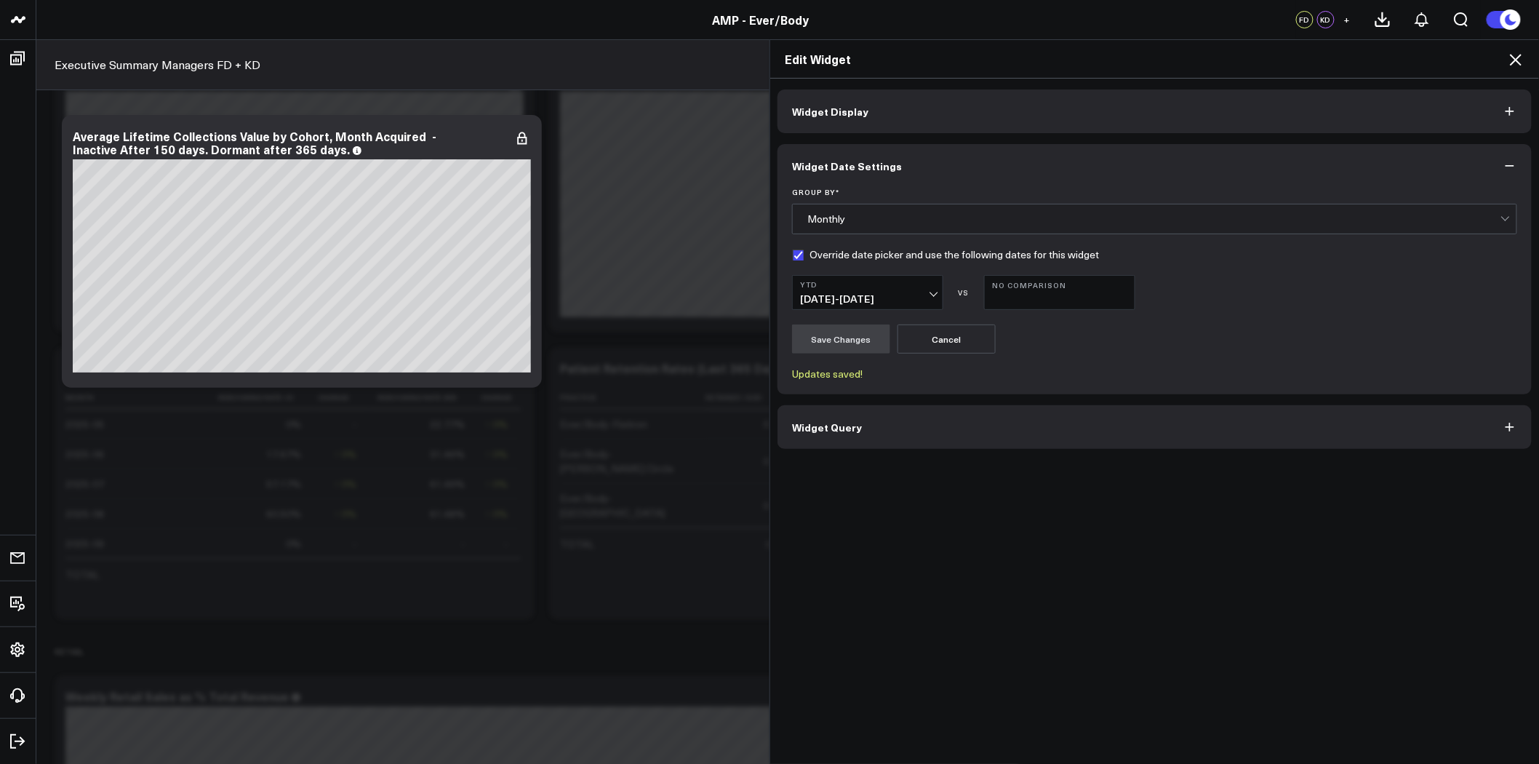
click at [1511, 57] on icon at bounding box center [1515, 59] width 17 height 17
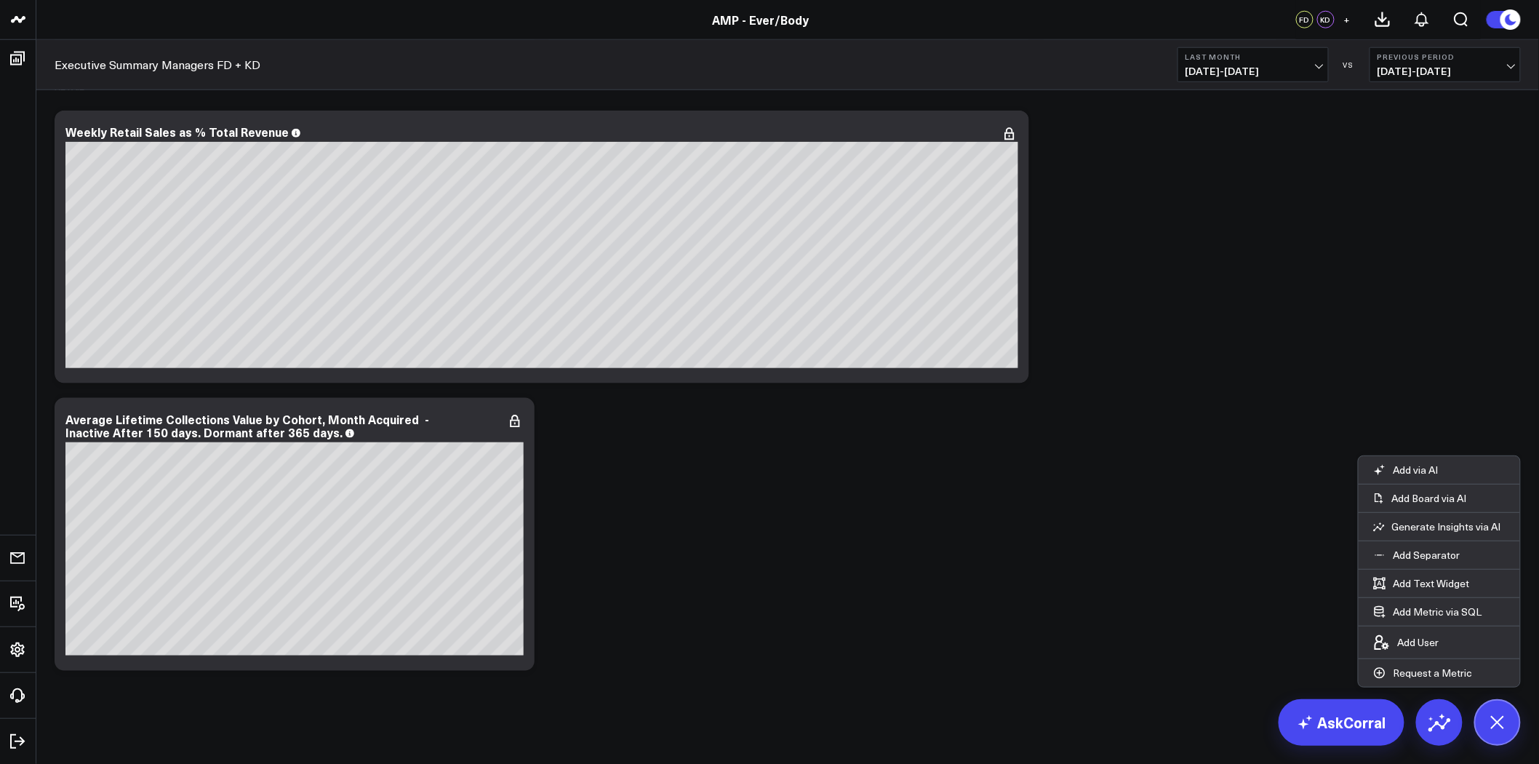
scroll to position [5187, 0]
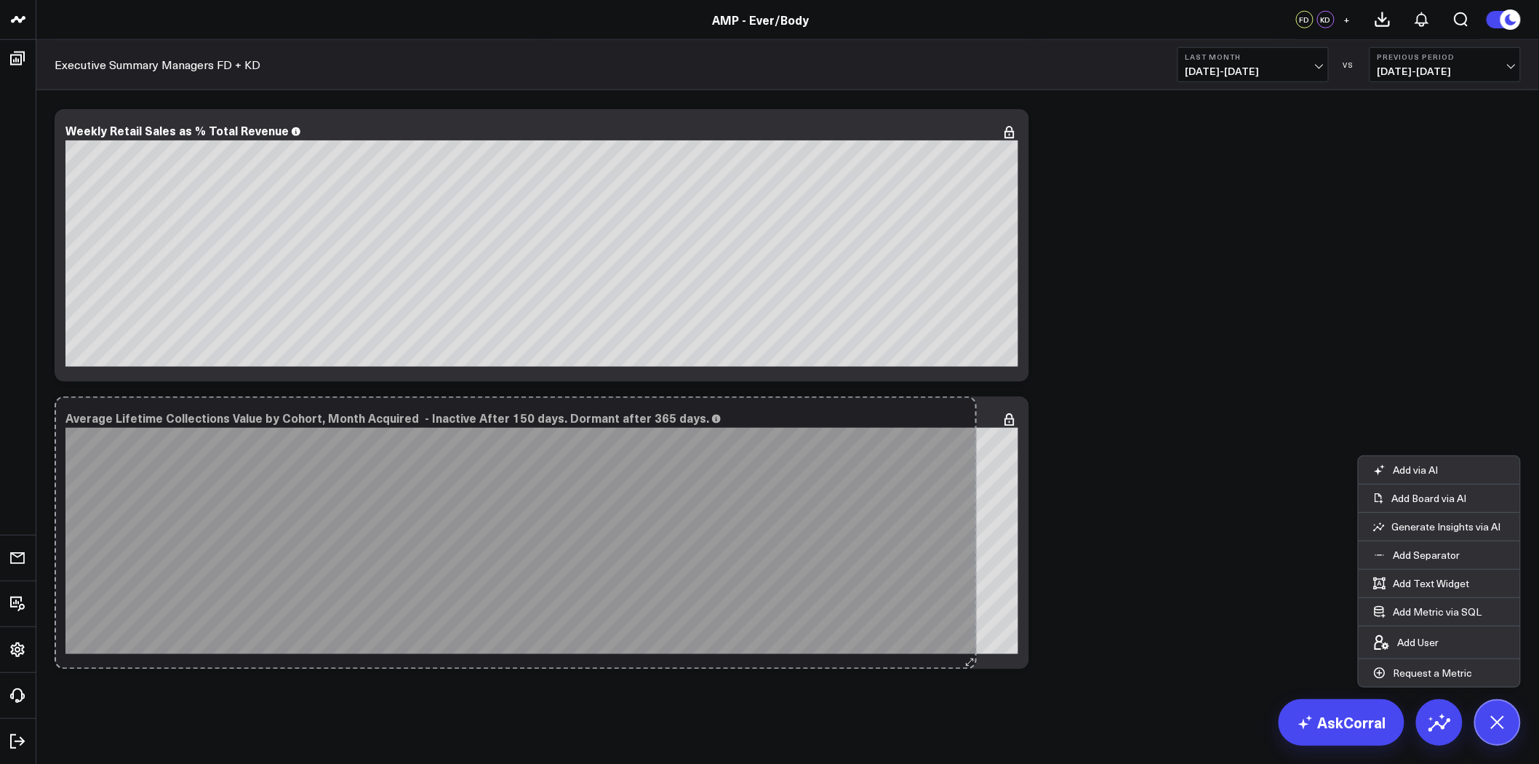
click at [972, 601] on div "Average Lifetime Collections Value by Cohort, Month Acquired - Inactive After 1…" at bounding box center [542, 532] width 975 height 273
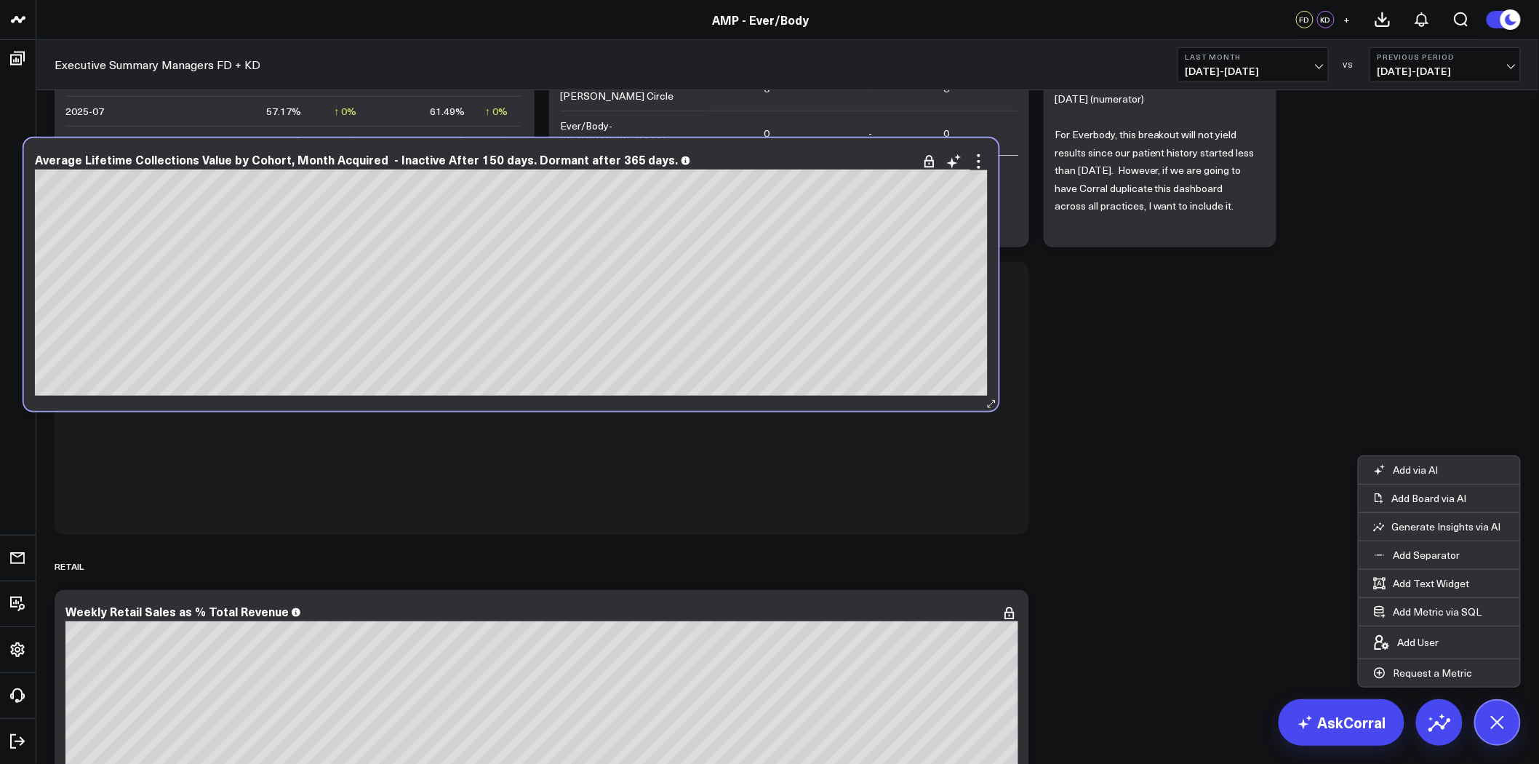
scroll to position [4987, 0]
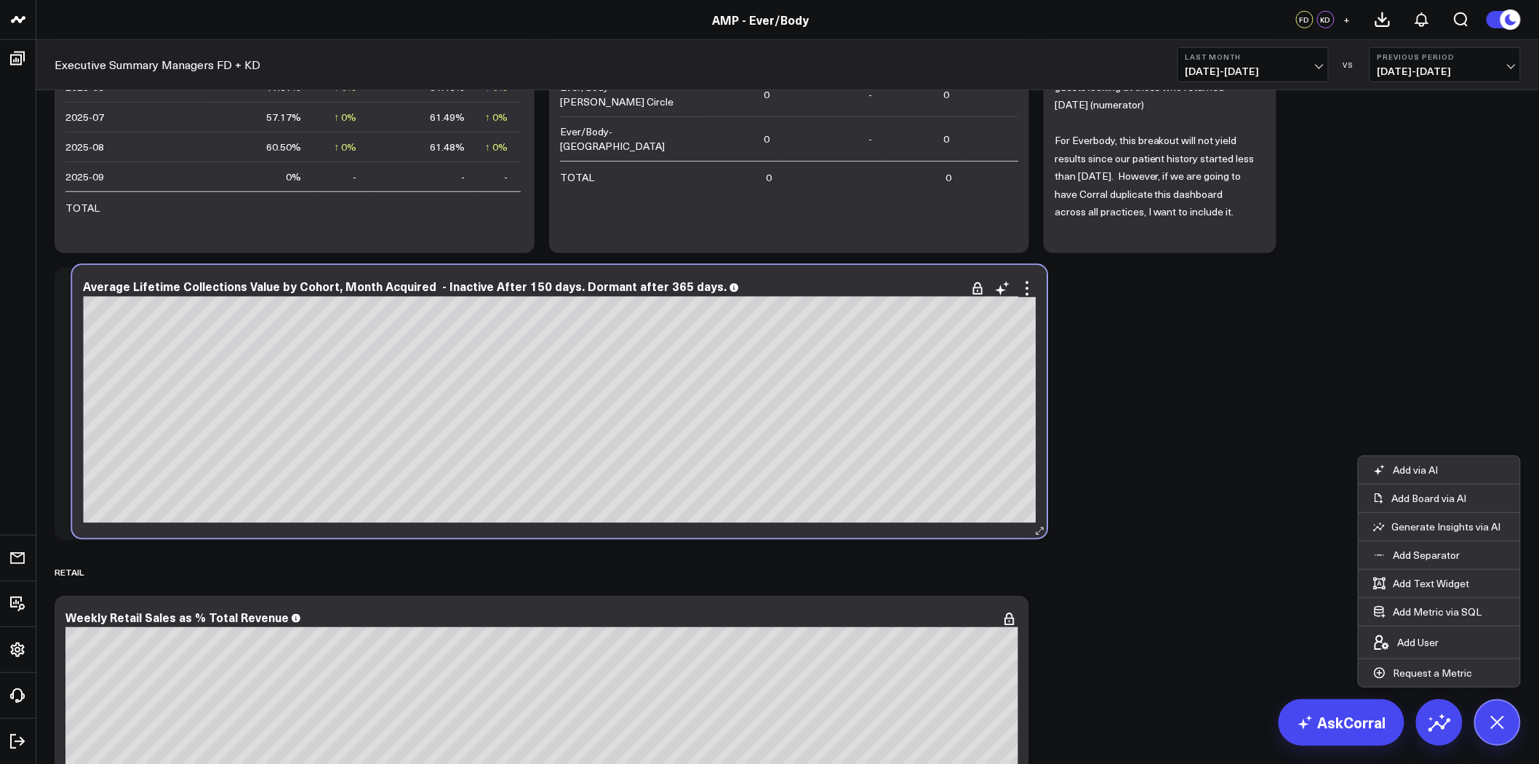
drag, startPoint x: 530, startPoint y: 659, endPoint x: 782, endPoint y: 279, distance: 456.6
click at [782, 279] on div "Average Lifetime Collections Value by Cohort, Month Acquired - Inactive After 1…" at bounding box center [559, 402] width 975 height 273
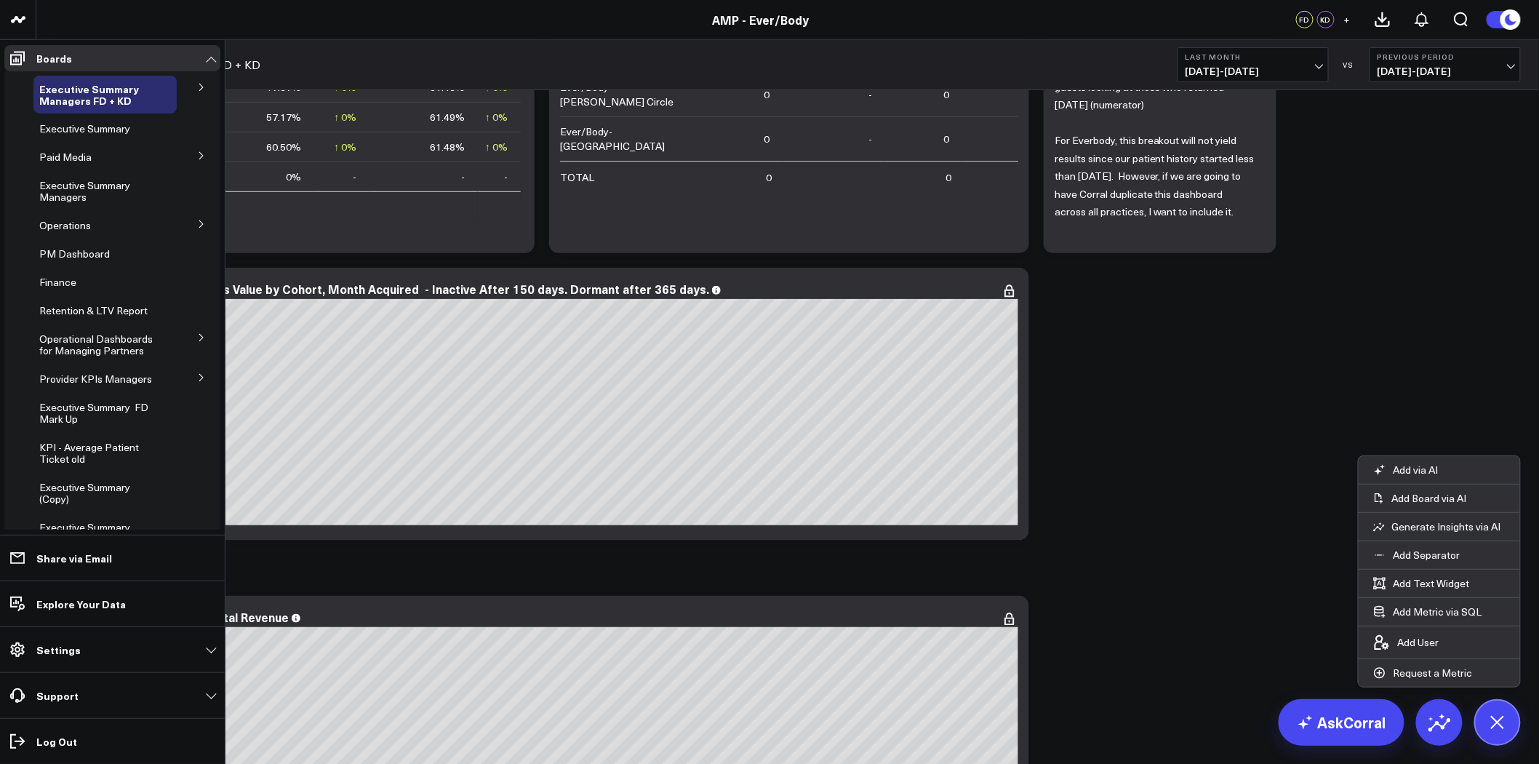
click at [197, 154] on icon at bounding box center [201, 155] width 9 height 9
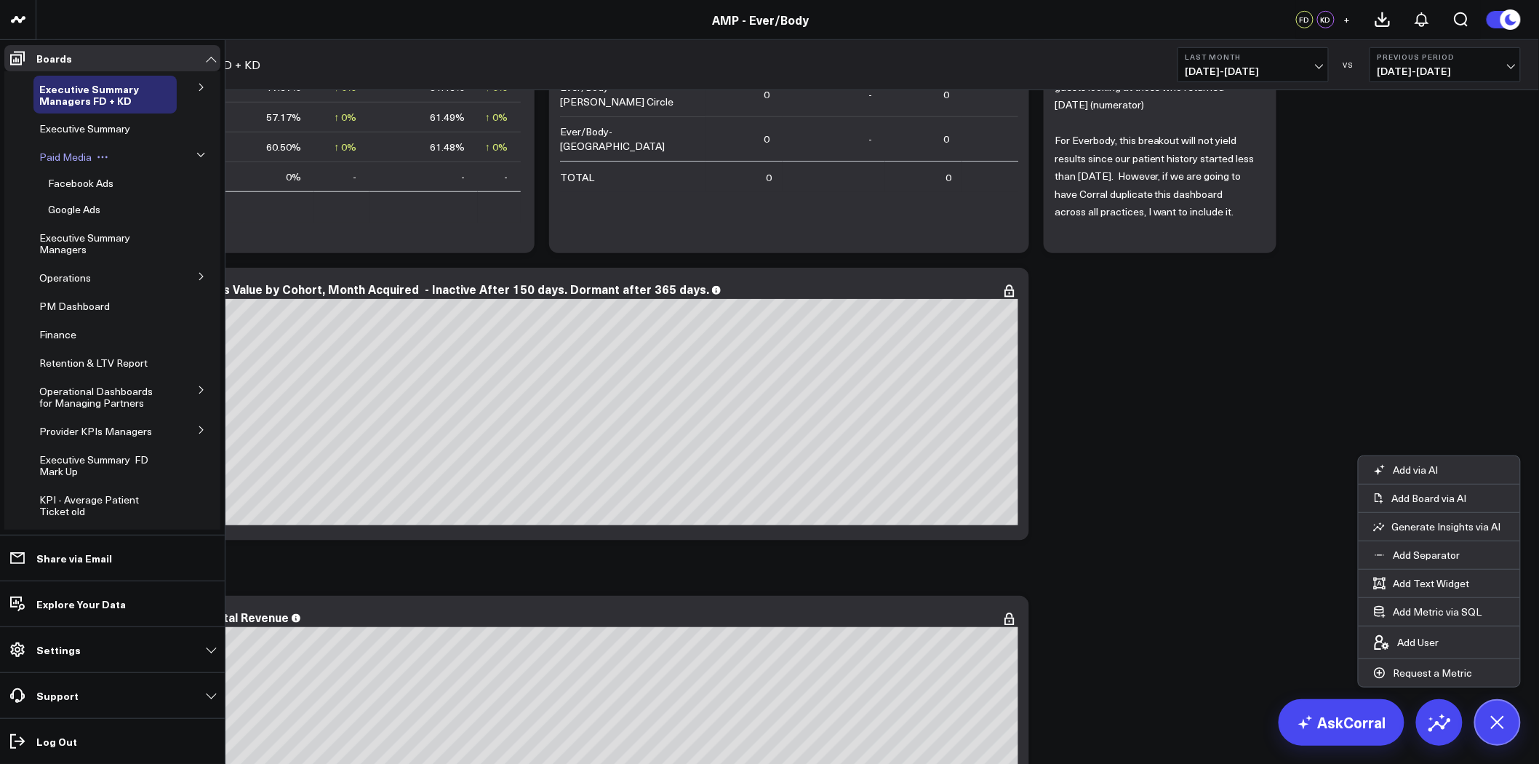
click at [73, 158] on span "Paid Media" at bounding box center [65, 157] width 52 height 14
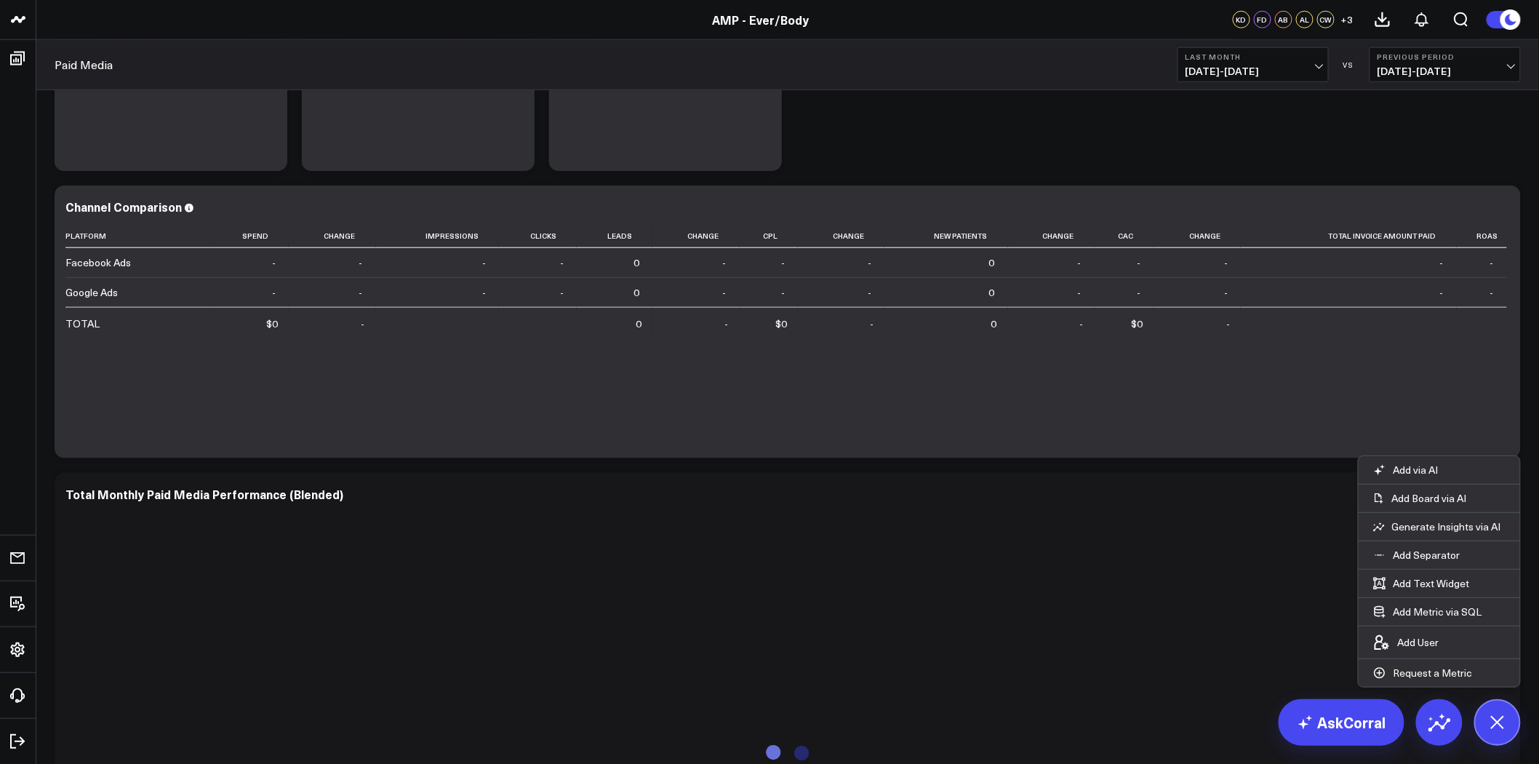
scroll to position [565, 0]
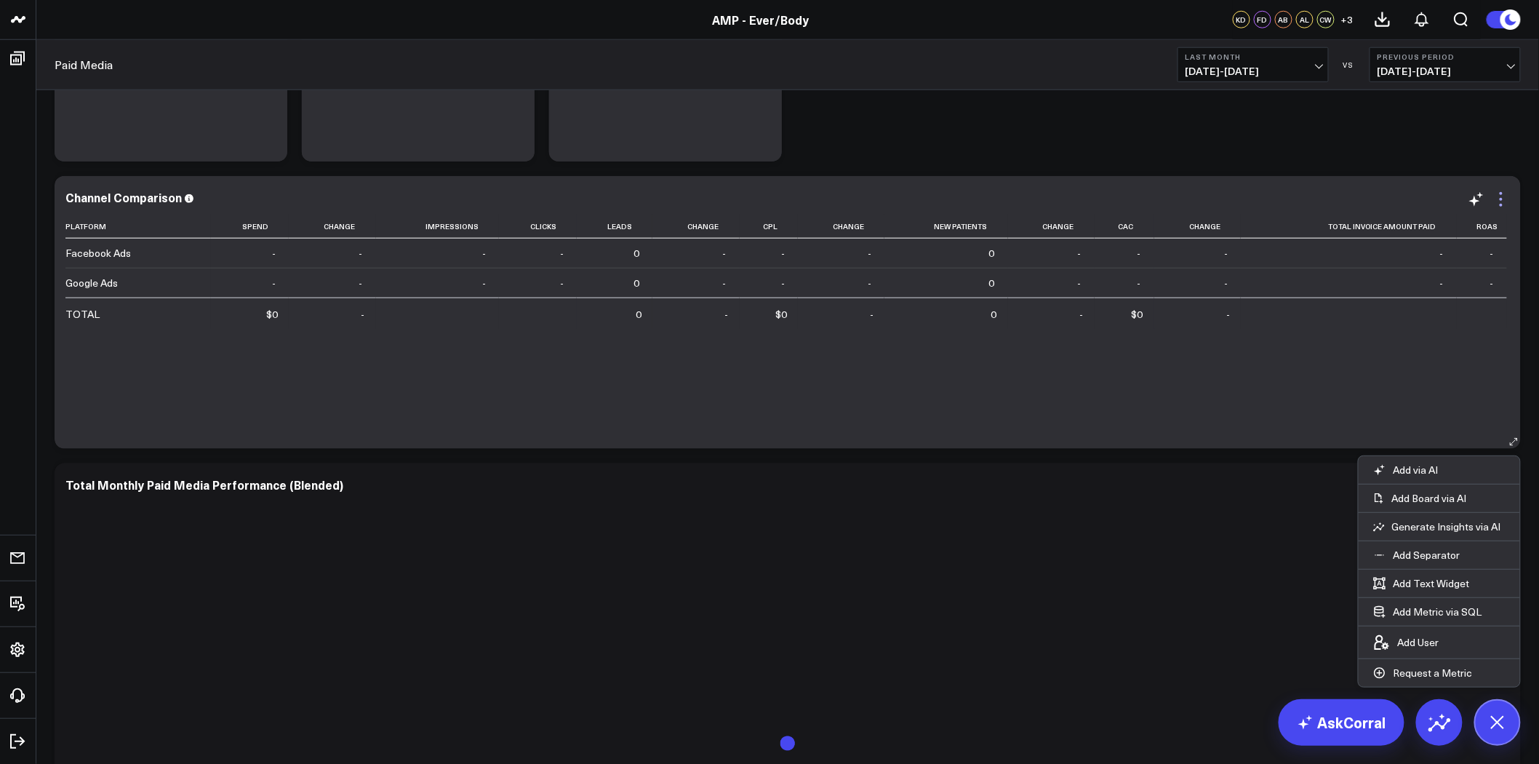
click at [1500, 201] on icon at bounding box center [1501, 199] width 17 height 17
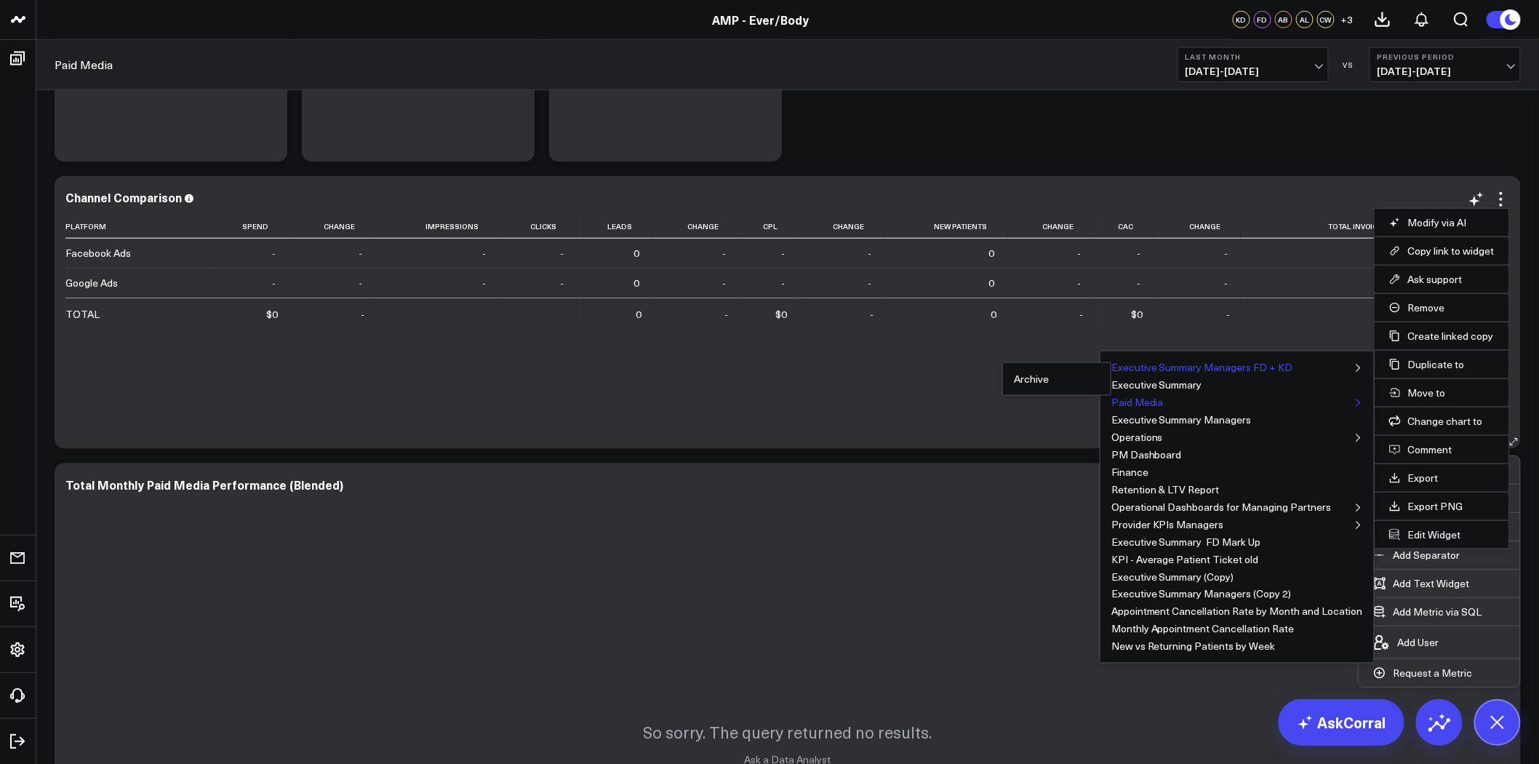
click at [1281, 367] on button "Executive Summary Managers FD + KD" at bounding box center [1203, 367] width 182 height 10
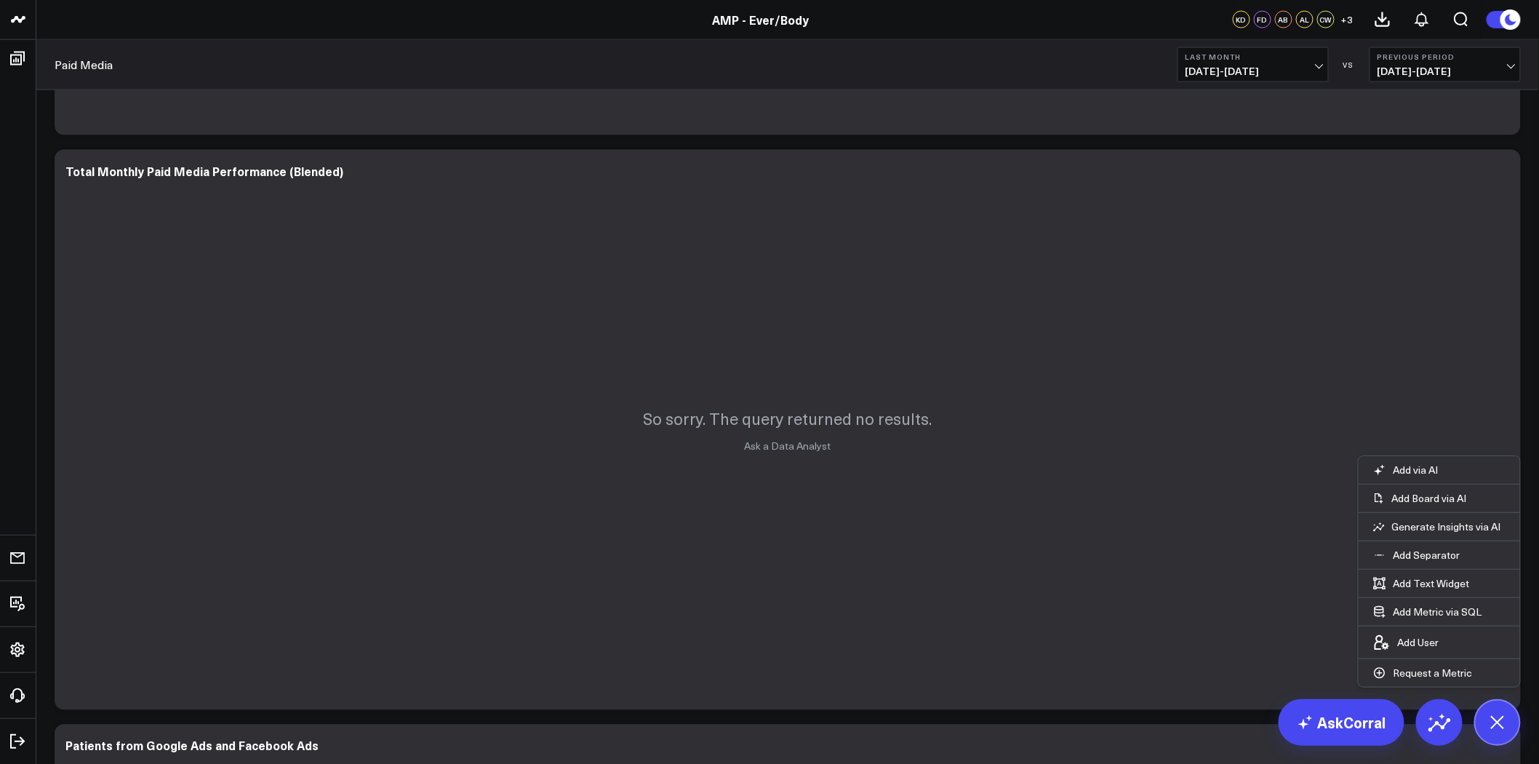
scroll to position [889, 0]
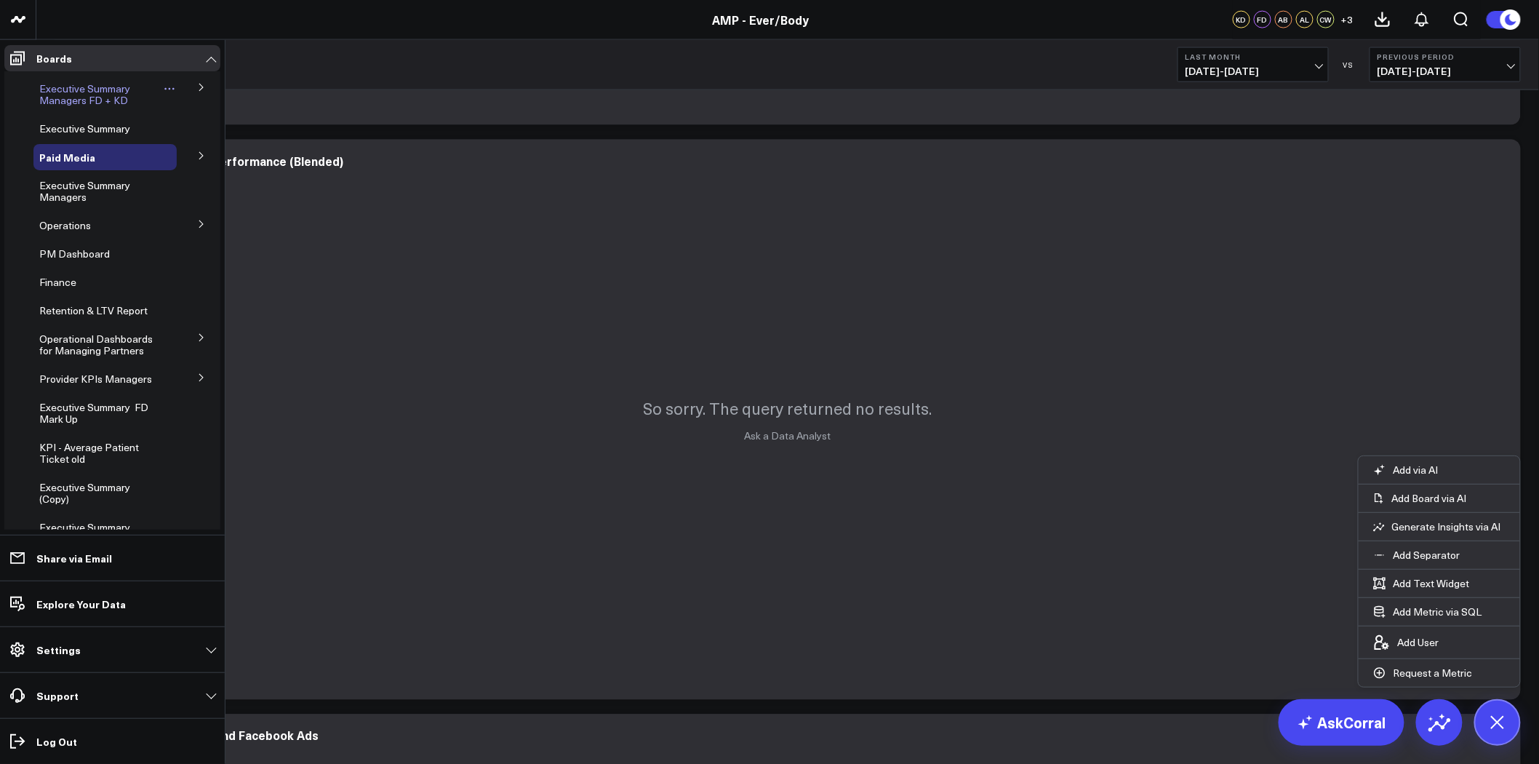
click at [89, 84] on span "Executive Summary Managers FD + KD" at bounding box center [84, 93] width 91 height 25
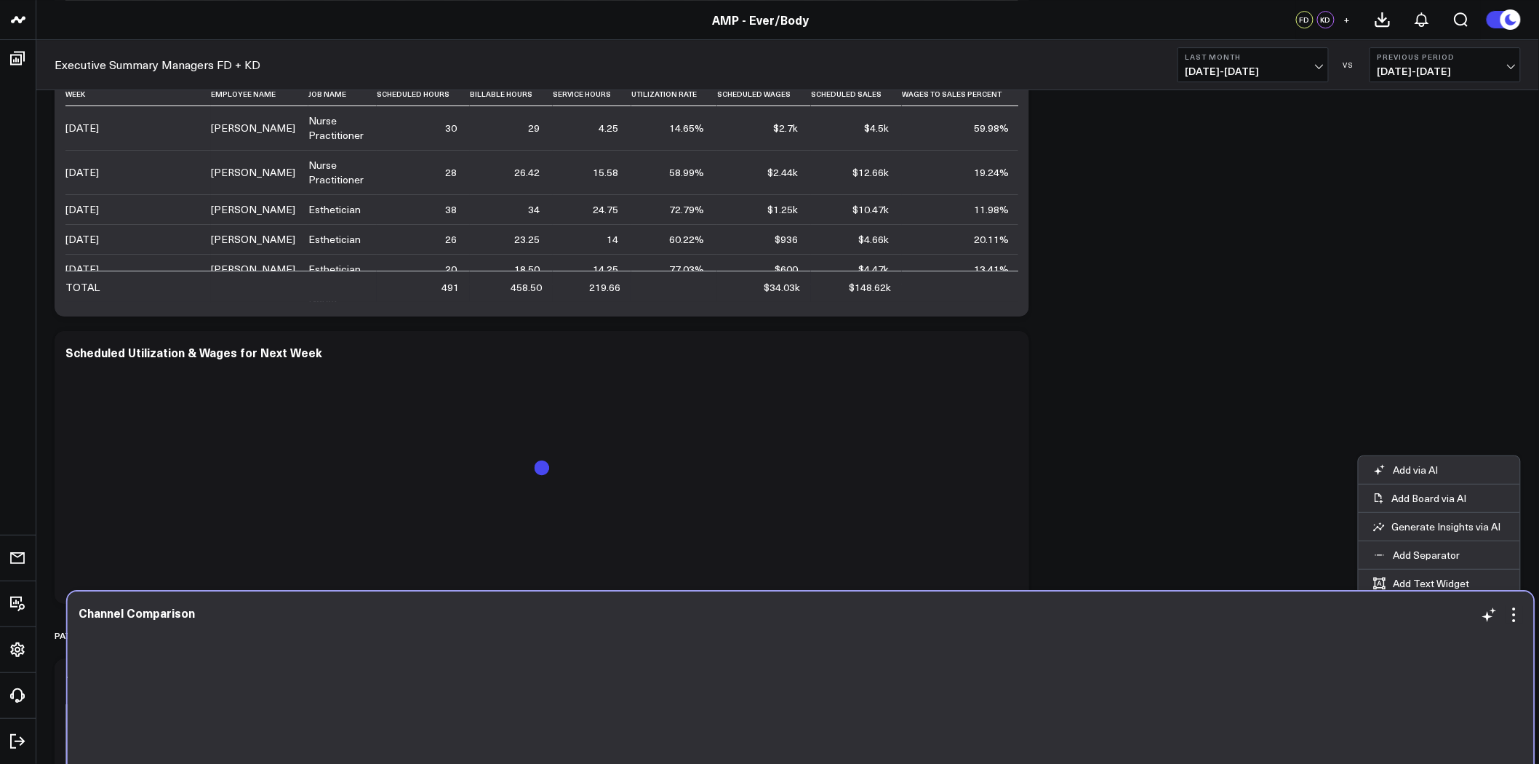
scroll to position [4315, 0]
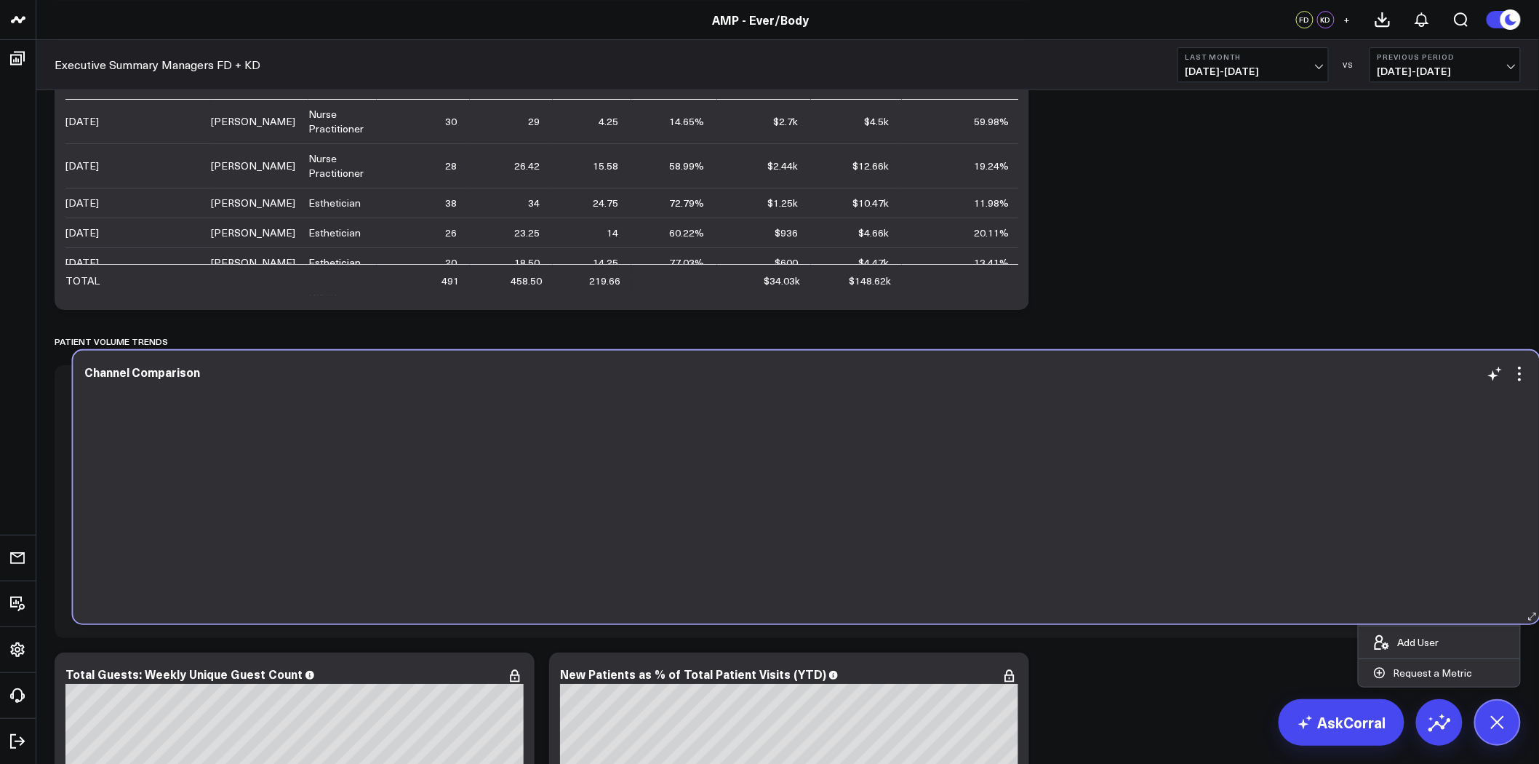
drag, startPoint x: 983, startPoint y: 244, endPoint x: 998, endPoint y: 471, distance: 227.5
click at [998, 471] on div at bounding box center [806, 499] width 1445 height 220
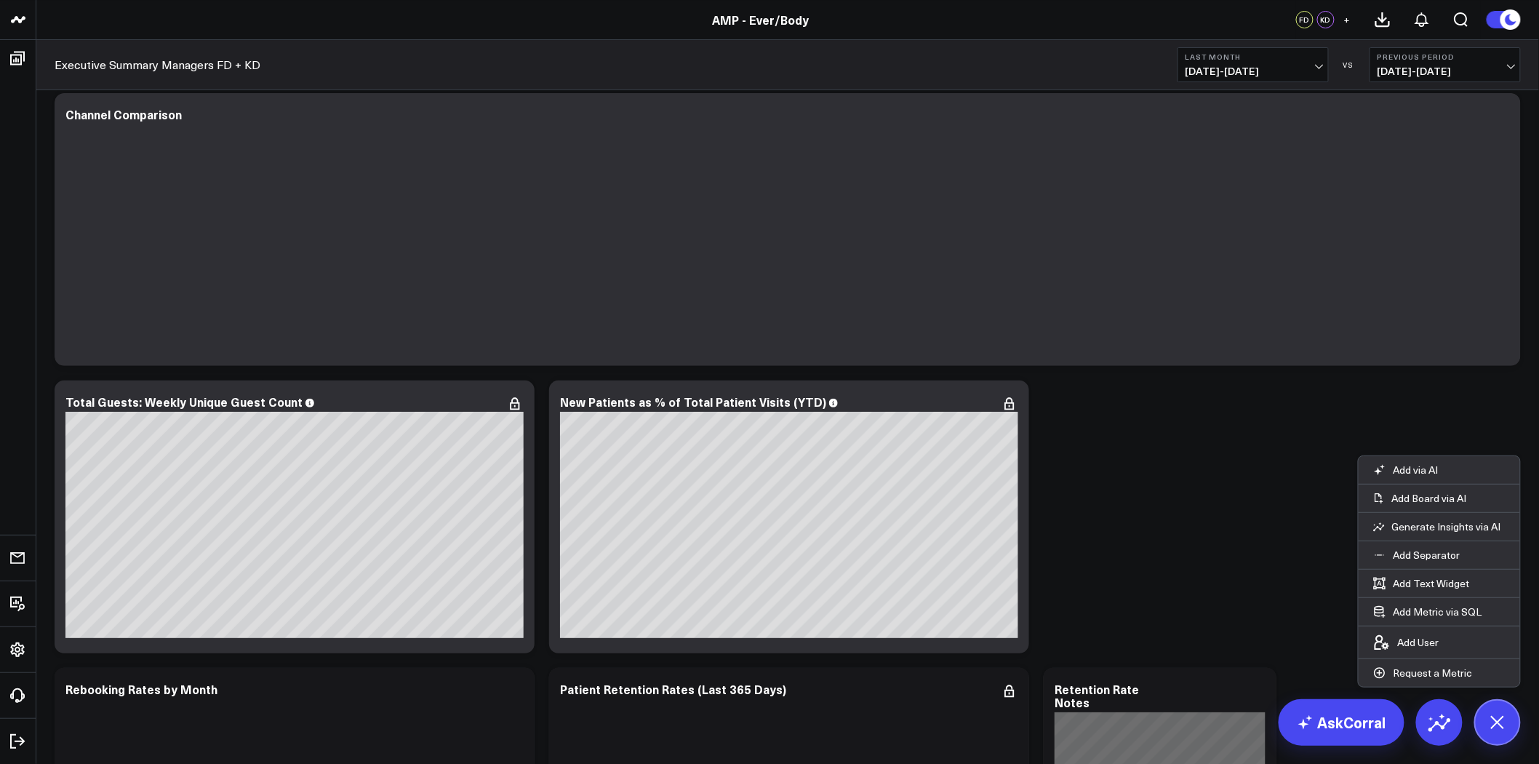
scroll to position [4638, 0]
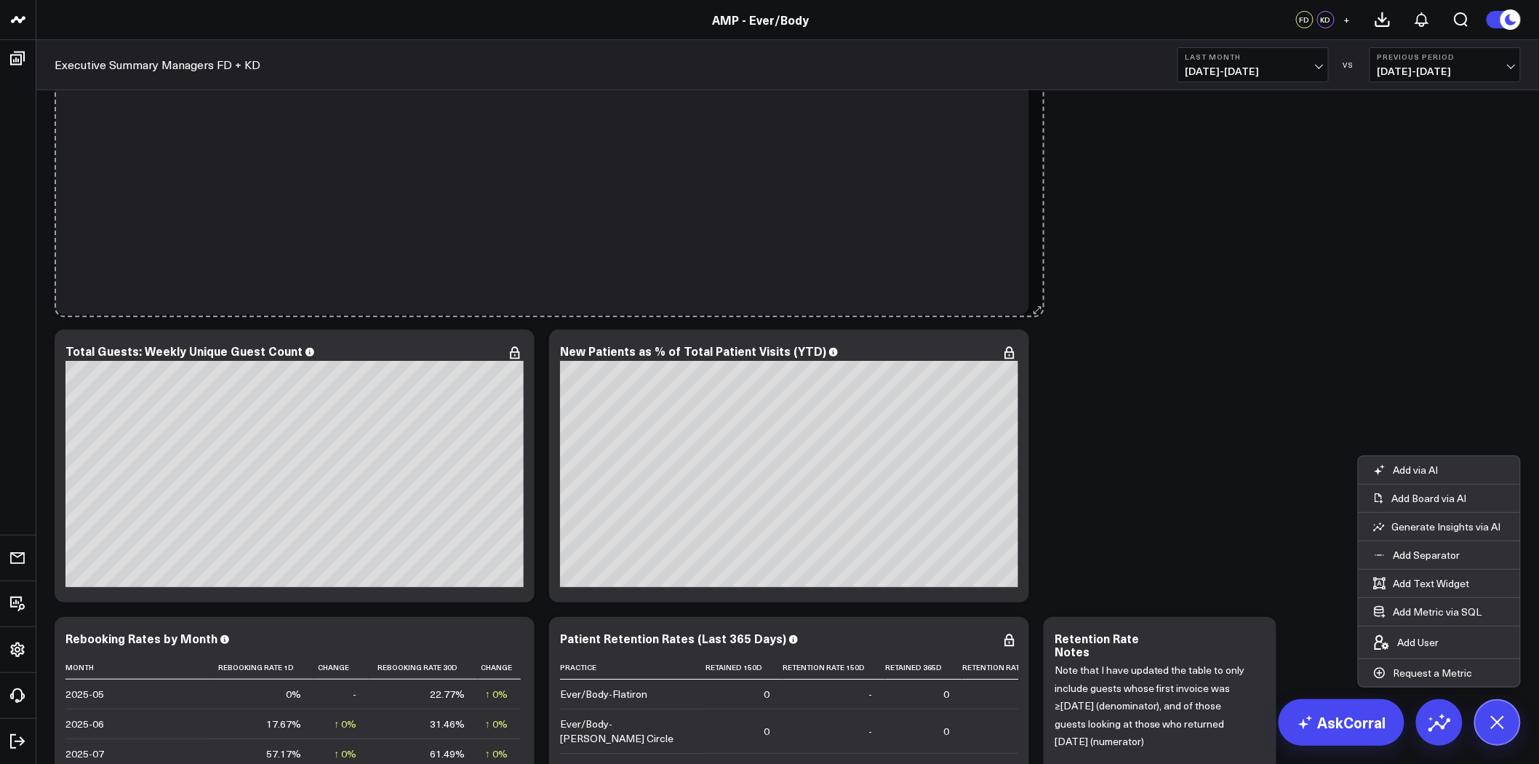
drag, startPoint x: 1518, startPoint y: 308, endPoint x: 1039, endPoint y: 309, distance: 479.4
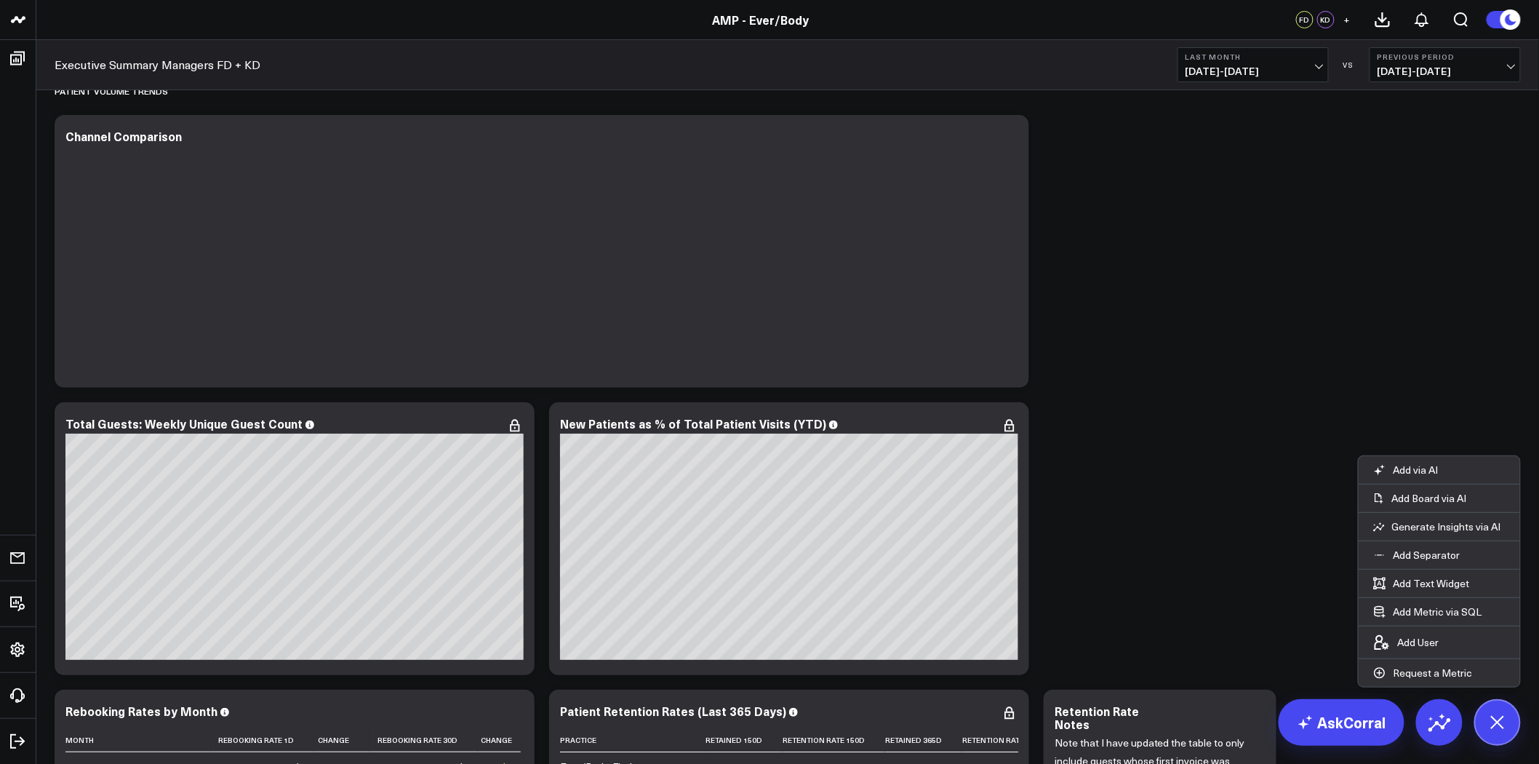
scroll to position [4557, 0]
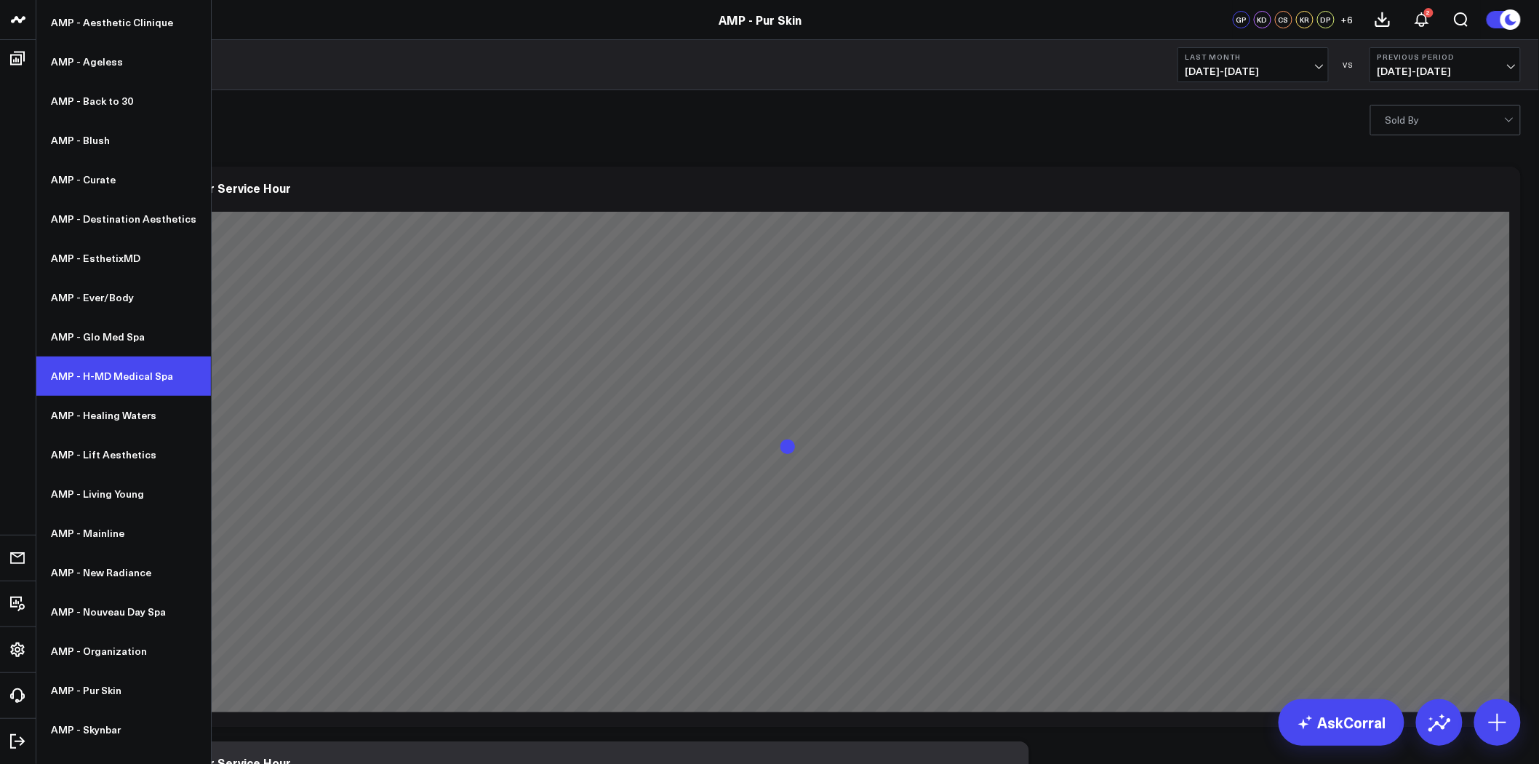
scroll to position [135, 0]
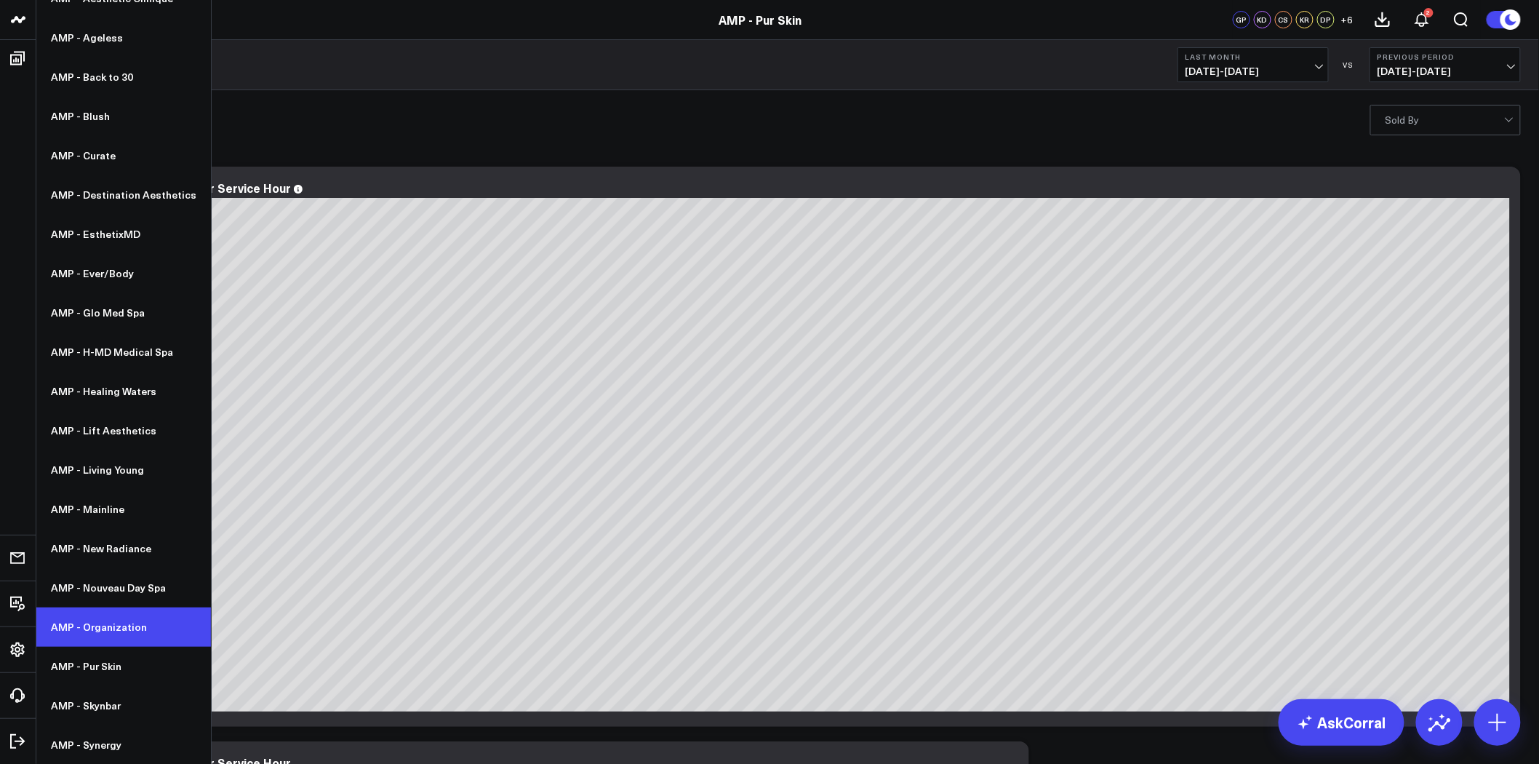
click at [132, 626] on link "AMP - Organization" at bounding box center [123, 626] width 175 height 39
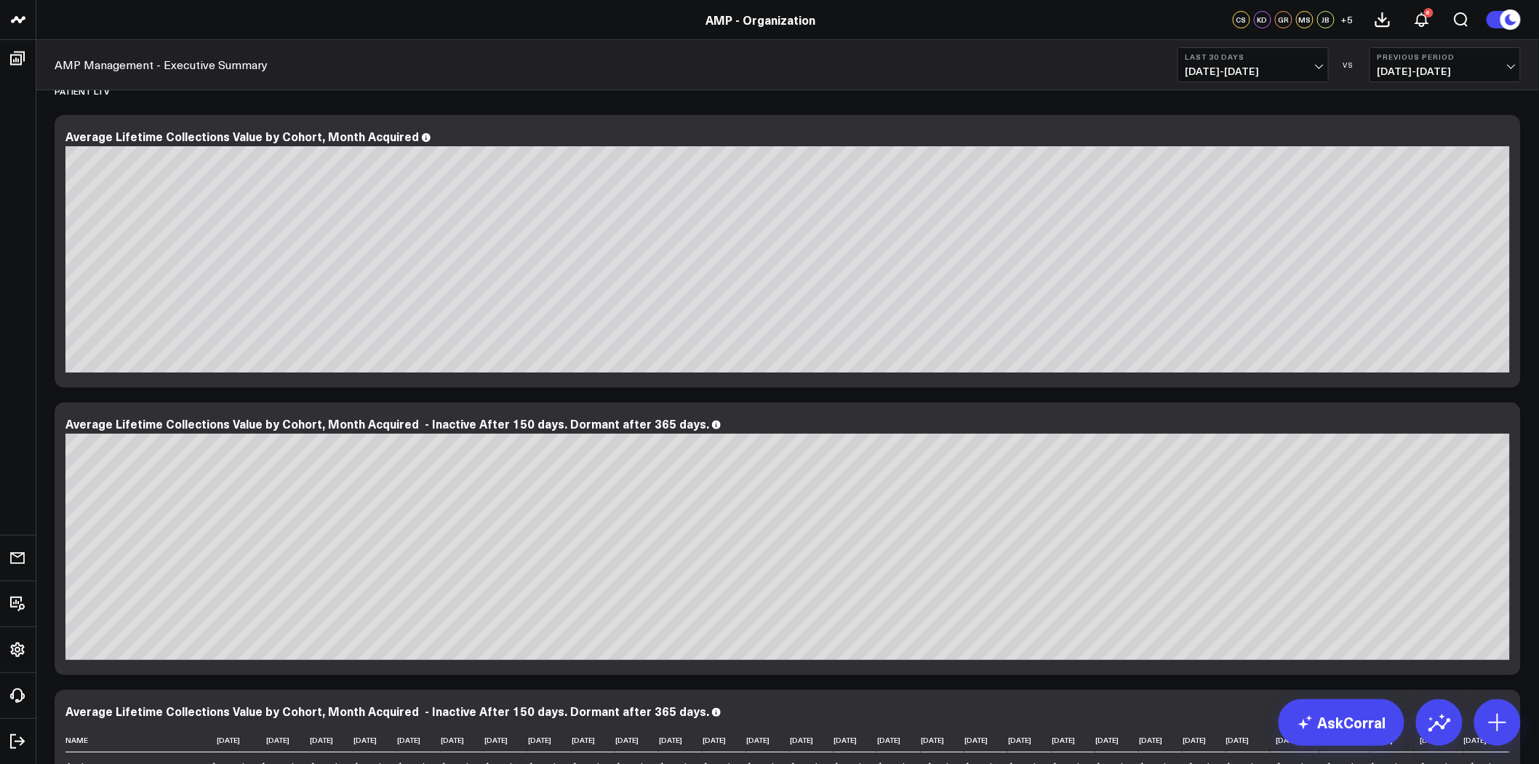
scroll to position [6856, 0]
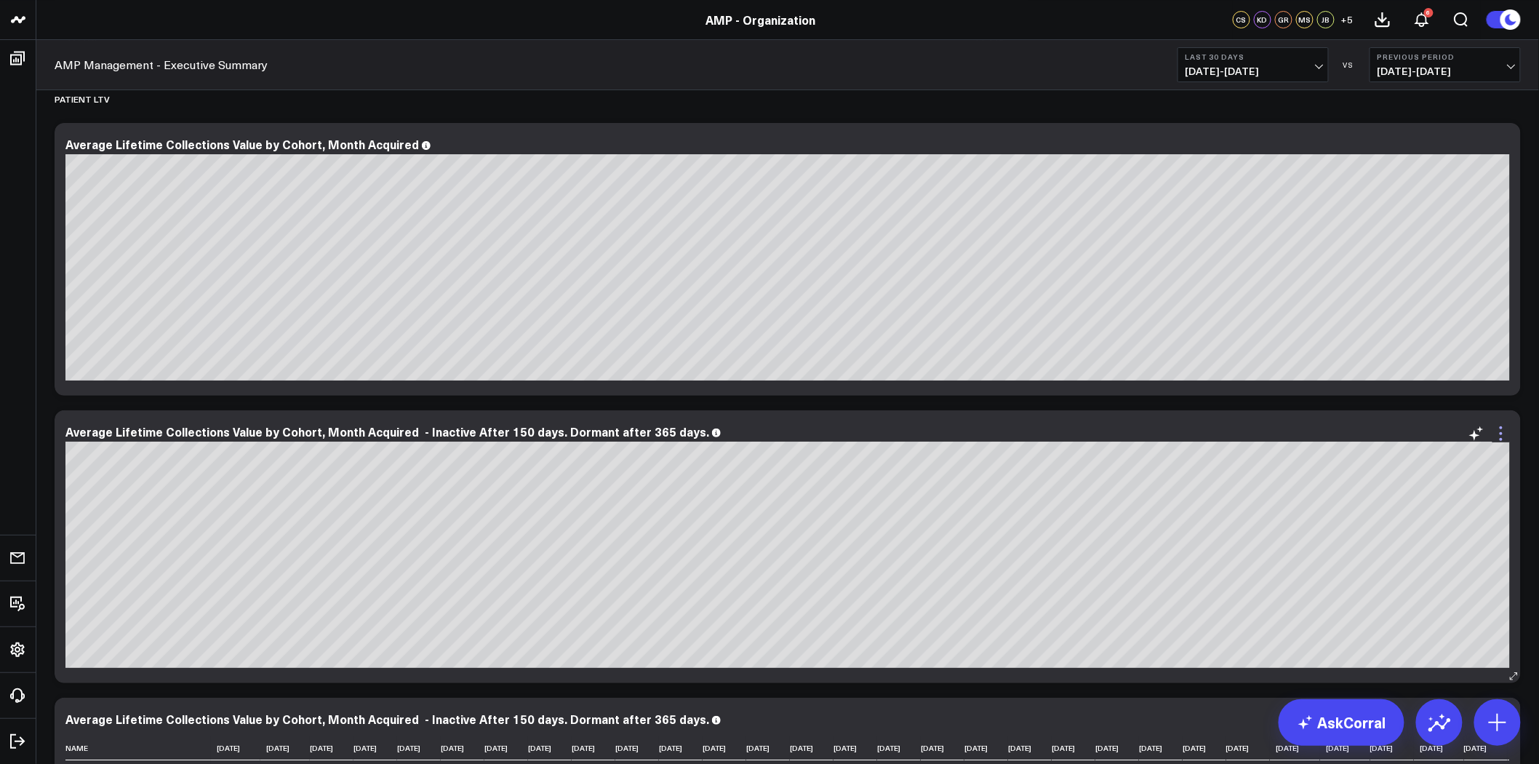
click at [1500, 432] on icon at bounding box center [1501, 433] width 17 height 17
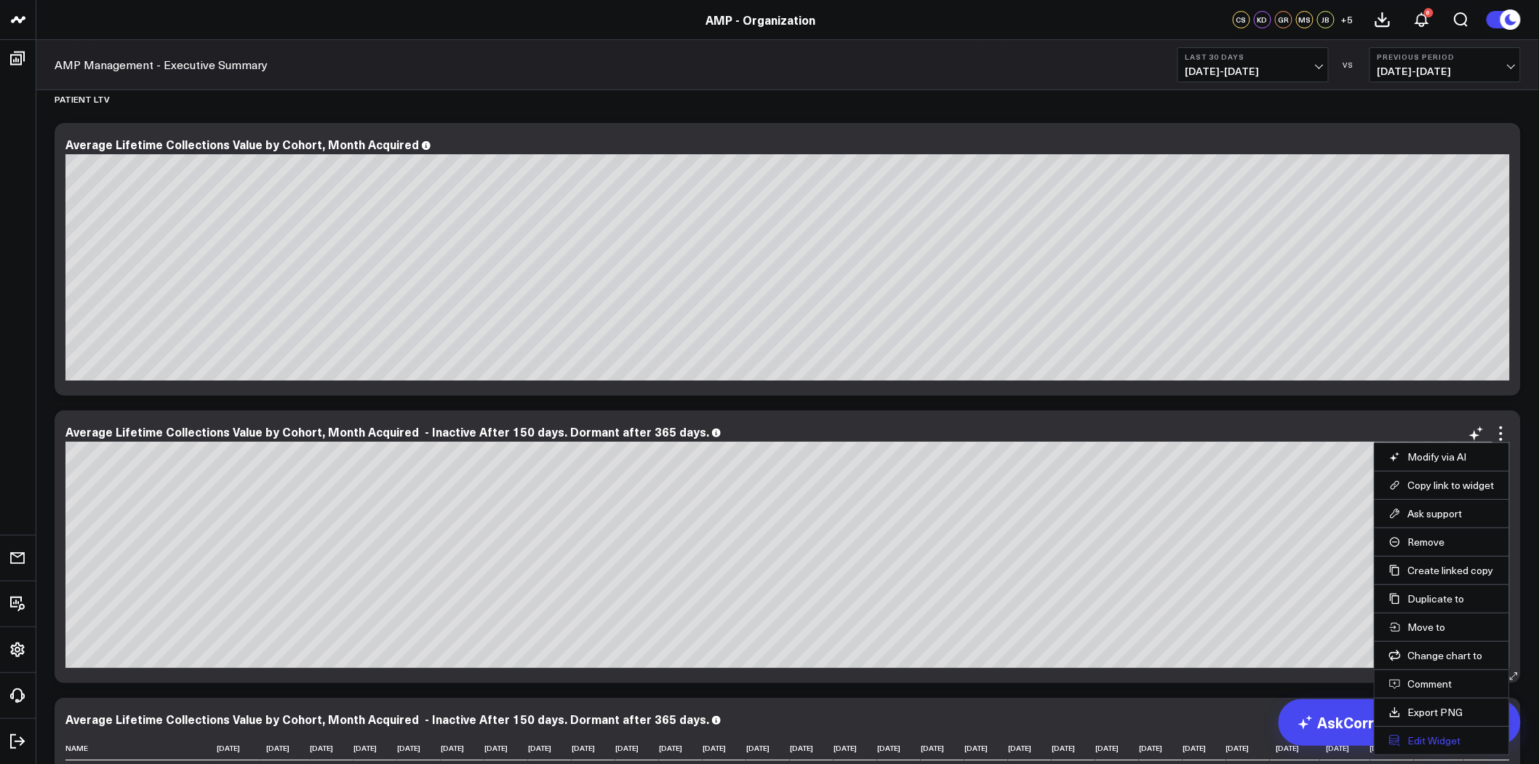
click at [1430, 738] on button "Edit Widget" at bounding box center [1441, 740] width 105 height 13
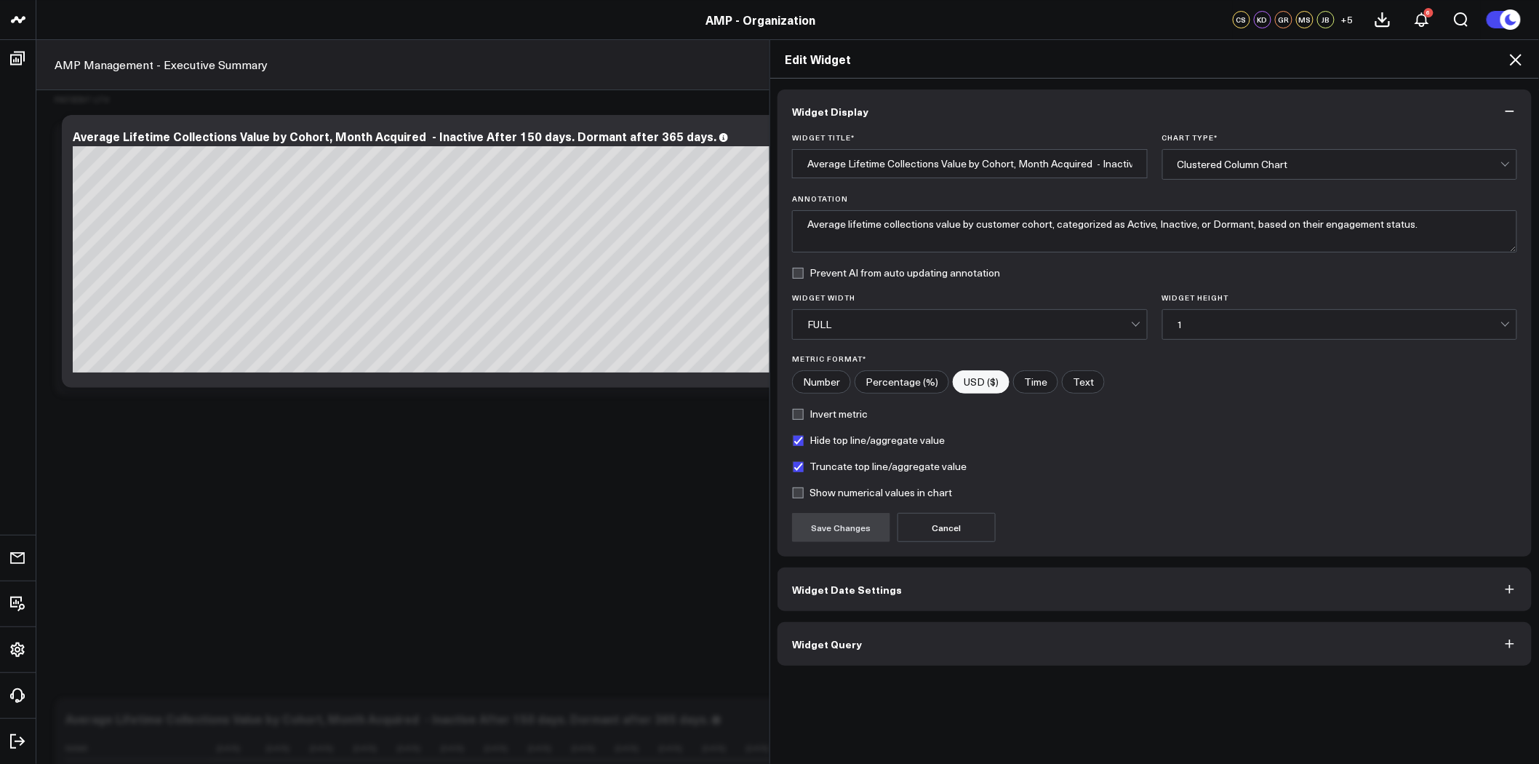
click at [1026, 631] on button "Widget Query" at bounding box center [1155, 644] width 754 height 44
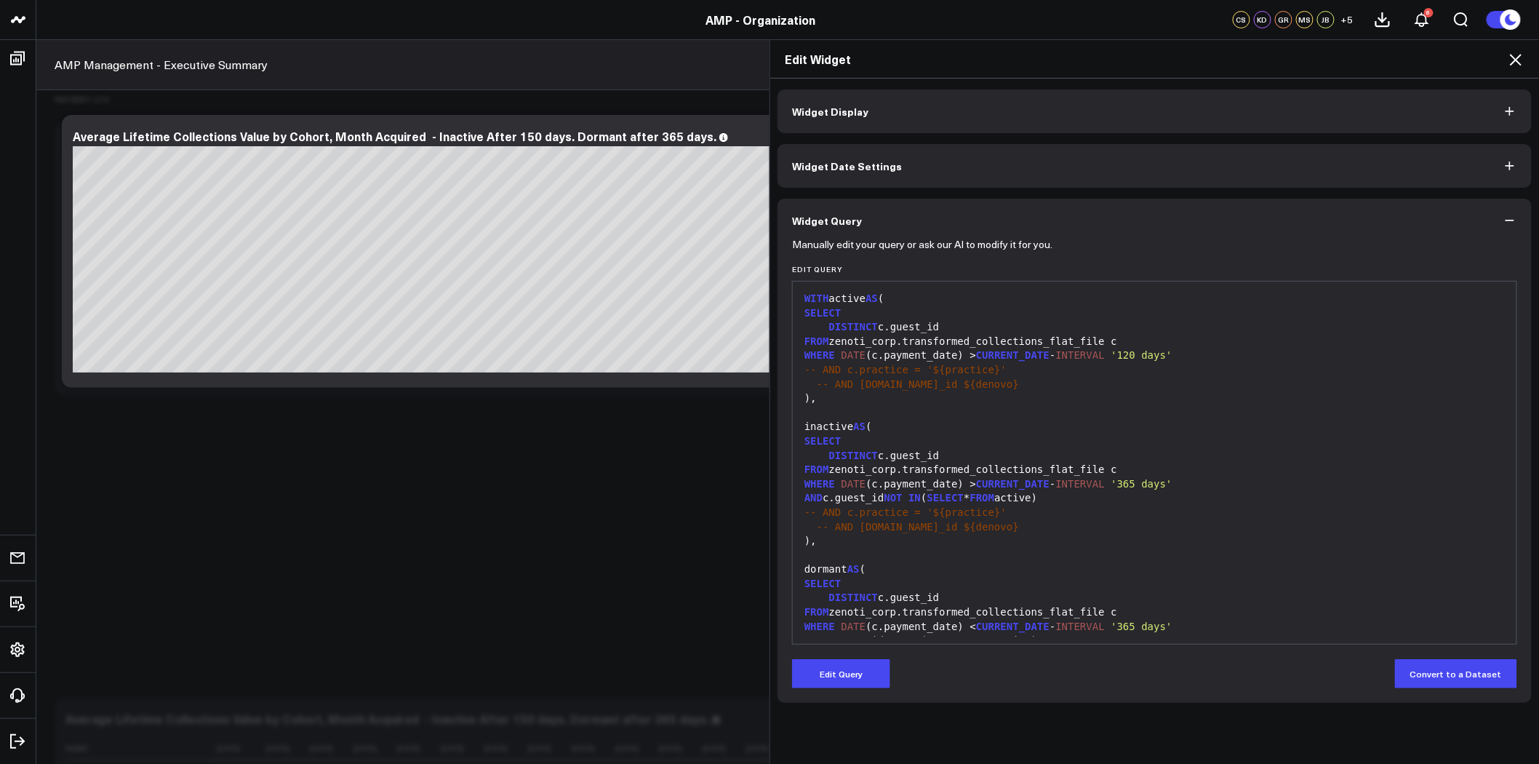
click at [1121, 111] on button "Widget Display" at bounding box center [1155, 111] width 754 height 44
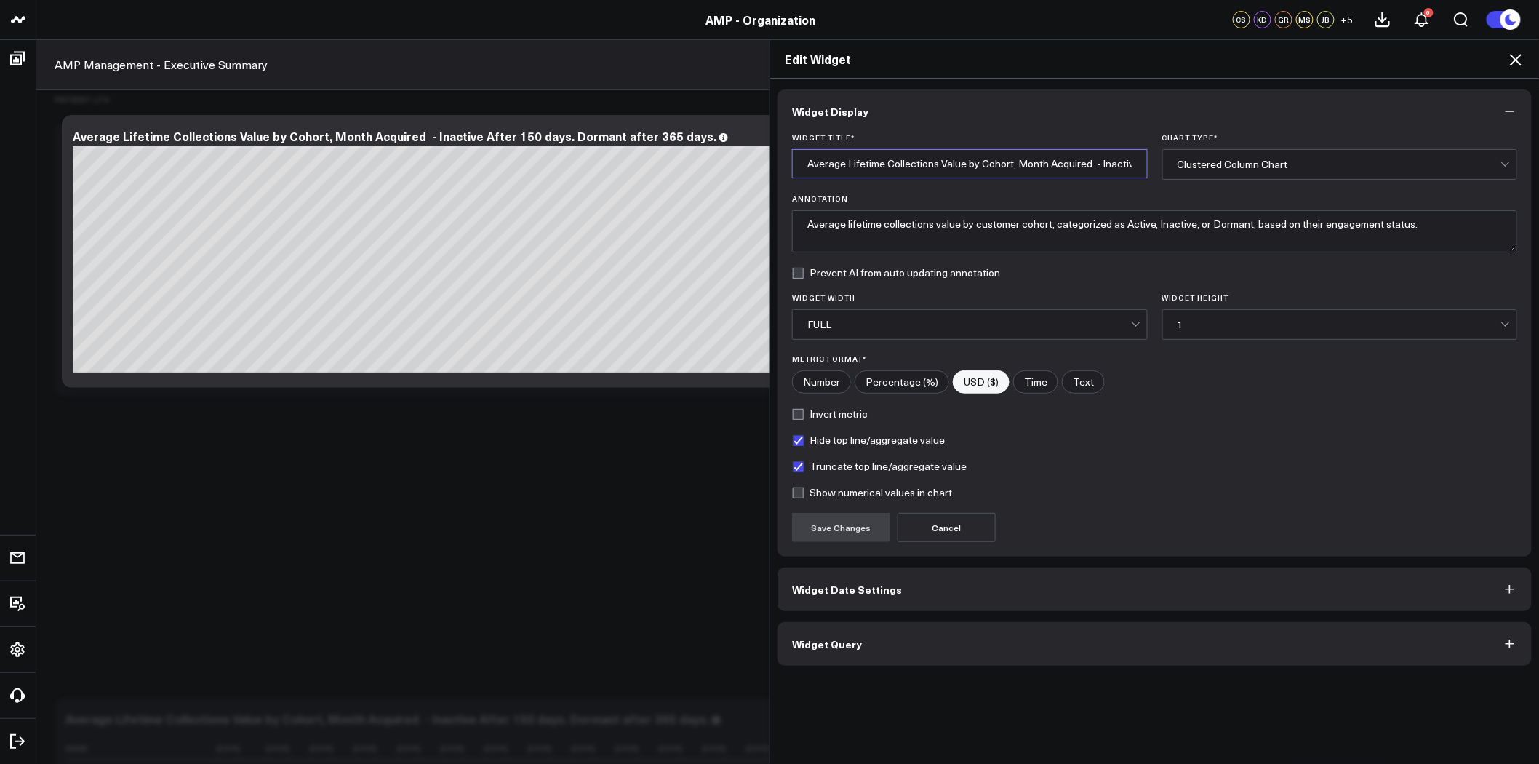
click at [940, 162] on input "Average Lifetime Collections Value by Cohort, Month Acquired - Inactive After 1…" at bounding box center [970, 163] width 356 height 29
click at [941, 162] on input "Average Lifetime Collections Value by Cohort, Month Acquired - Inactive After 1…" at bounding box center [970, 163] width 356 height 29
click at [922, 223] on textarea "Average lifetime collections value by customer cohort, categorized as Active, I…" at bounding box center [1154, 231] width 725 height 42
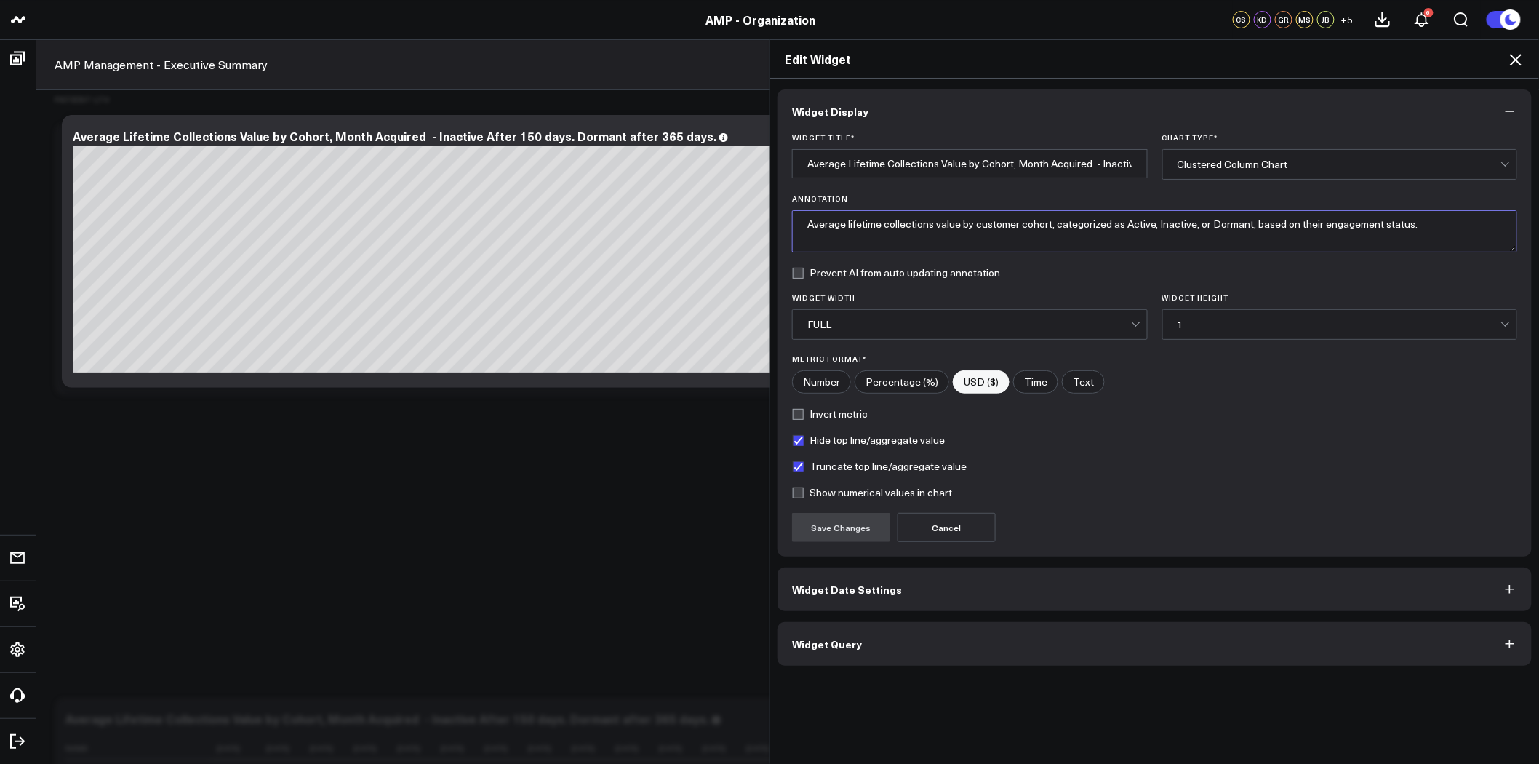
click at [922, 223] on textarea "Average lifetime collections value by customer cohort, categorized as Active, I…" at bounding box center [1154, 231] width 725 height 42
click at [1196, 599] on button "Widget Date Settings" at bounding box center [1155, 589] width 754 height 44
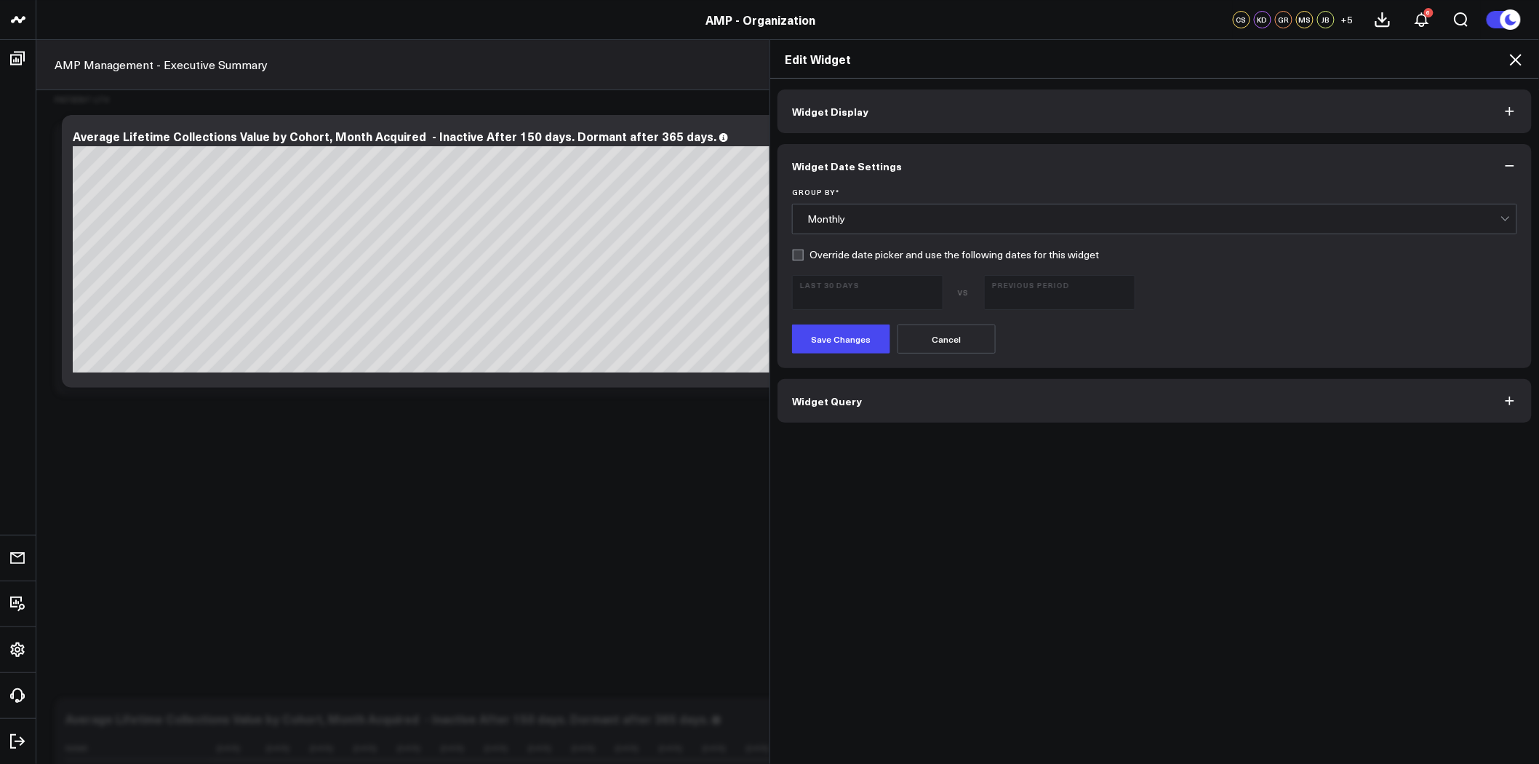
click at [877, 415] on button "Widget Query" at bounding box center [1155, 401] width 754 height 44
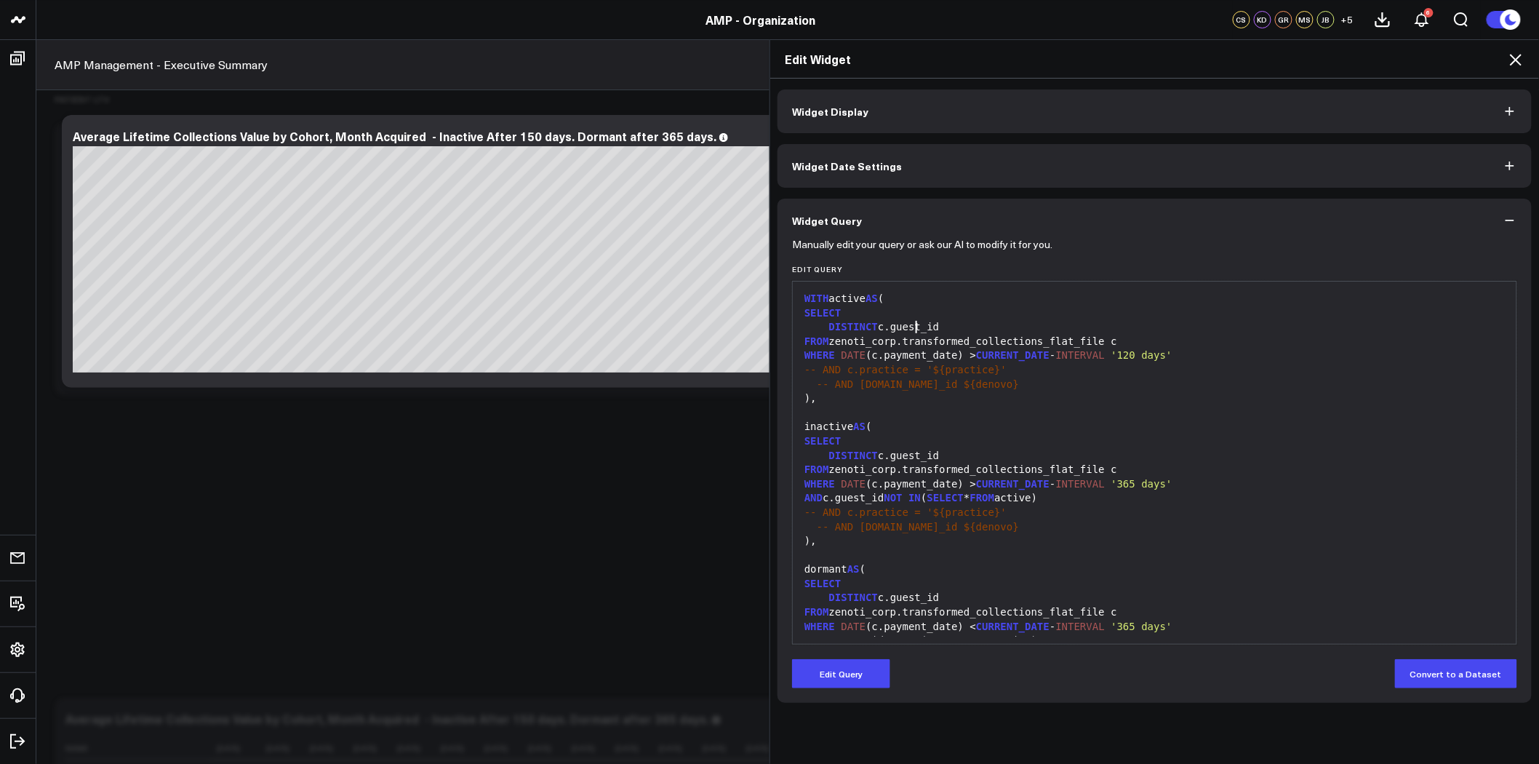
click at [910, 324] on div "DISTINCT c.guest_id" at bounding box center [1154, 327] width 709 height 15
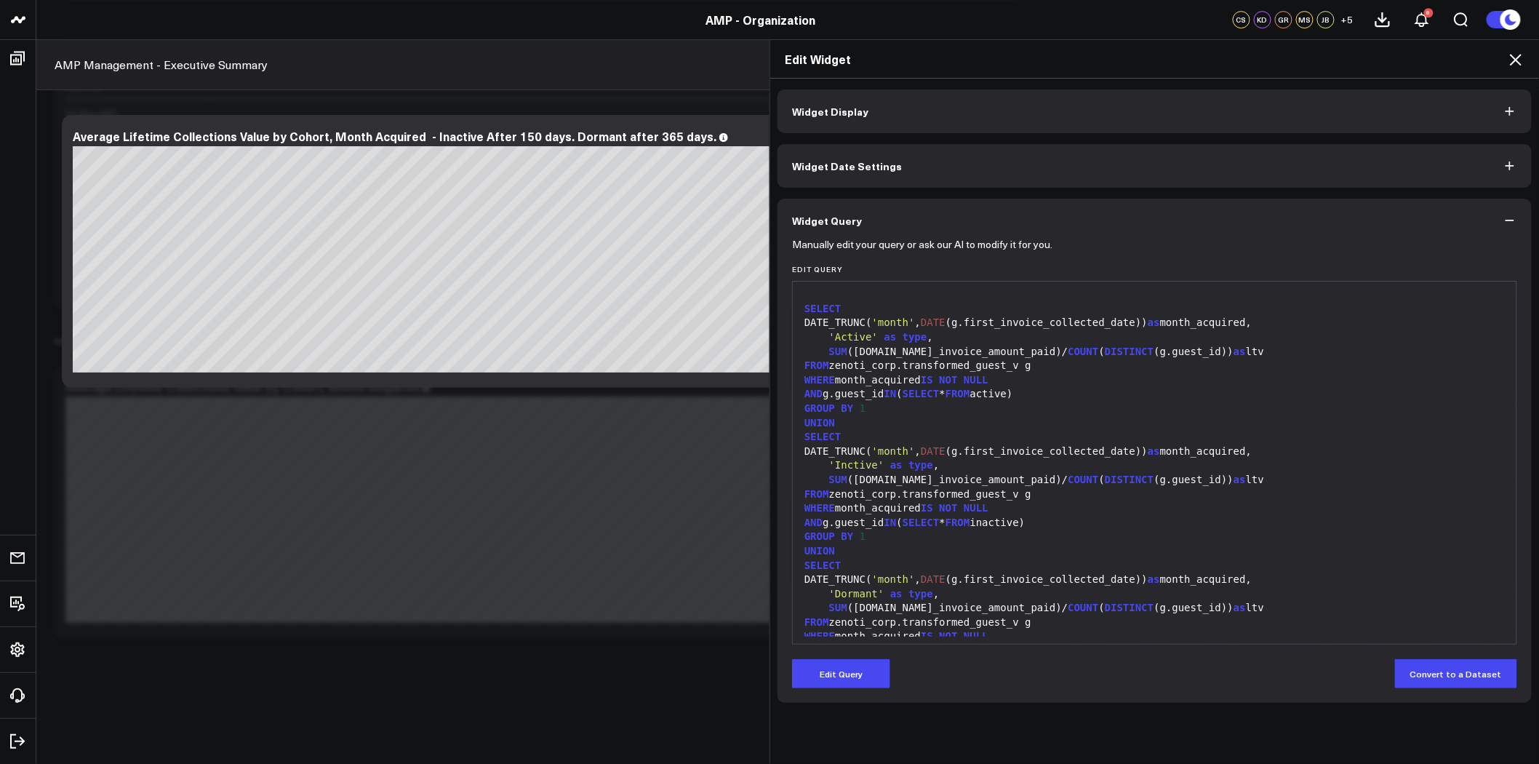
scroll to position [455, 0]
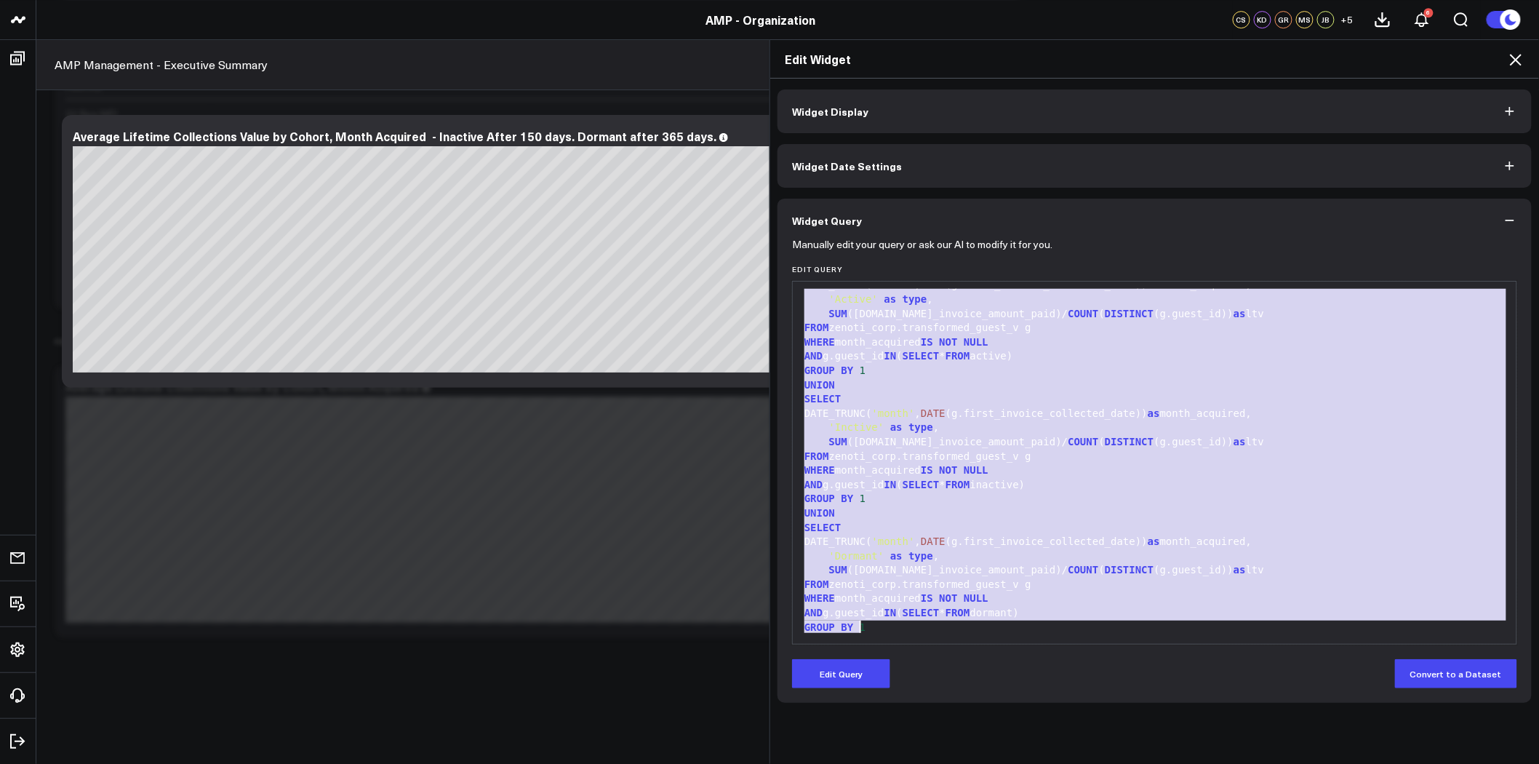
copy div "WITH active AS ( SELECT DISTINCT c.guest_id FROM zenoti_corp.transformed_collec…"
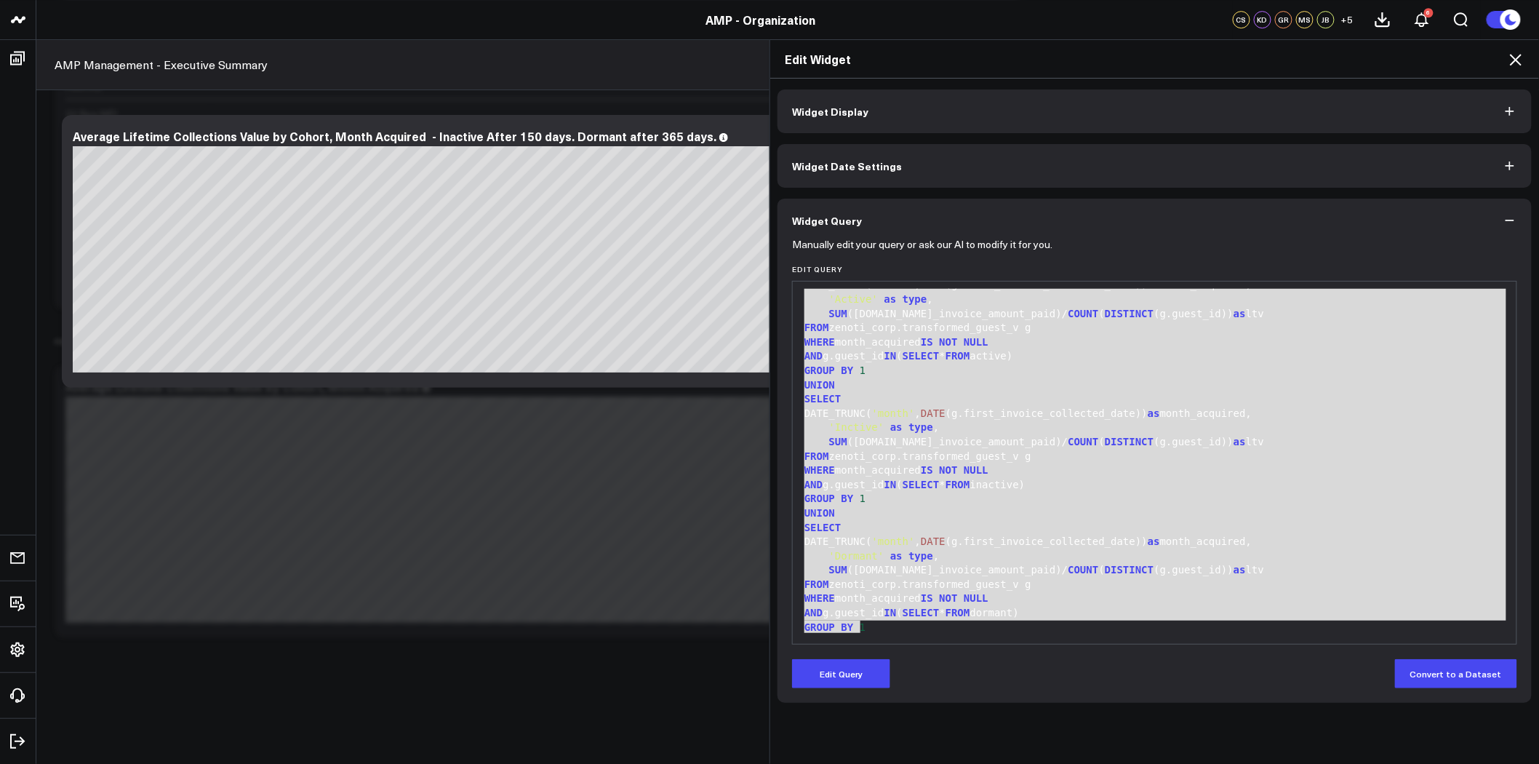
click at [997, 108] on button "Widget Display" at bounding box center [1155, 111] width 754 height 44
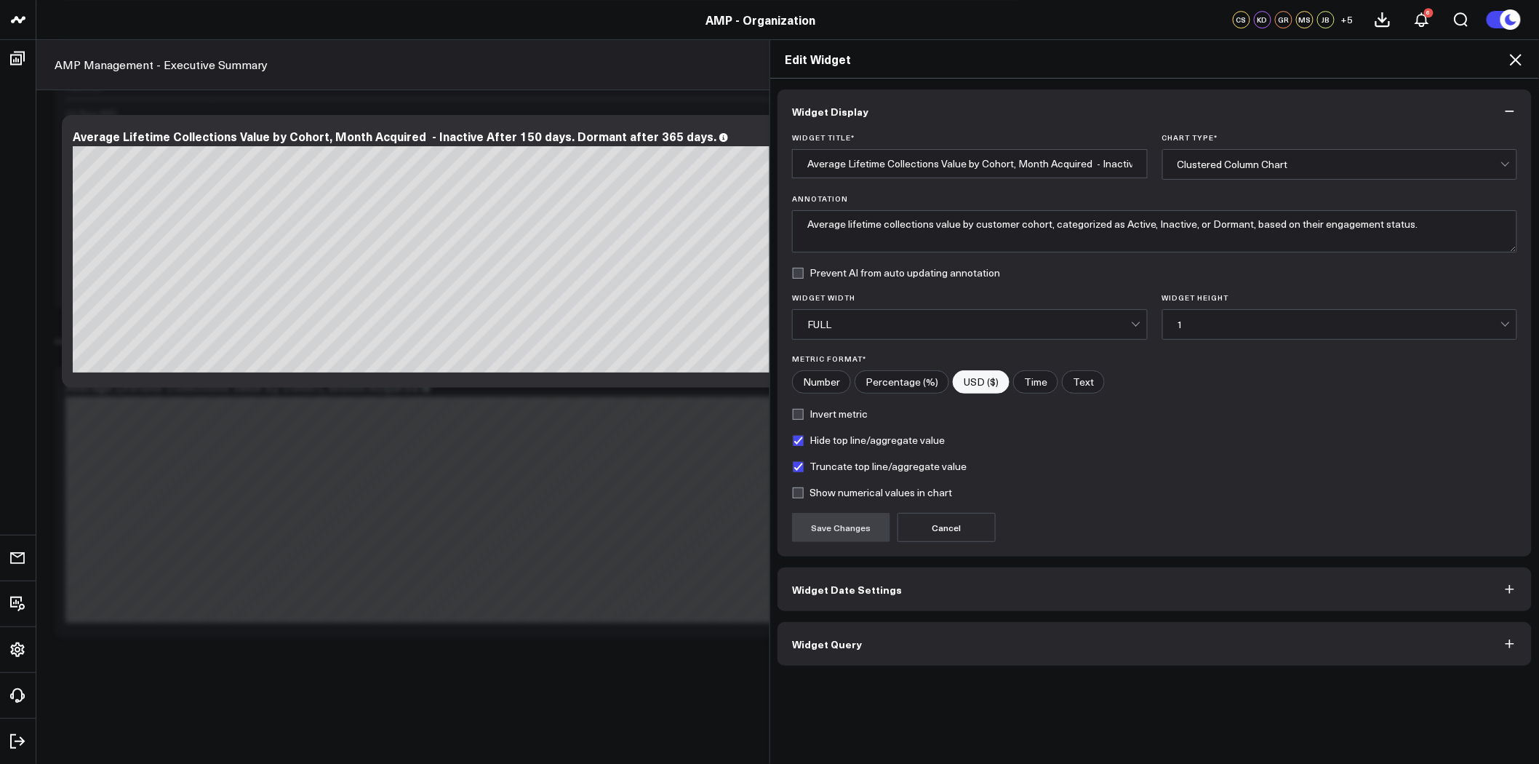
click at [1123, 602] on button "Widget Date Settings" at bounding box center [1155, 589] width 754 height 44
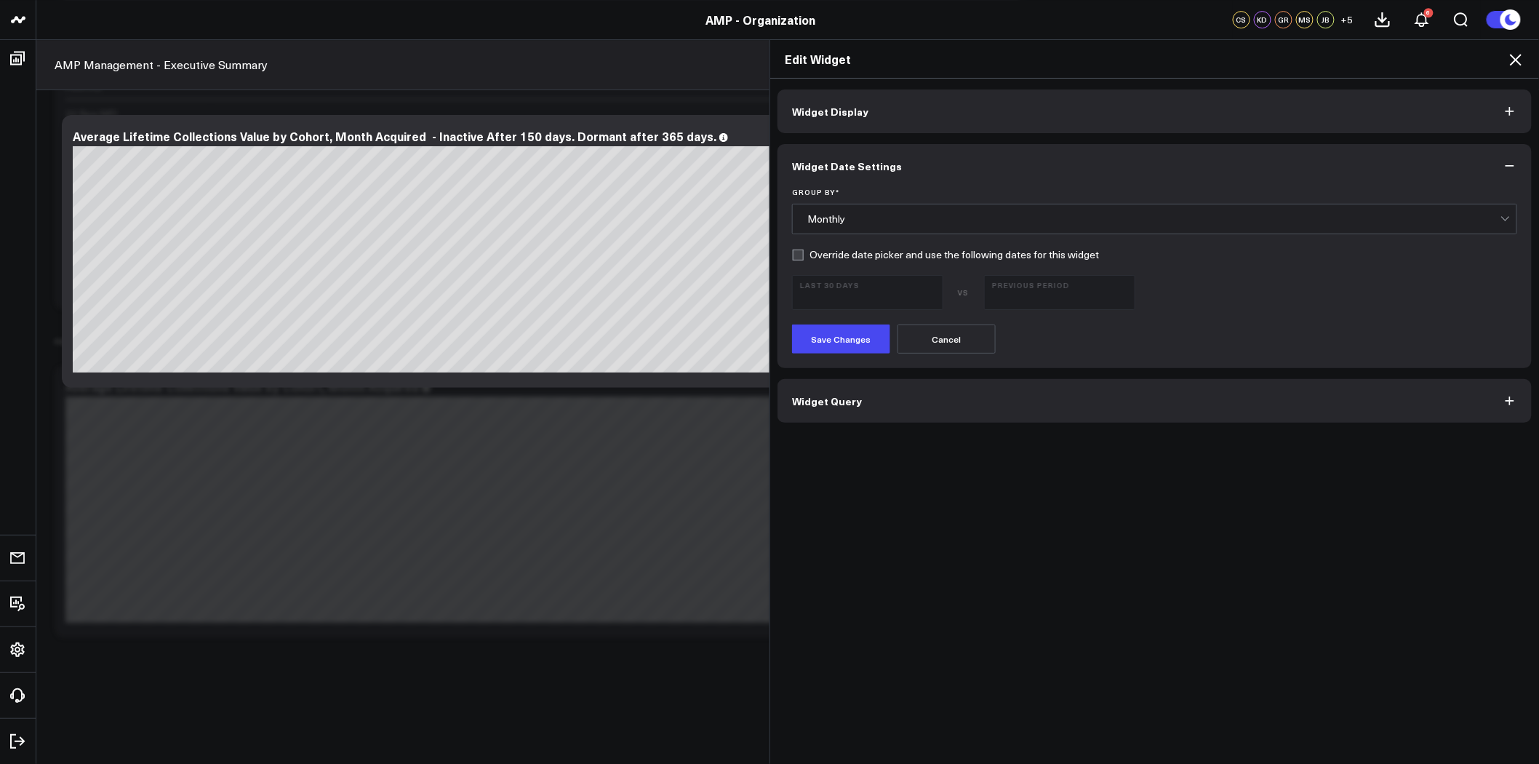
click at [1041, 402] on button "Widget Query" at bounding box center [1155, 401] width 754 height 44
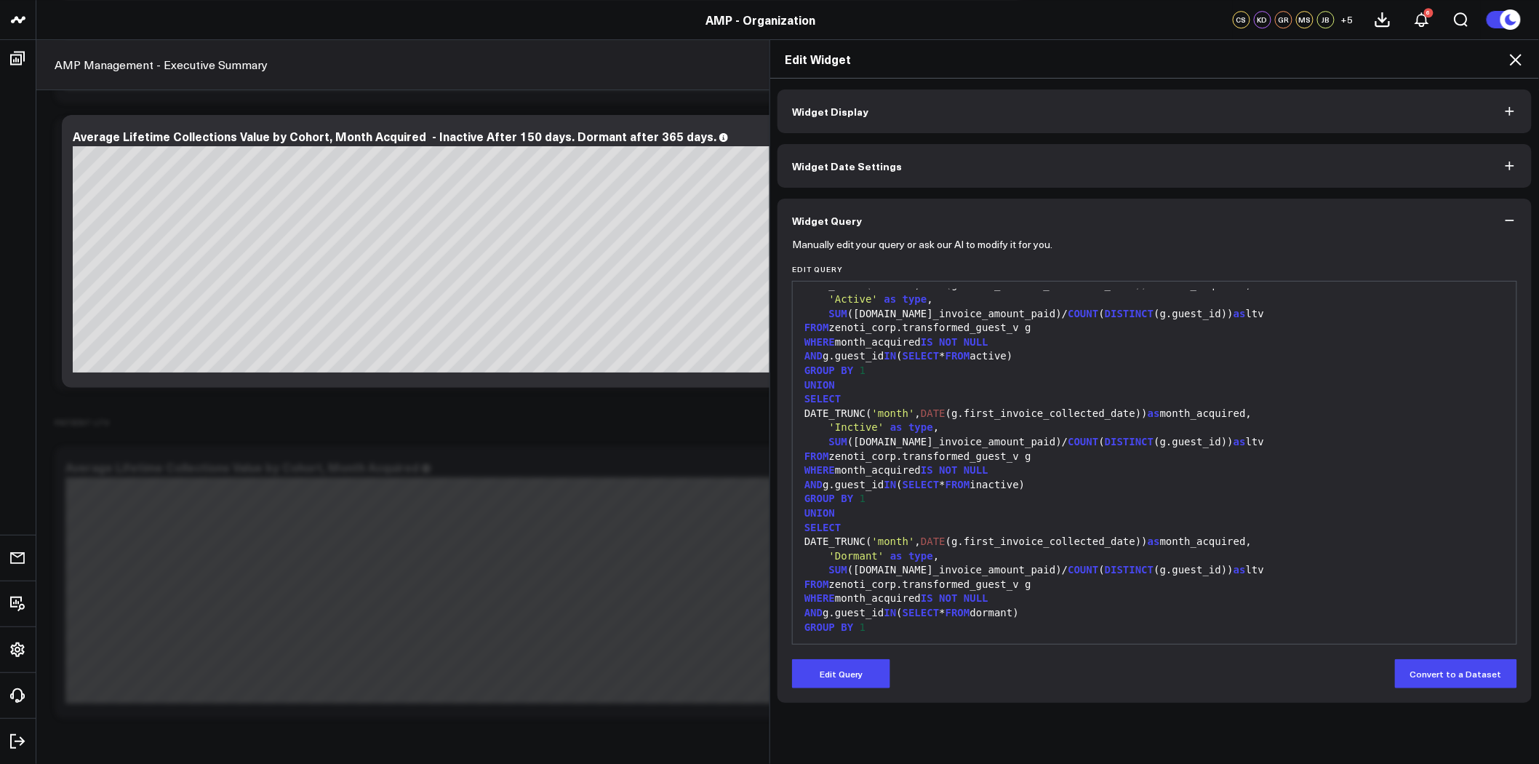
click at [192, 437] on div "Edit Widget Widget Display Widget Date Settings Widget Query Manually edit your…" at bounding box center [769, 401] width 1539 height 725
click at [1519, 60] on icon at bounding box center [1515, 59] width 17 height 17
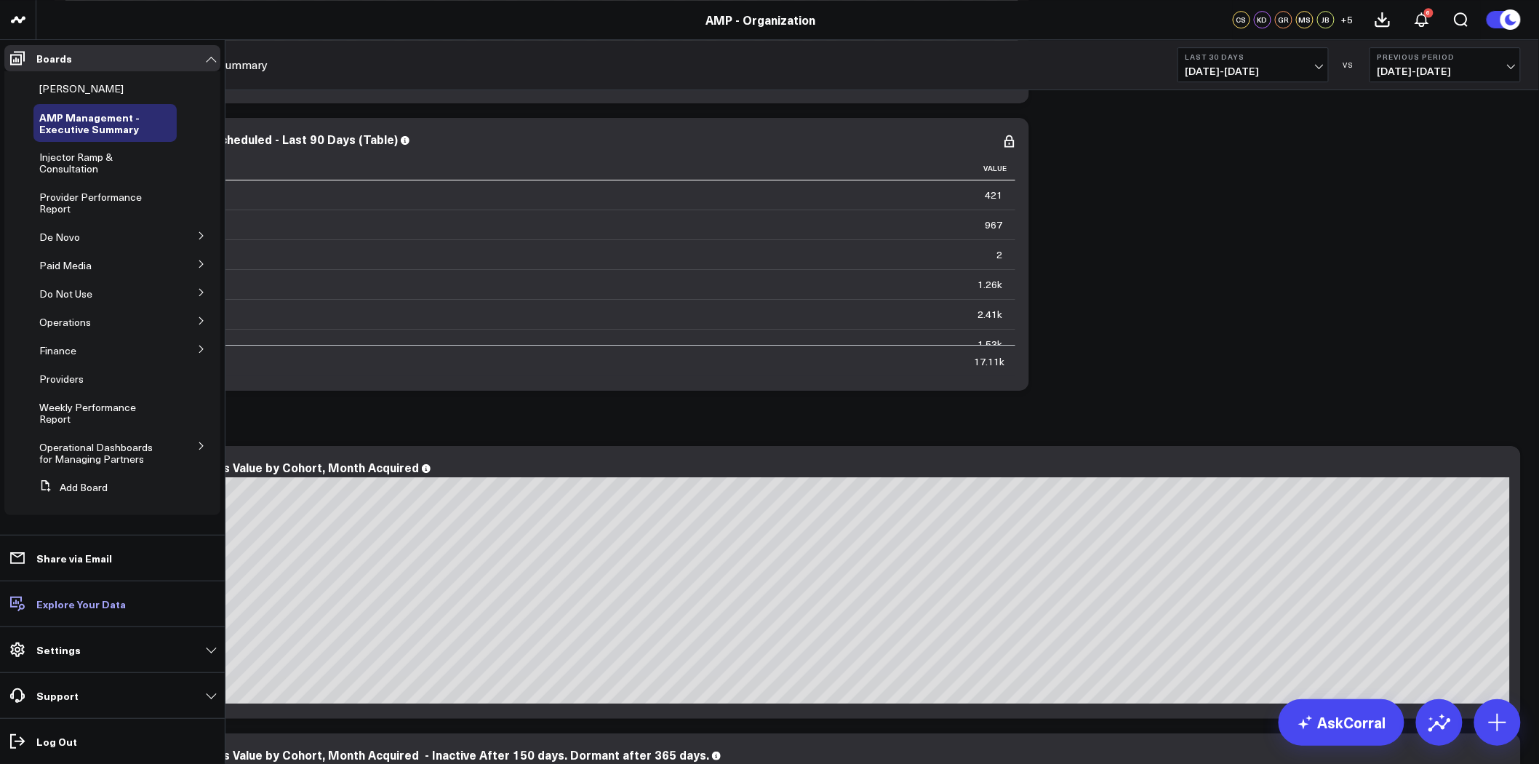
click at [75, 608] on p "Explore Your Data" at bounding box center [80, 604] width 89 height 12
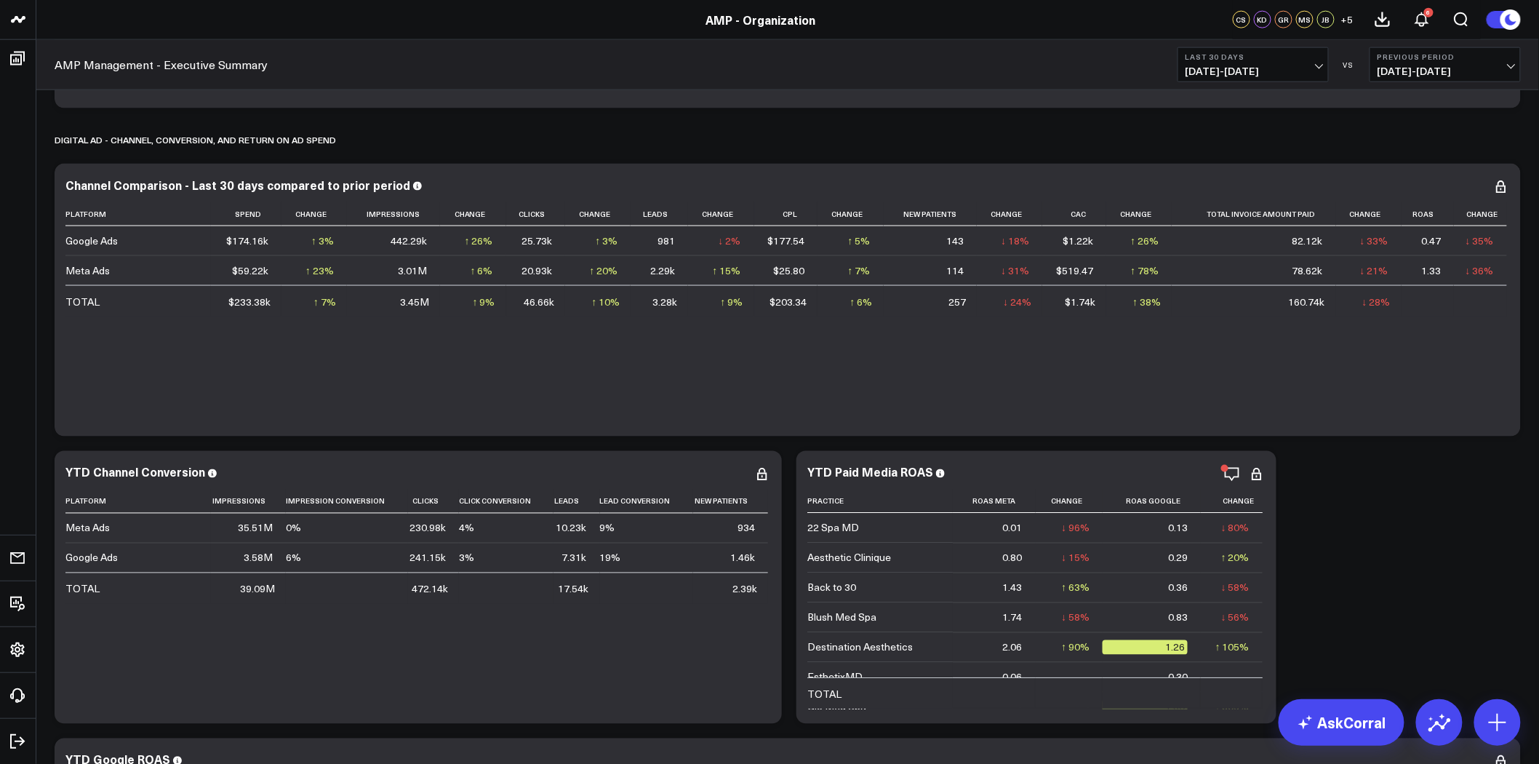
scroll to position [7714, 0]
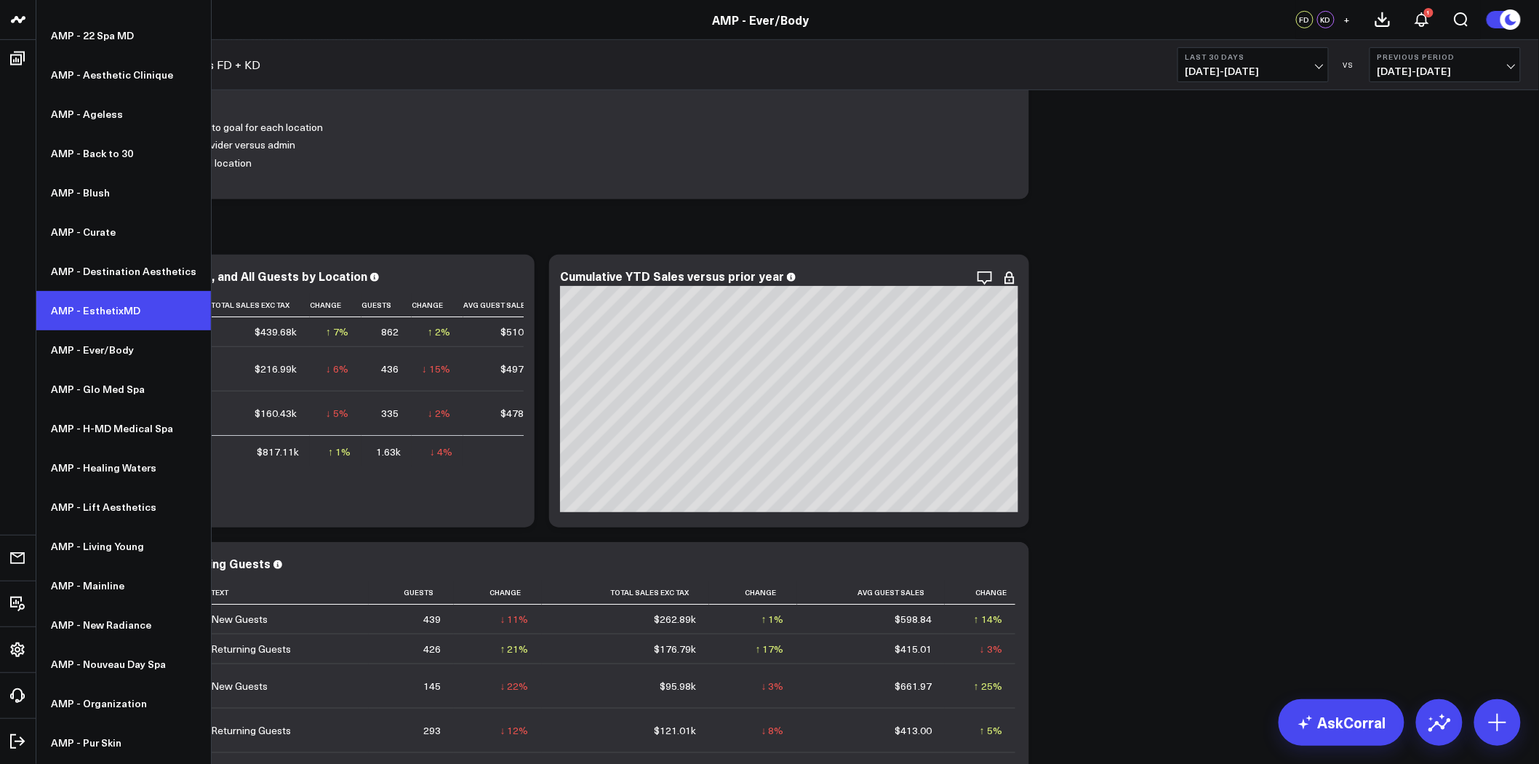
scroll to position [135, 0]
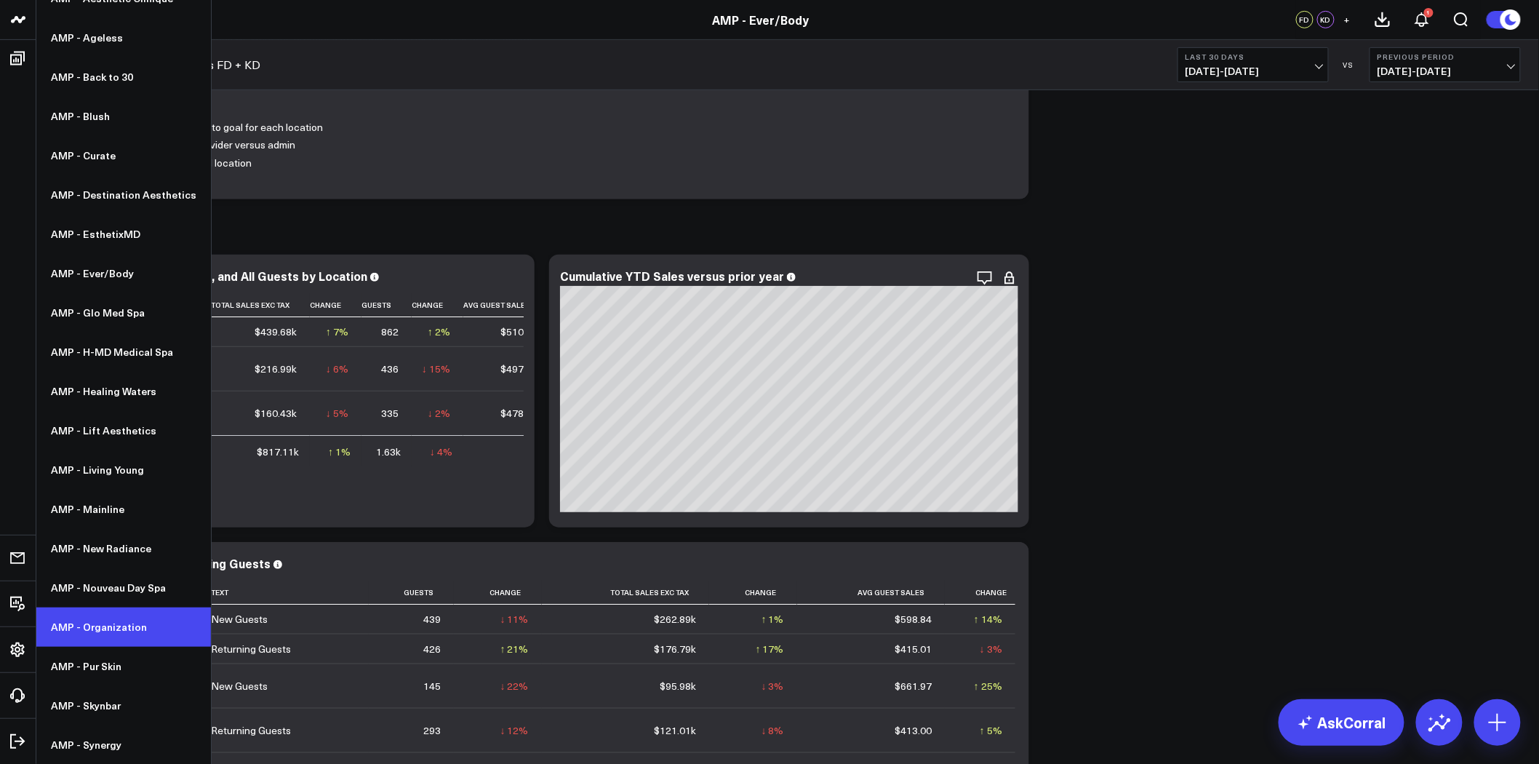
click at [146, 634] on link "AMP - Organization" at bounding box center [123, 626] width 175 height 39
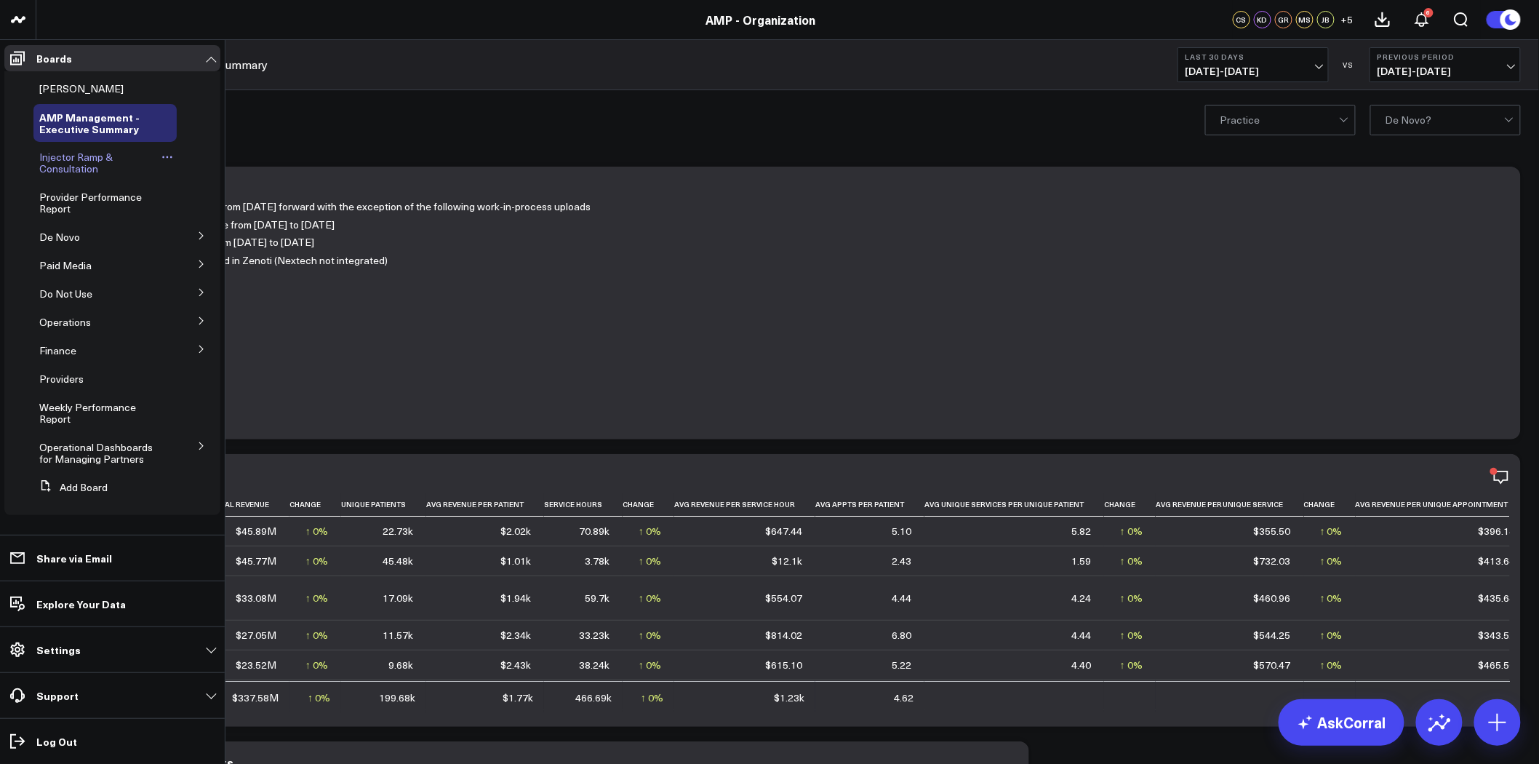
click at [62, 163] on span "Injector Ramp & Consultation" at bounding box center [75, 162] width 73 height 25
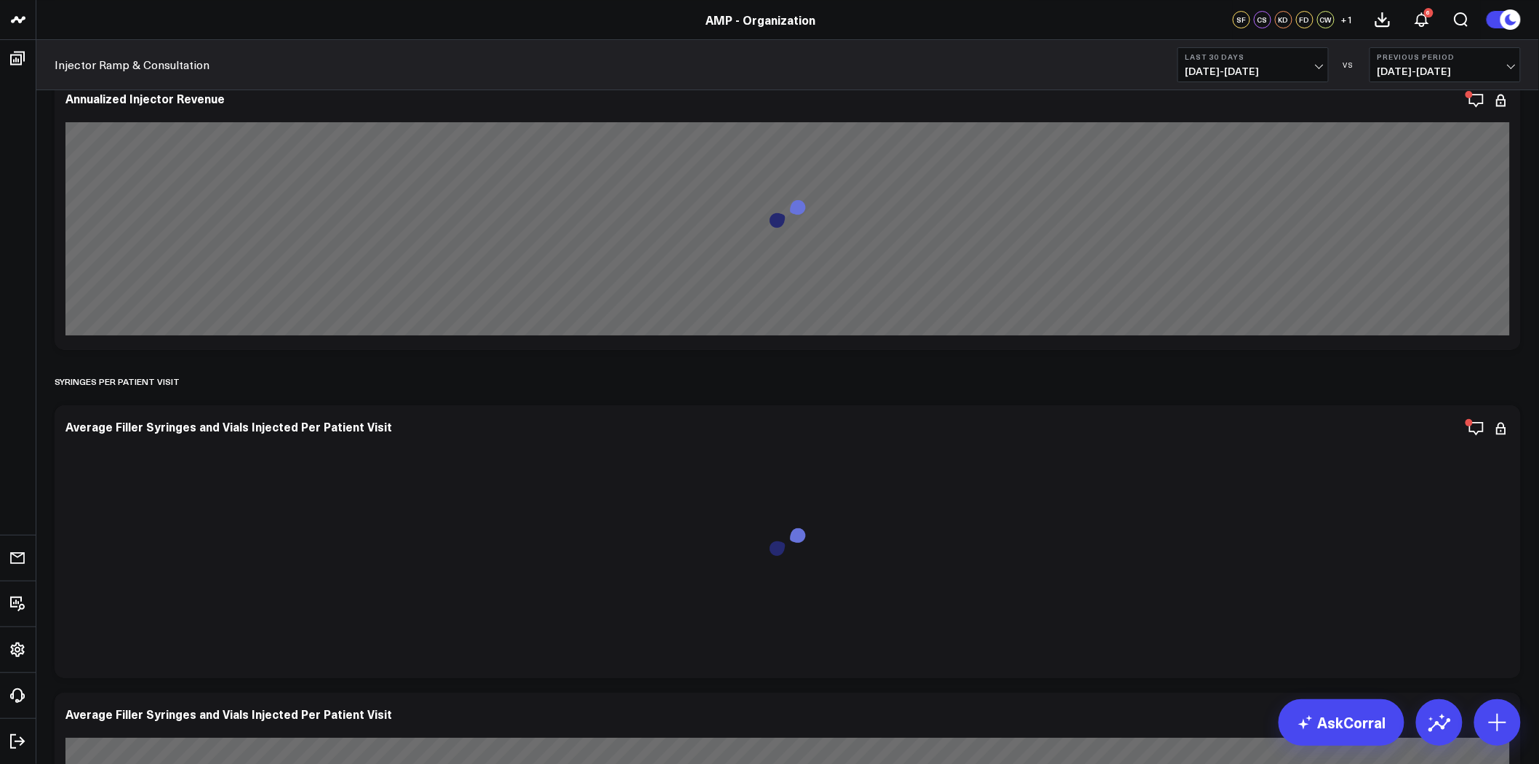
scroll to position [2425, 0]
